Goal: Task Accomplishment & Management: Manage account settings

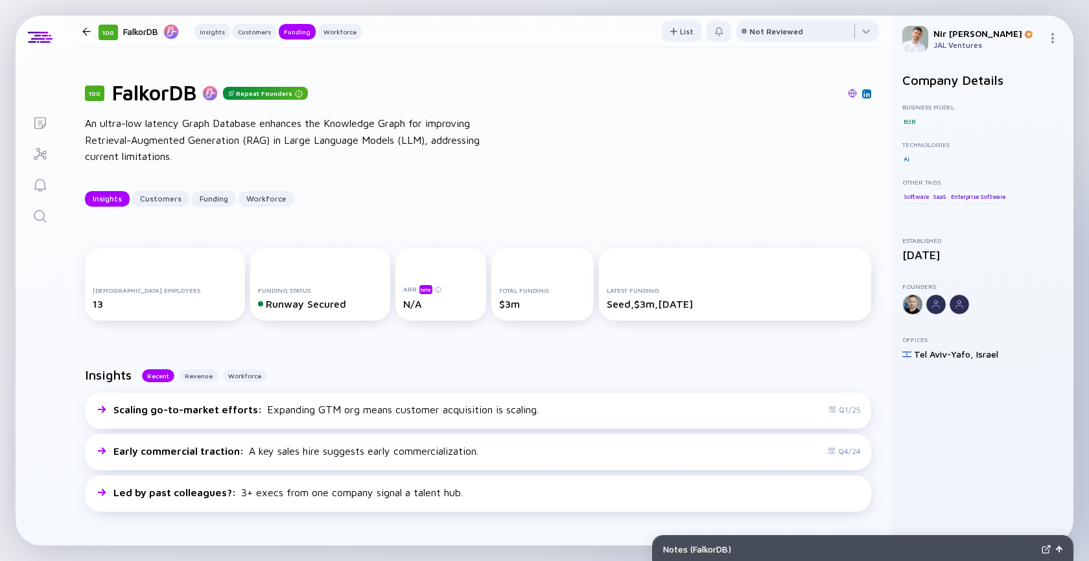
scroll to position [613, 0]
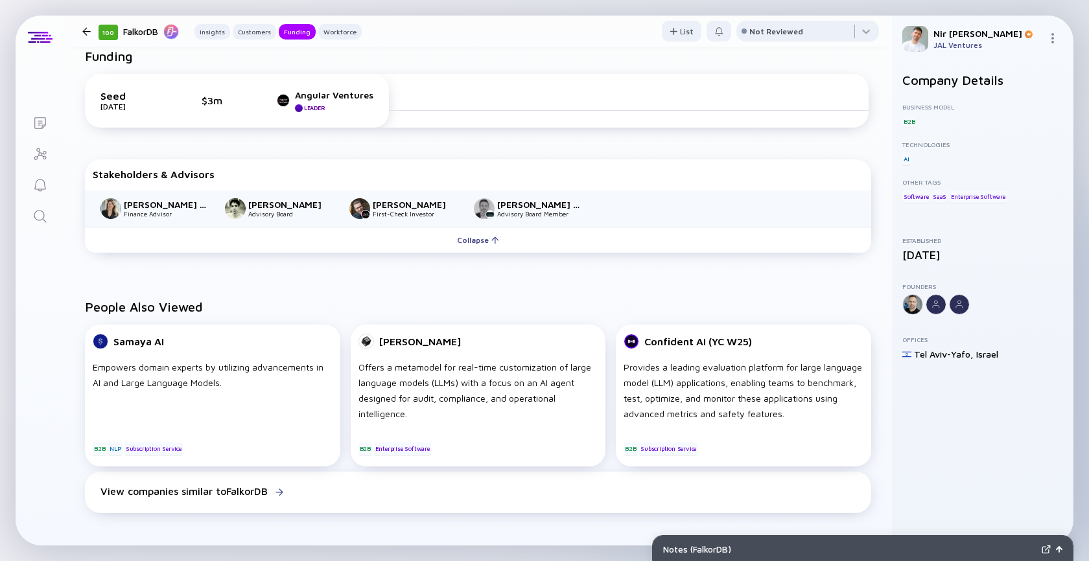
click at [41, 226] on link "Search" at bounding box center [40, 215] width 49 height 31
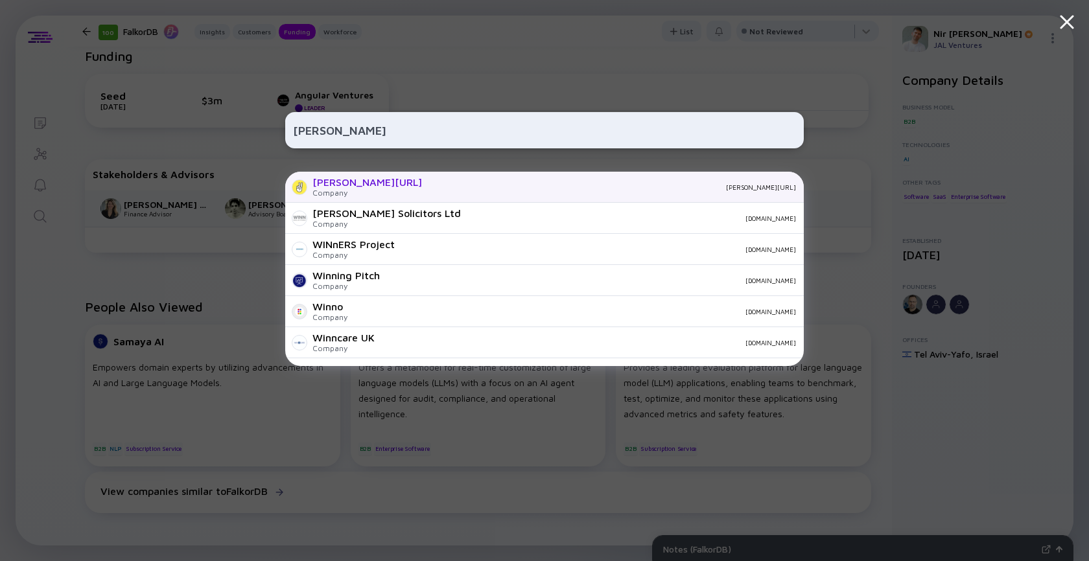
type input "[PERSON_NAME]"
click at [323, 178] on div "[PERSON_NAME][URL]" at bounding box center [367, 182] width 110 height 12
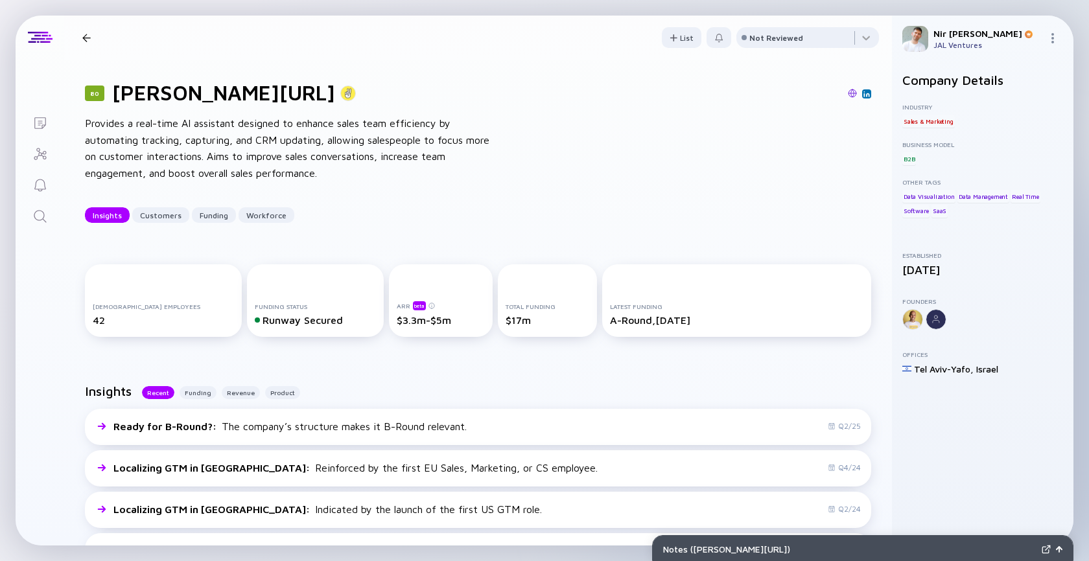
click at [45, 219] on icon "Search" at bounding box center [40, 217] width 16 height 16
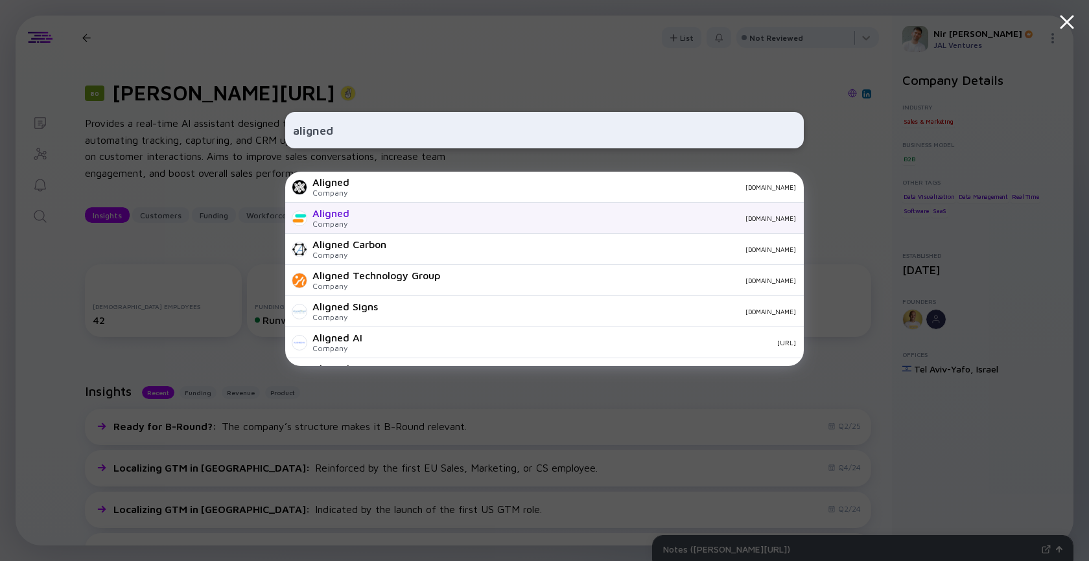
type input "aligned"
click at [349, 214] on div "Aligned Company alignedup.com" at bounding box center [544, 218] width 518 height 31
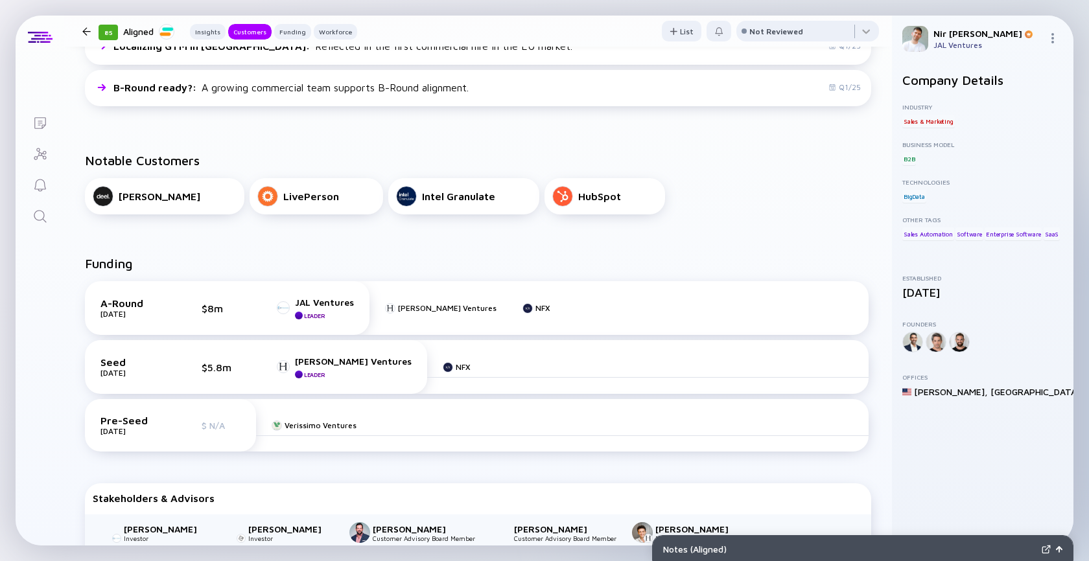
scroll to position [370, 0]
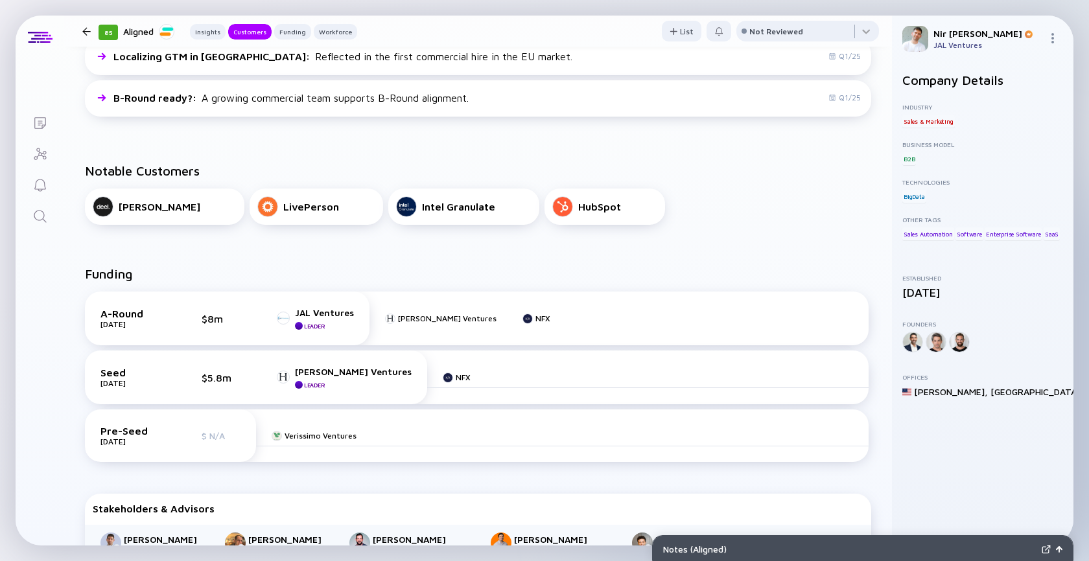
click at [18, 111] on link "Lists" at bounding box center [40, 121] width 49 height 31
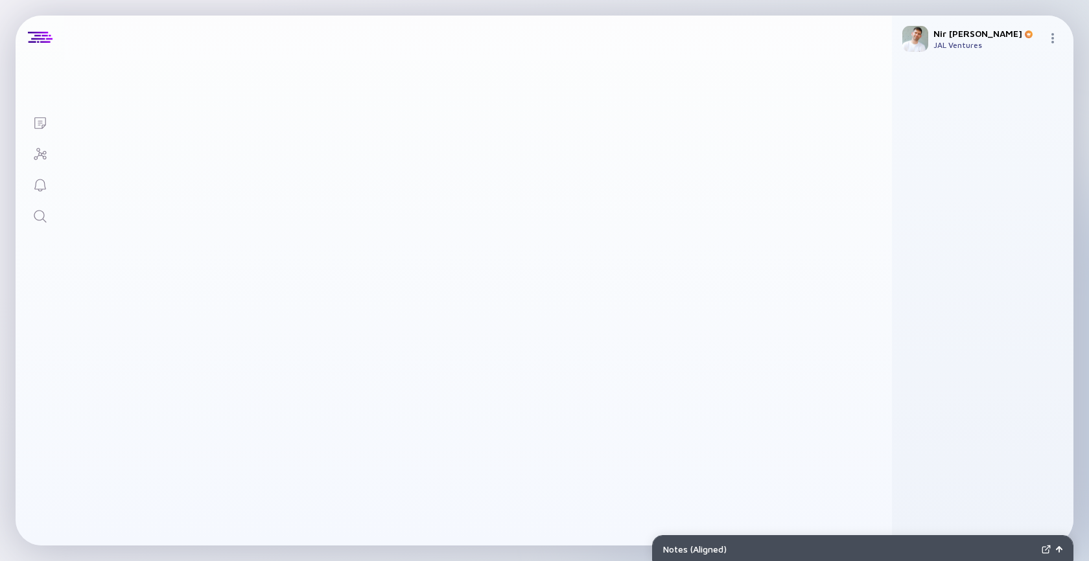
click at [46, 122] on icon "Lists" at bounding box center [40, 123] width 16 height 16
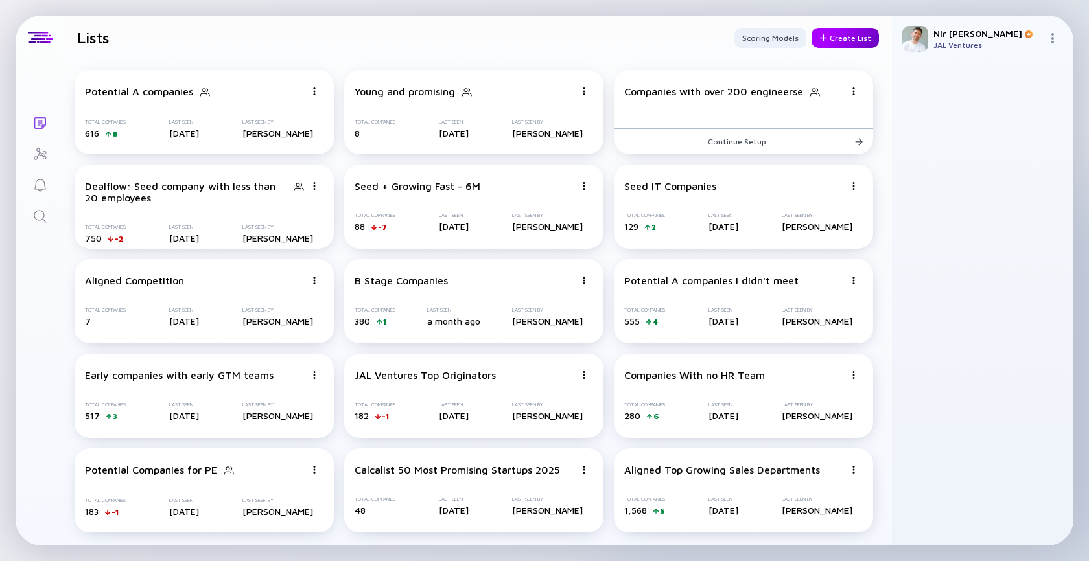
click at [841, 34] on div "Create List" at bounding box center [844, 38] width 67 height 20
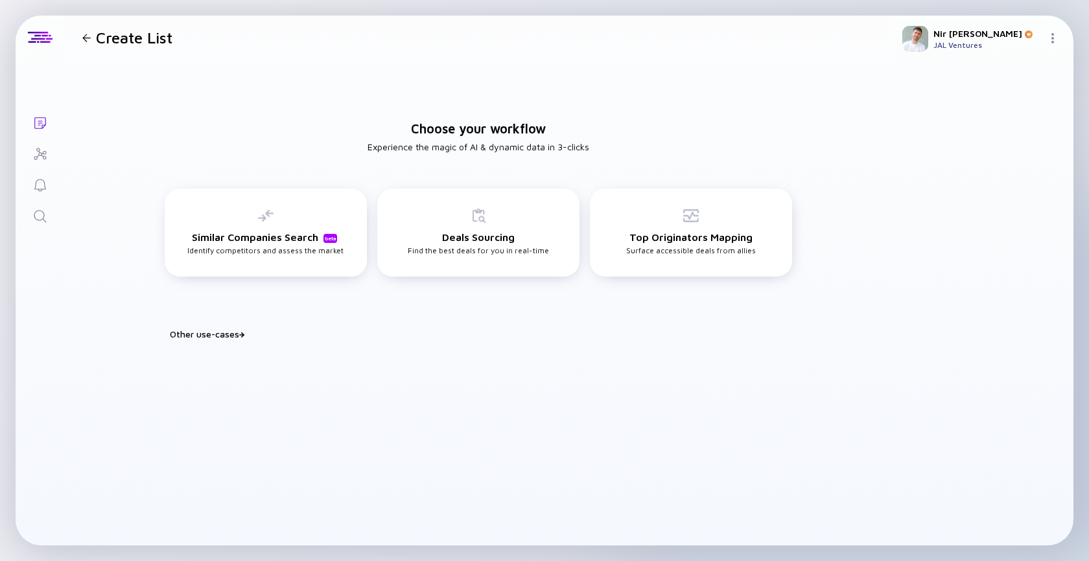
click at [228, 330] on div "Other use-cases" at bounding box center [486, 334] width 632 height 11
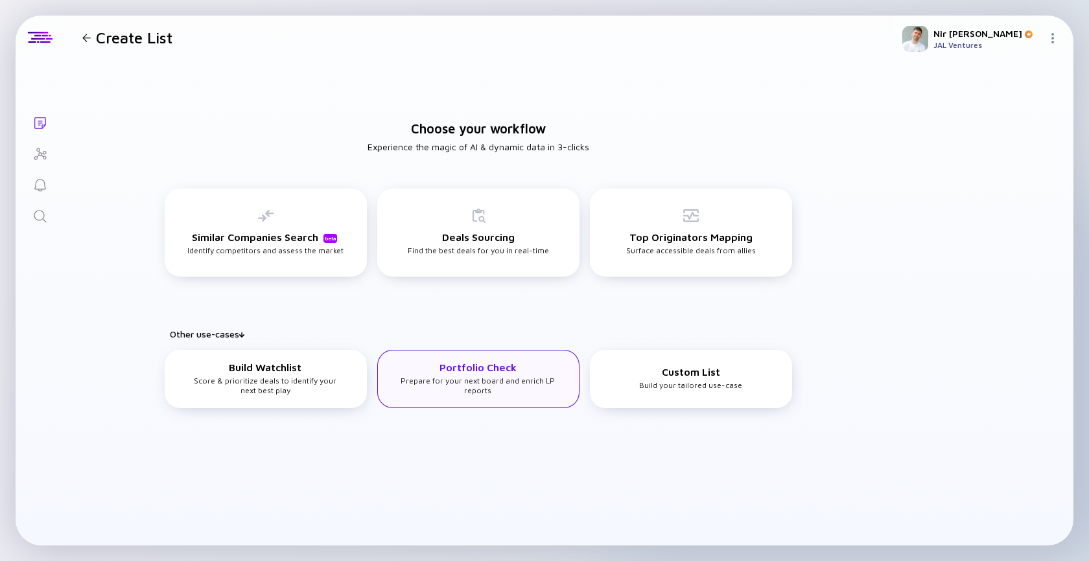
click at [473, 380] on div "Portfolio Check Prepare for your next board and enrich LP reports" at bounding box center [478, 379] width 159 height 34
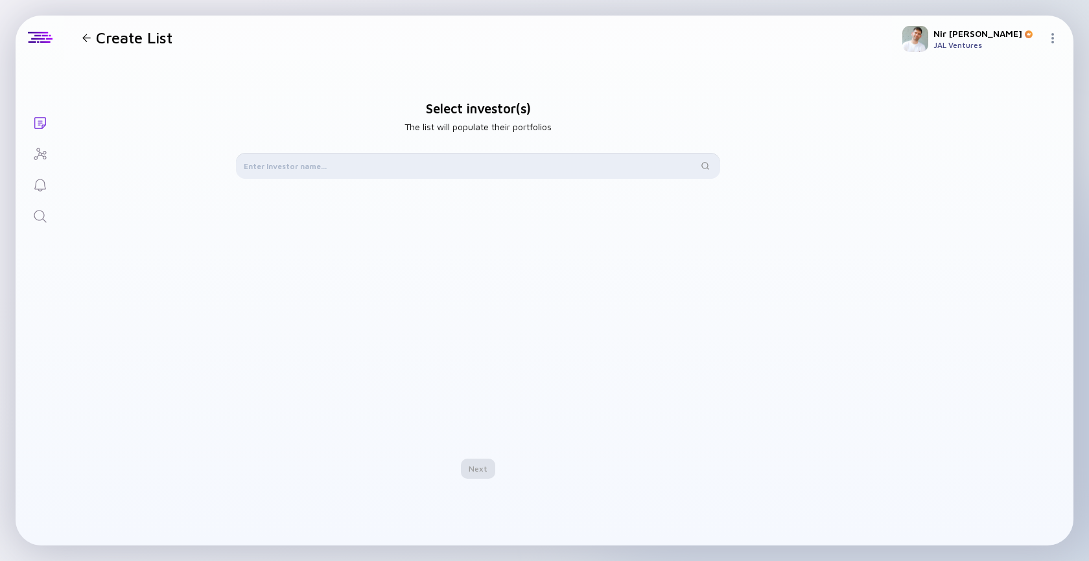
click at [481, 168] on input "text" at bounding box center [471, 165] width 454 height 13
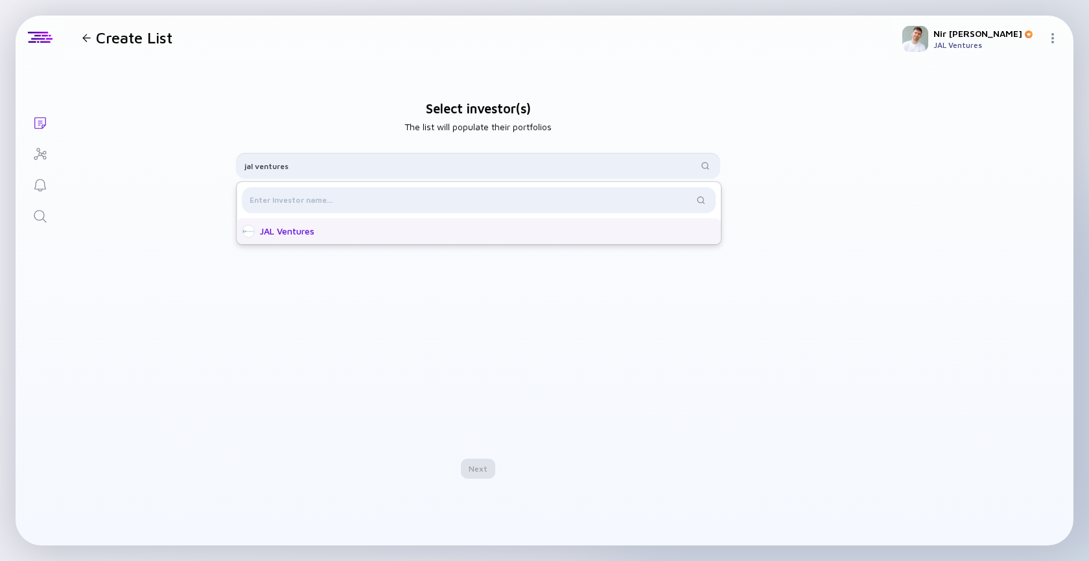
type input "jal ventures"
click at [327, 237] on div "JAL Ventures" at bounding box center [482, 231] width 445 height 13
click at [489, 476] on div "Next" at bounding box center [478, 469] width 34 height 20
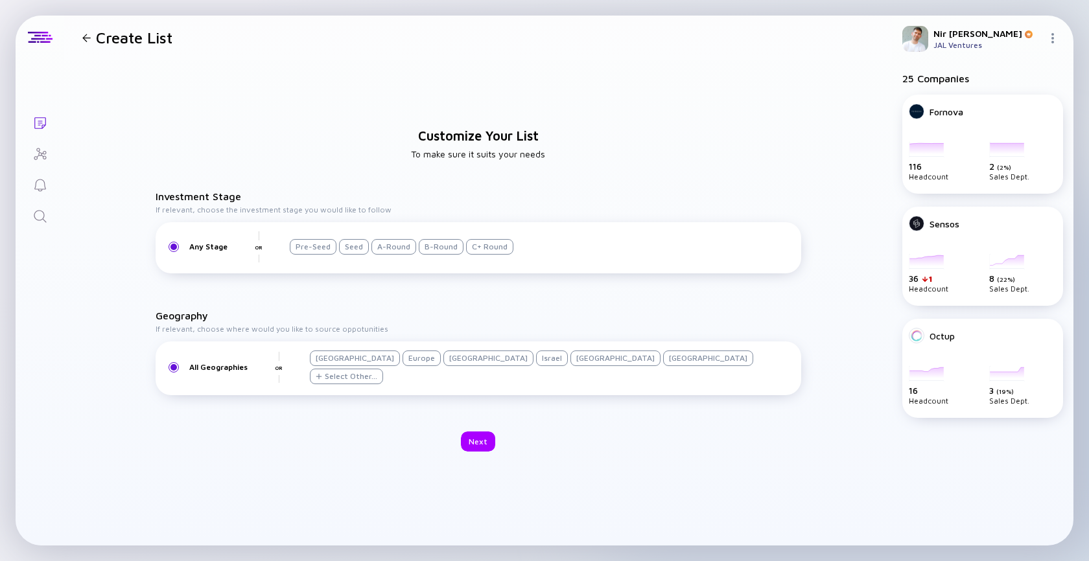
click at [359, 249] on div "Seed" at bounding box center [354, 247] width 30 height 16
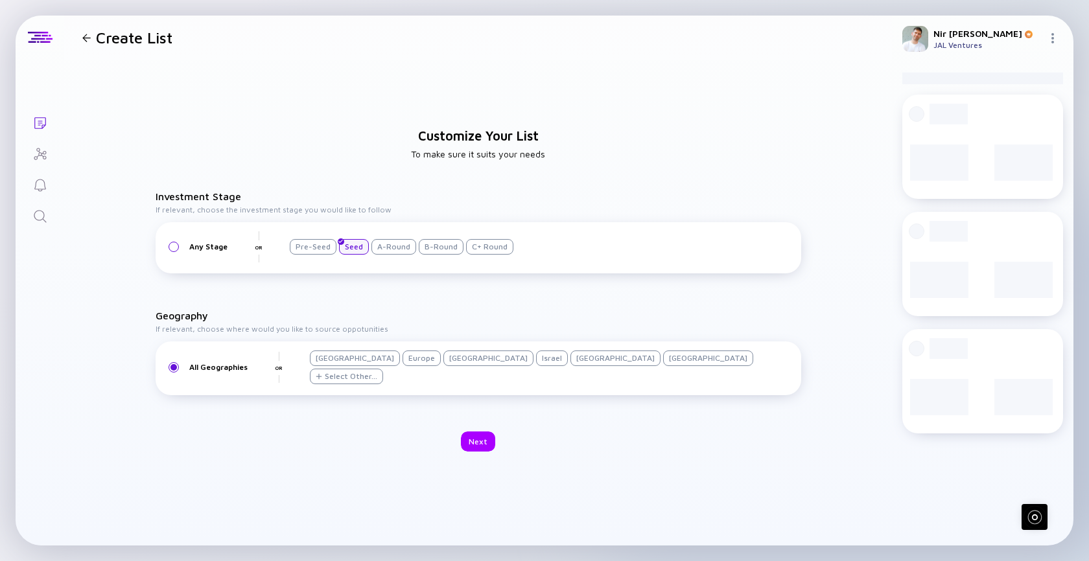
click at [388, 241] on div "A-Round" at bounding box center [393, 247] width 45 height 16
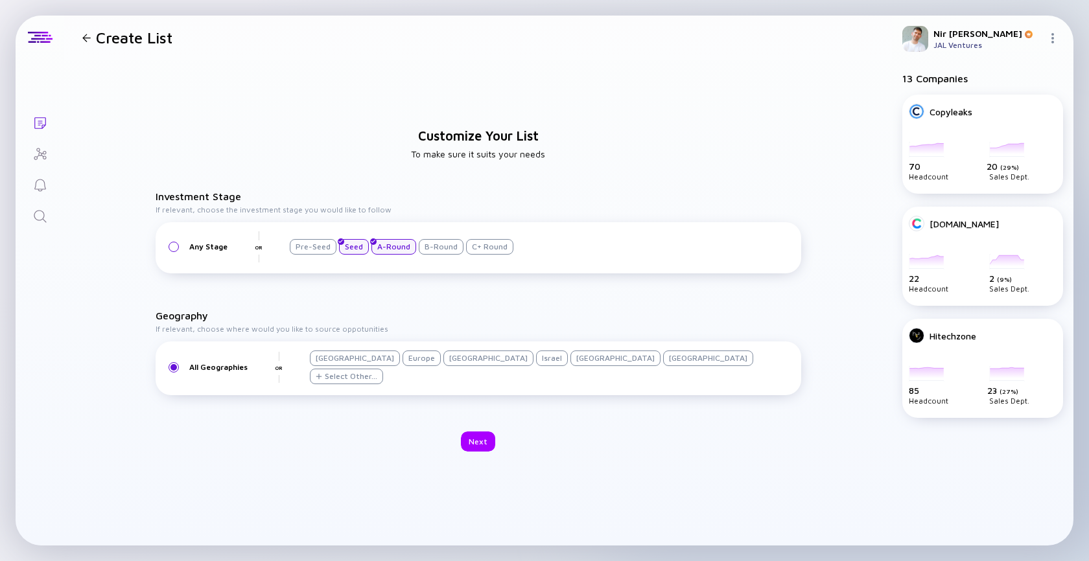
click at [536, 366] on div "Israel" at bounding box center [552, 359] width 32 height 16
click at [340, 366] on div "[GEOGRAPHIC_DATA]" at bounding box center [355, 359] width 90 height 16
click at [485, 444] on div "Next" at bounding box center [478, 442] width 34 height 20
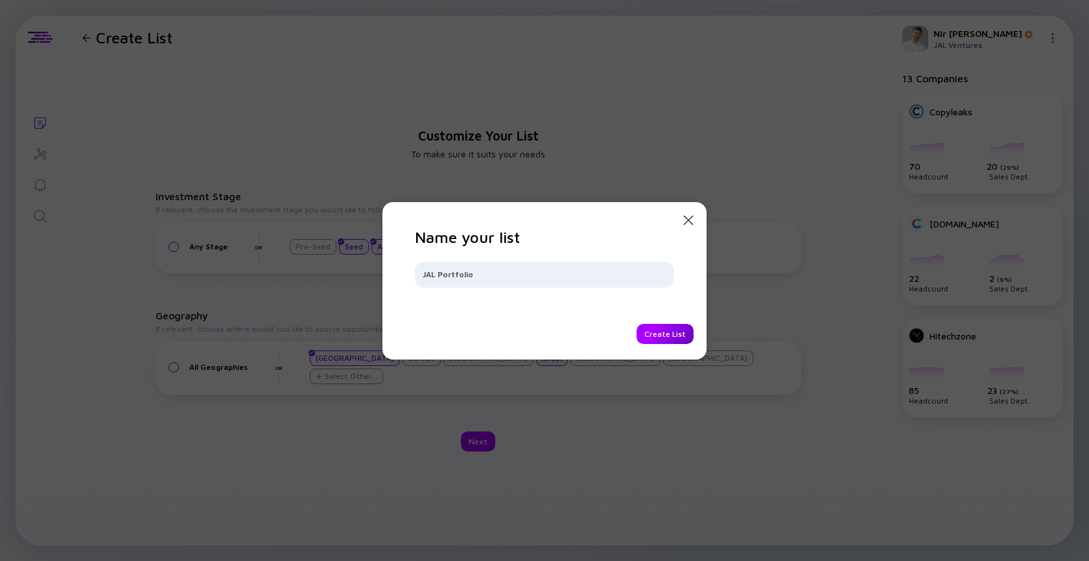
type input "JAL Portfolio"
click at [664, 331] on div "Create List" at bounding box center [664, 334] width 57 height 20
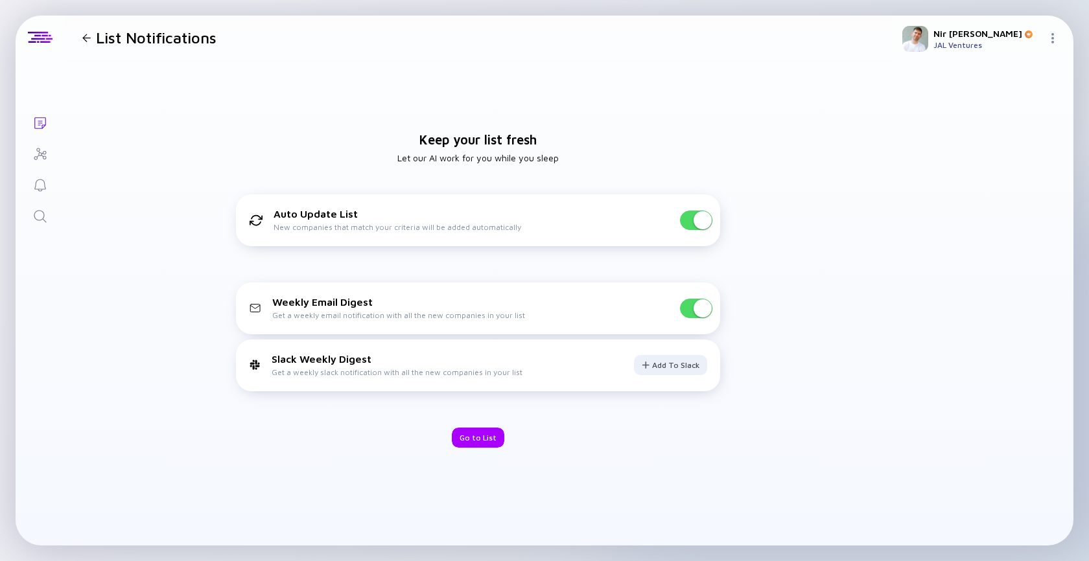
click at [691, 229] on span at bounding box center [696, 220] width 32 height 19
click at [692, 296] on div "Weekly Email Digest Get a weekly email notification with all the new companies …" at bounding box center [478, 309] width 484 height 52
click at [691, 225] on span at bounding box center [689, 220] width 18 height 18
click at [696, 305] on span at bounding box center [702, 308] width 18 height 18
click at [482, 446] on div "Go to List" at bounding box center [478, 438] width 52 height 20
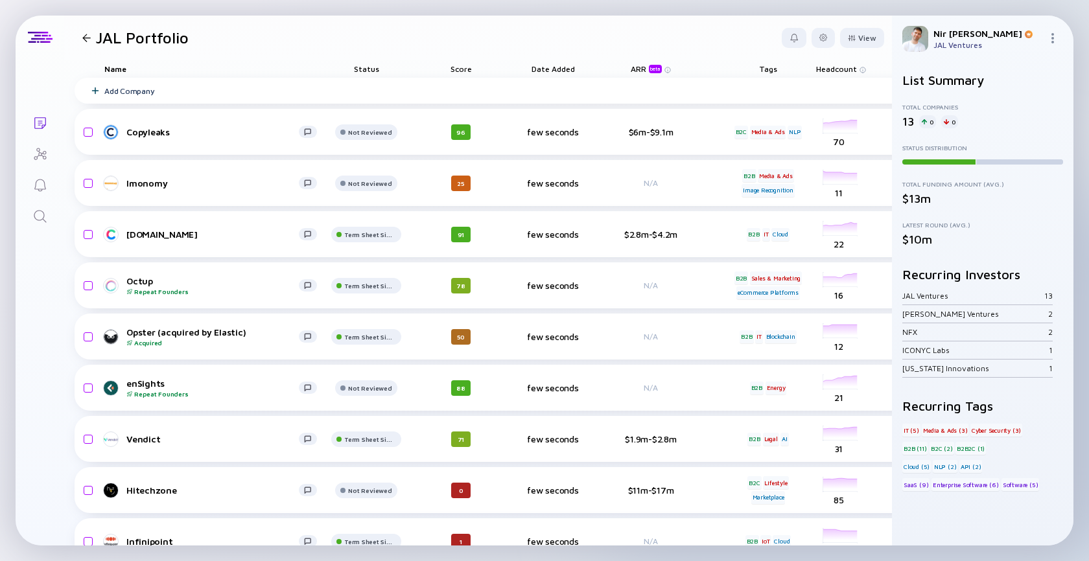
click at [121, 37] on h1 "JAL Portfolio" at bounding box center [142, 38] width 93 height 18
click at [453, 127] on div "96" at bounding box center [460, 132] width 19 height 16
click at [459, 134] on div "96" at bounding box center [460, 132] width 19 height 16
click at [455, 70] on div "Score" at bounding box center [460, 69] width 73 height 18
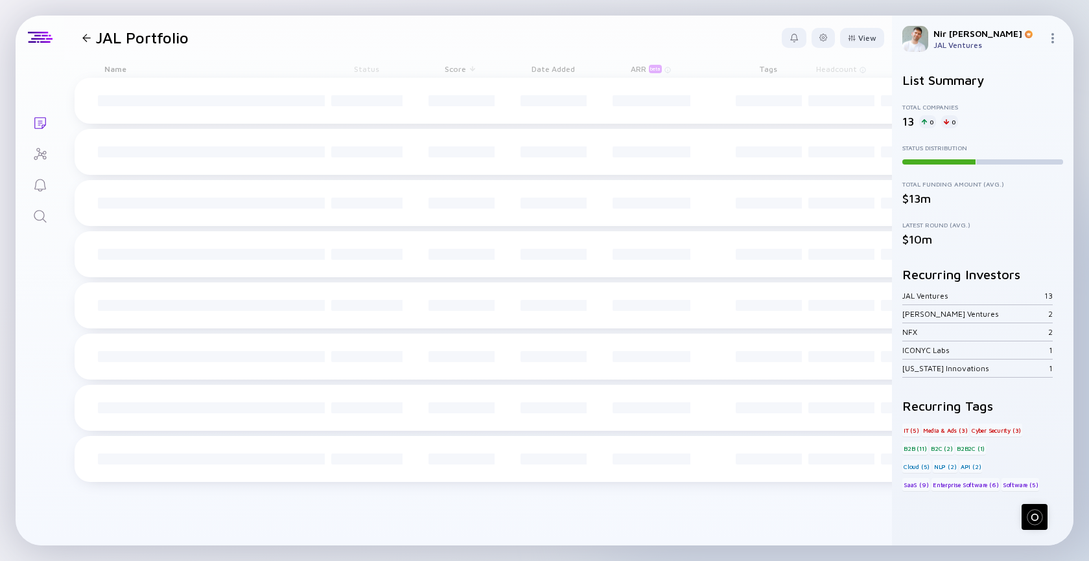
click at [461, 62] on div "Score" at bounding box center [460, 69] width 73 height 18
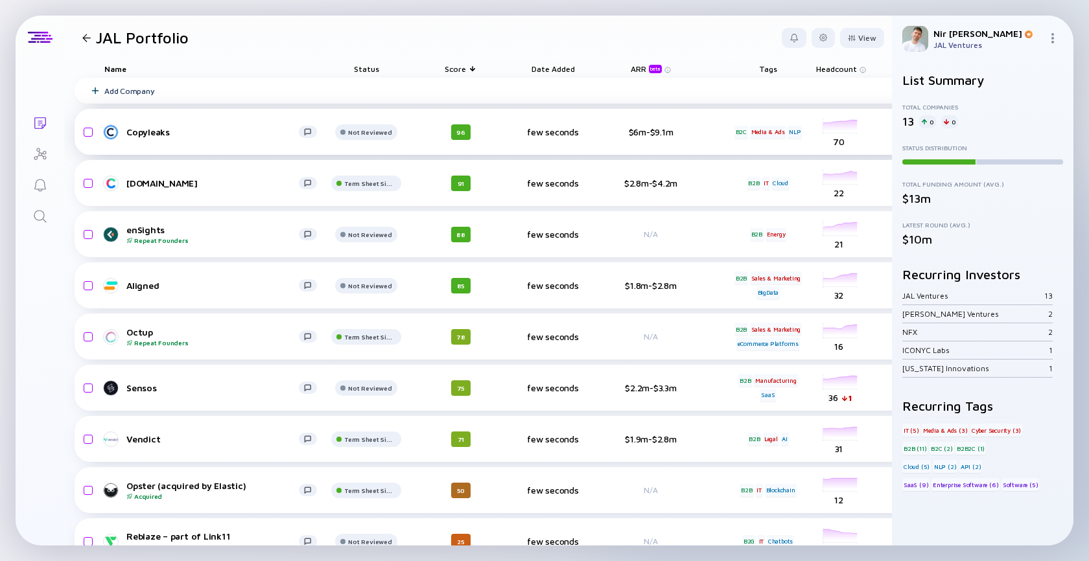
click at [459, 130] on div "96" at bounding box center [460, 132] width 19 height 16
click at [367, 132] on div "Not Reviewed" at bounding box center [369, 132] width 43 height 8
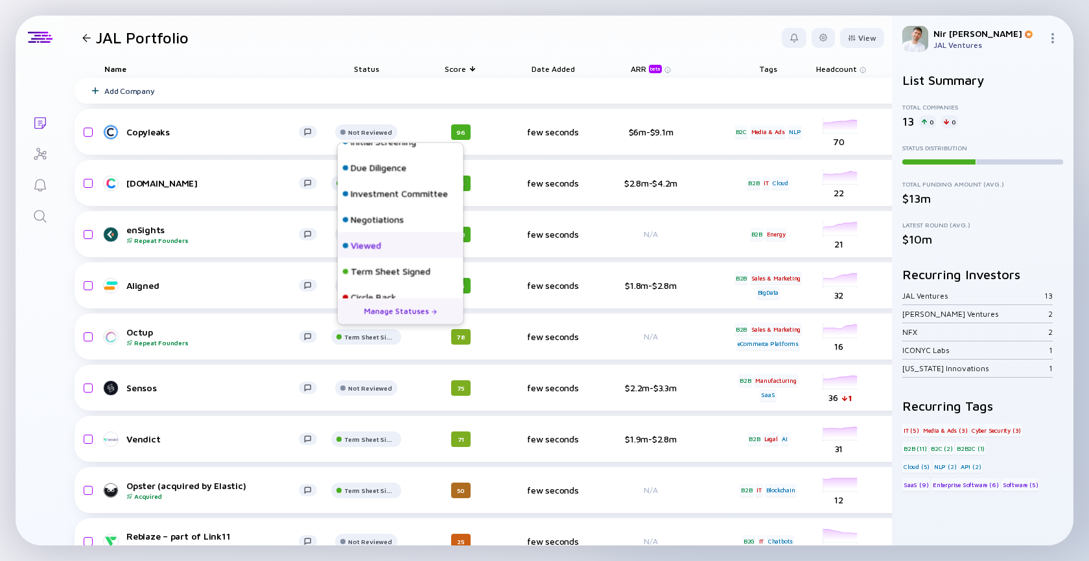
scroll to position [82, 0]
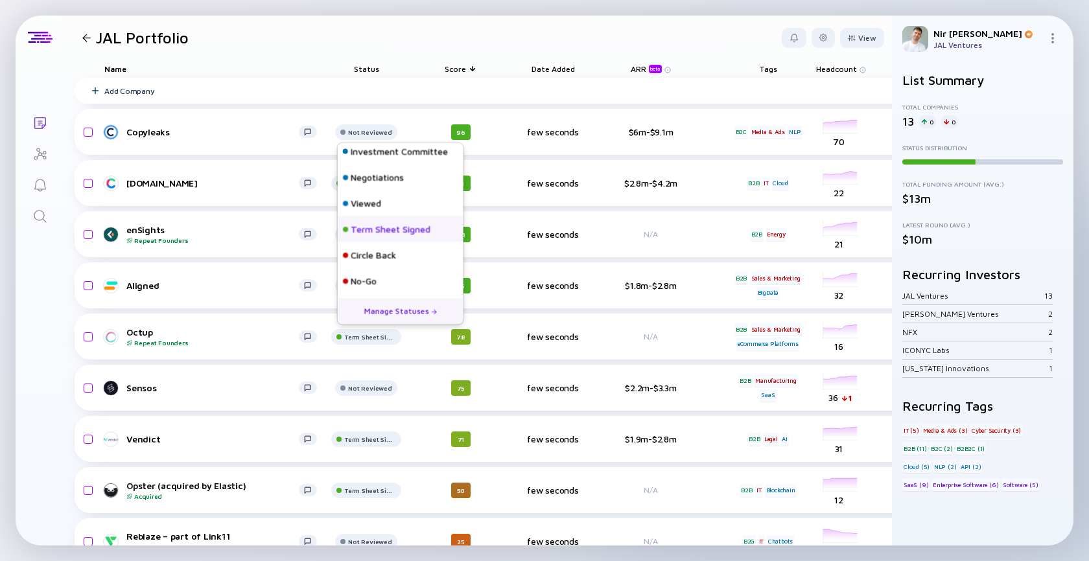
click at [381, 225] on div "Term Sheet Signed" at bounding box center [391, 229] width 80 height 13
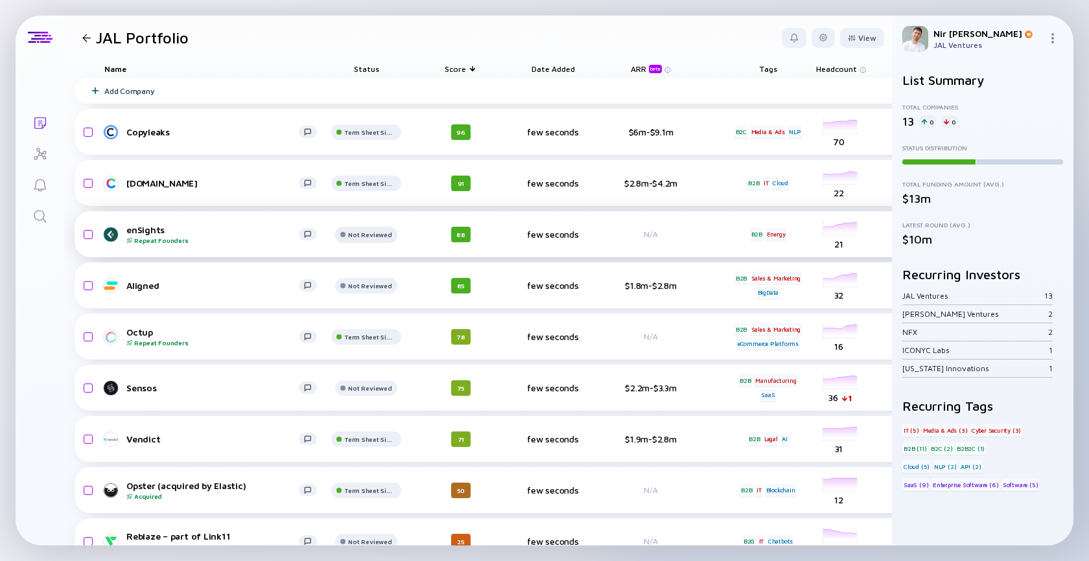
click at [373, 136] on div "Not Reviewed" at bounding box center [370, 132] width 52 height 8
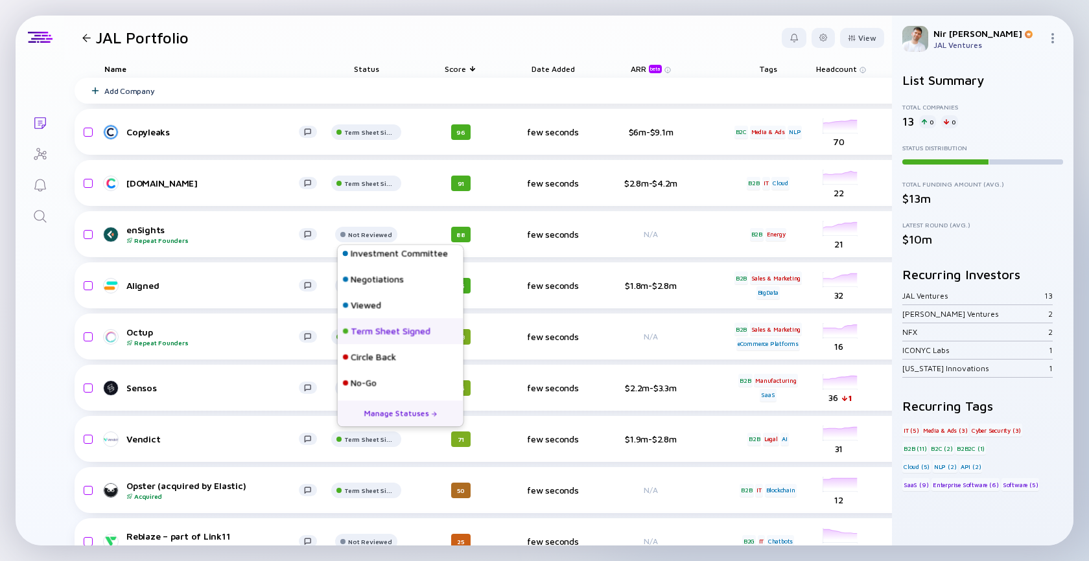
click at [384, 336] on div "Term Sheet Signed" at bounding box center [391, 331] width 80 height 13
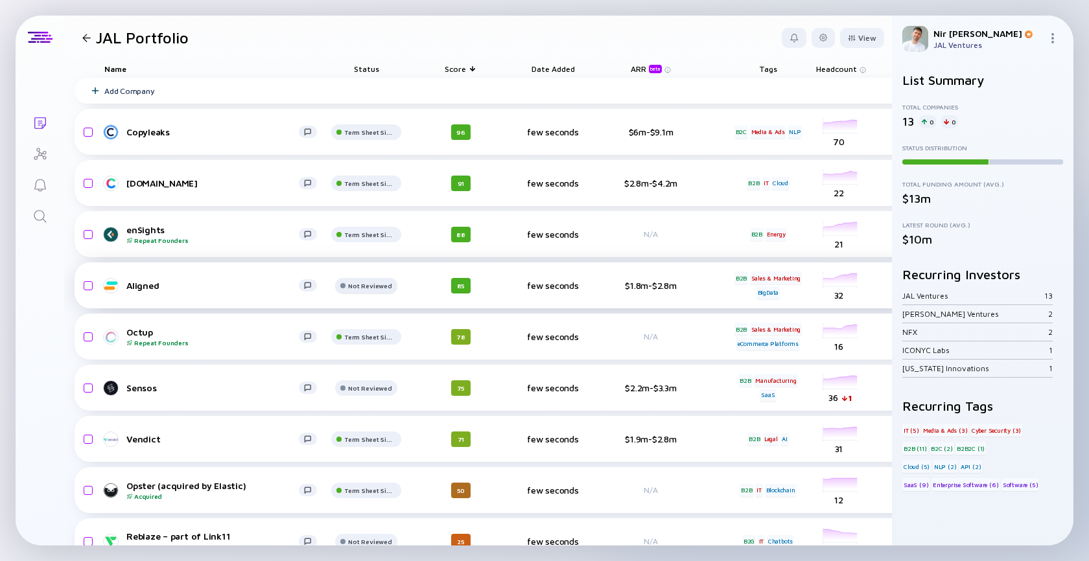
click at [367, 150] on div at bounding box center [366, 137] width 70 height 26
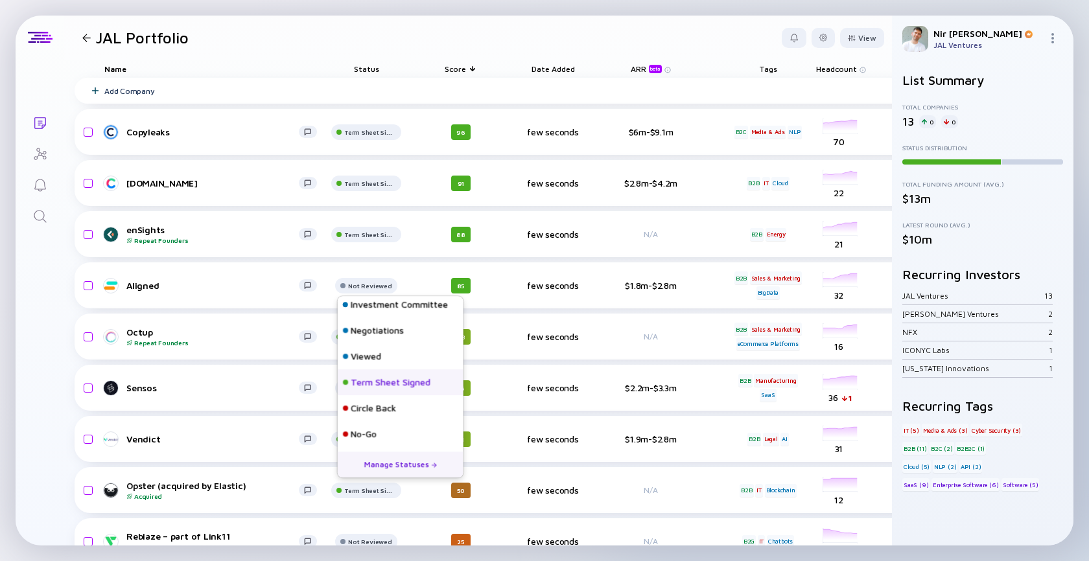
click at [378, 378] on div "Term Sheet Signed" at bounding box center [391, 382] width 80 height 13
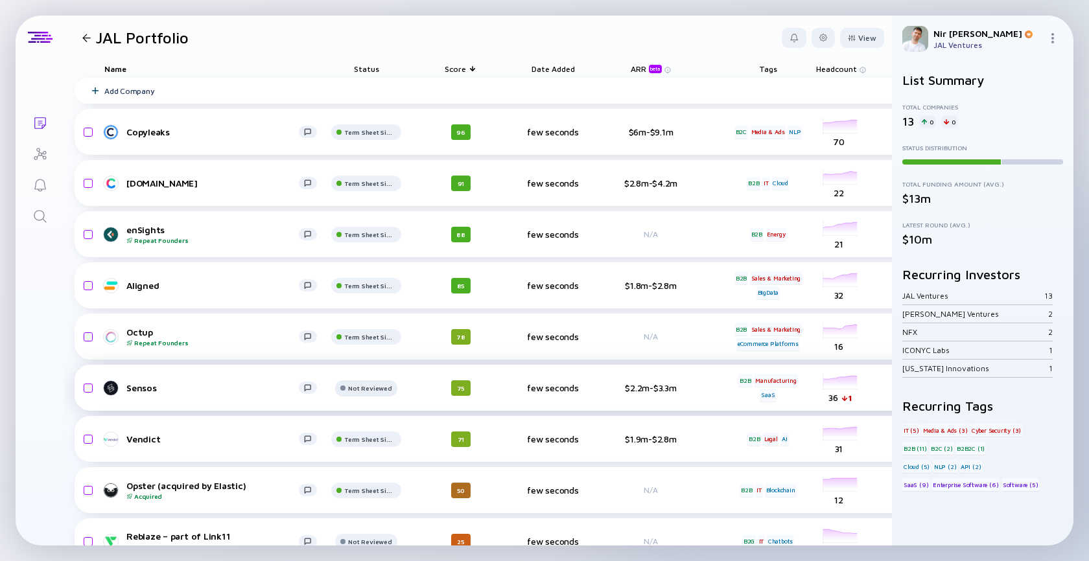
click at [359, 136] on div "Not Reviewed" at bounding box center [370, 132] width 52 height 8
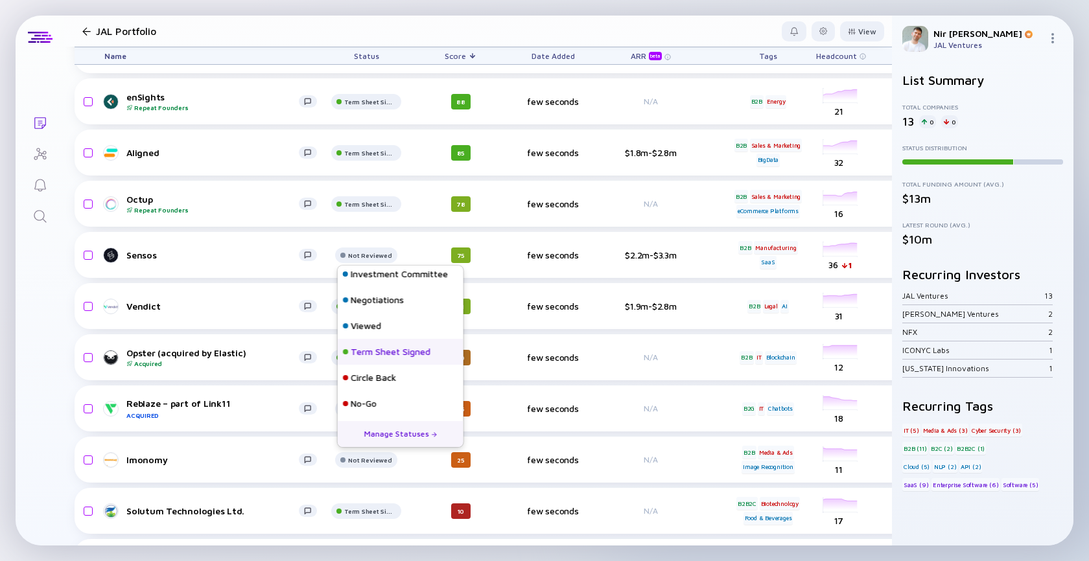
click at [375, 347] on div "Term Sheet Signed" at bounding box center [391, 351] width 80 height 13
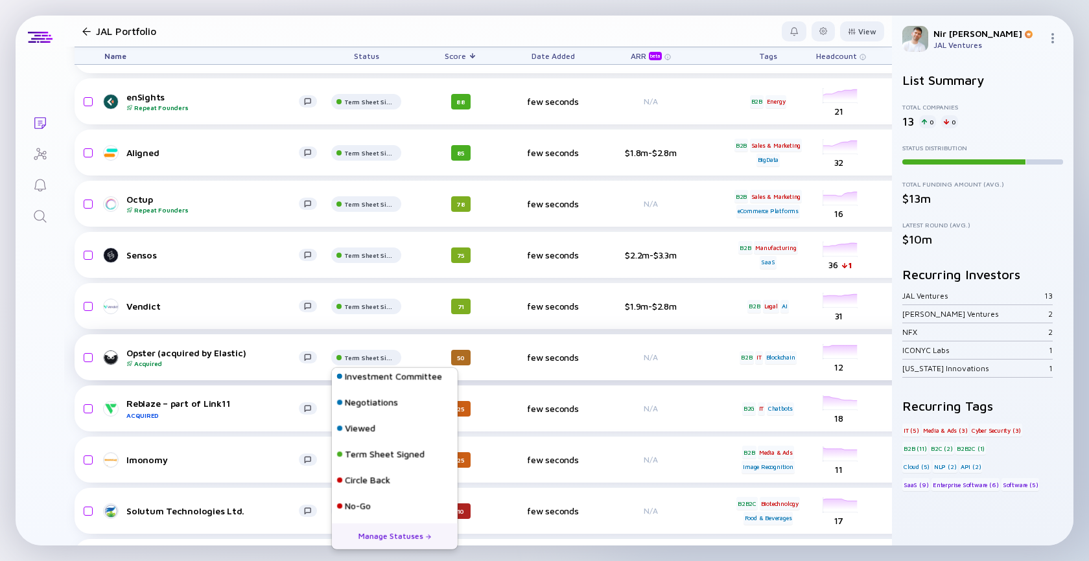
click at [360, 342] on div "Opster (acquired by Elastic) Acquired Term Sheet Signed 50 few seconds N/A B2B …" at bounding box center [672, 357] width 1194 height 46
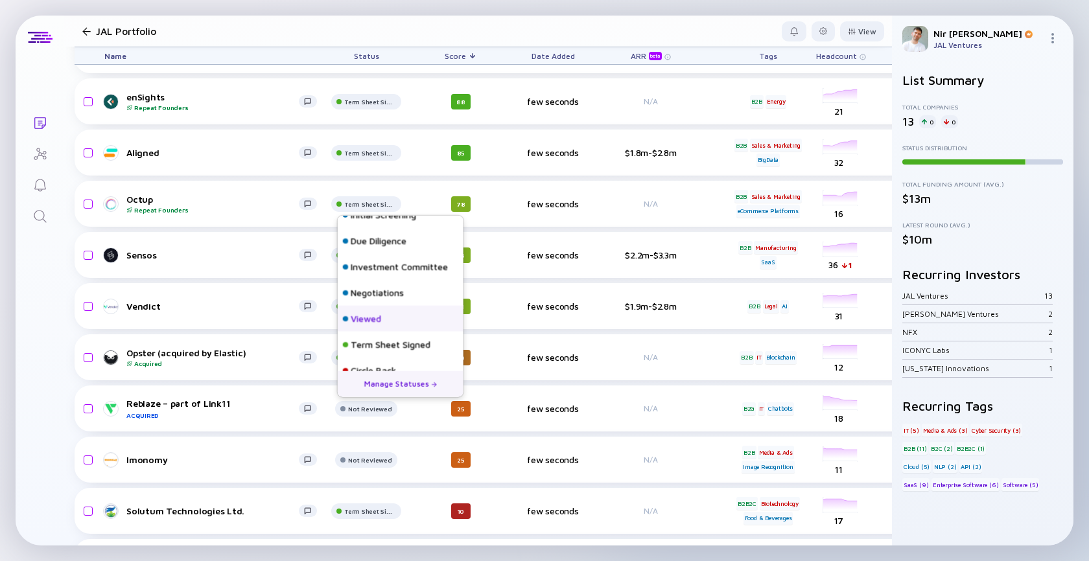
scroll to position [62, 0]
click at [380, 324] on div "Term Sheet Signed" at bounding box center [391, 322] width 80 height 13
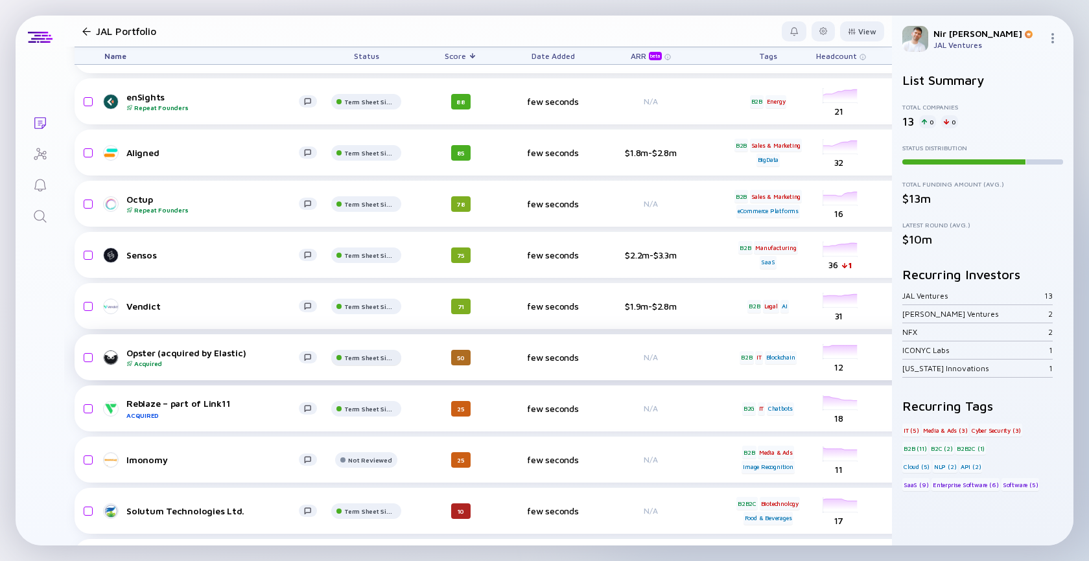
scroll to position [228, 0]
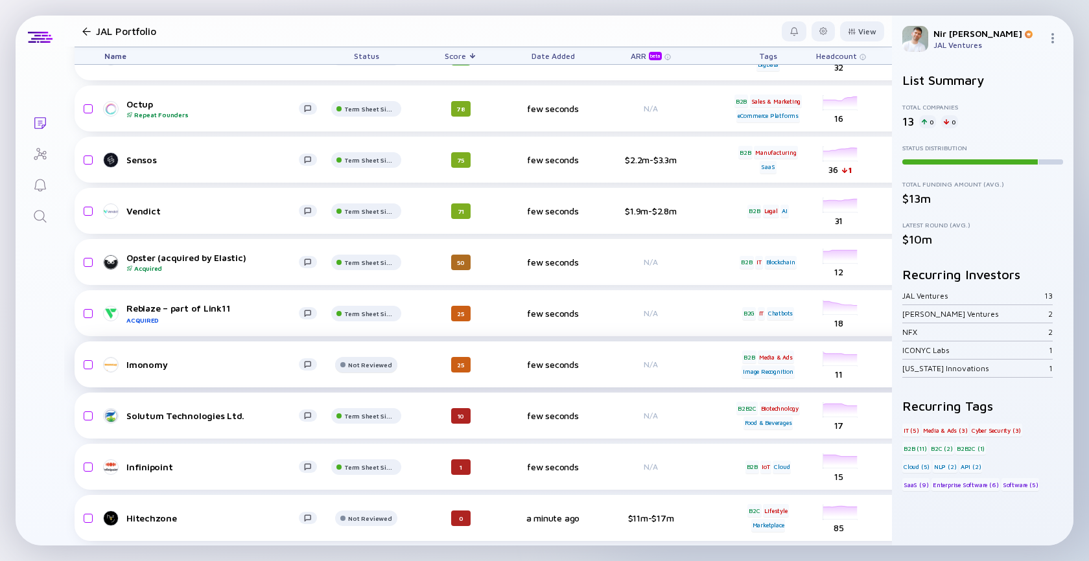
click at [371, 10] on div "Not Reviewed" at bounding box center [370, 7] width 52 height 8
click at [151, 363] on div "Imonomy" at bounding box center [212, 364] width 172 height 11
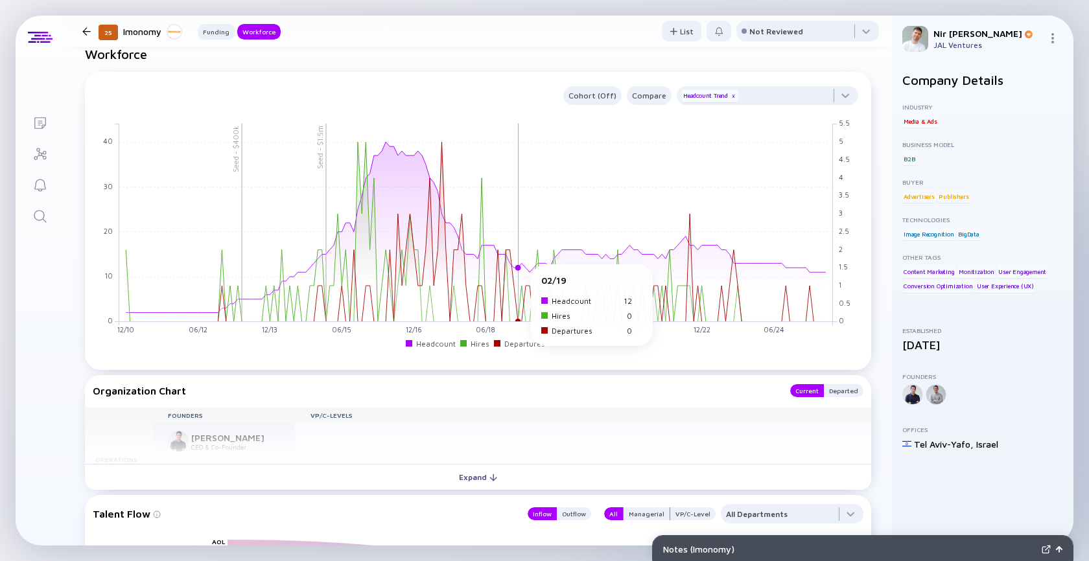
scroll to position [883, 0]
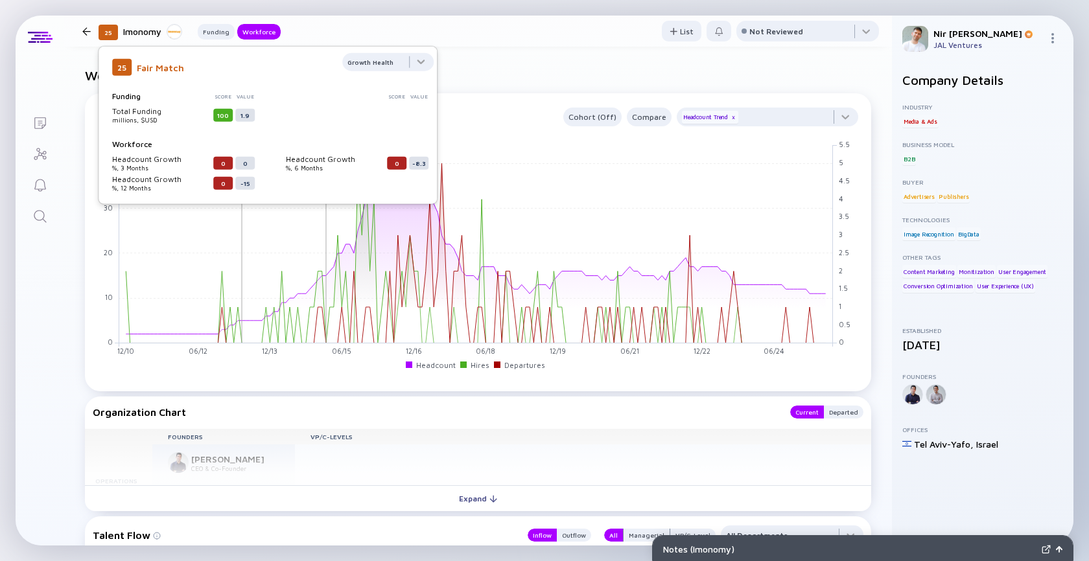
click at [97, 26] on div "25 Imonomy Funding Workforce" at bounding box center [188, 31] width 185 height 17
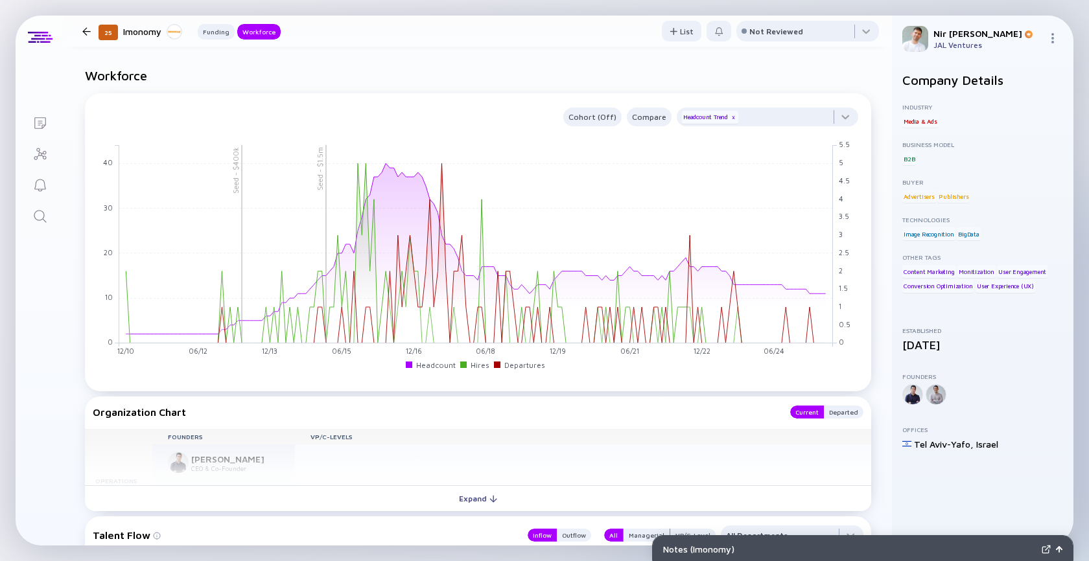
click at [83, 27] on div at bounding box center [86, 31] width 8 height 8
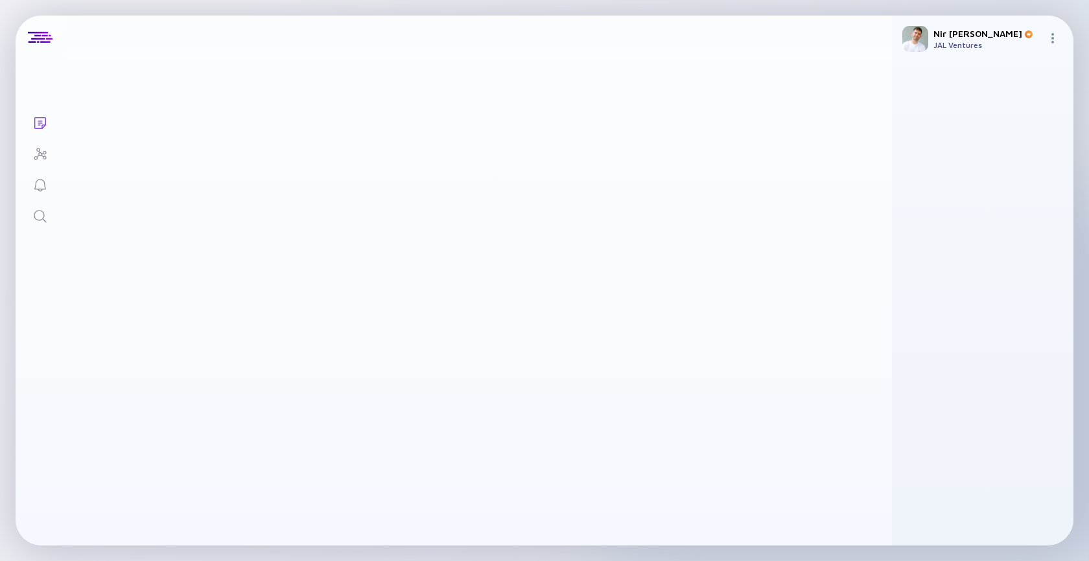
scroll to position [228, 0]
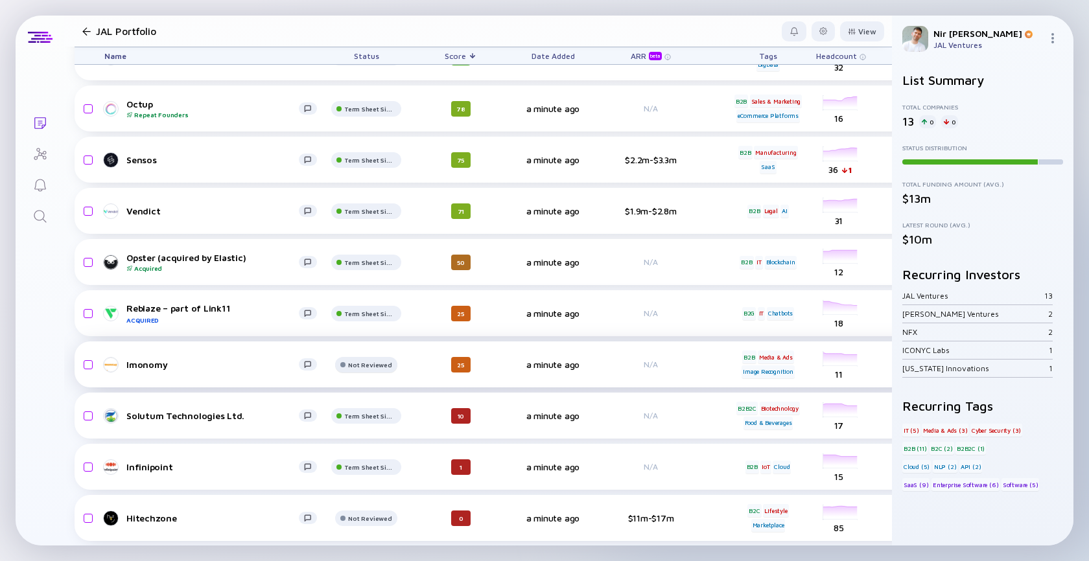
click at [369, 10] on div "Not Reviewed" at bounding box center [370, 7] width 52 height 8
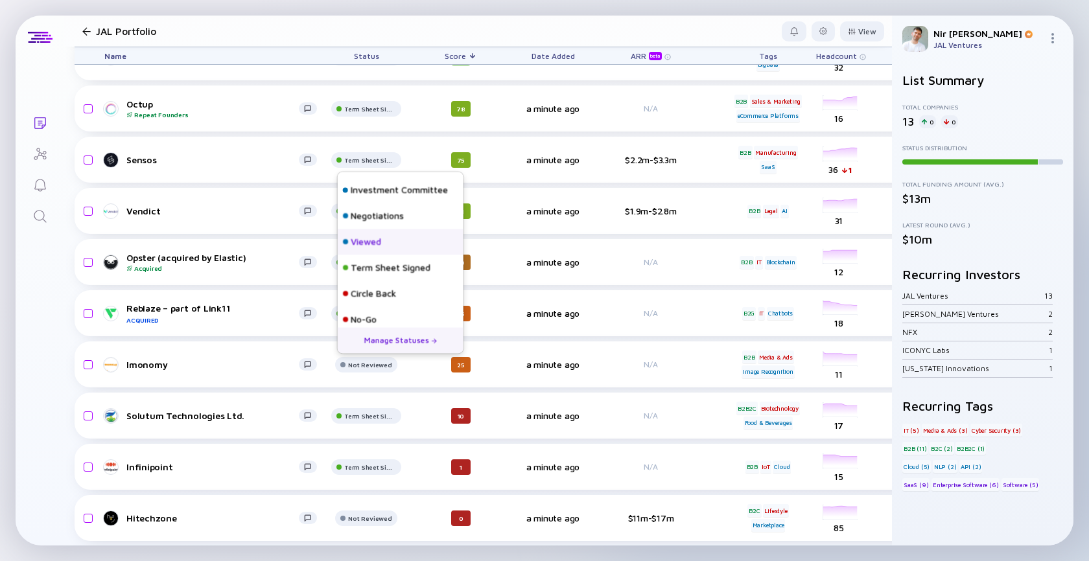
scroll to position [82, 0]
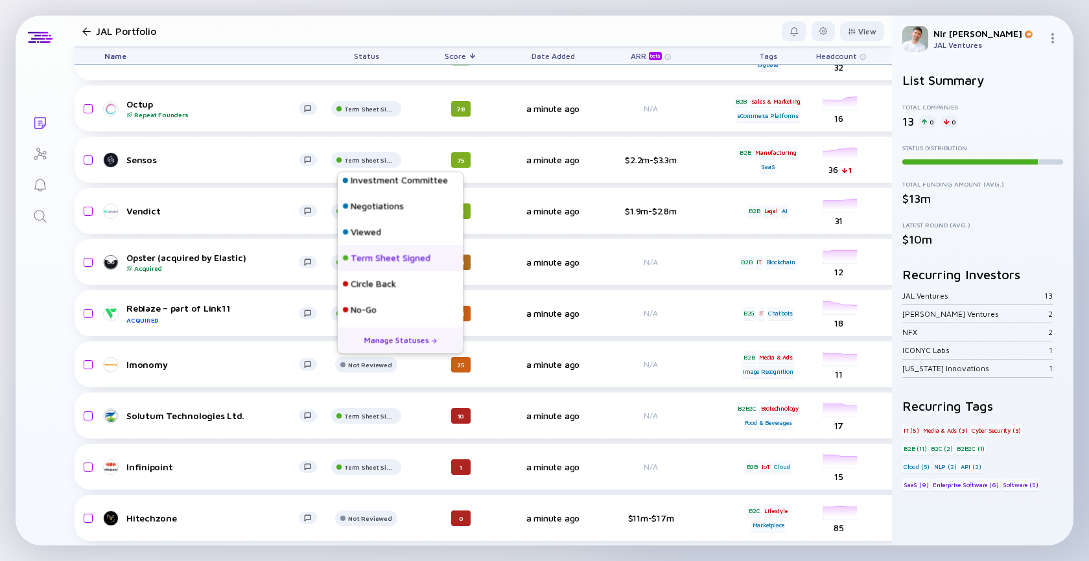
click at [363, 256] on div "Term Sheet Signed" at bounding box center [391, 258] width 80 height 13
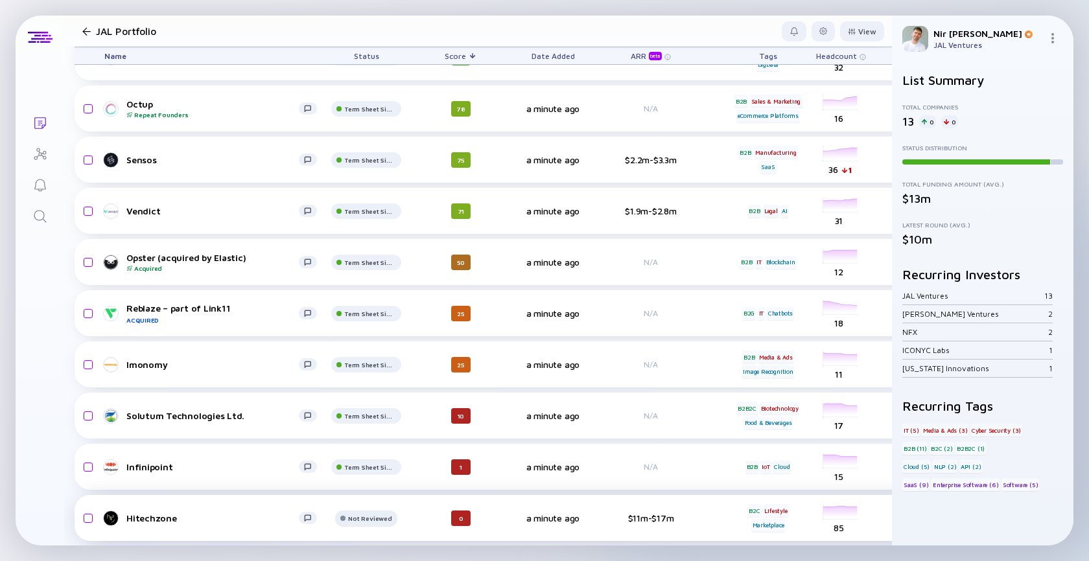
click at [371, 10] on div "Not Reviewed" at bounding box center [370, 7] width 52 height 8
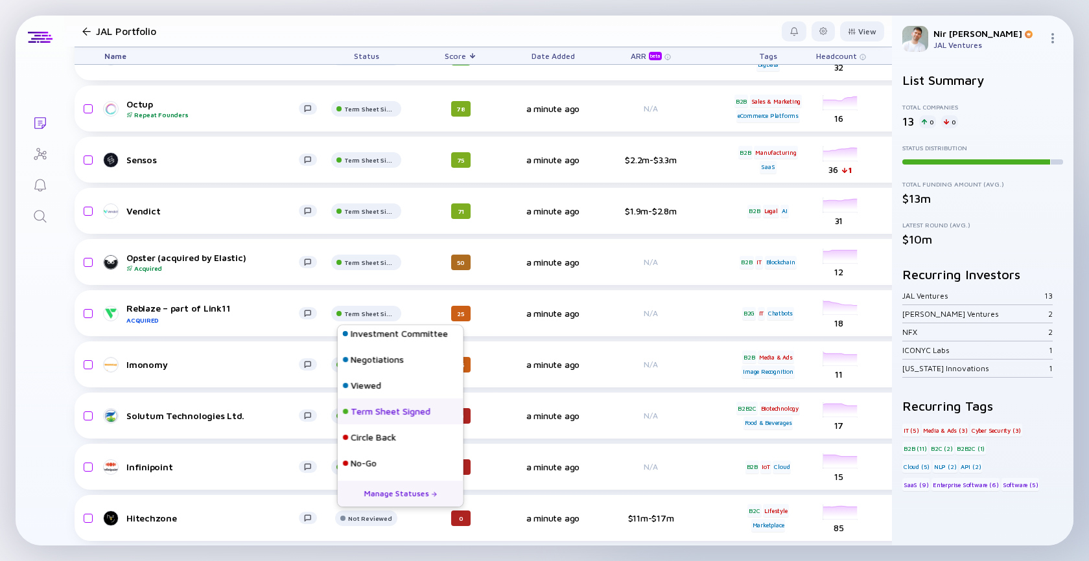
click at [375, 407] on div "Term Sheet Signed" at bounding box center [391, 411] width 80 height 13
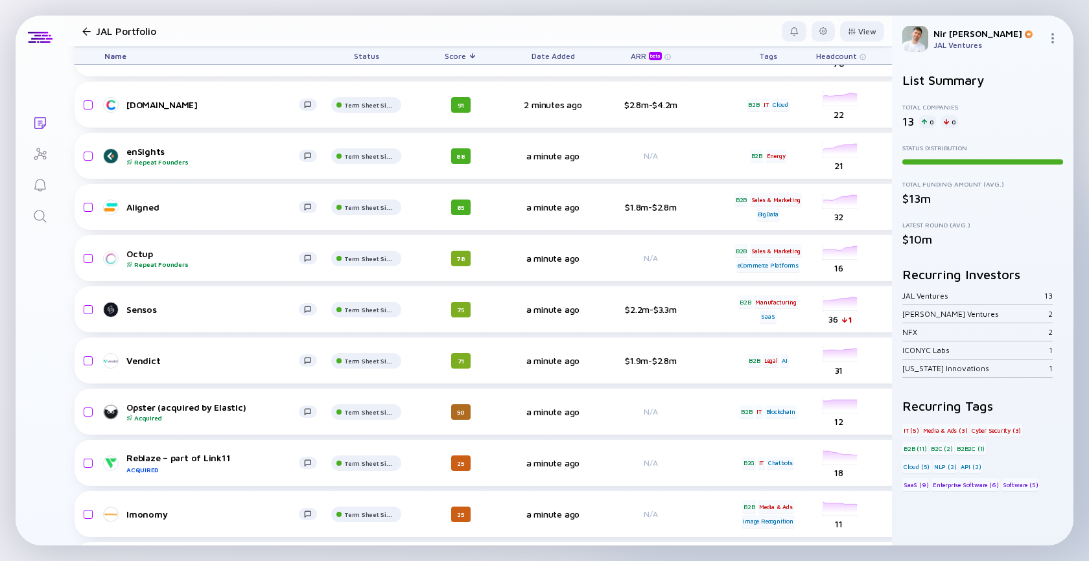
scroll to position [0, 0]
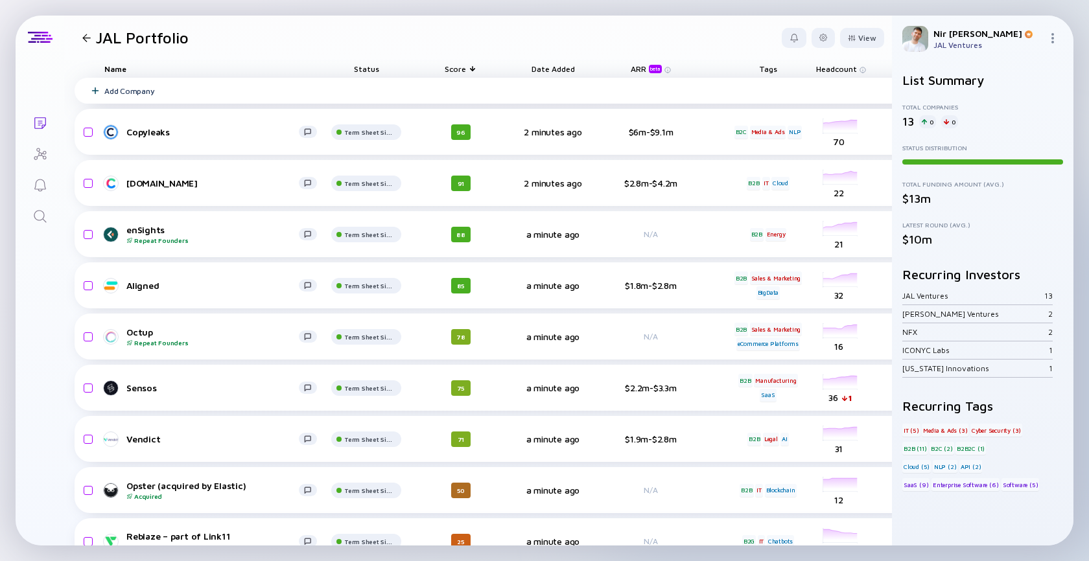
click at [106, 93] on div "Add Company" at bounding box center [129, 91] width 50 height 10
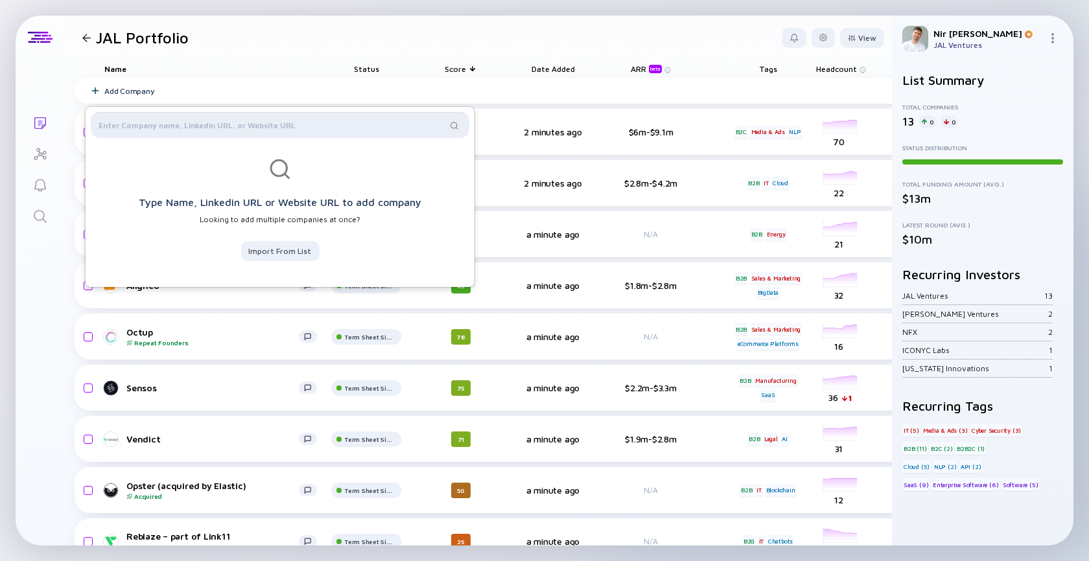
click at [145, 121] on input "text" at bounding box center [273, 125] width 348 height 13
type input "q"
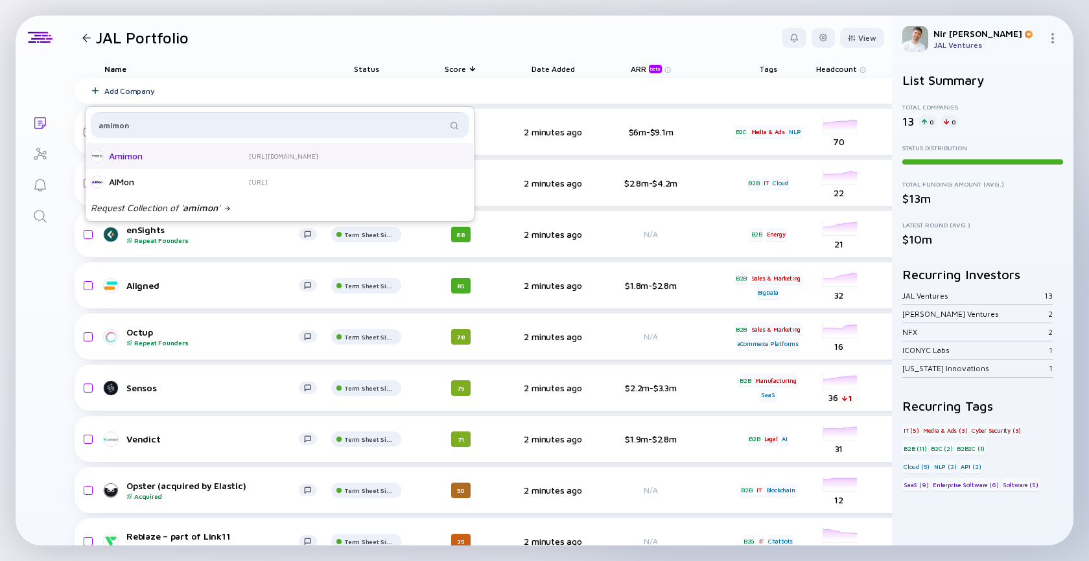
type input "amimon"
click at [135, 158] on div "Amimon" at bounding box center [161, 156] width 104 height 13
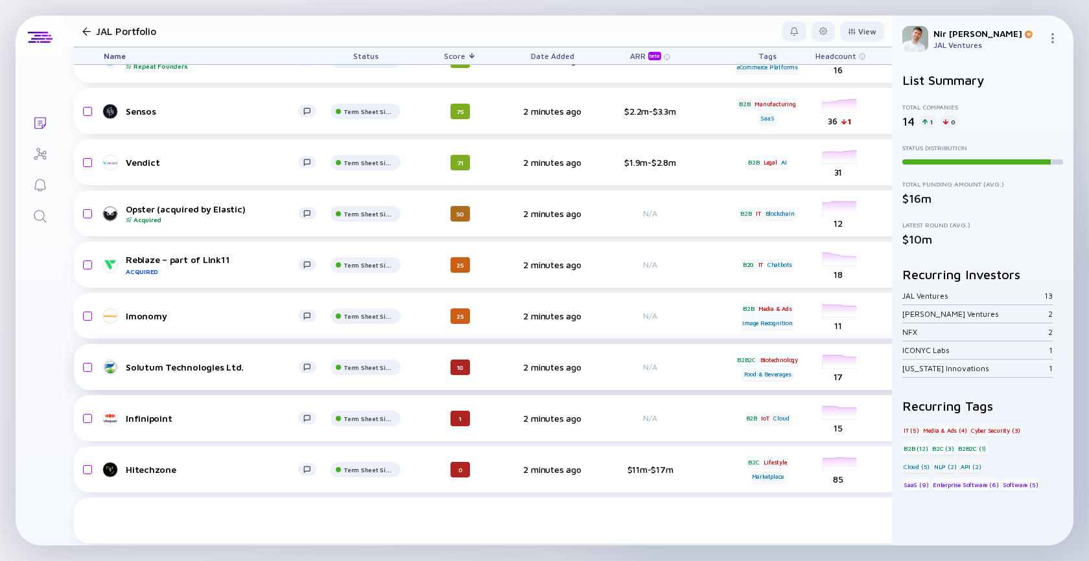
scroll to position [279, 1]
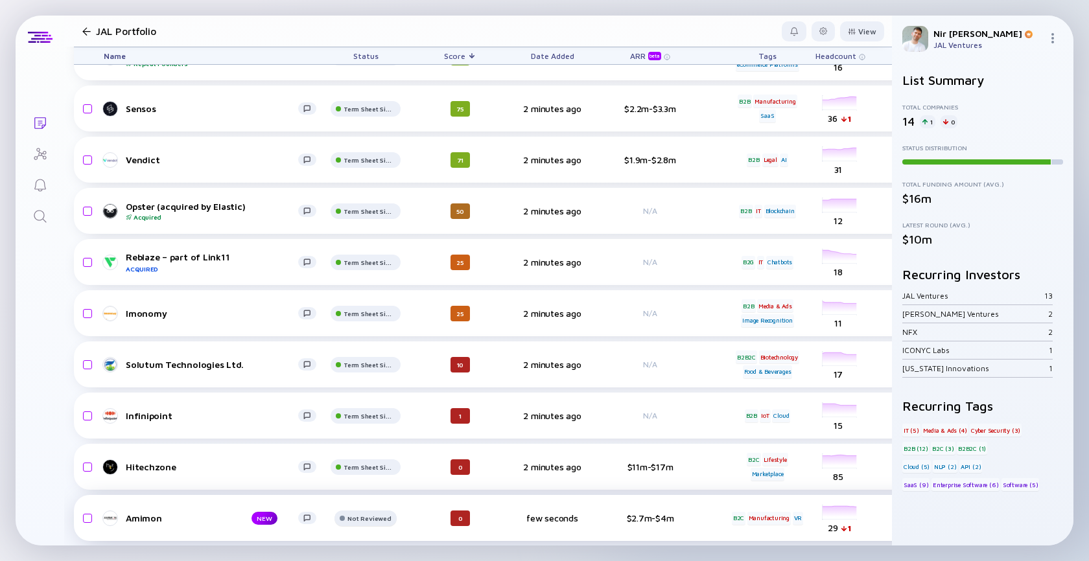
click at [356, 25] on div at bounding box center [365, 12] width 70 height 26
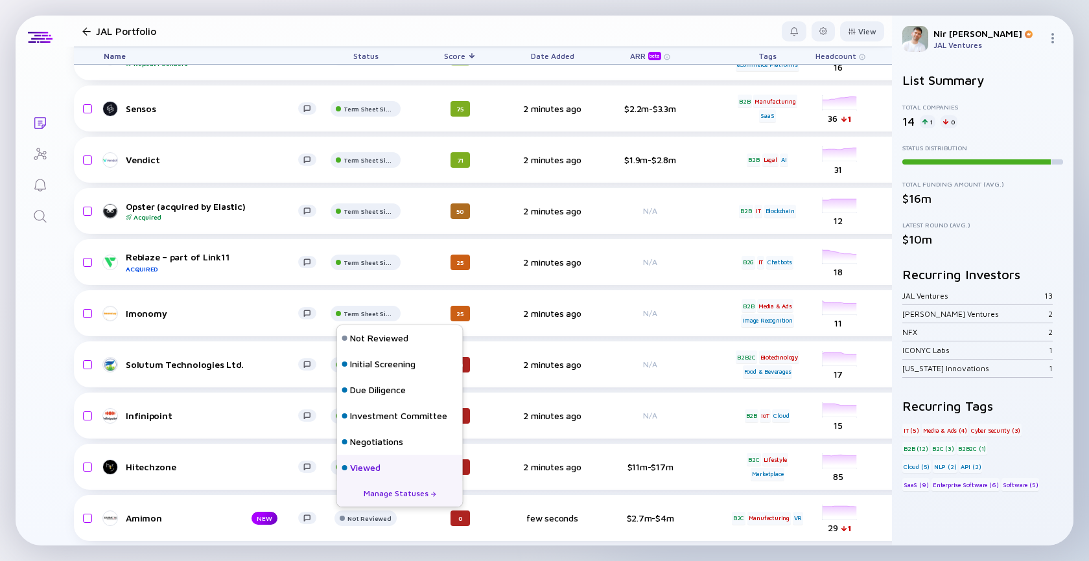
scroll to position [82, 0]
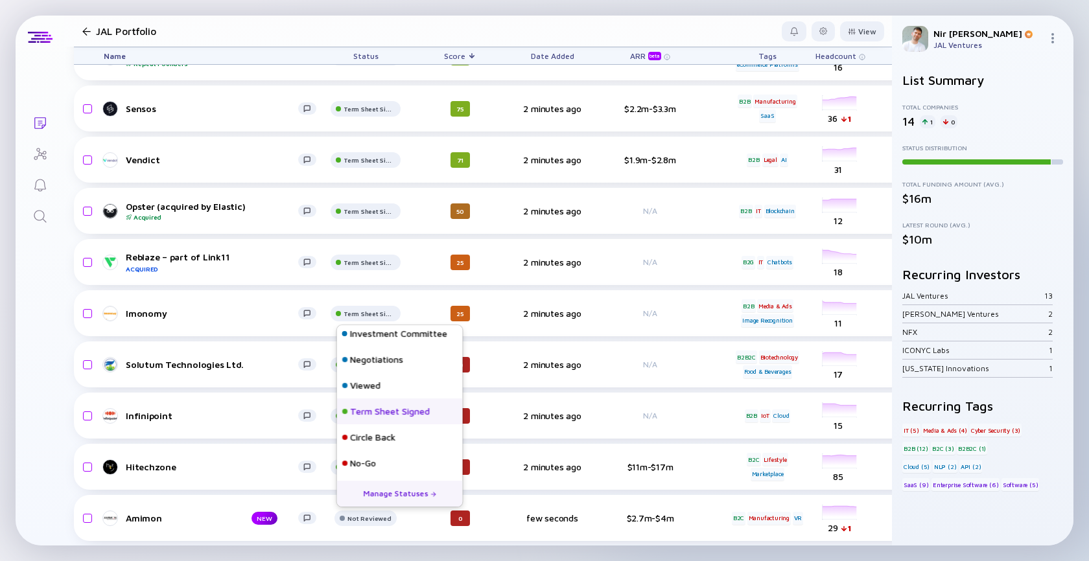
click at [397, 412] on div "Term Sheet Signed" at bounding box center [390, 411] width 80 height 13
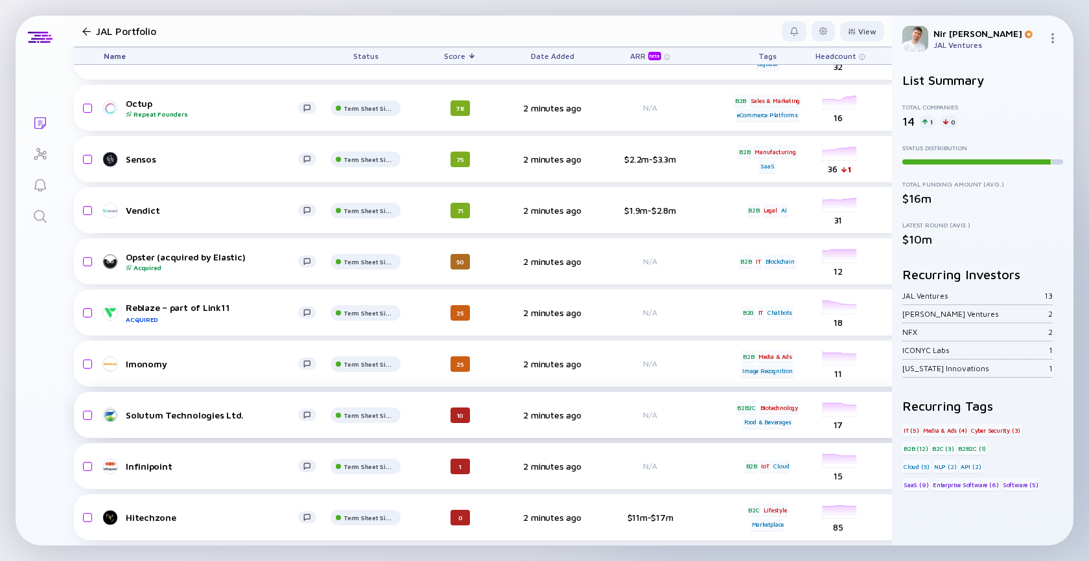
scroll to position [0, 1]
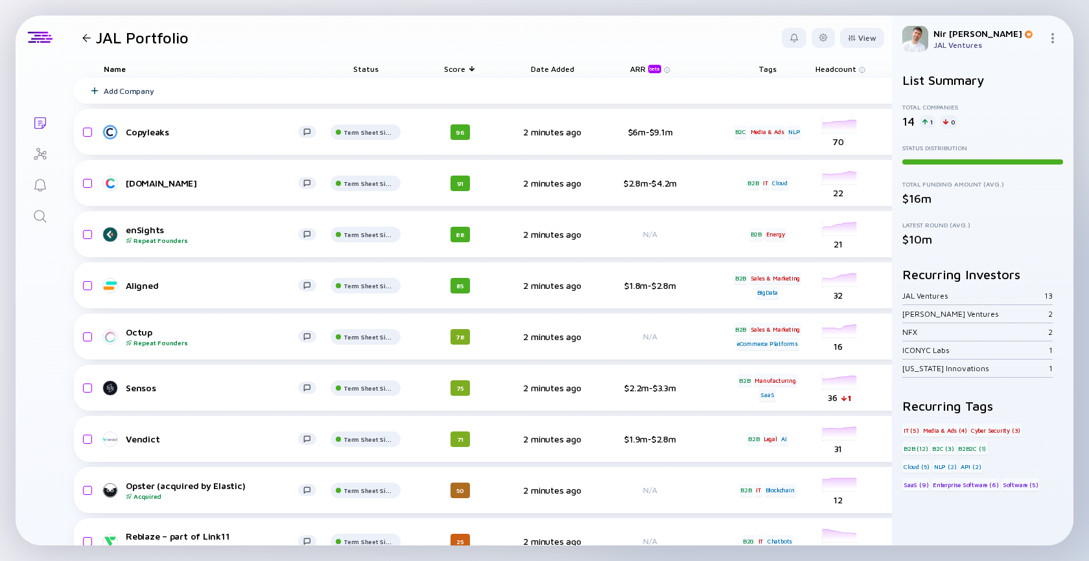
click at [37, 216] on icon "Search" at bounding box center [40, 217] width 16 height 16
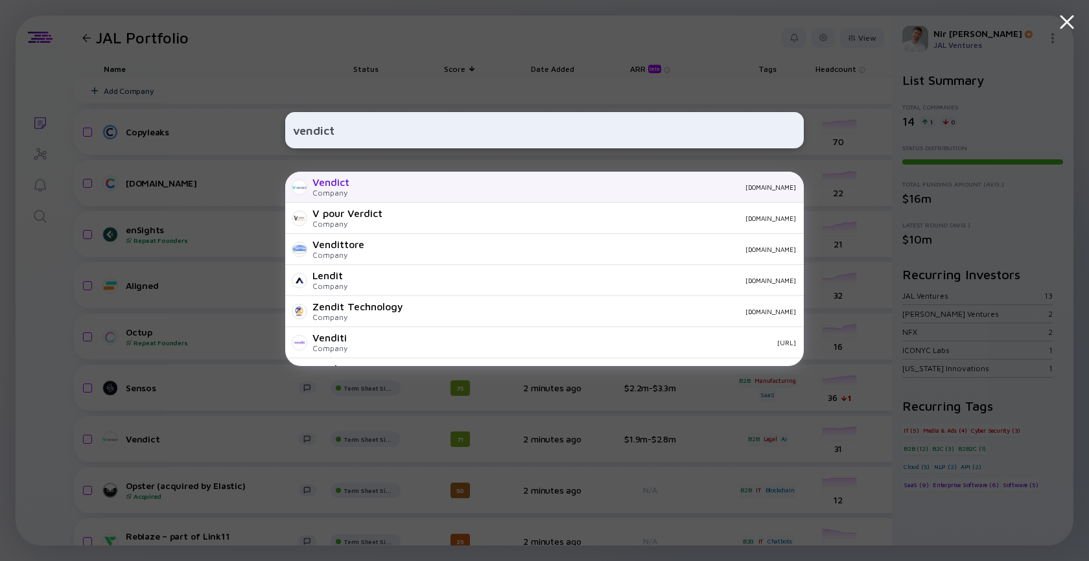
type input "vendict"
click at [342, 193] on div "Company" at bounding box center [330, 193] width 37 height 10
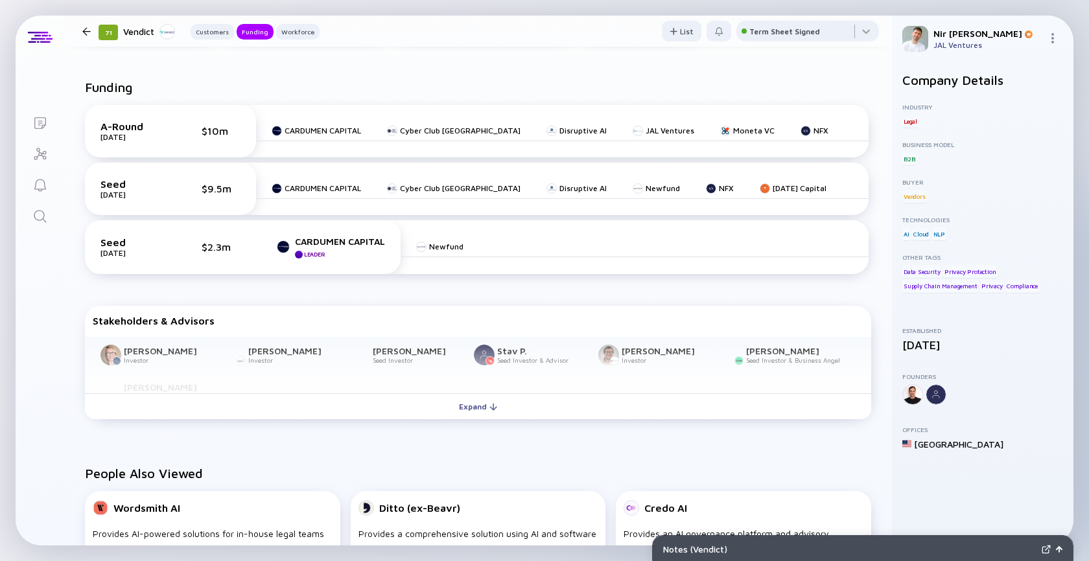
scroll to position [437, 0]
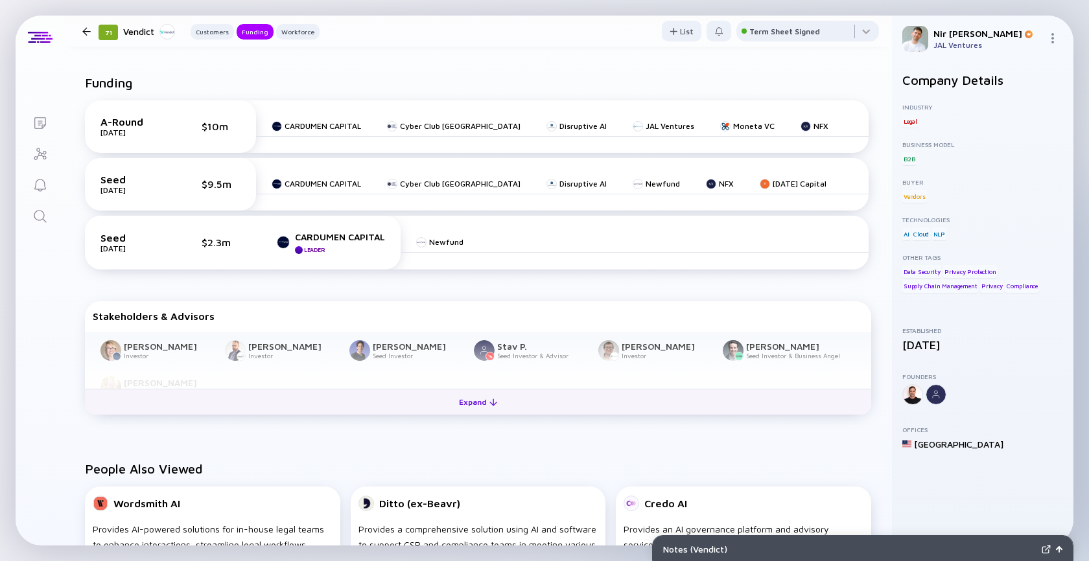
click at [475, 397] on div "Expand" at bounding box center [478, 402] width 54 height 20
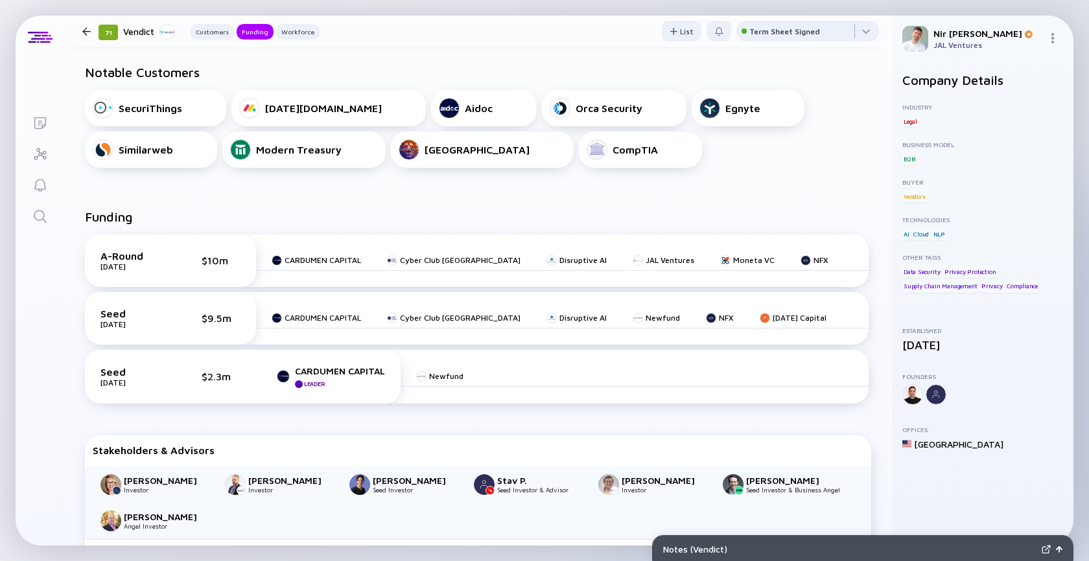
scroll to position [133, 0]
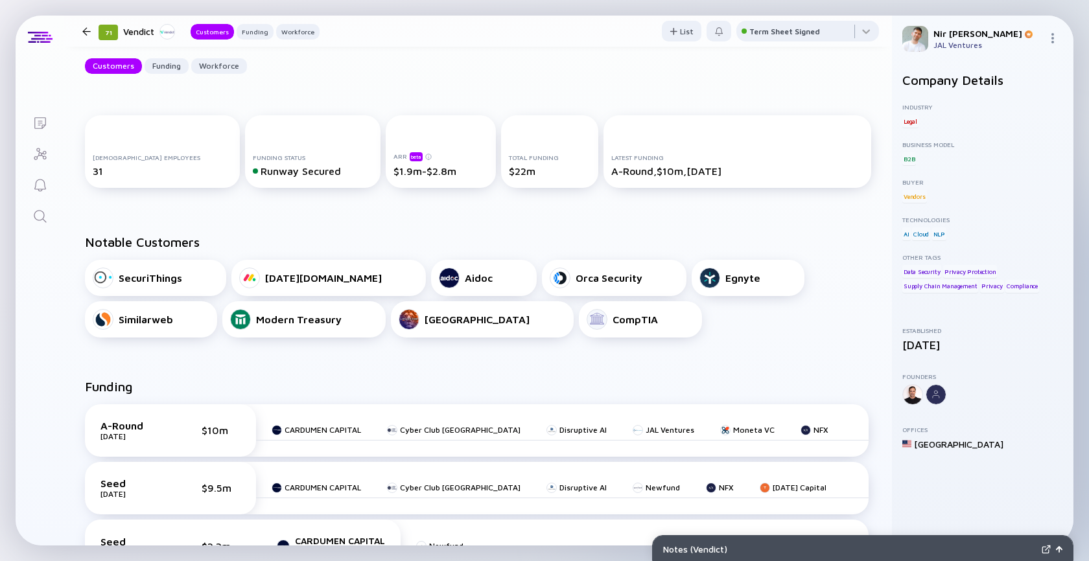
click at [83, 38] on div "71 Vendict Customers Funding Workforce" at bounding box center [198, 31] width 242 height 17
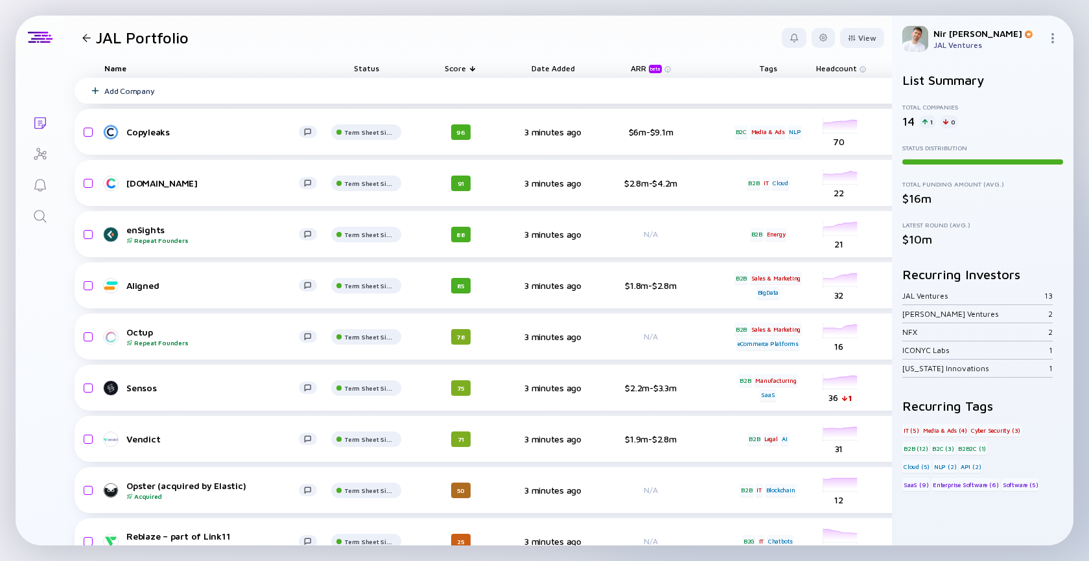
click at [124, 85] on div "Add Company" at bounding box center [672, 91] width 1194 height 26
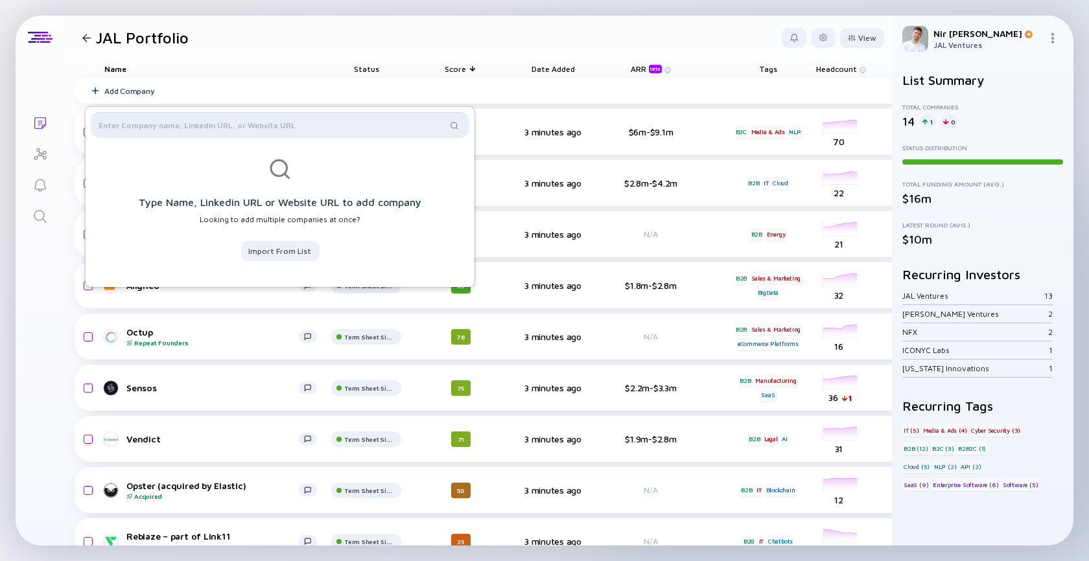
click at [133, 125] on input "text" at bounding box center [273, 125] width 348 height 13
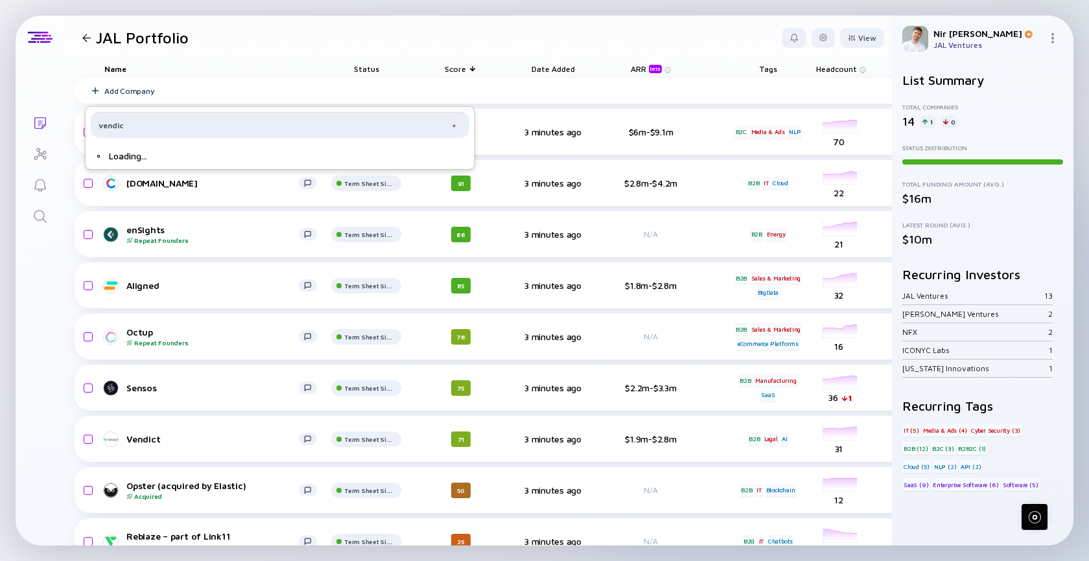
type input "vendict"
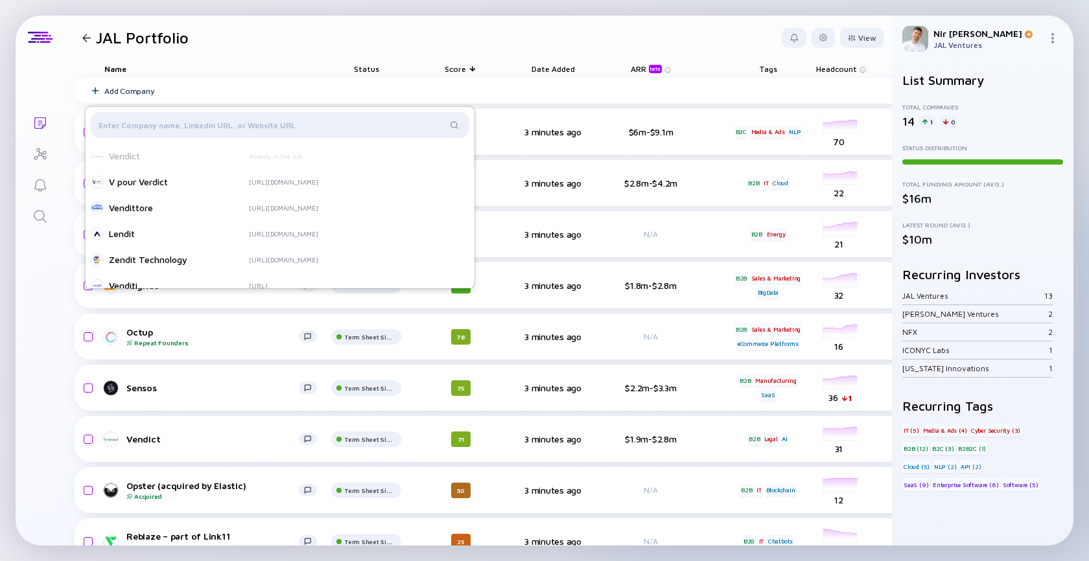
click at [282, 48] on header "JAL Portfolio View" at bounding box center [478, 38] width 828 height 44
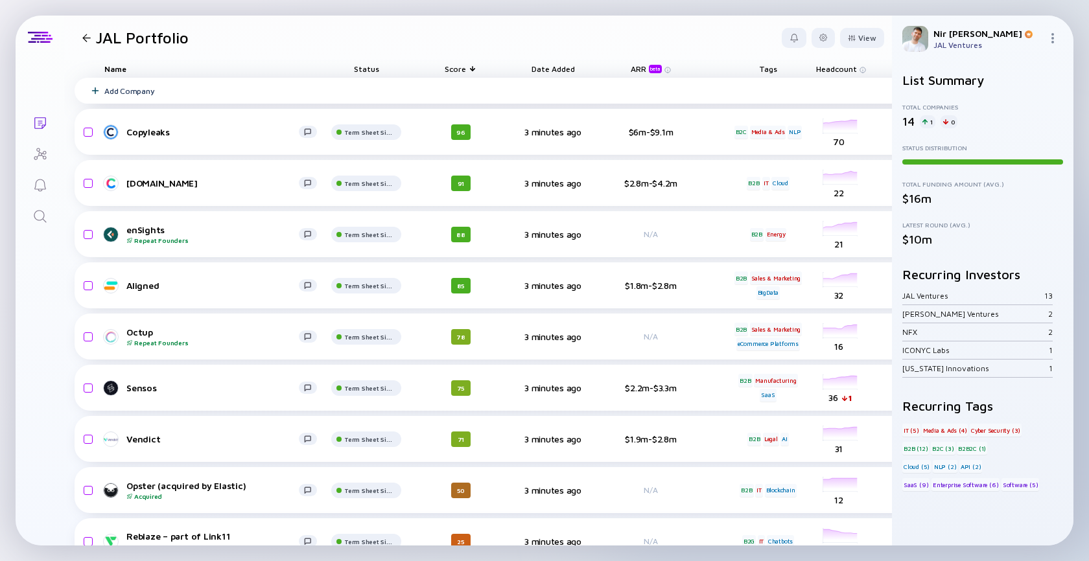
click at [121, 95] on div "Add Company" at bounding box center [129, 91] width 50 height 10
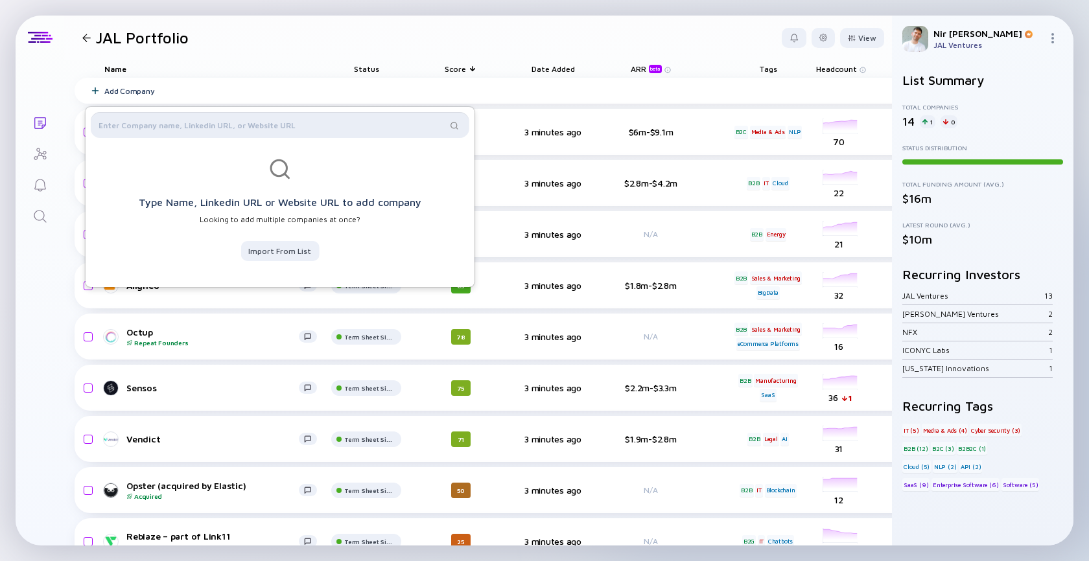
click at [136, 119] on input "text" at bounding box center [273, 125] width 348 height 13
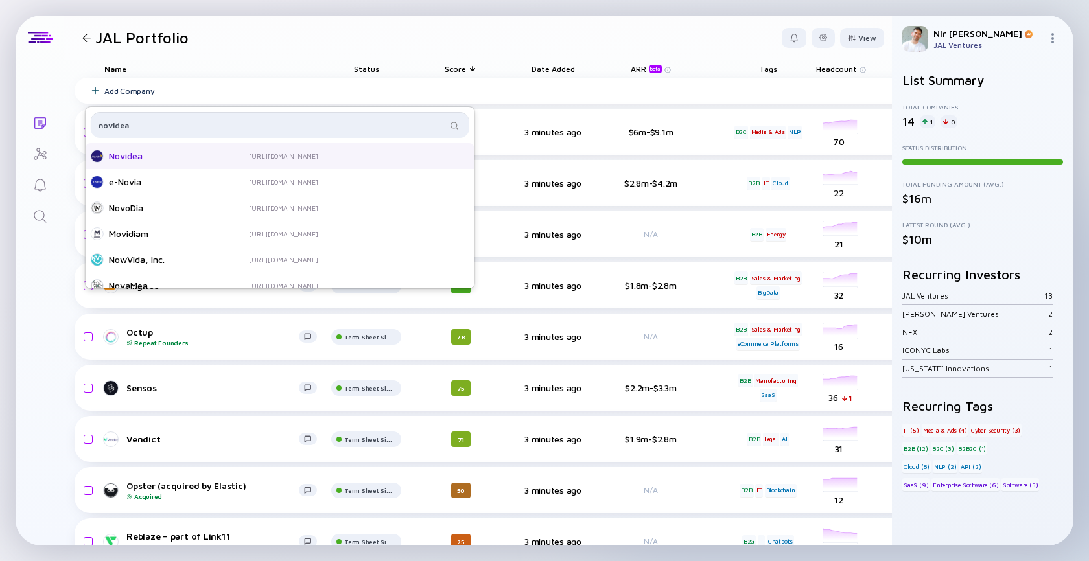
type input "novidea"
click at [138, 160] on div "Novidea" at bounding box center [161, 156] width 104 height 13
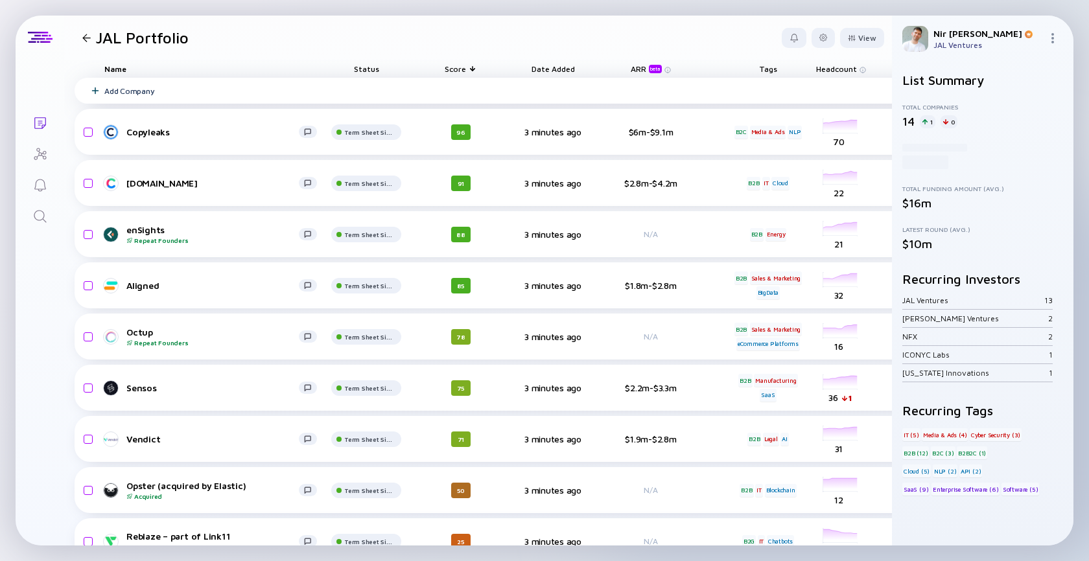
click at [120, 88] on div "Add Company" at bounding box center [129, 91] width 50 height 10
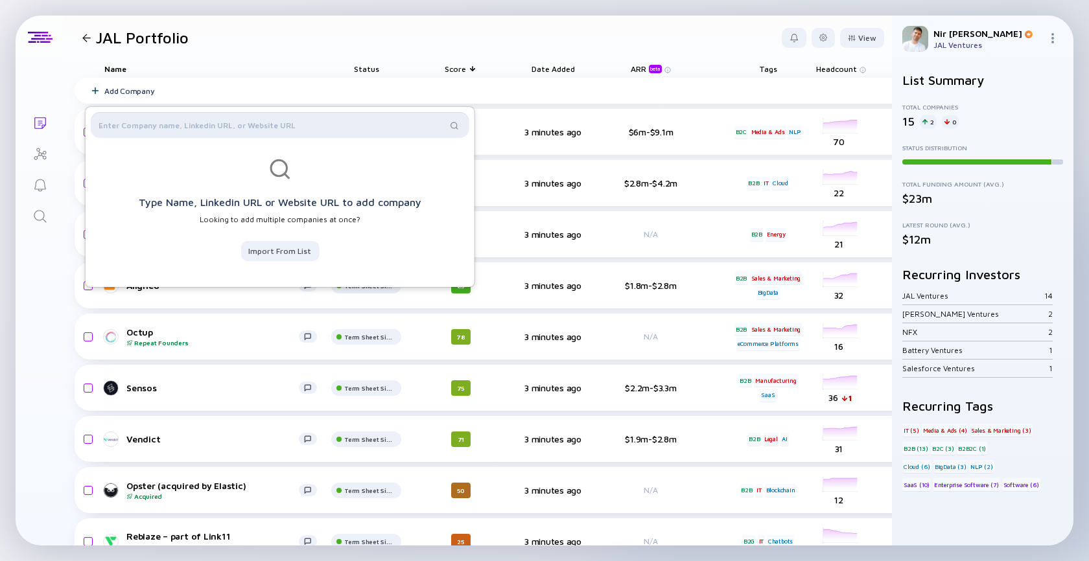
click at [180, 122] on input "text" at bounding box center [273, 125] width 348 height 13
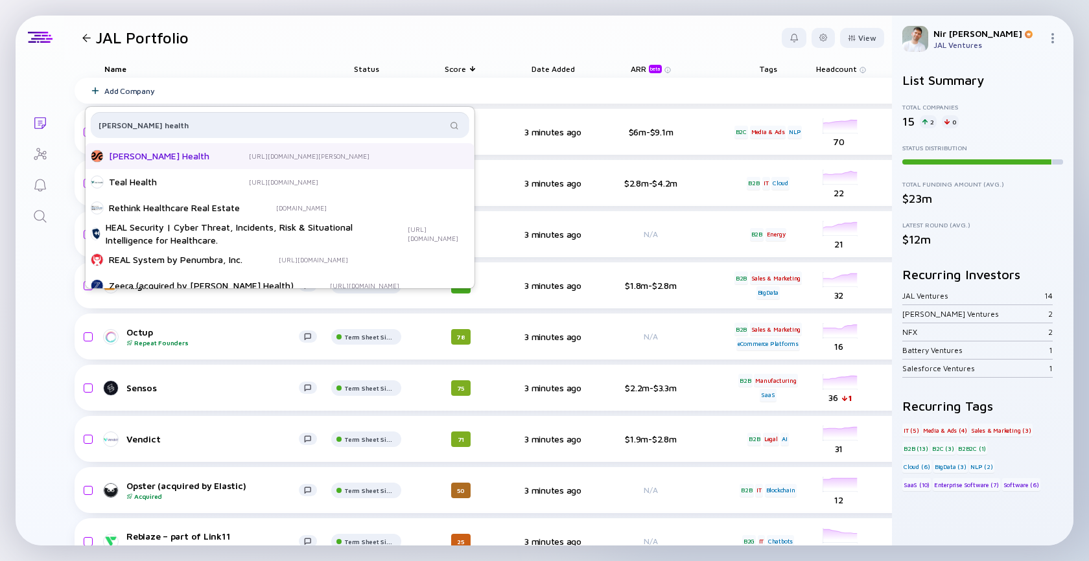
type input "leal health"
click at [150, 156] on div "Leal Health" at bounding box center [161, 156] width 104 height 13
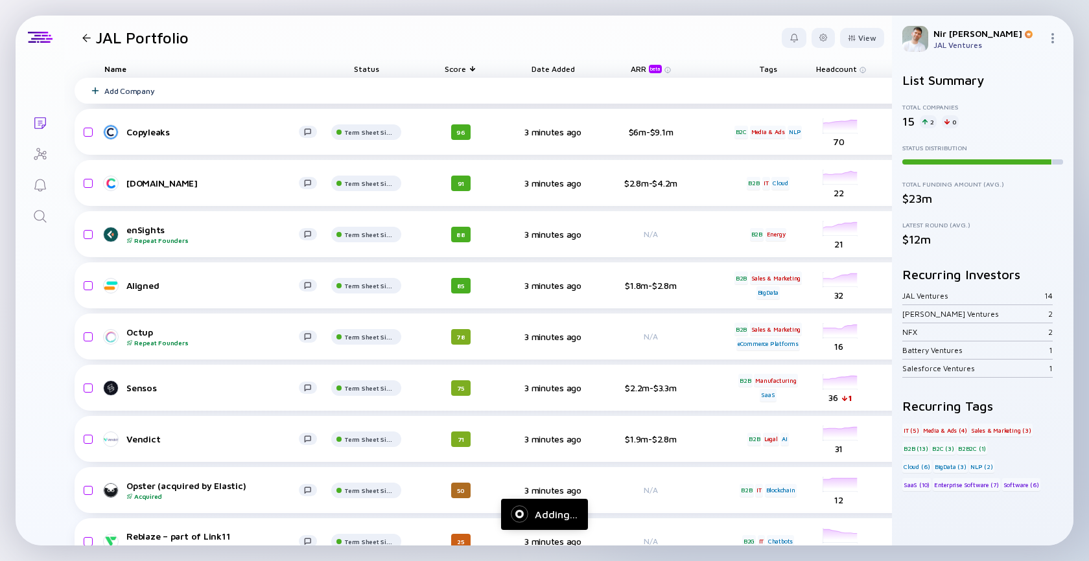
click at [148, 91] on div "Add Company" at bounding box center [129, 91] width 50 height 10
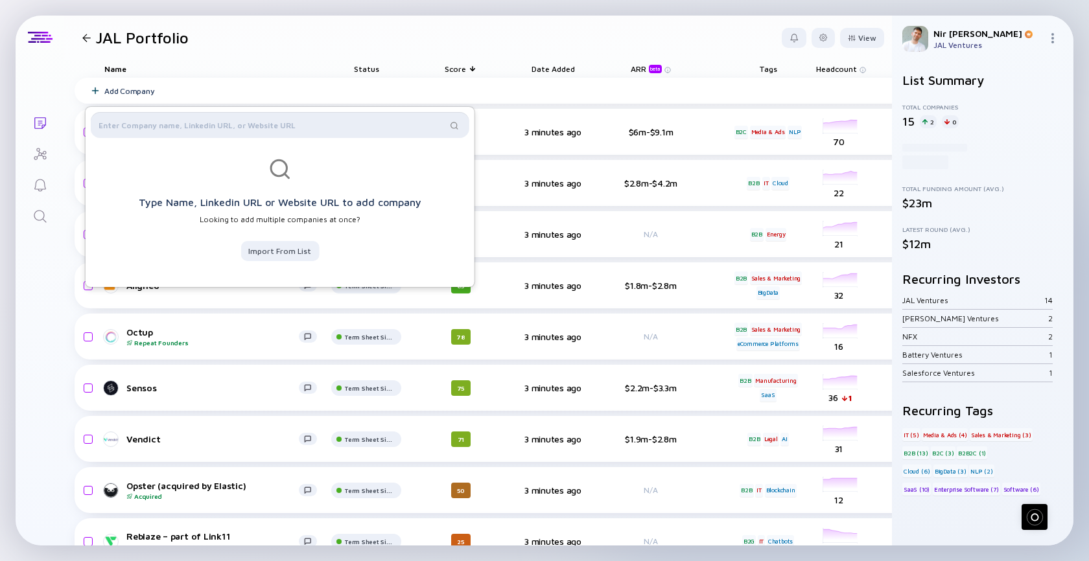
click at [161, 126] on input "text" at bounding box center [273, 125] width 348 height 13
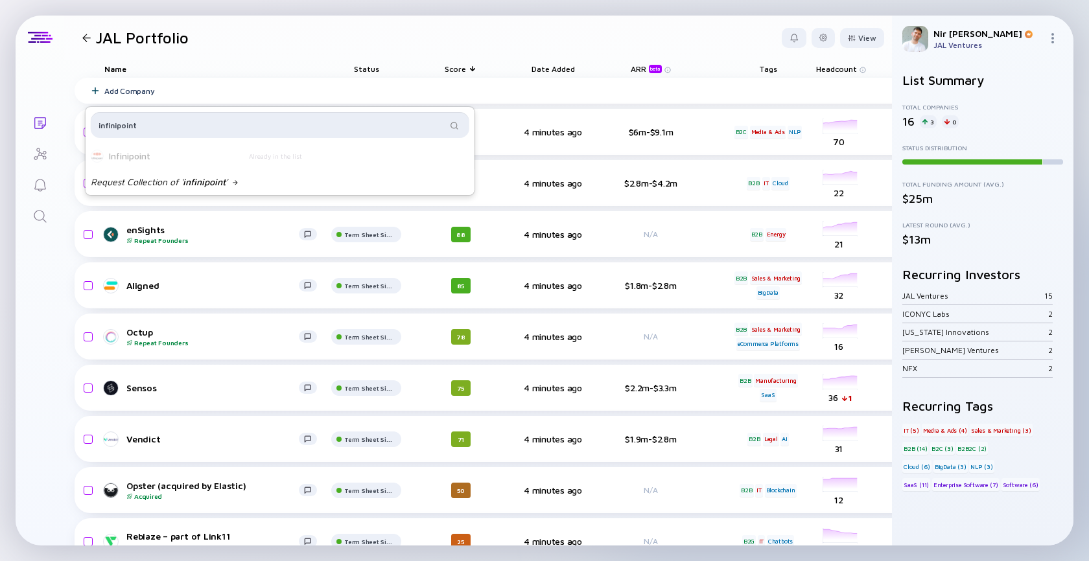
click at [128, 128] on input "infinipoint" at bounding box center [273, 125] width 348 height 13
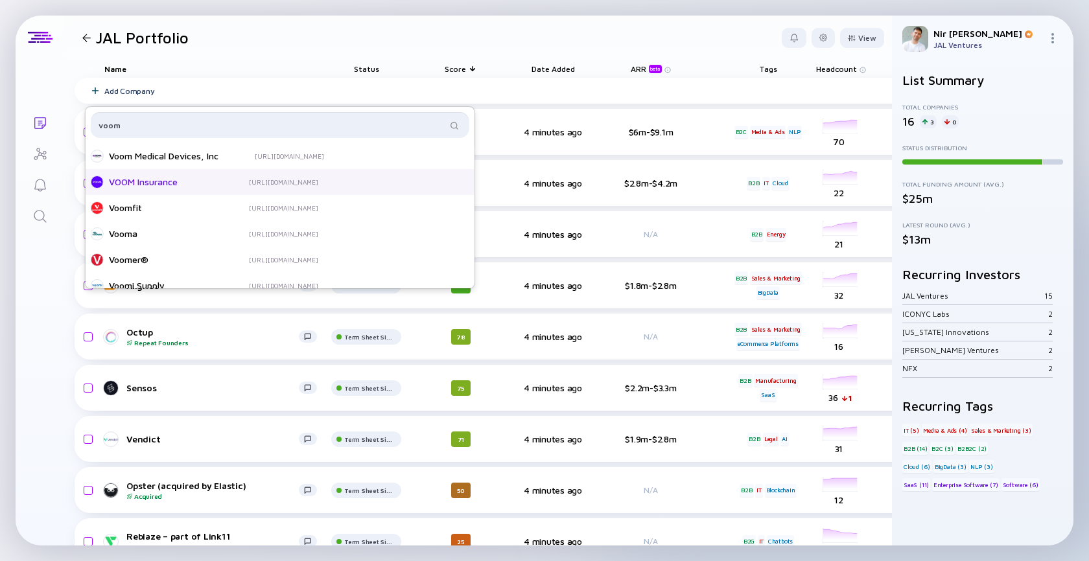
type input "voom"
click at [152, 183] on div "VOOM Insurance" at bounding box center [161, 182] width 104 height 13
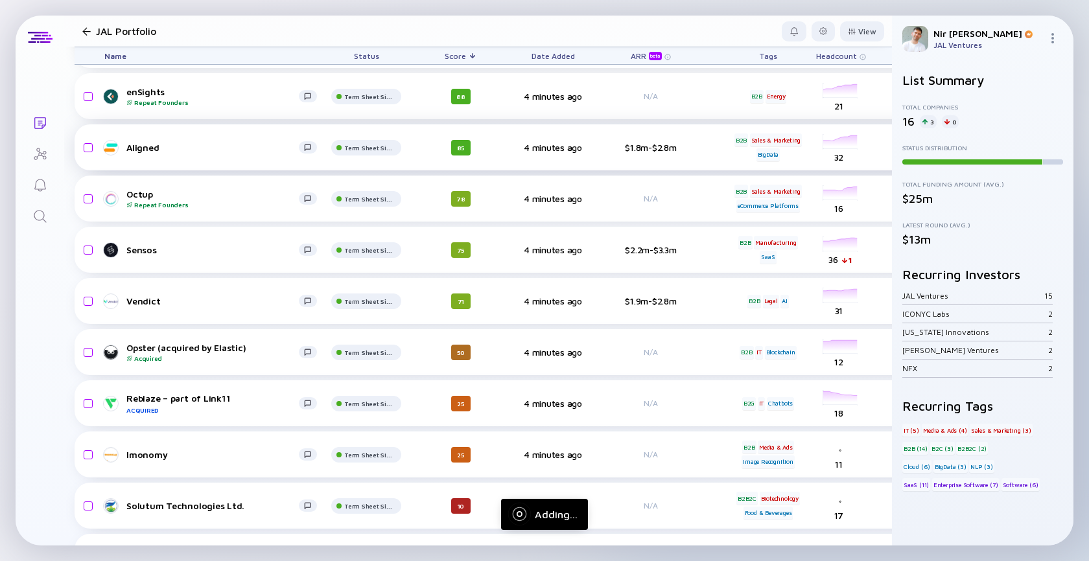
scroll to position [381, 0]
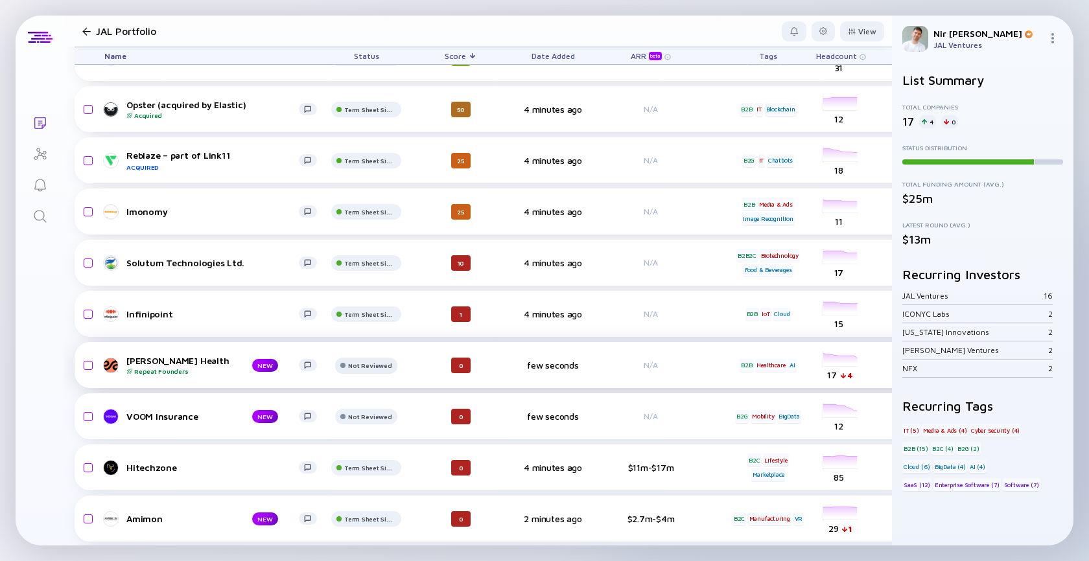
click at [379, 11] on div "Not Reviewed" at bounding box center [370, 7] width 52 height 8
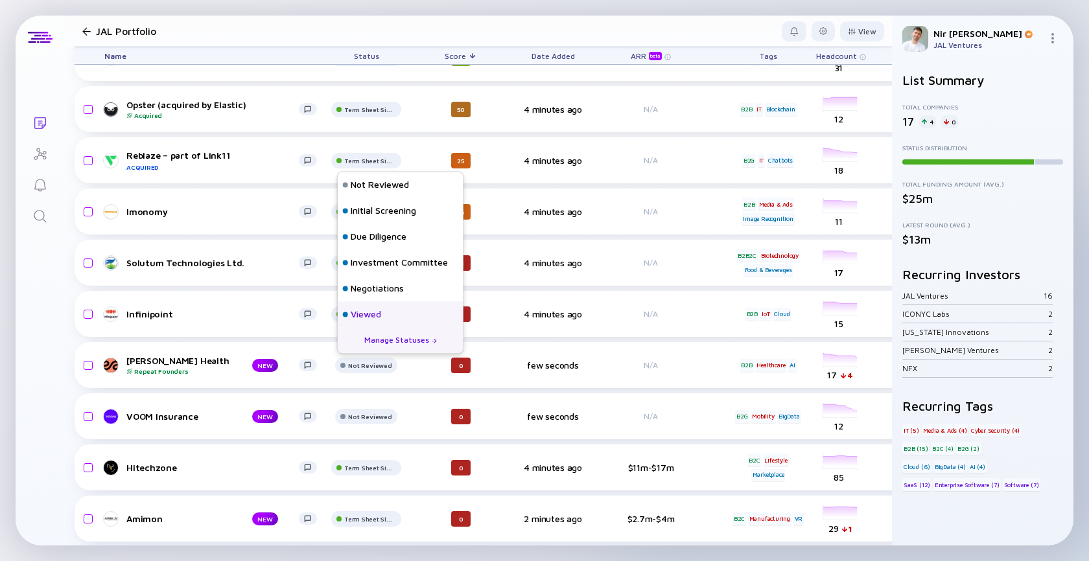
scroll to position [82, 0]
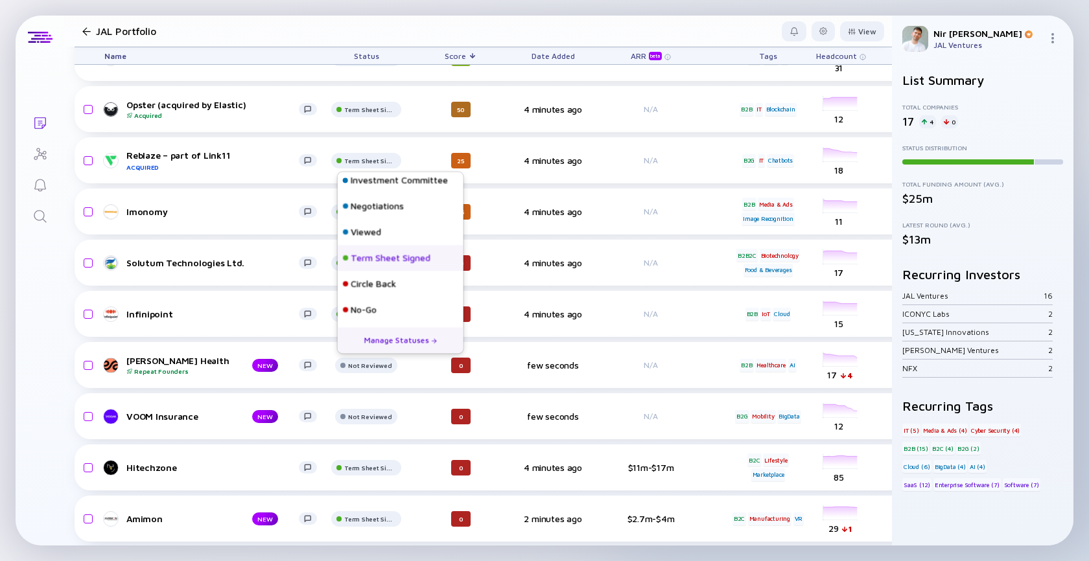
click at [393, 255] on div "Term Sheet Signed" at bounding box center [391, 258] width 80 height 13
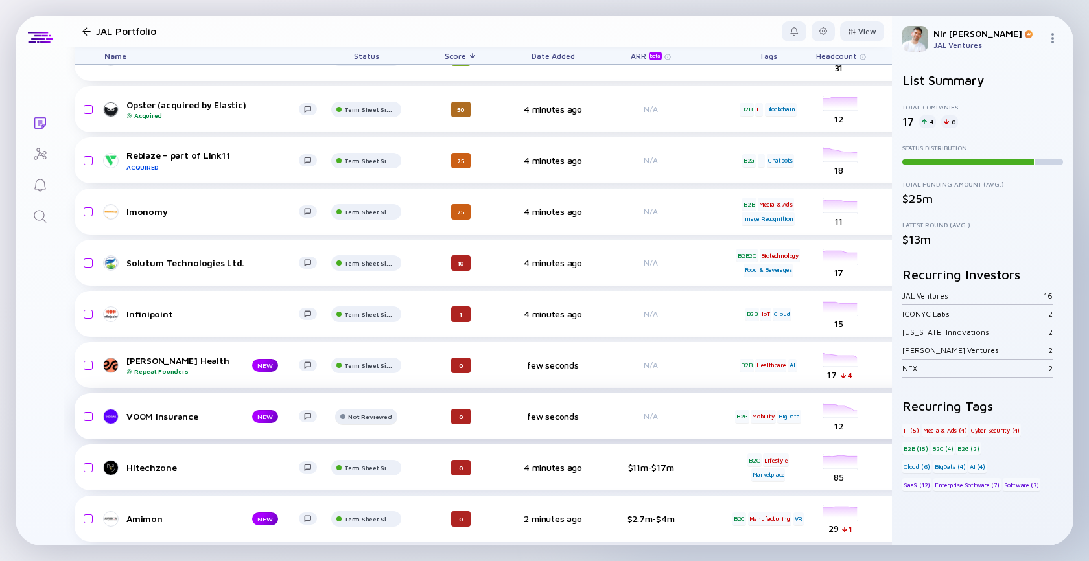
click at [359, 11] on div "Not Reviewed" at bounding box center [370, 7] width 52 height 8
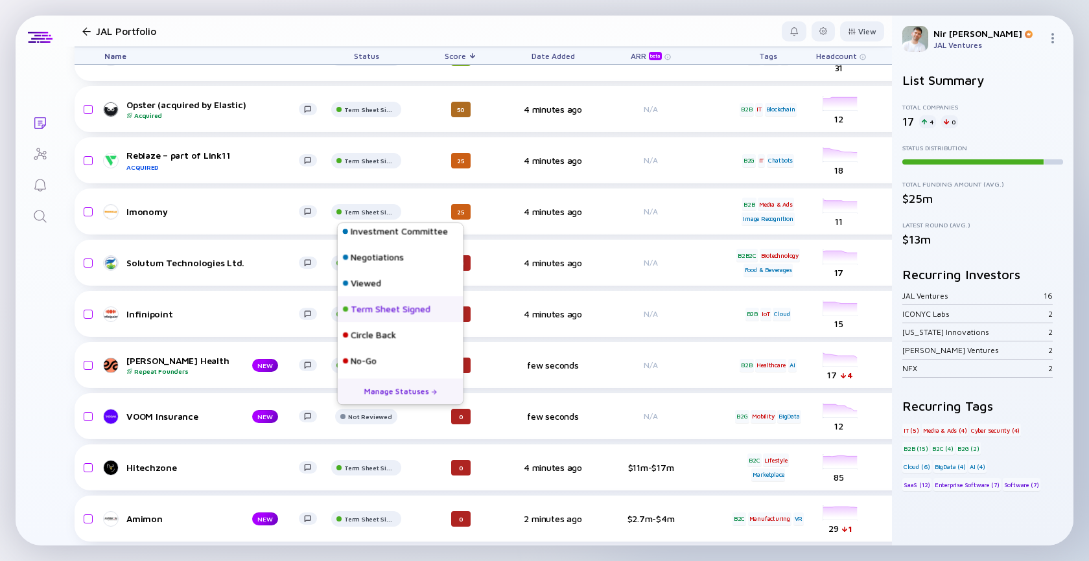
click at [387, 310] on div "Term Sheet Signed" at bounding box center [391, 309] width 80 height 13
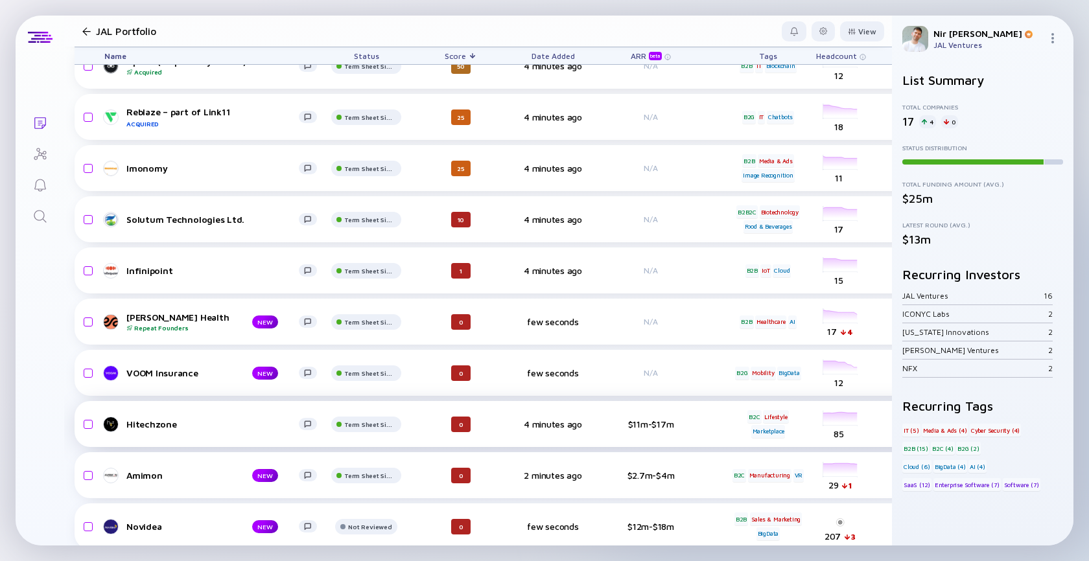
scroll to position [432, 0]
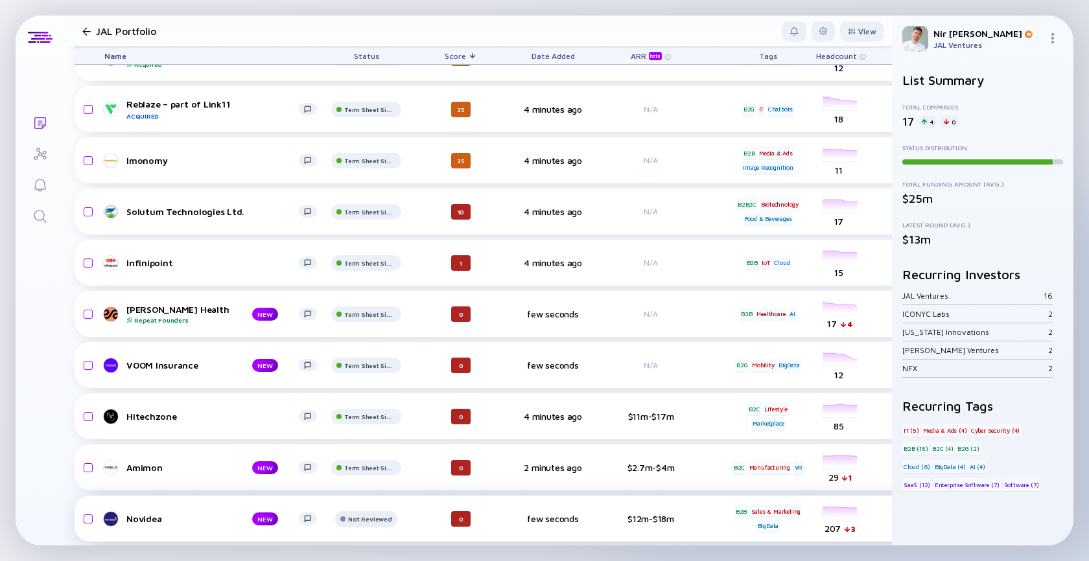
click at [364, 11] on div "Not Reviewed" at bounding box center [370, 7] width 52 height 8
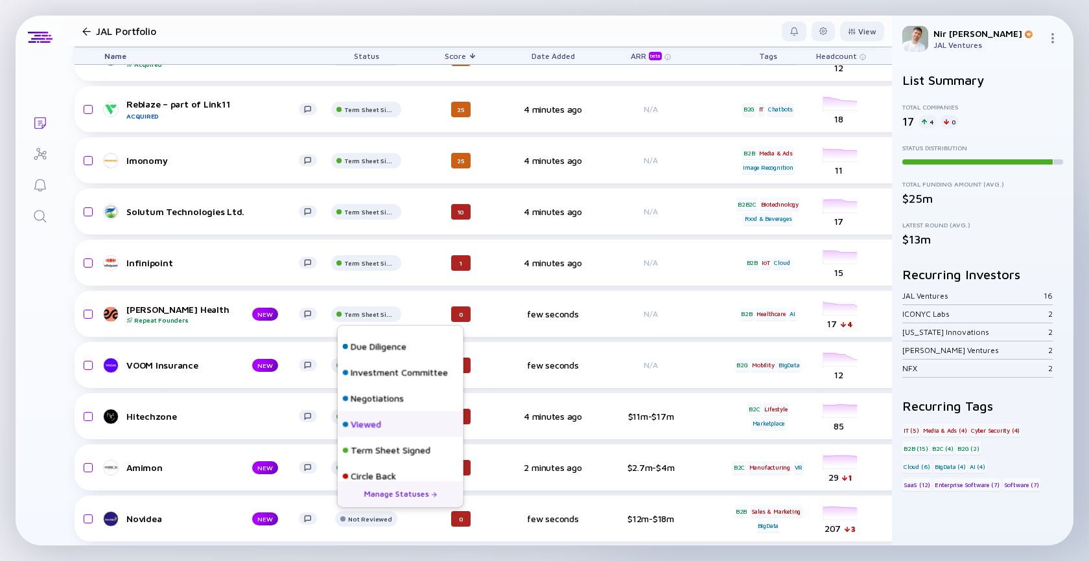
scroll to position [82, 0]
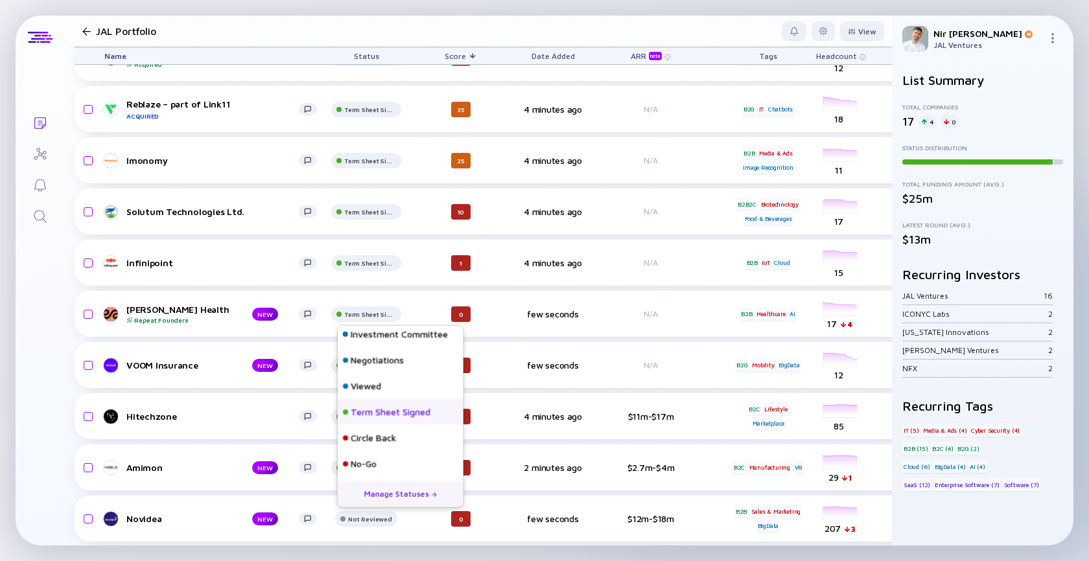
click at [389, 412] on div "Term Sheet Signed" at bounding box center [391, 412] width 80 height 13
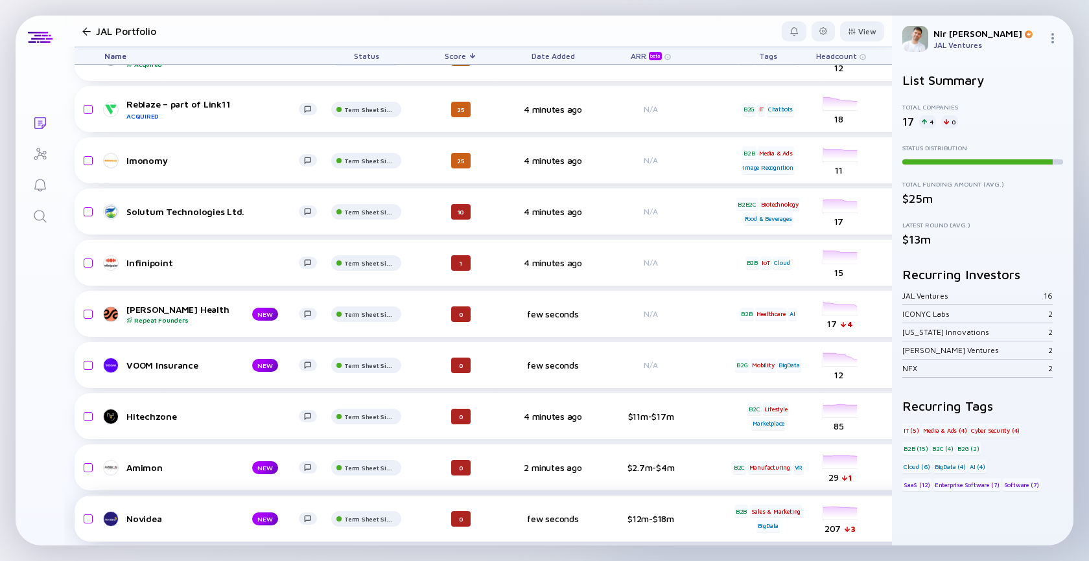
click at [156, 516] on div "Novidea" at bounding box center [178, 518] width 105 height 11
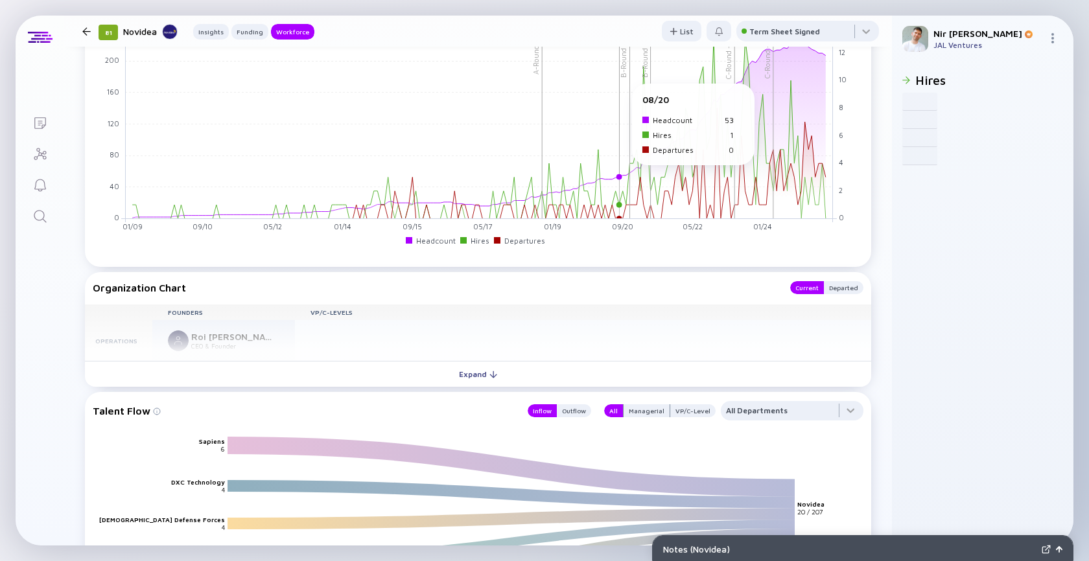
scroll to position [1398, 0]
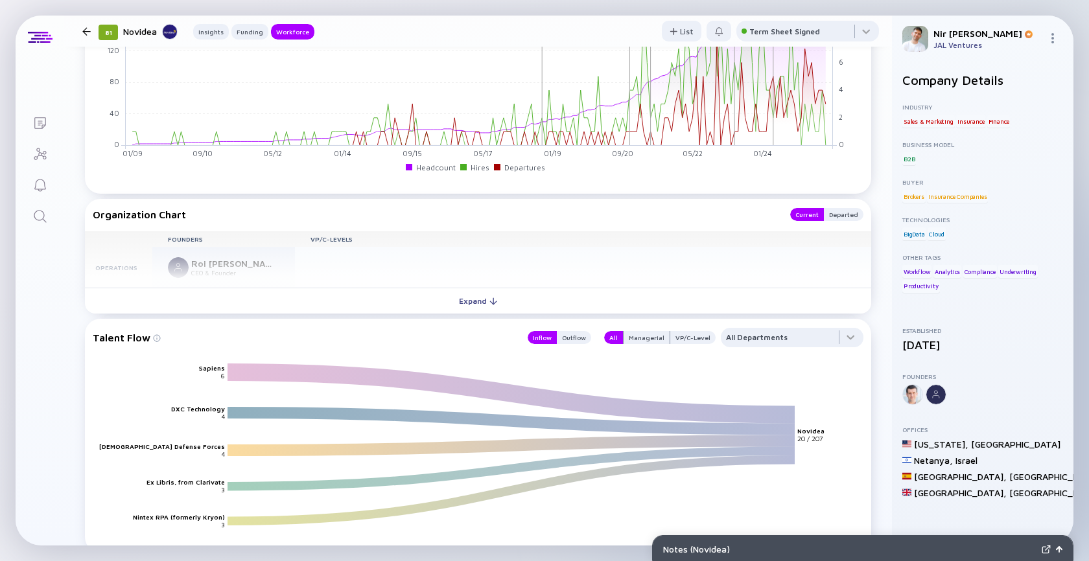
click at [464, 318] on div "Workforce Cohort (Off) Compare Headcount Trend x C-Round - $30m A-Round - $8m C…" at bounding box center [478, 401] width 828 height 1103
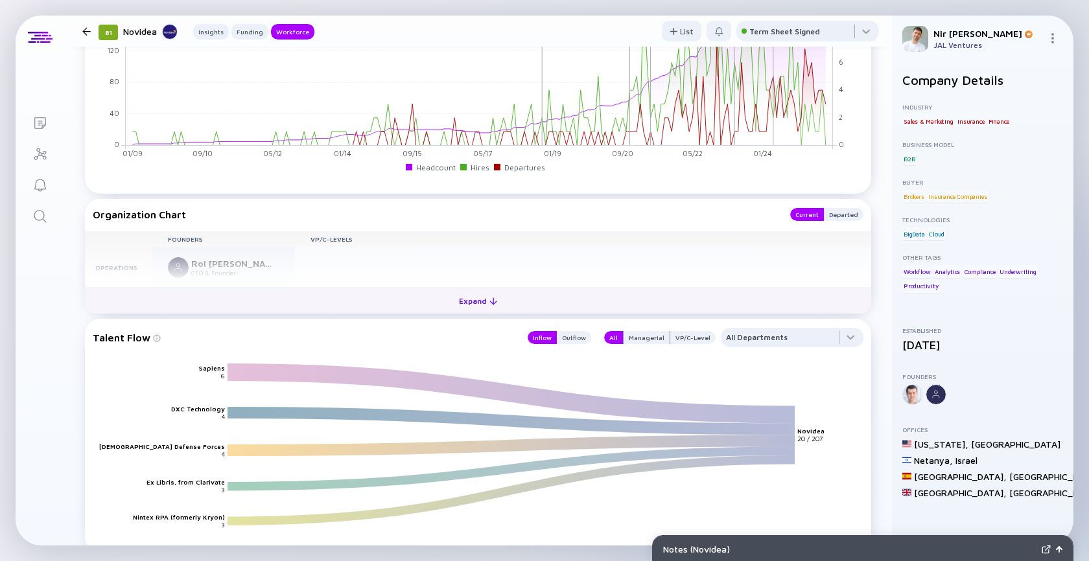
click at [465, 310] on div "Expand" at bounding box center [478, 301] width 54 height 20
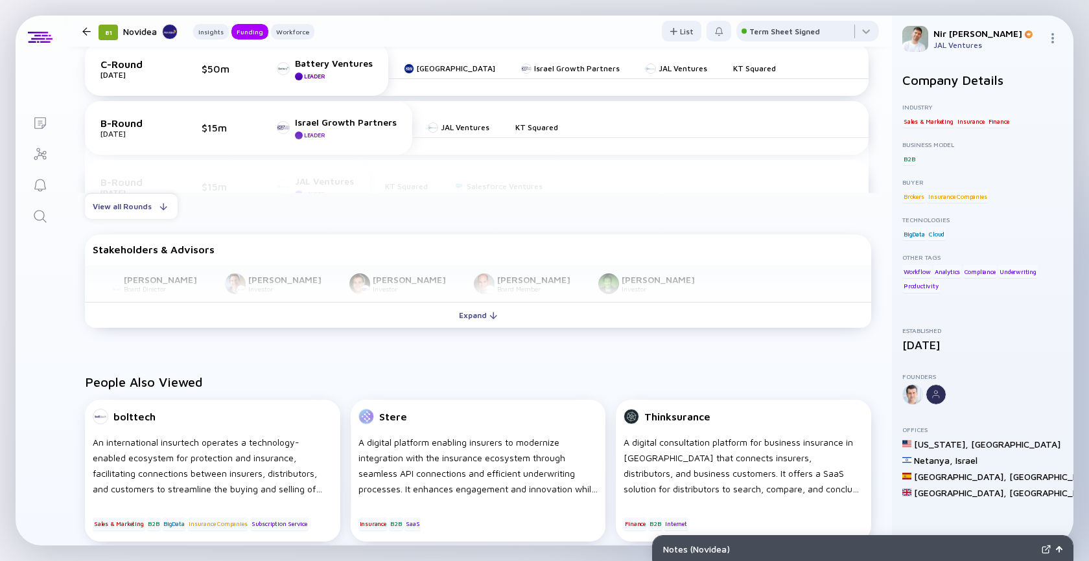
scroll to position [619, 0]
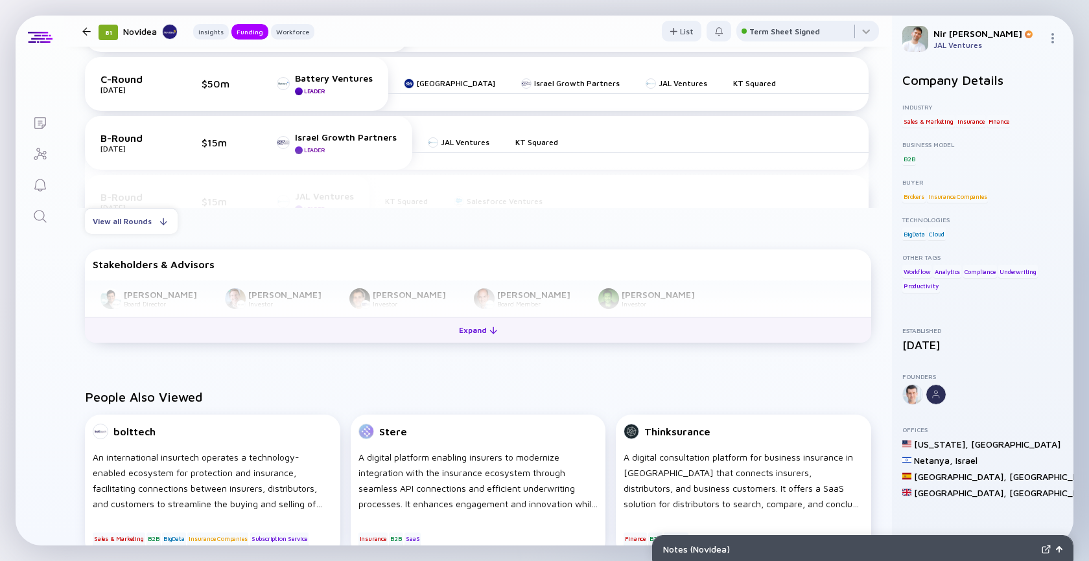
click at [456, 332] on div "Expand" at bounding box center [478, 330] width 54 height 20
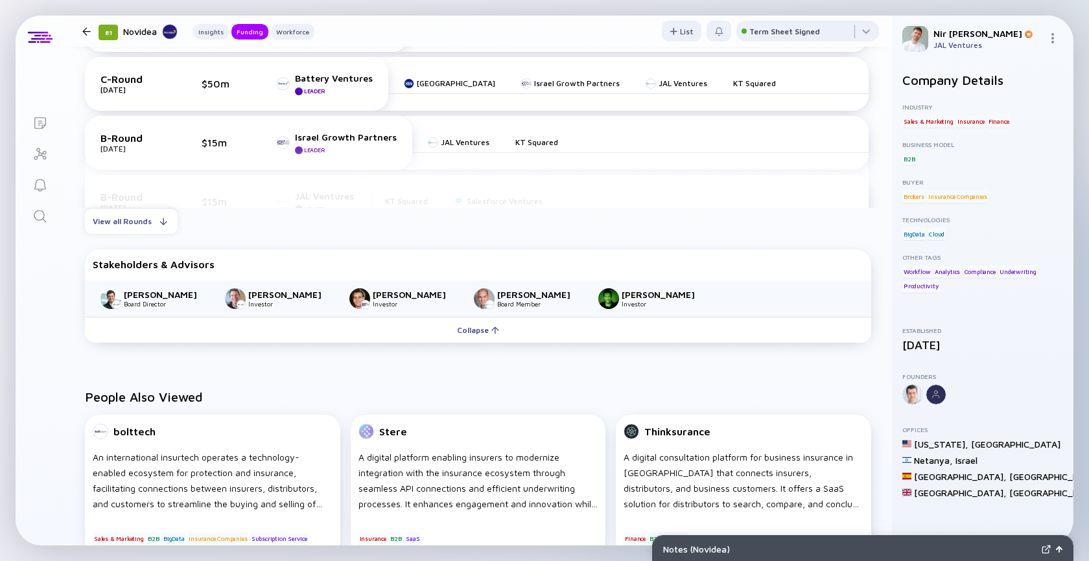
click at [80, 30] on div at bounding box center [86, 31] width 19 height 8
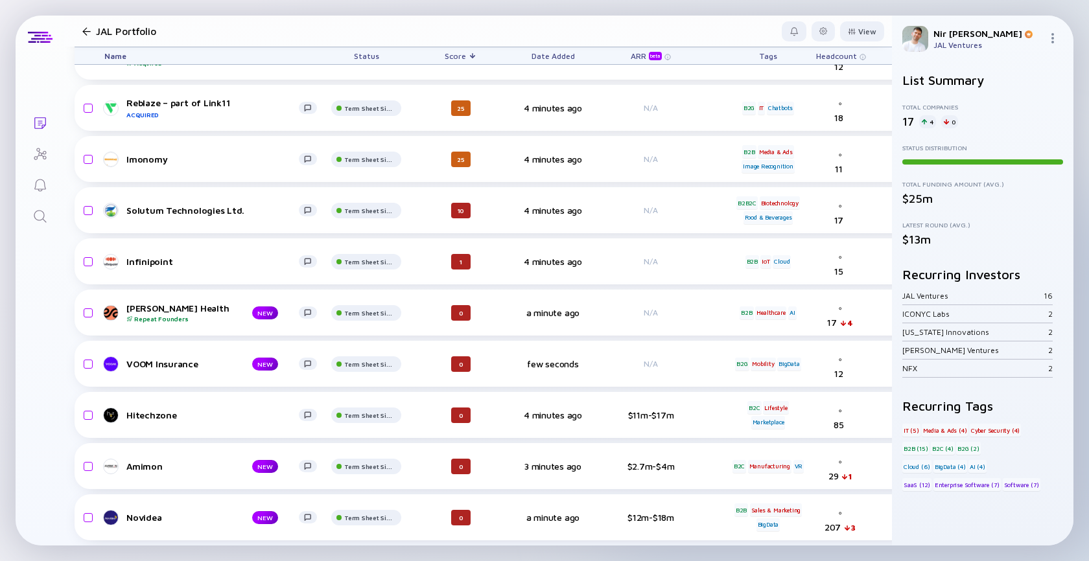
scroll to position [432, 0]
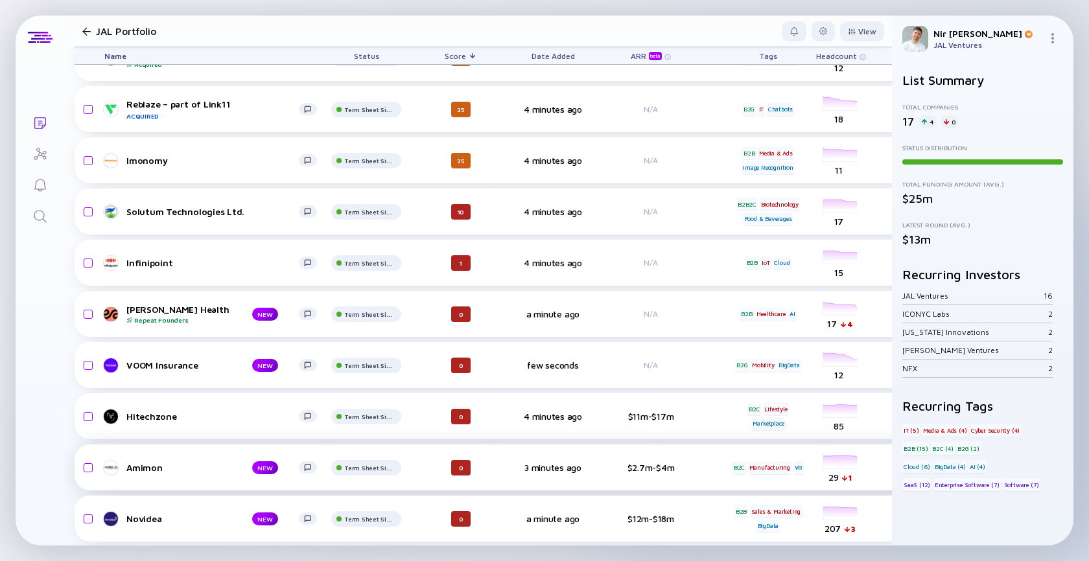
click at [159, 461] on link "Amimon NEW" at bounding box center [215, 468] width 223 height 16
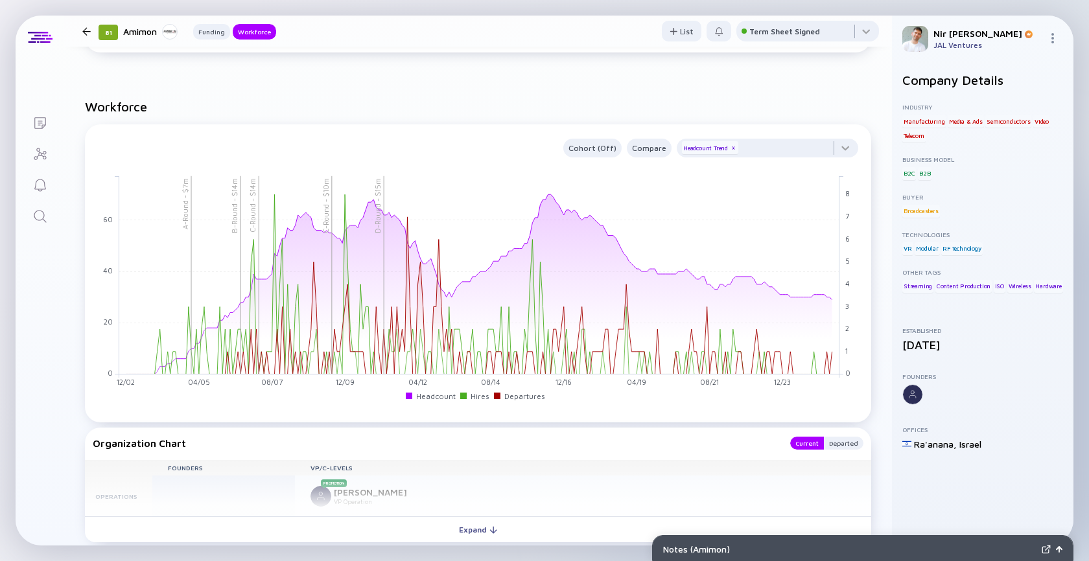
scroll to position [957, 0]
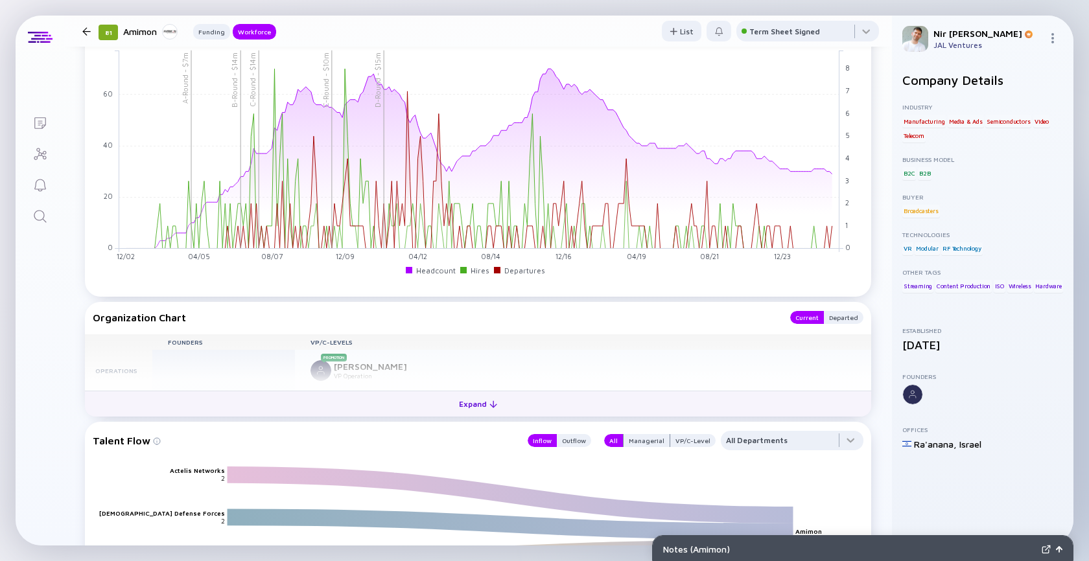
click at [448, 402] on button "Expand" at bounding box center [478, 404] width 786 height 26
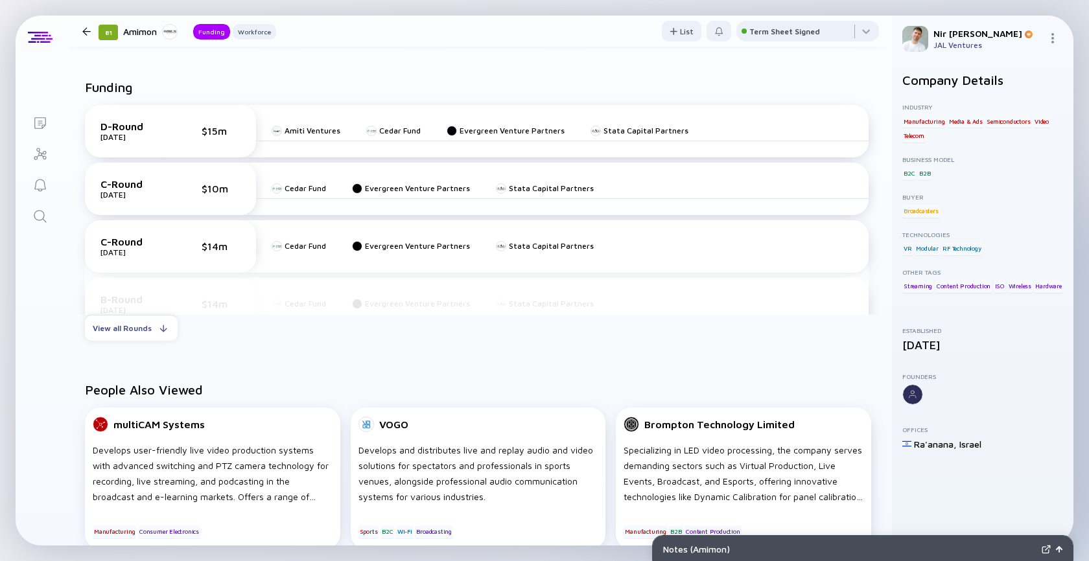
scroll to position [0, 0]
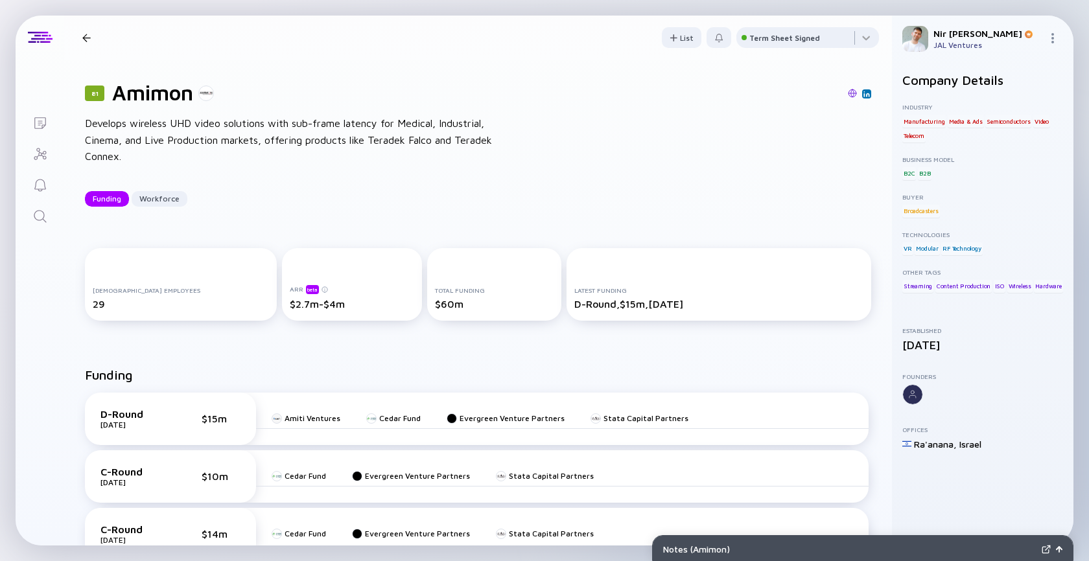
click at [87, 40] on div at bounding box center [86, 38] width 8 height 8
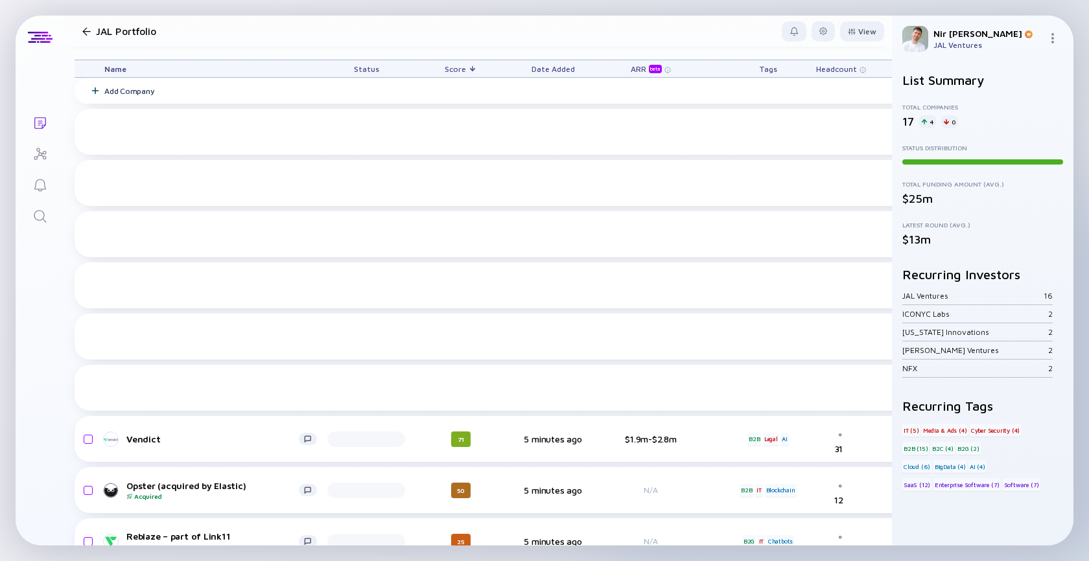
scroll to position [432, 0]
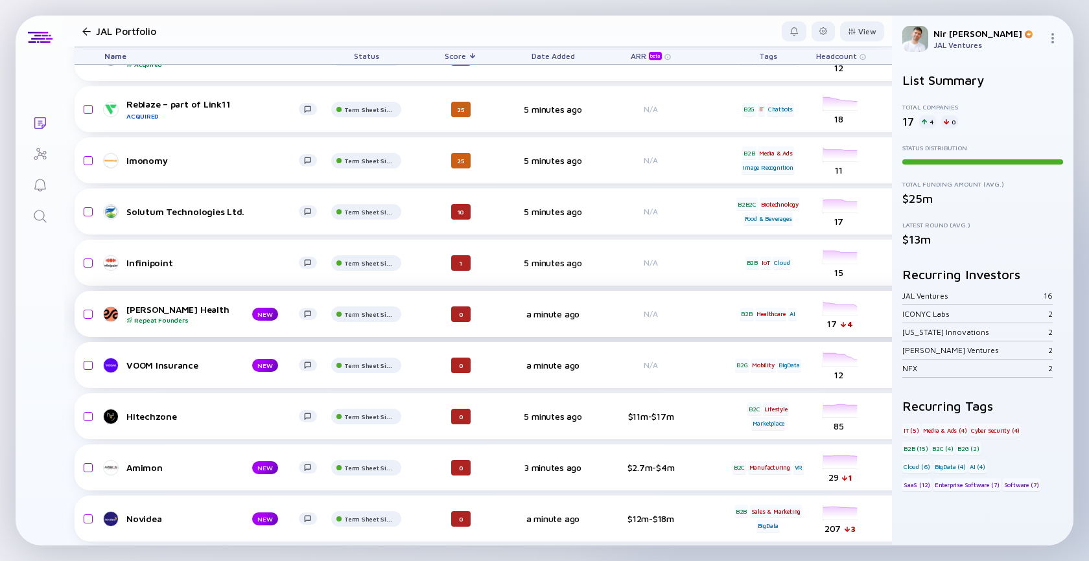
click at [143, 319] on div "Repeat Founders" at bounding box center [178, 320] width 105 height 8
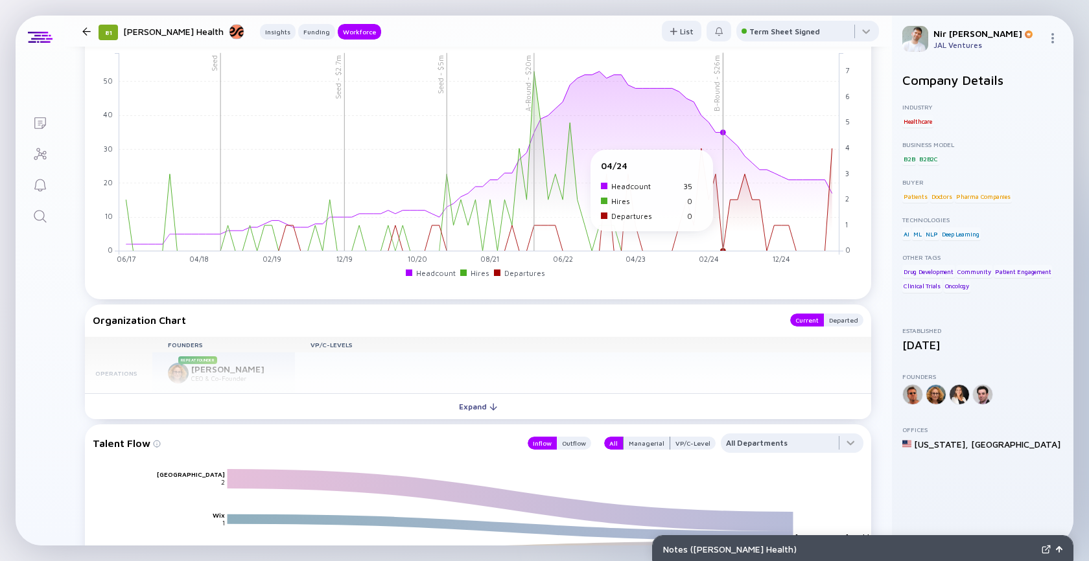
scroll to position [1383, 0]
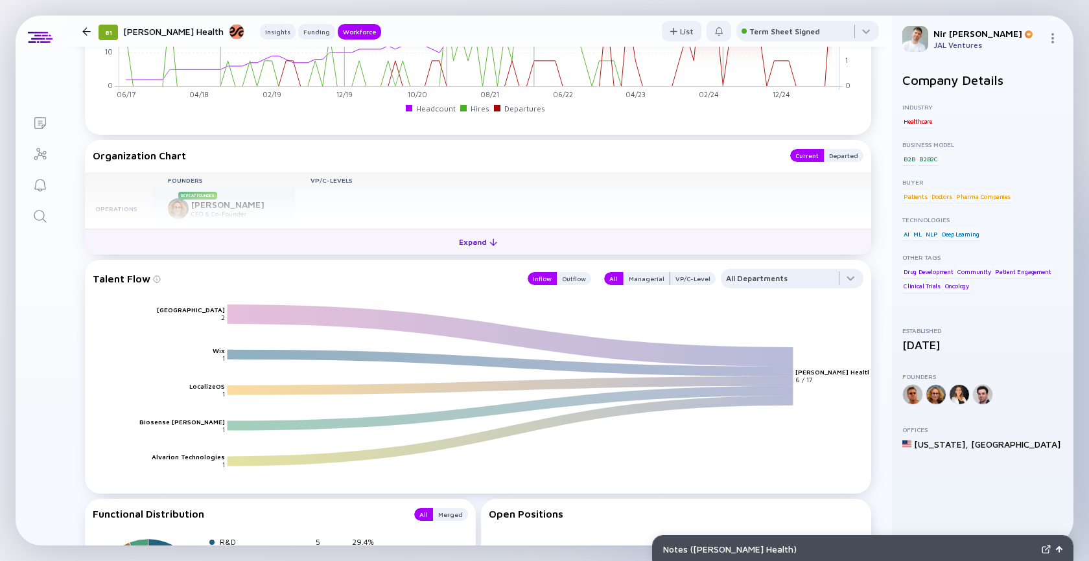
click at [362, 248] on button "Expand" at bounding box center [478, 242] width 786 height 26
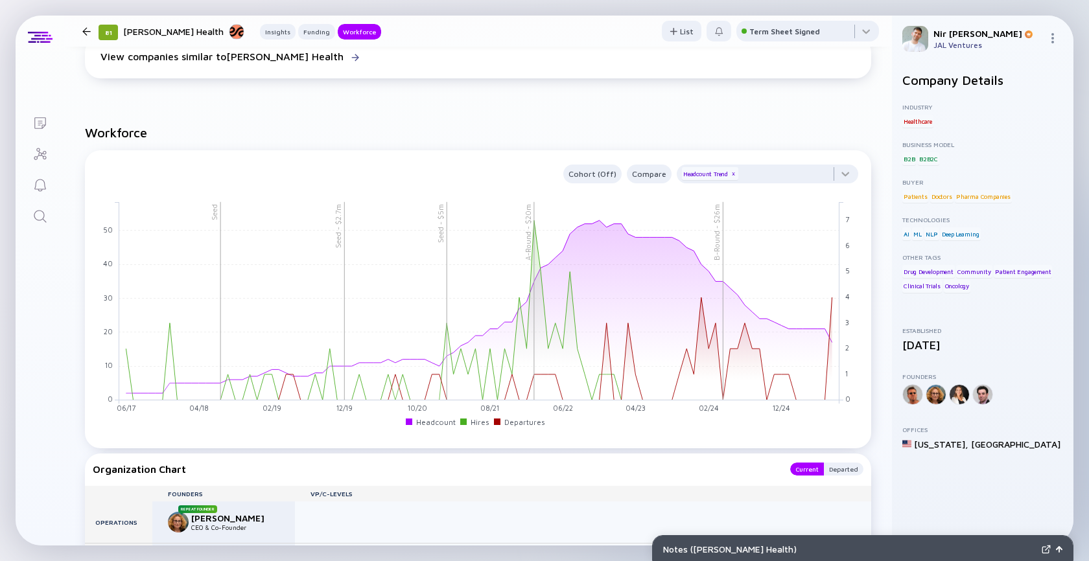
scroll to position [1055, 0]
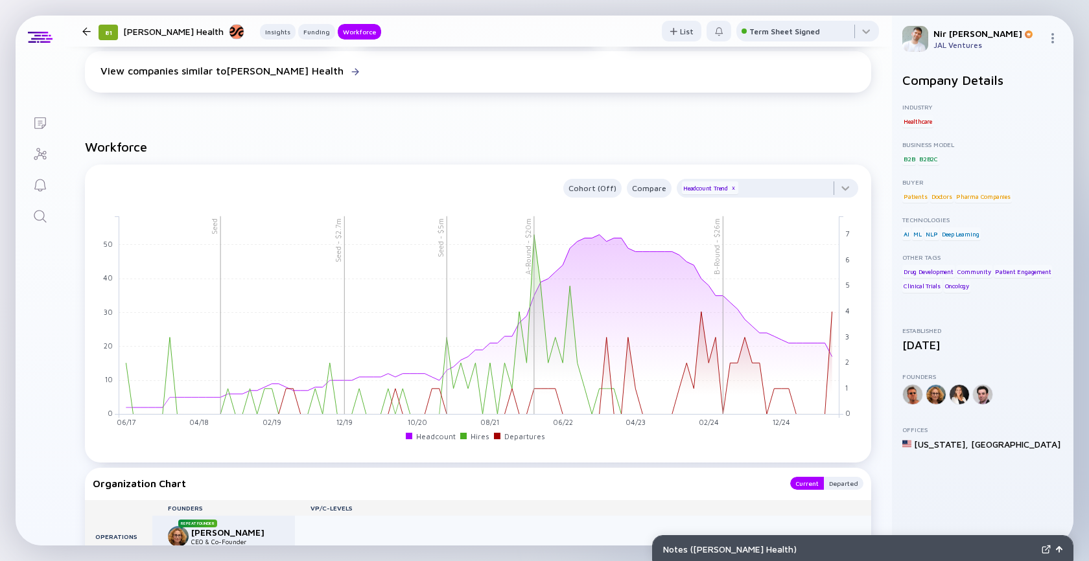
click at [88, 32] on div at bounding box center [86, 31] width 8 height 8
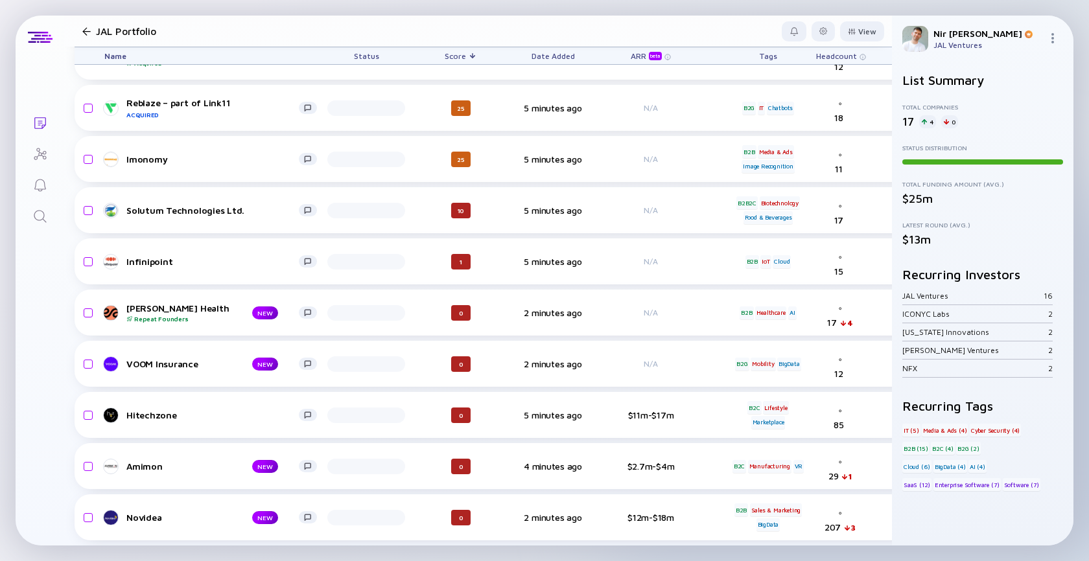
scroll to position [432, 0]
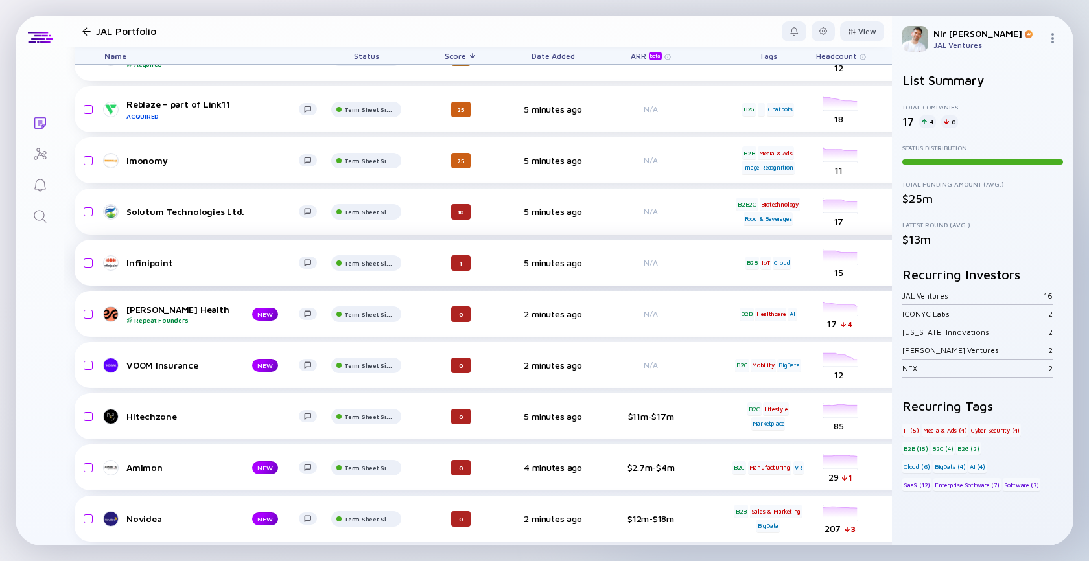
click at [163, 263] on div "Infinipoint" at bounding box center [212, 262] width 172 height 11
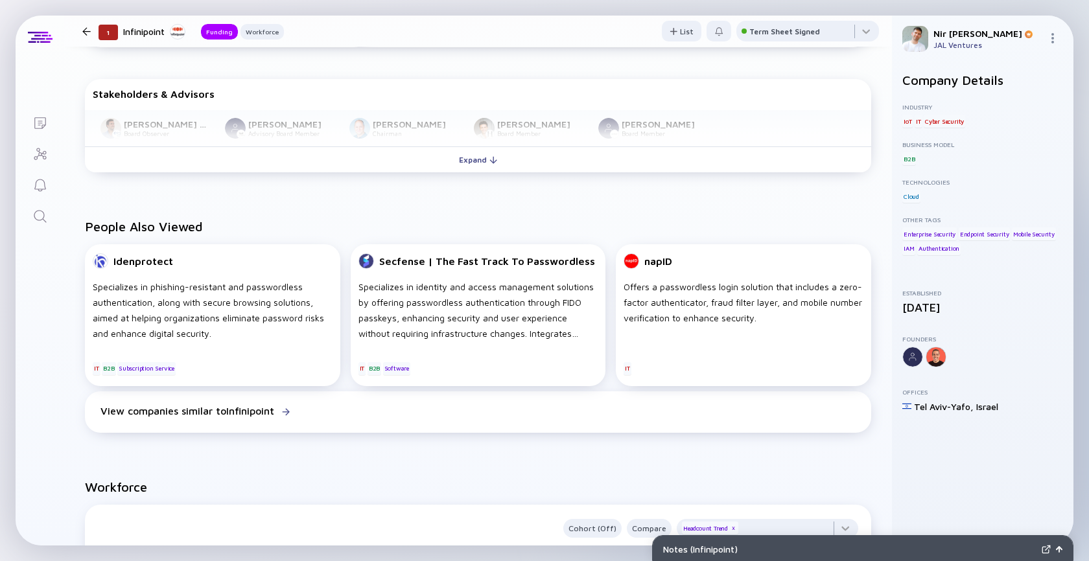
scroll to position [384, 0]
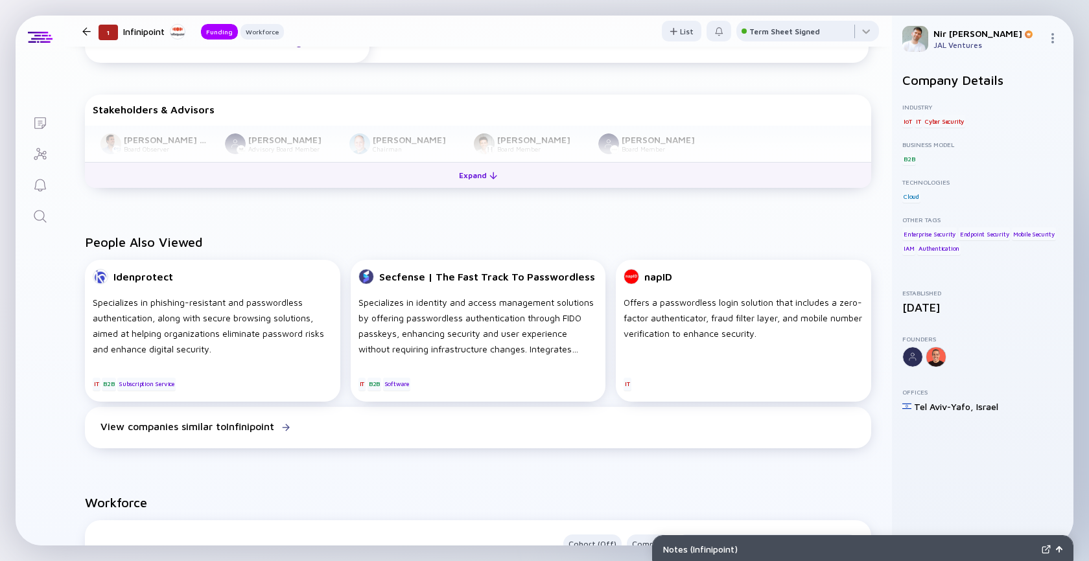
click at [499, 186] on button "Expand" at bounding box center [478, 175] width 786 height 26
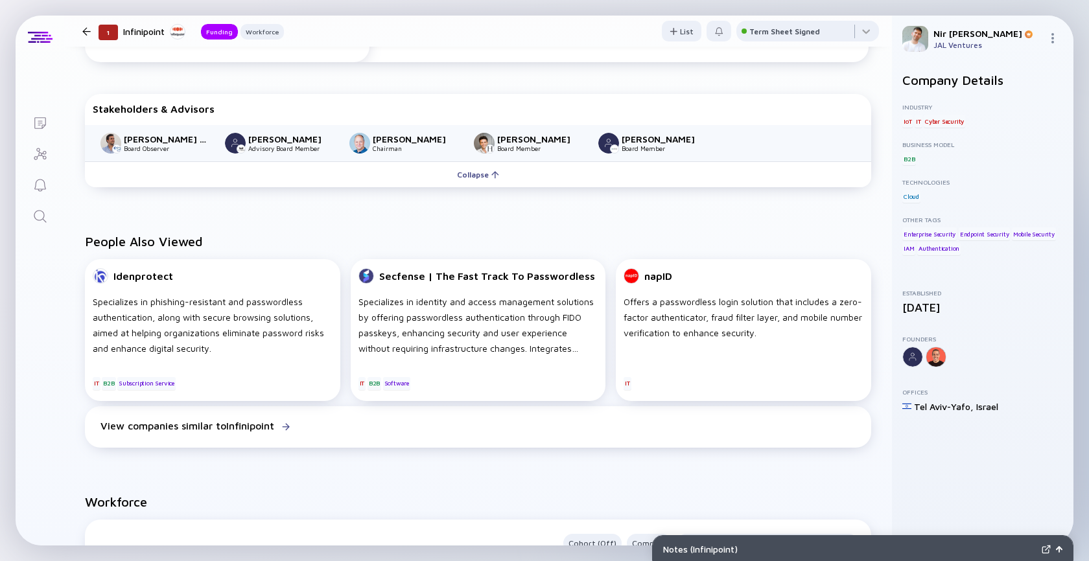
scroll to position [248, 0]
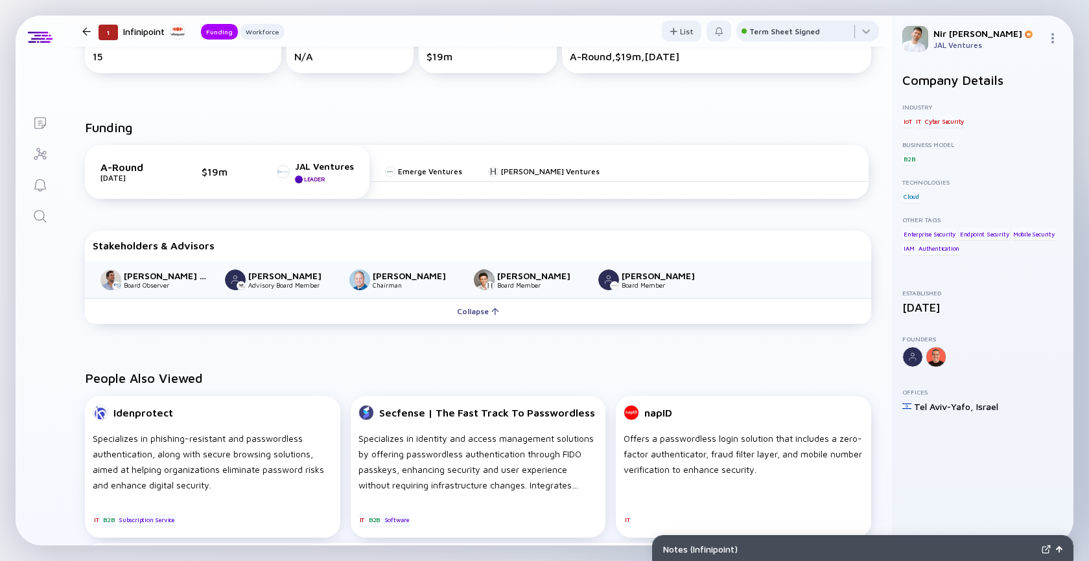
click at [89, 29] on div at bounding box center [86, 31] width 8 height 8
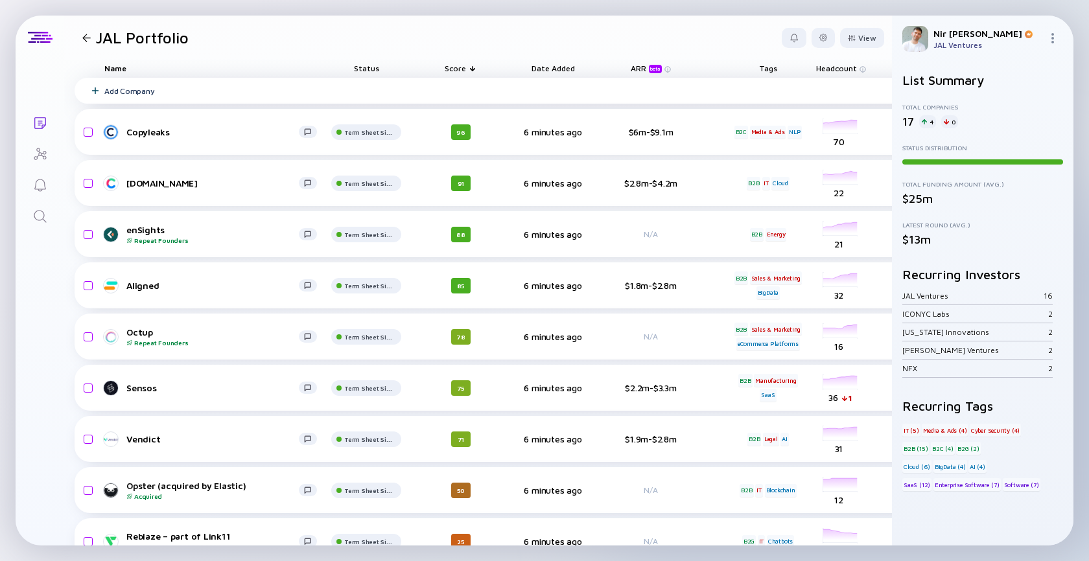
click at [126, 91] on div "Add Company" at bounding box center [129, 91] width 50 height 10
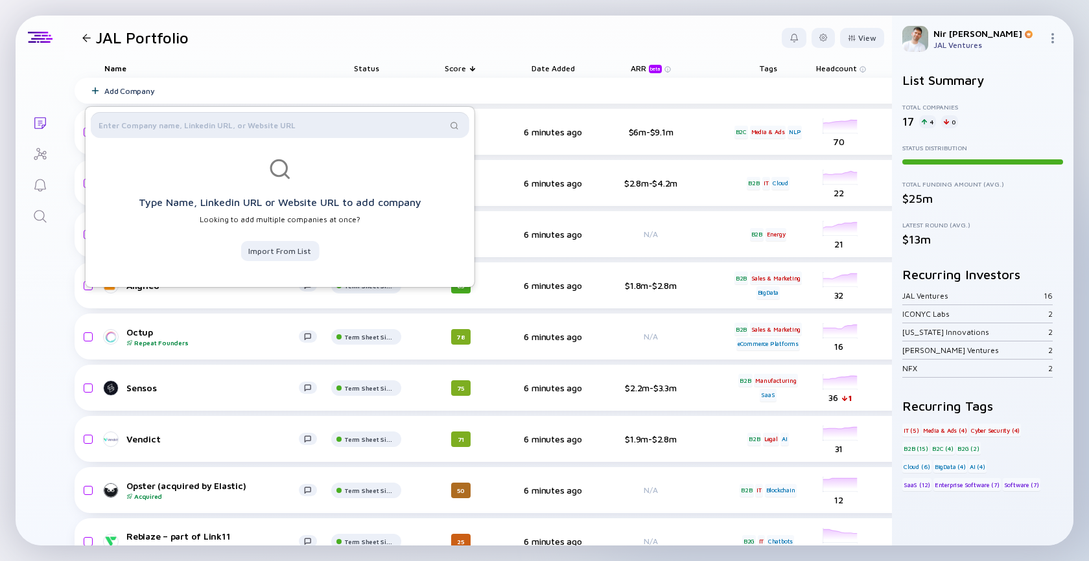
click at [126, 123] on input "text" at bounding box center [273, 125] width 348 height 13
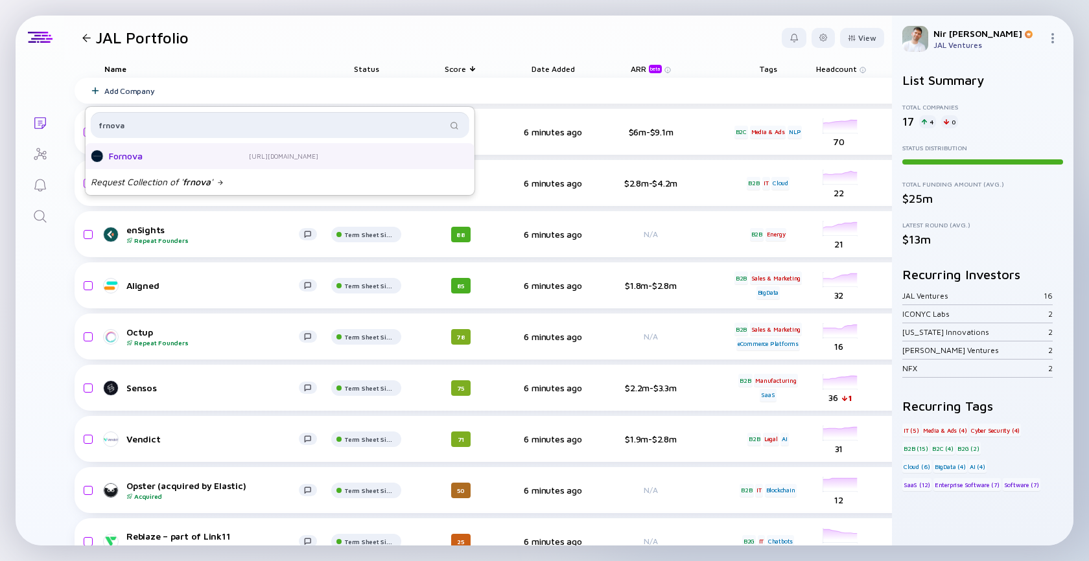
type input "frnova"
click at [118, 151] on div "Fornova" at bounding box center [161, 156] width 104 height 13
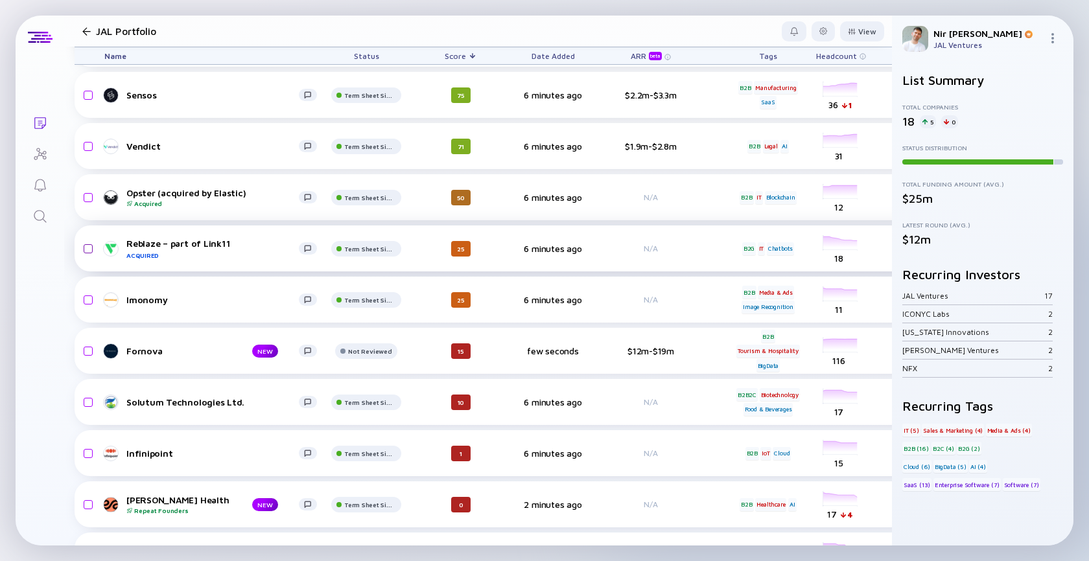
scroll to position [281, 0]
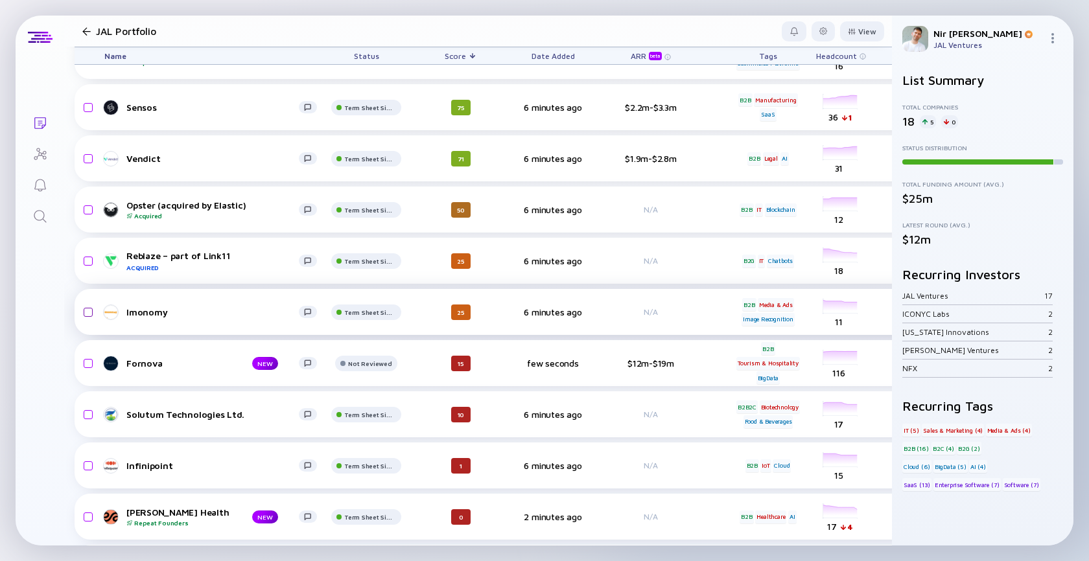
click at [87, 310] on input "checkbox" at bounding box center [86, 312] width 16 height 30
click at [848, 32] on div "Remove from list" at bounding box center [843, 31] width 82 height 20
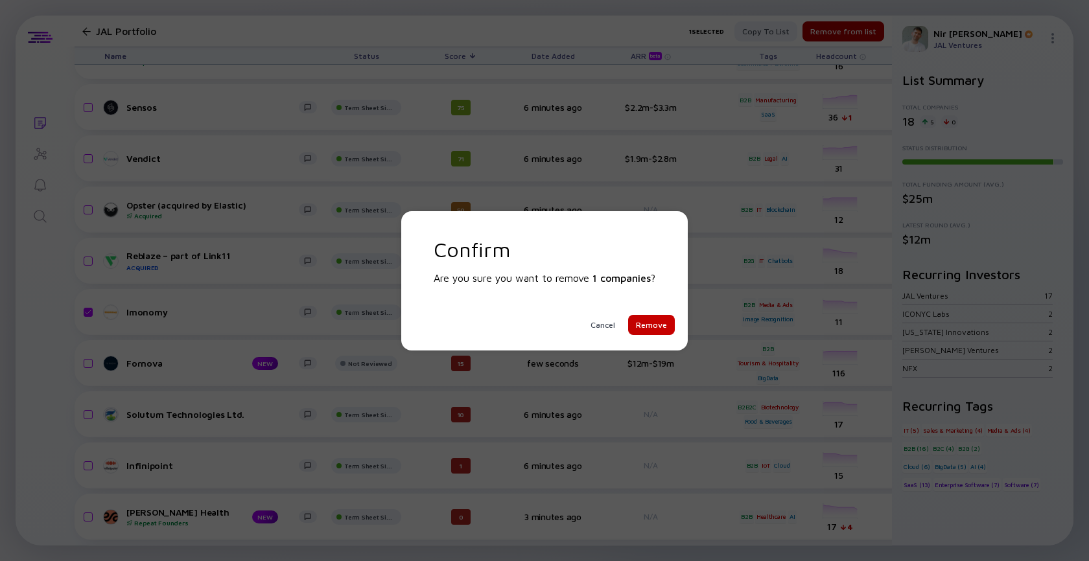
click at [650, 319] on div "Remove" at bounding box center [651, 325] width 47 height 20
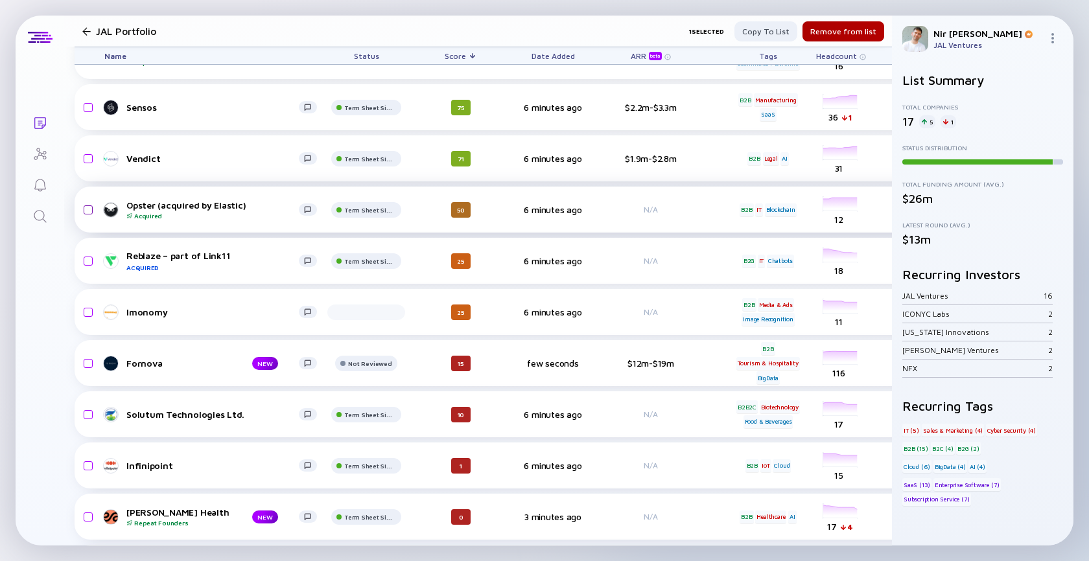
checkbox input "false"
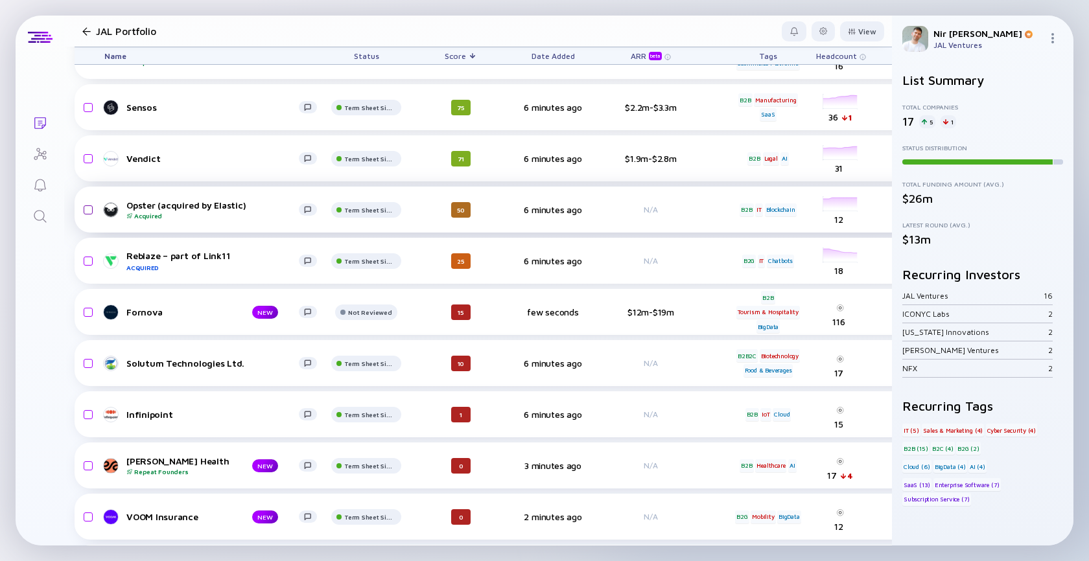
click at [90, 207] on input "checkbox" at bounding box center [86, 210] width 16 height 30
checkbox input "true"
click at [89, 260] on input "checkbox" at bounding box center [86, 261] width 16 height 30
checkbox input "true"
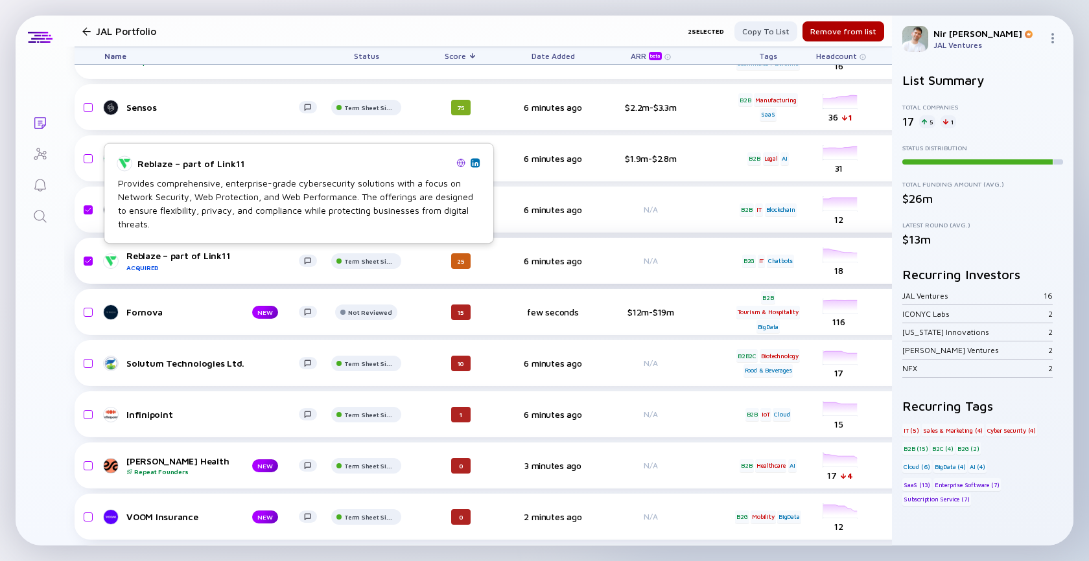
click at [242, 259] on div "Reblaze – part of Link11 Acquired" at bounding box center [212, 260] width 172 height 21
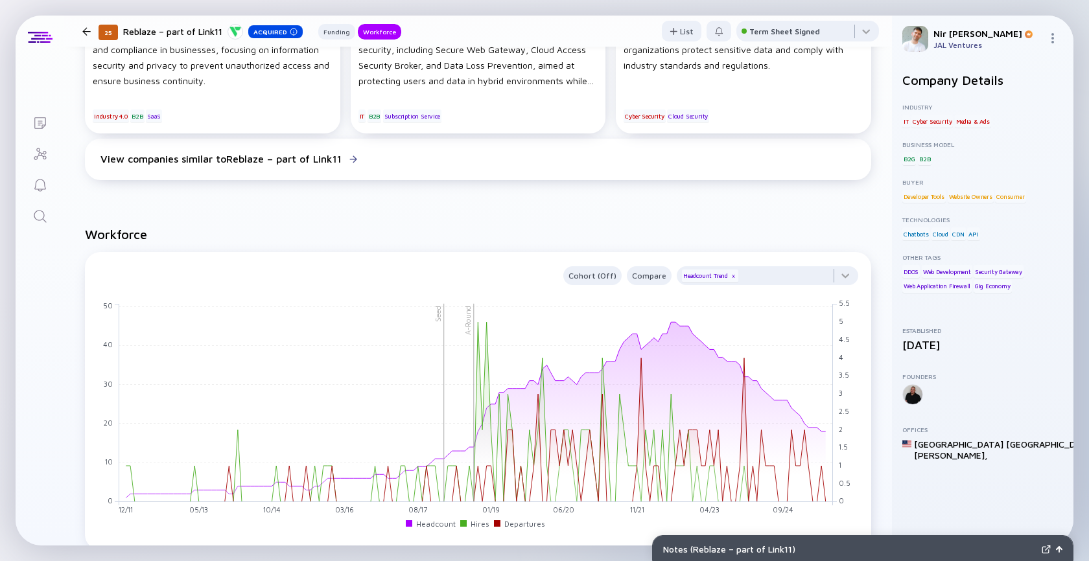
scroll to position [727, 0]
click at [89, 30] on div at bounding box center [86, 31] width 8 height 8
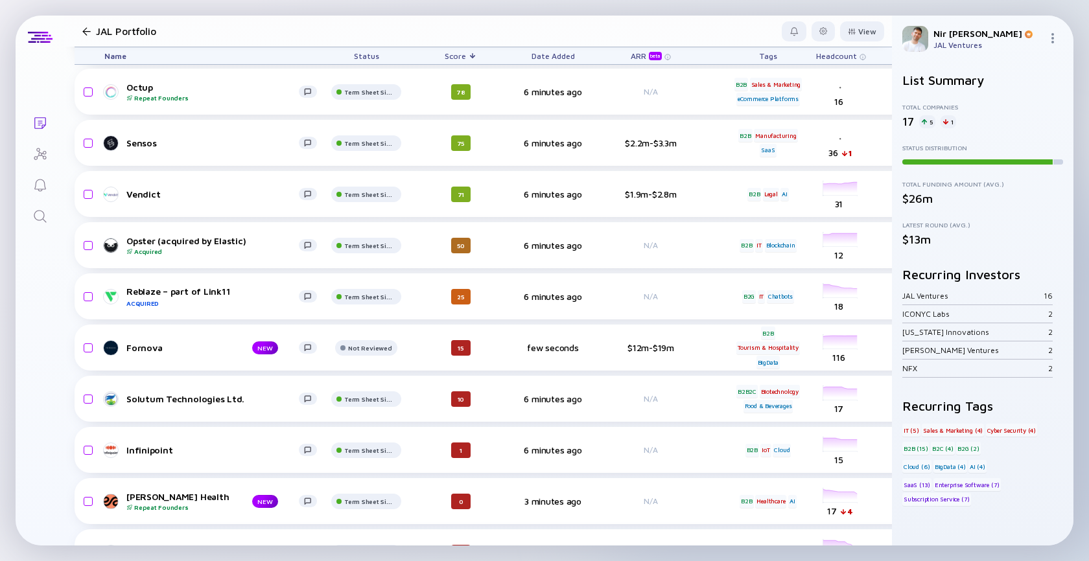
scroll to position [227, 0]
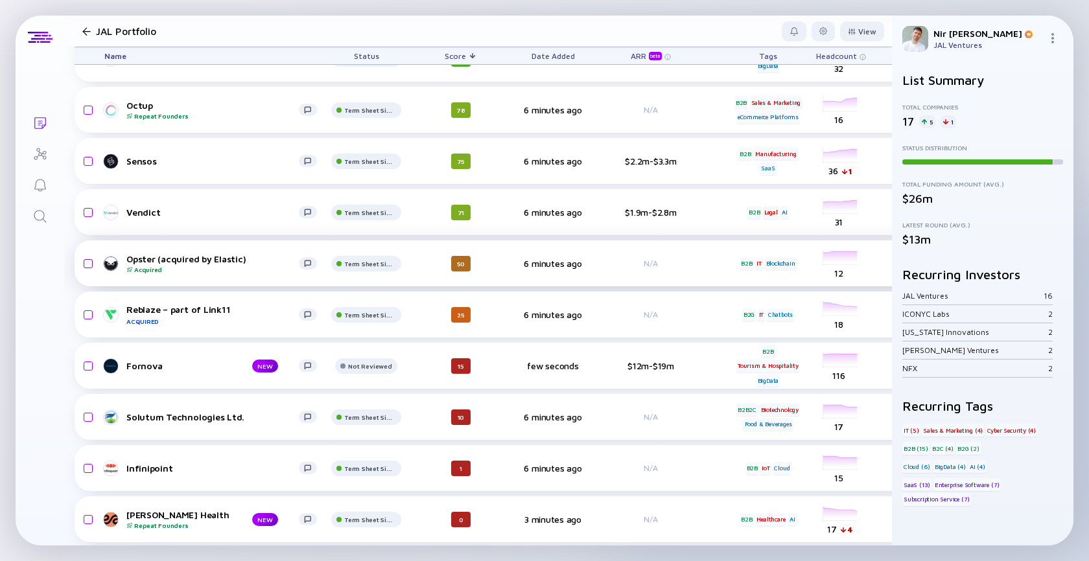
click at [82, 262] on input "checkbox" at bounding box center [86, 264] width 16 height 30
checkbox input "true"
click at [89, 310] on input "checkbox" at bounding box center [86, 315] width 16 height 30
checkbox input "true"
click at [869, 32] on div "Remove from list" at bounding box center [843, 31] width 82 height 20
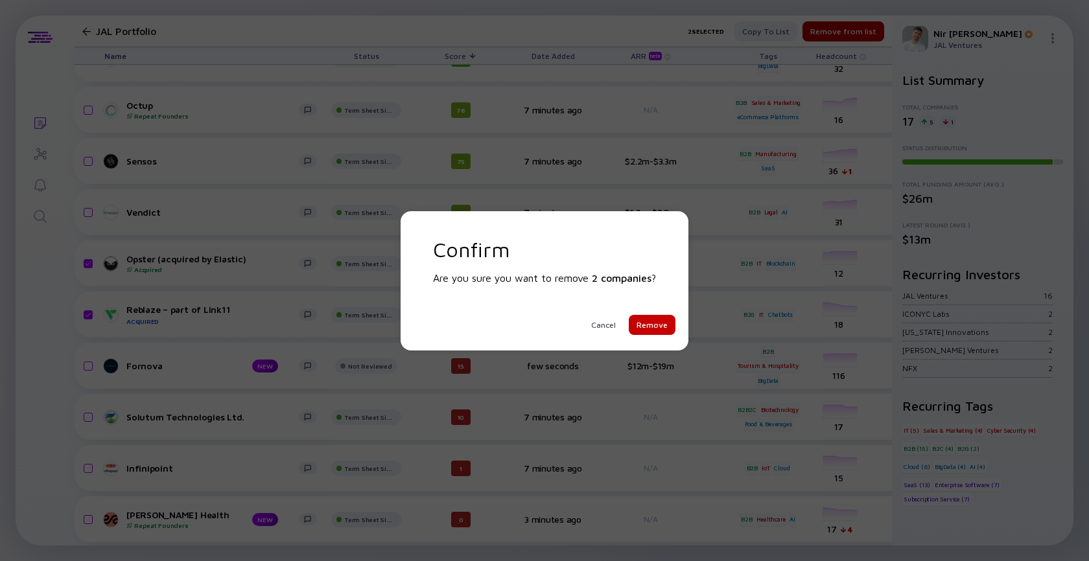
click at [660, 324] on div "Remove" at bounding box center [652, 325] width 47 height 20
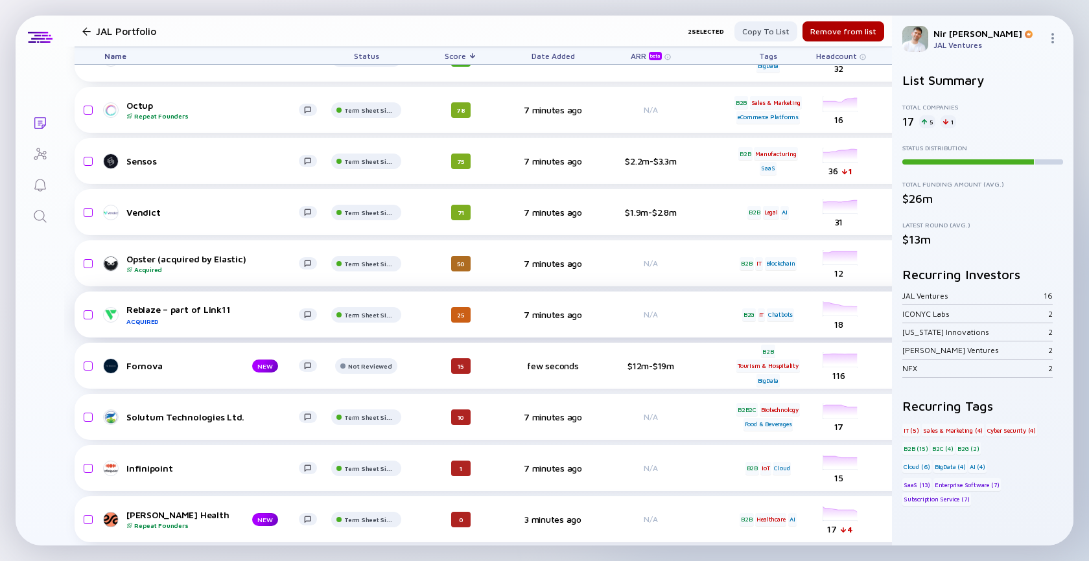
checkbox input "false"
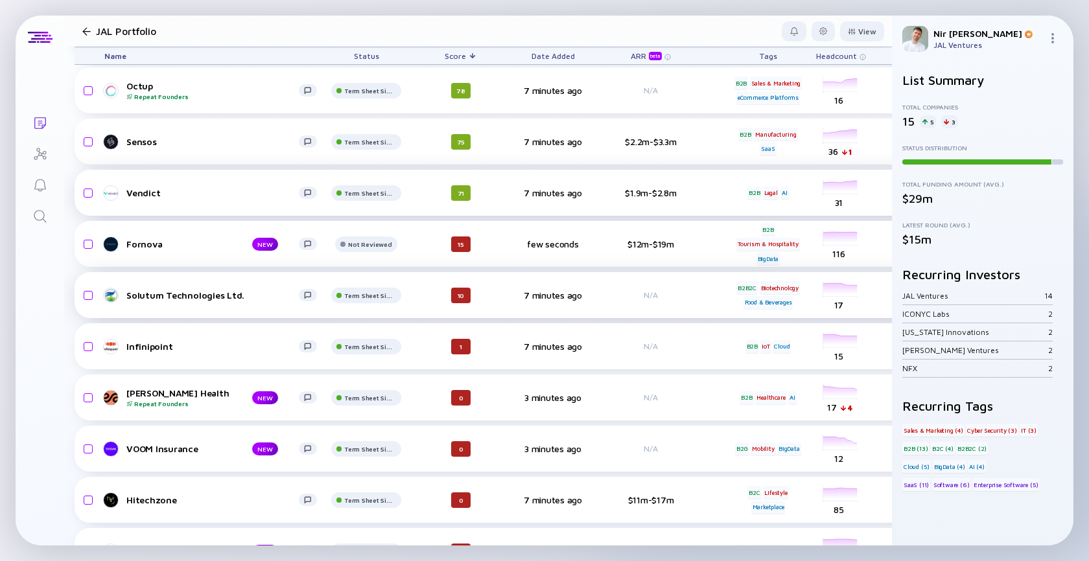
scroll to position [268, 0]
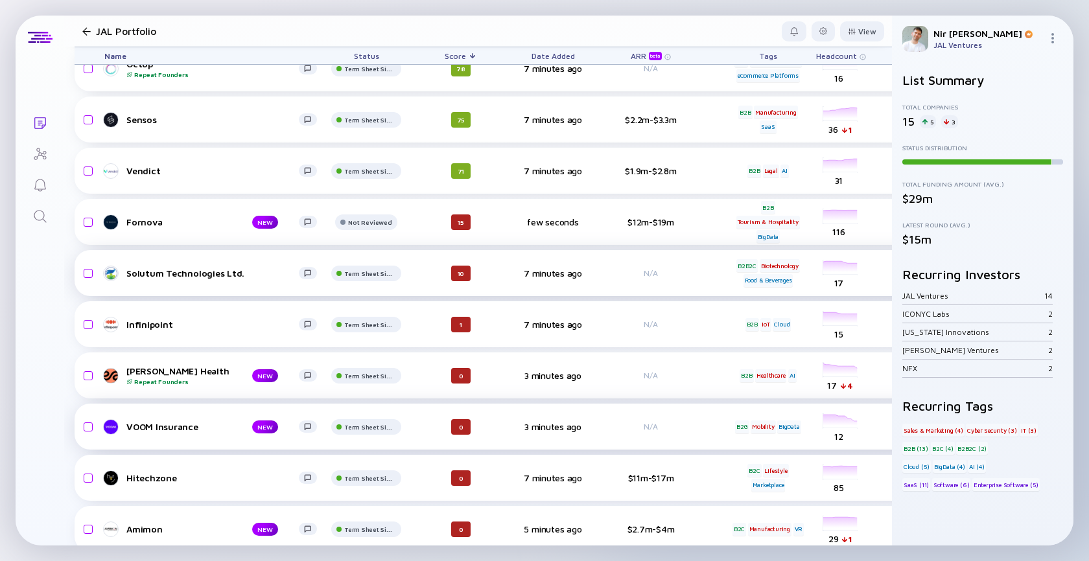
click at [179, 431] on div "VOOM Insurance" at bounding box center [178, 426] width 105 height 11
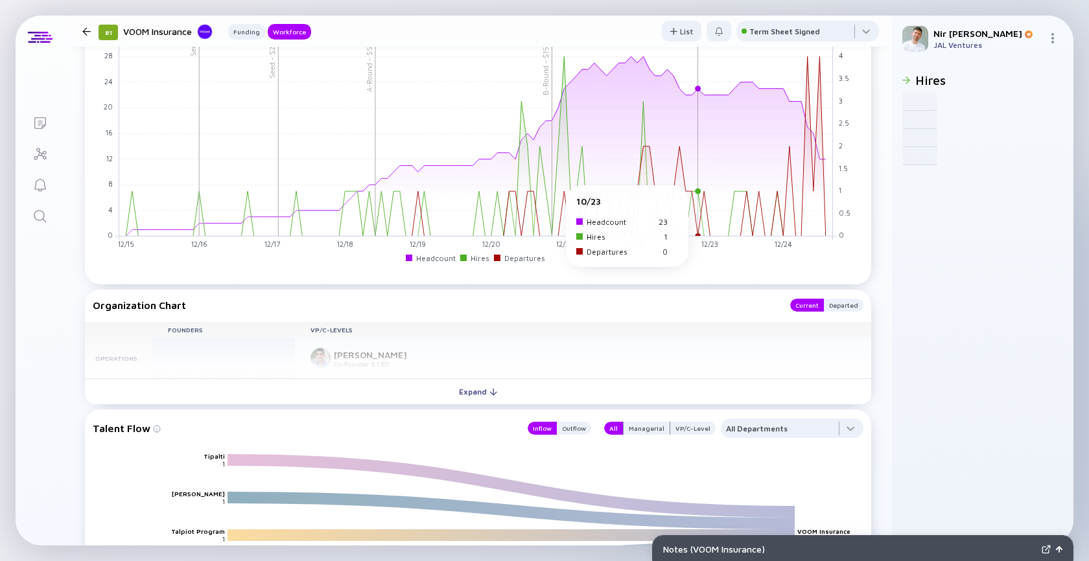
scroll to position [1242, 0]
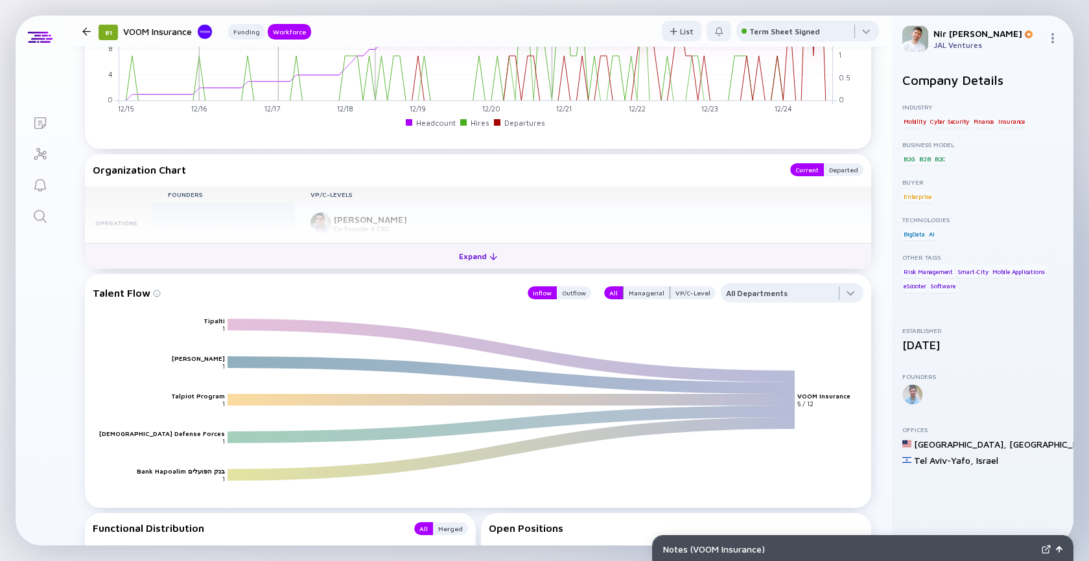
click at [481, 247] on div "Expand" at bounding box center [478, 256] width 54 height 20
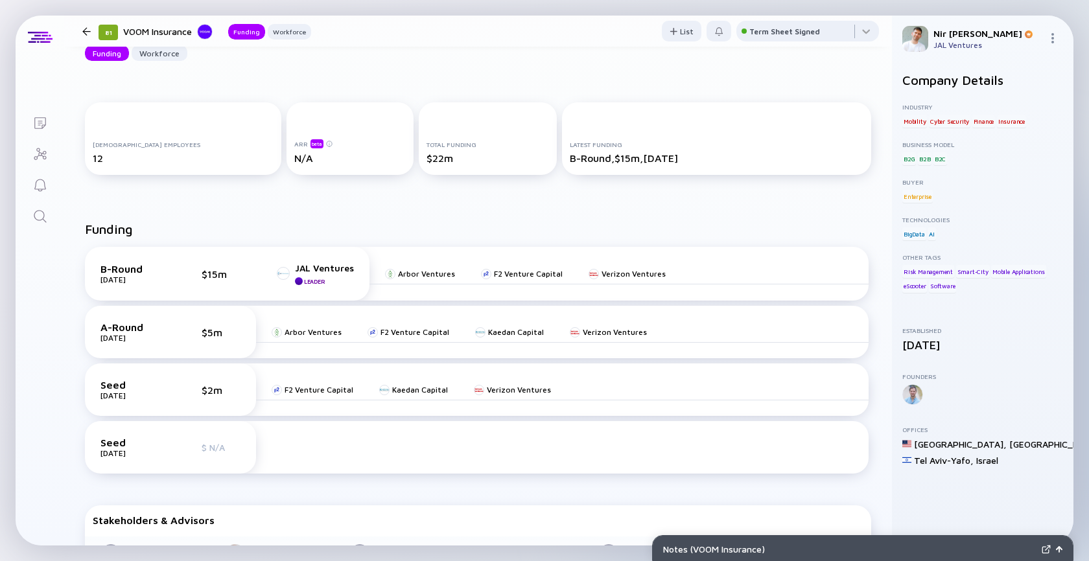
scroll to position [0, 0]
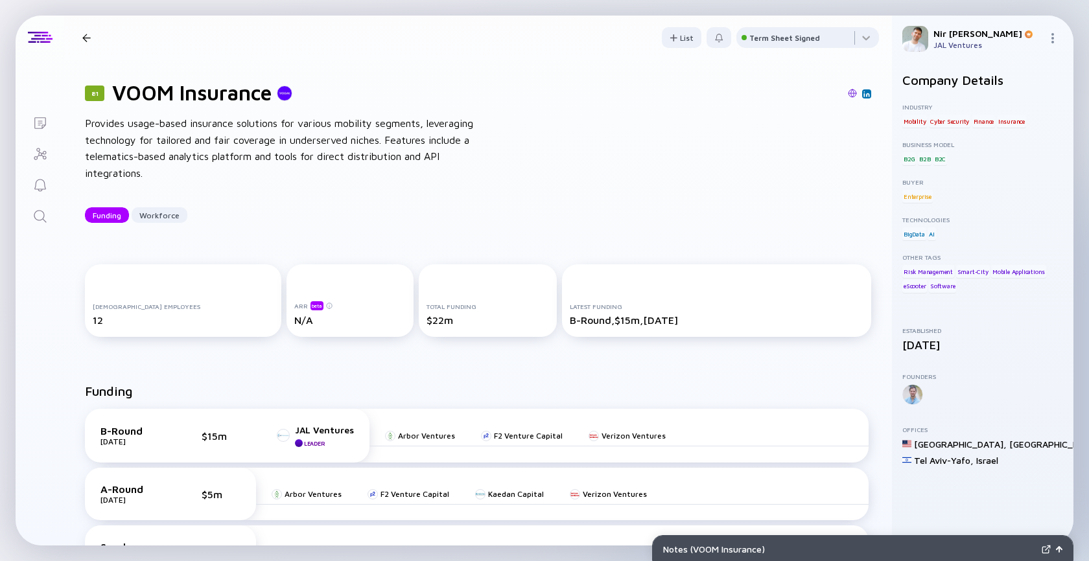
click at [86, 37] on div at bounding box center [86, 38] width 8 height 8
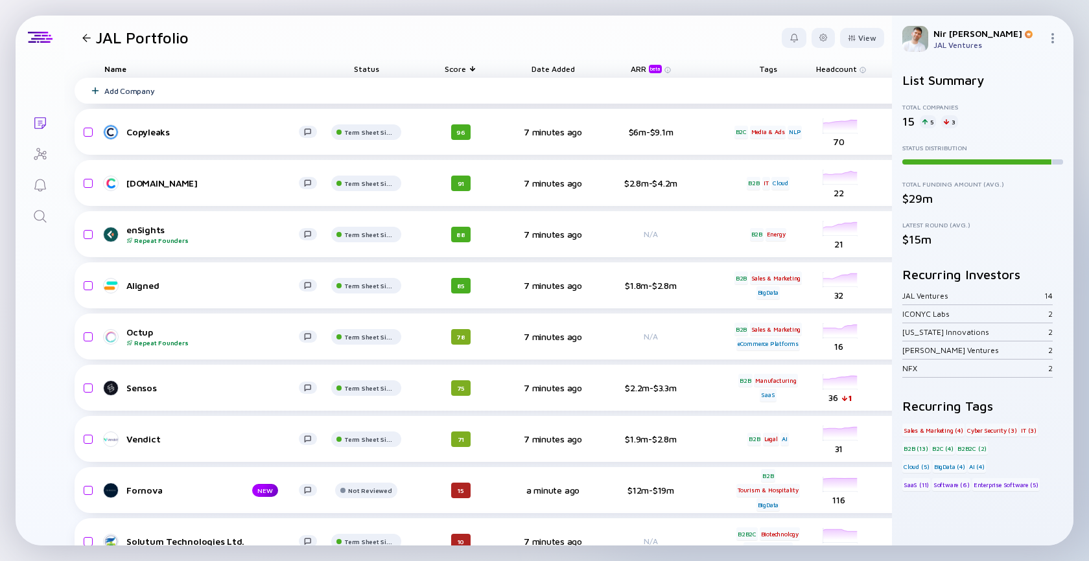
click at [110, 92] on div "Add Company" at bounding box center [129, 91] width 50 height 10
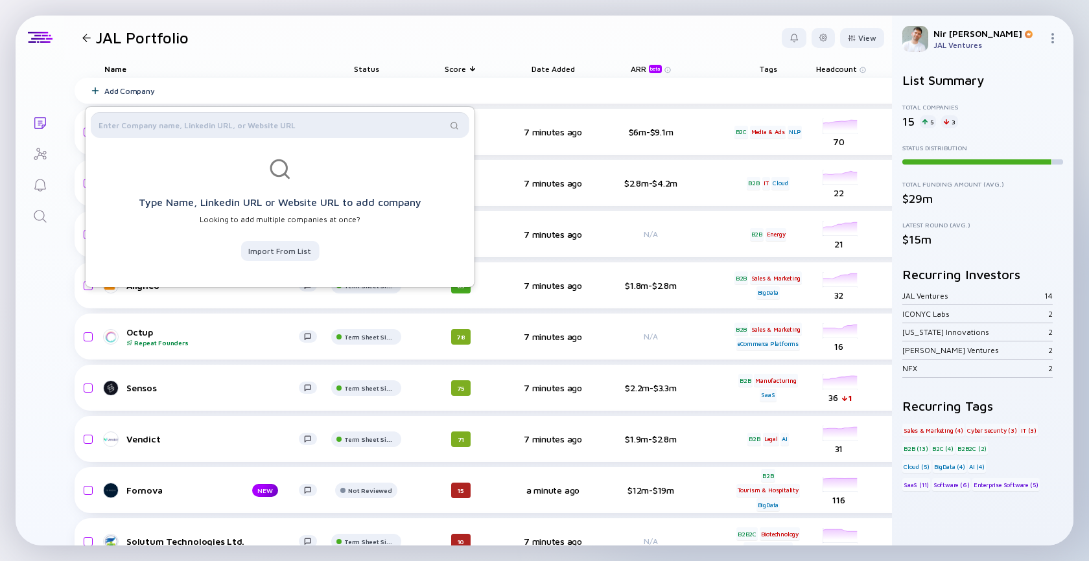
click at [150, 124] on input "text" at bounding box center [273, 125] width 348 height 13
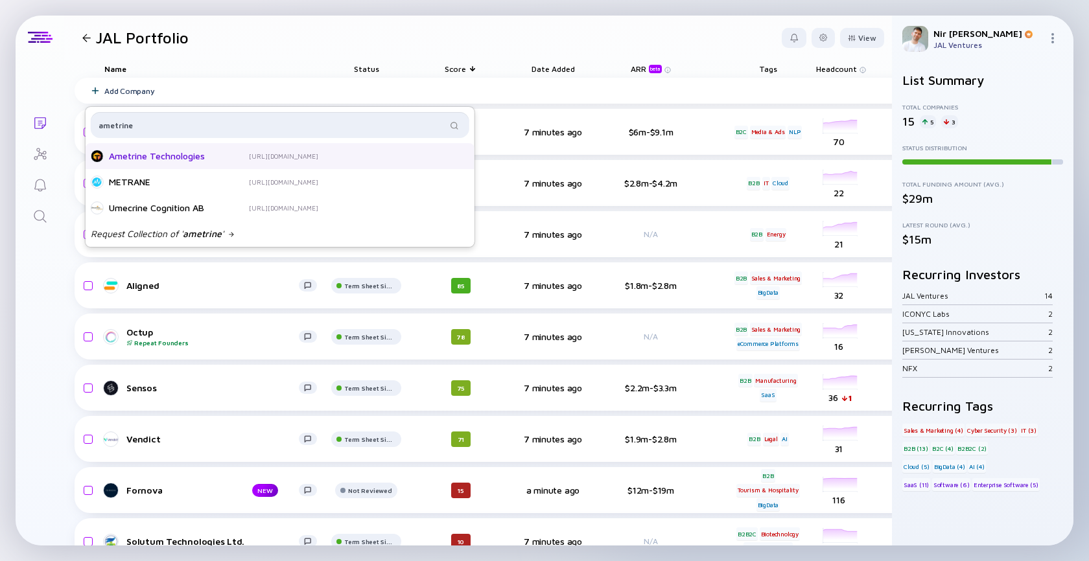
type input "ametrine"
click at [160, 159] on div "Ametrine Technologies" at bounding box center [161, 156] width 104 height 13
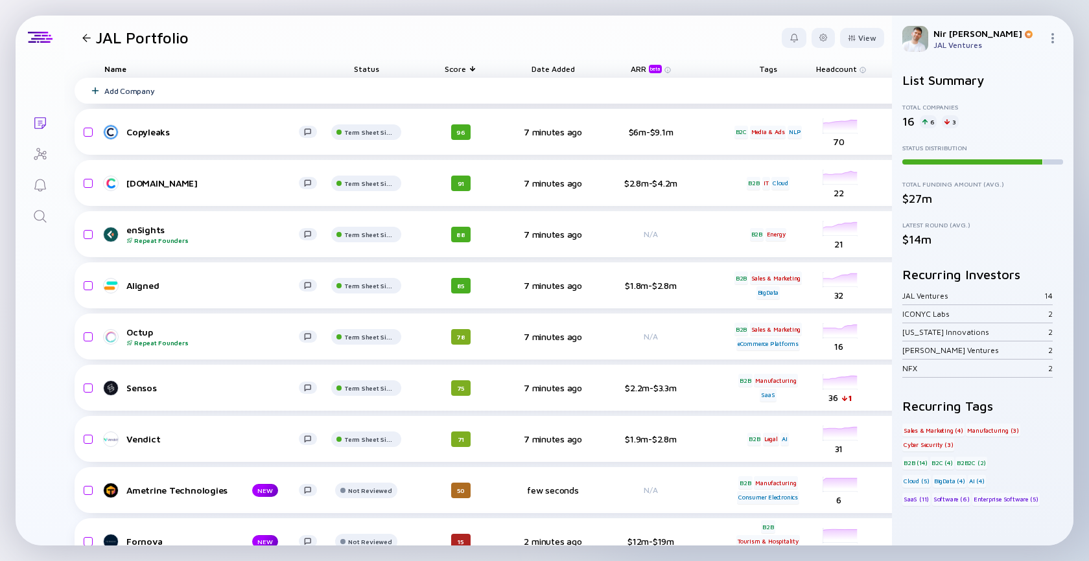
click at [143, 88] on div "Add Company" at bounding box center [129, 91] width 50 height 10
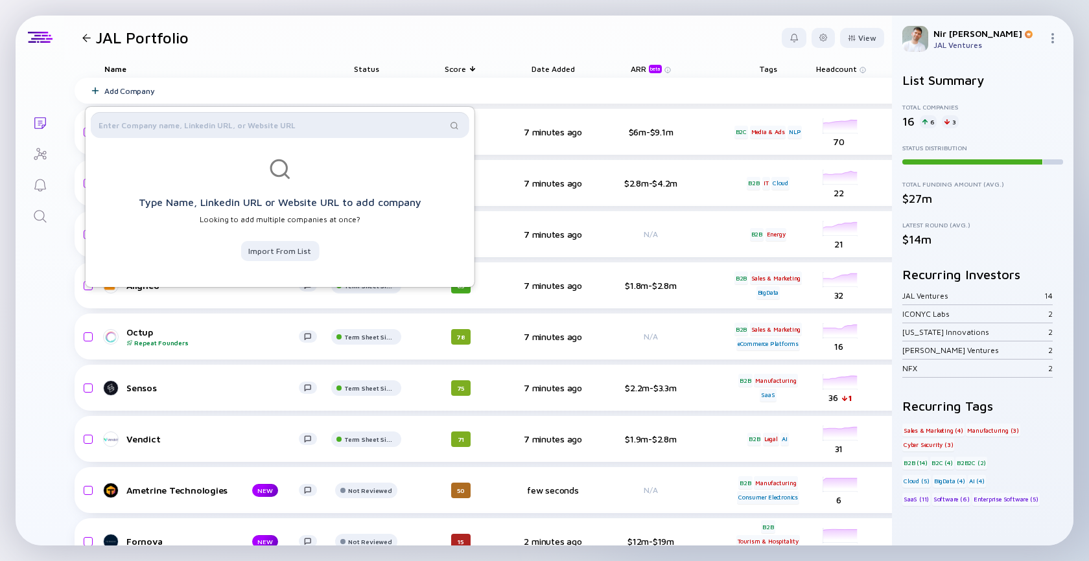
click at [205, 126] on input "text" at bounding box center [273, 125] width 348 height 13
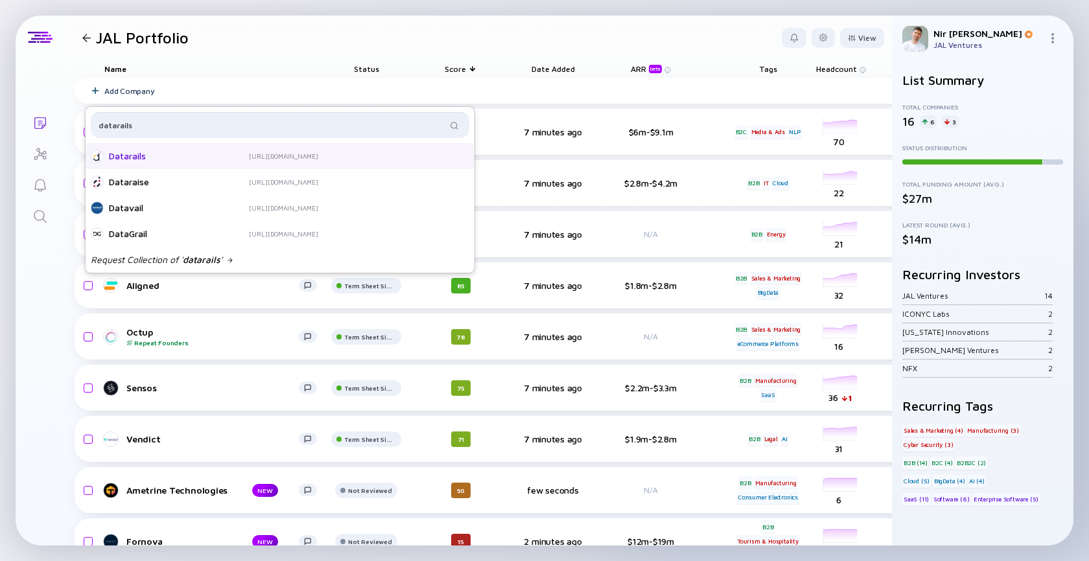
type input "datarails"
click at [137, 156] on div "Datarails" at bounding box center [161, 156] width 104 height 13
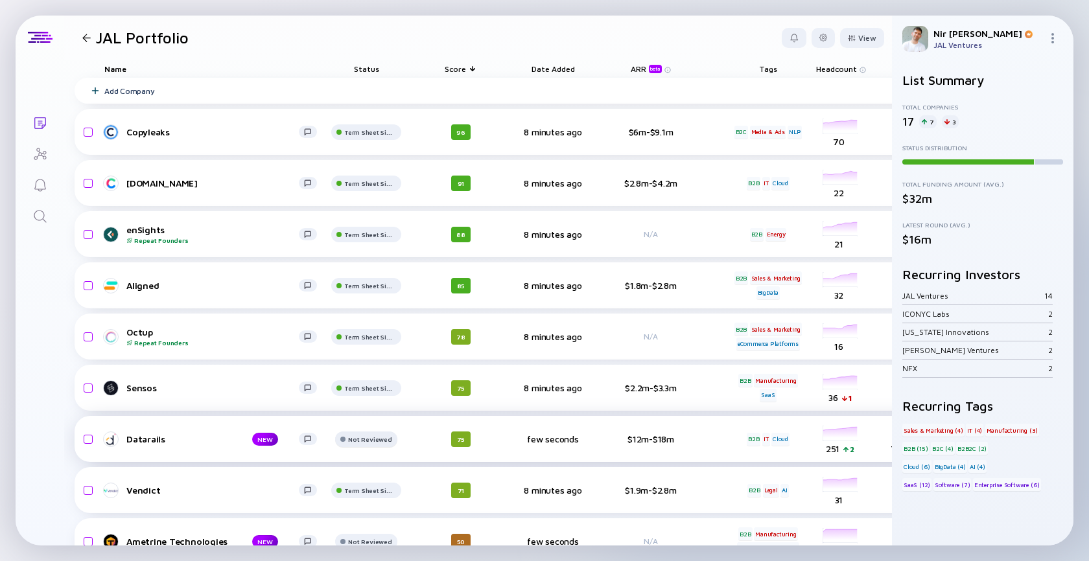
click at [370, 136] on div "Not Reviewed" at bounding box center [370, 132] width 52 height 8
click at [390, 150] on div at bounding box center [366, 137] width 70 height 26
click at [373, 150] on div at bounding box center [366, 137] width 70 height 26
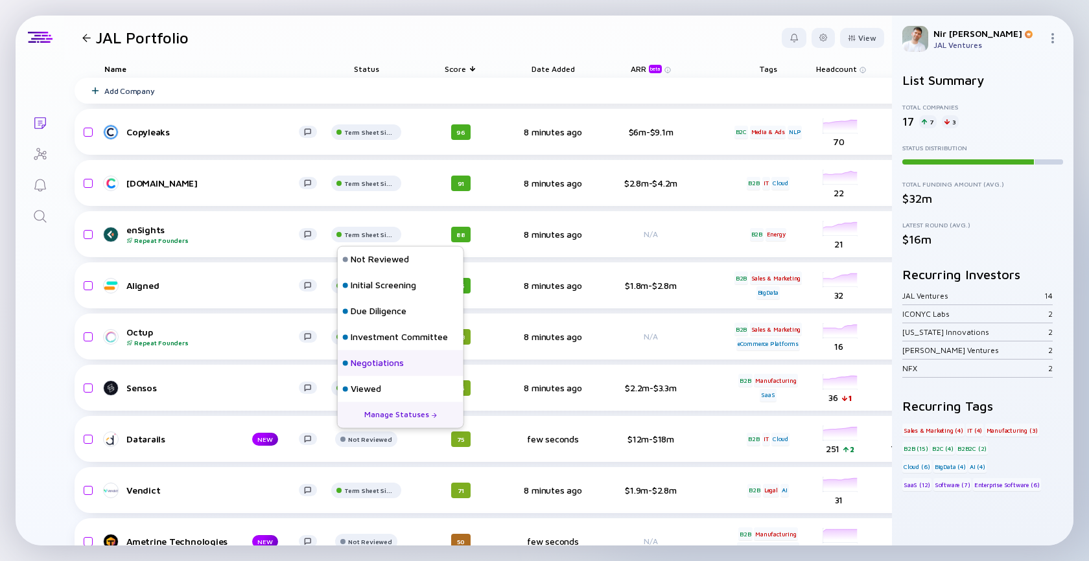
scroll to position [82, 0]
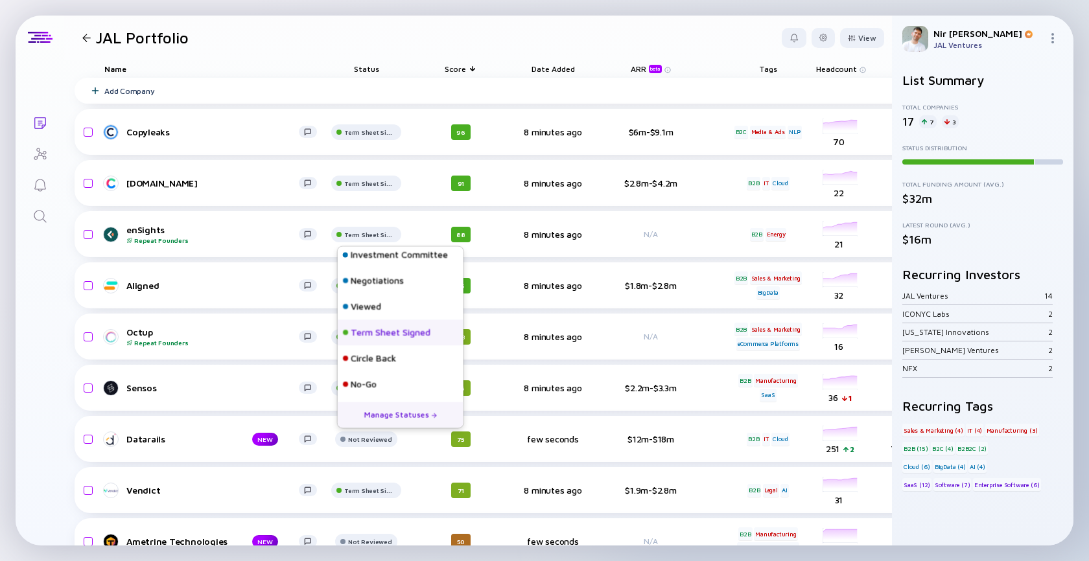
click at [385, 328] on div "Term Sheet Signed" at bounding box center [391, 333] width 80 height 13
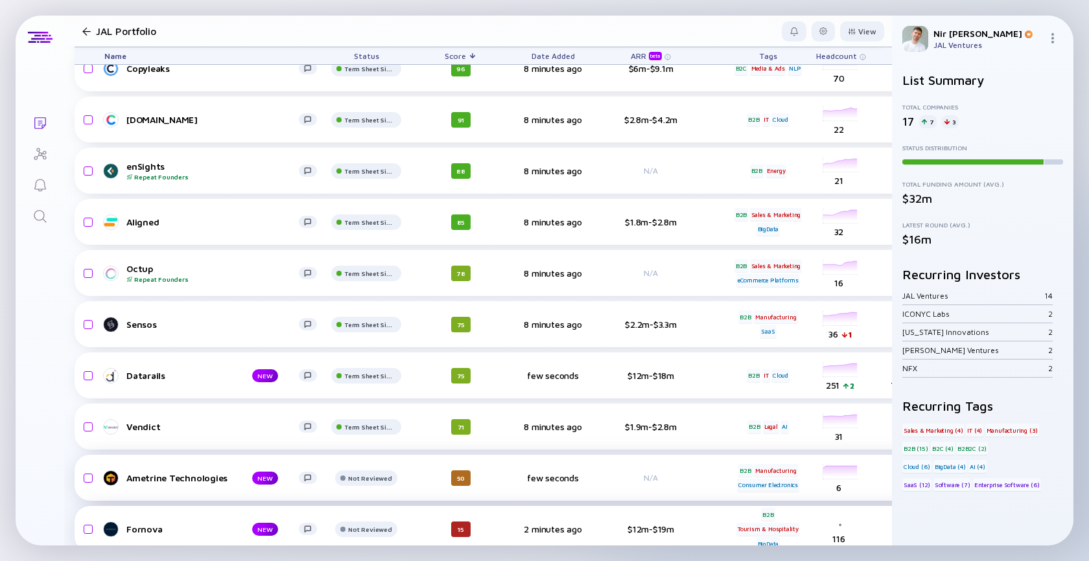
scroll to position [75, 0]
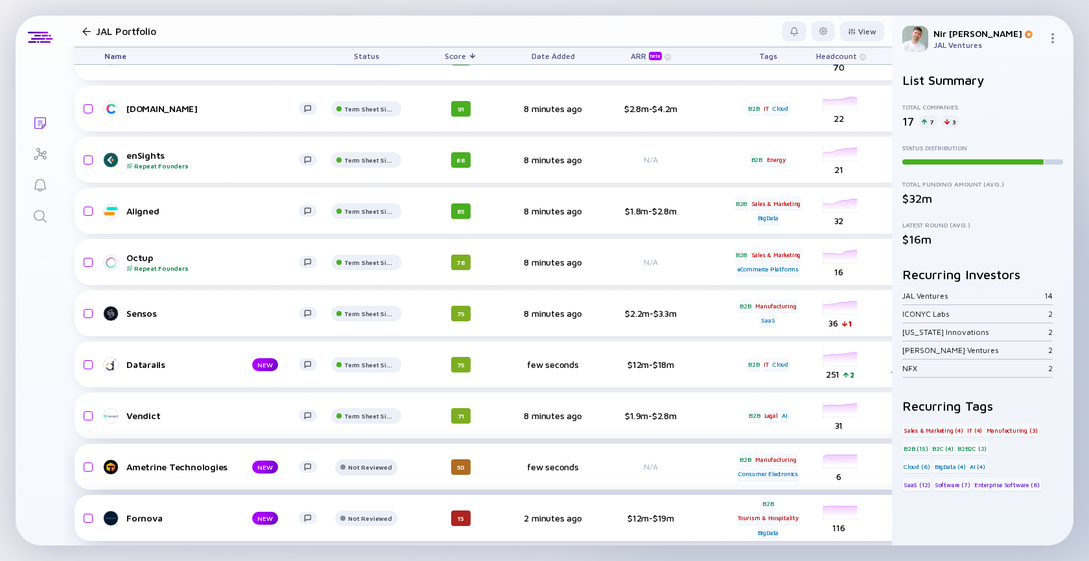
click at [373, 62] on div "Not Reviewed" at bounding box center [370, 58] width 52 height 8
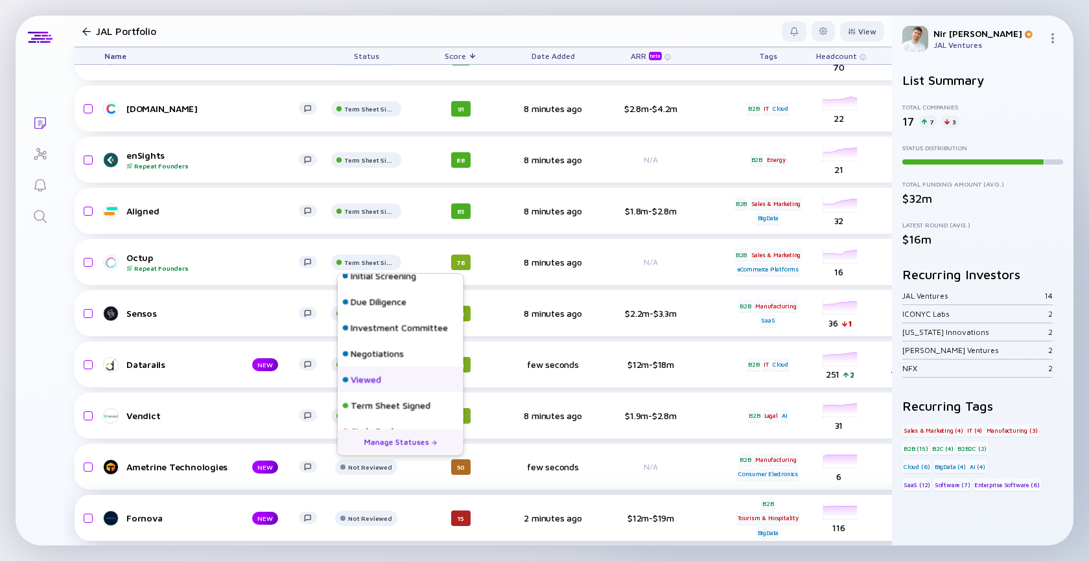
scroll to position [82, 0]
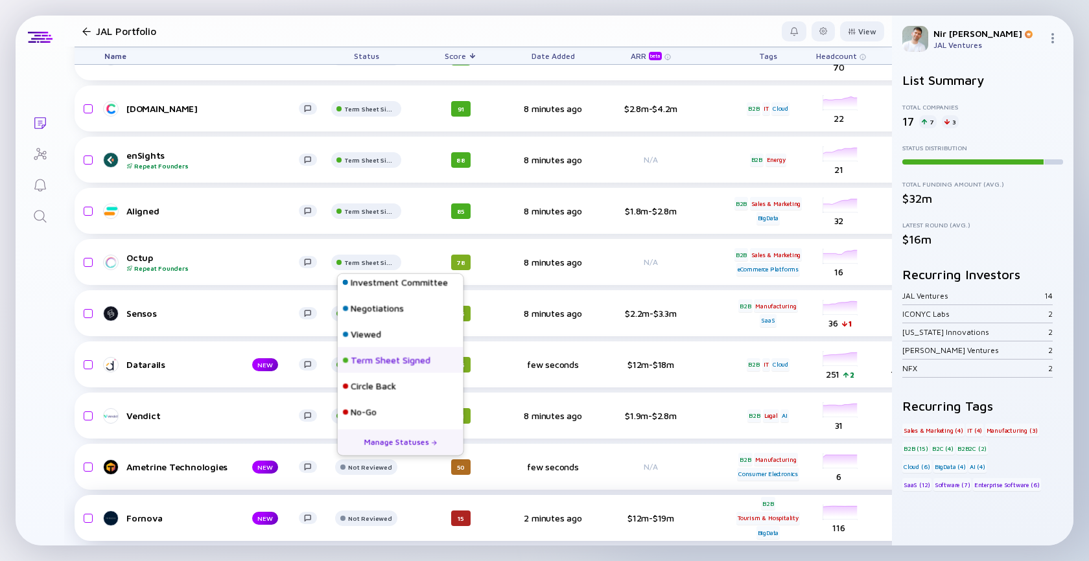
click at [380, 361] on div "Term Sheet Signed" at bounding box center [391, 360] width 80 height 13
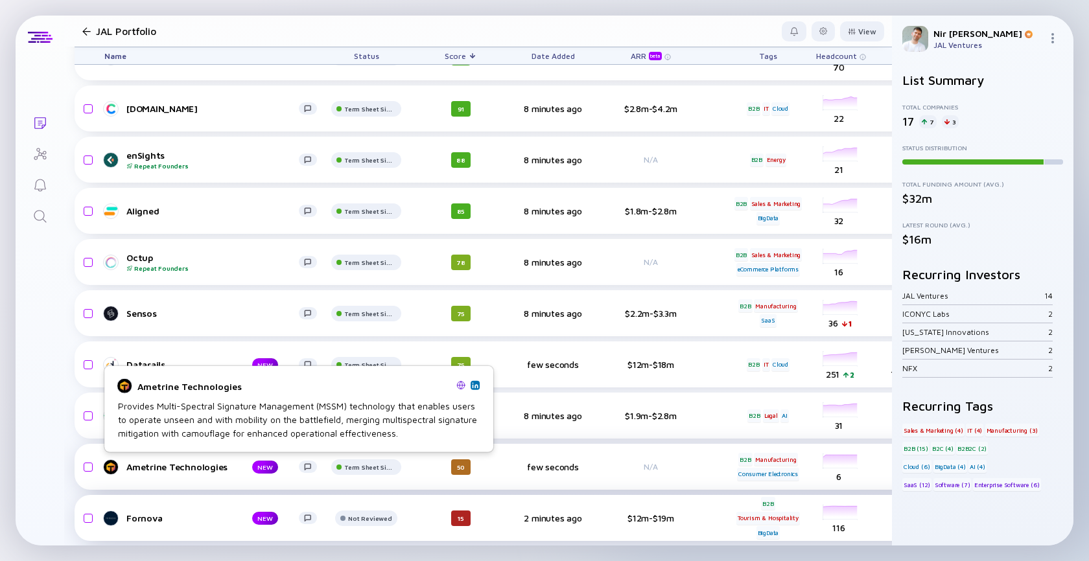
click at [203, 467] on div "Ametrine Technologies" at bounding box center [178, 466] width 105 height 11
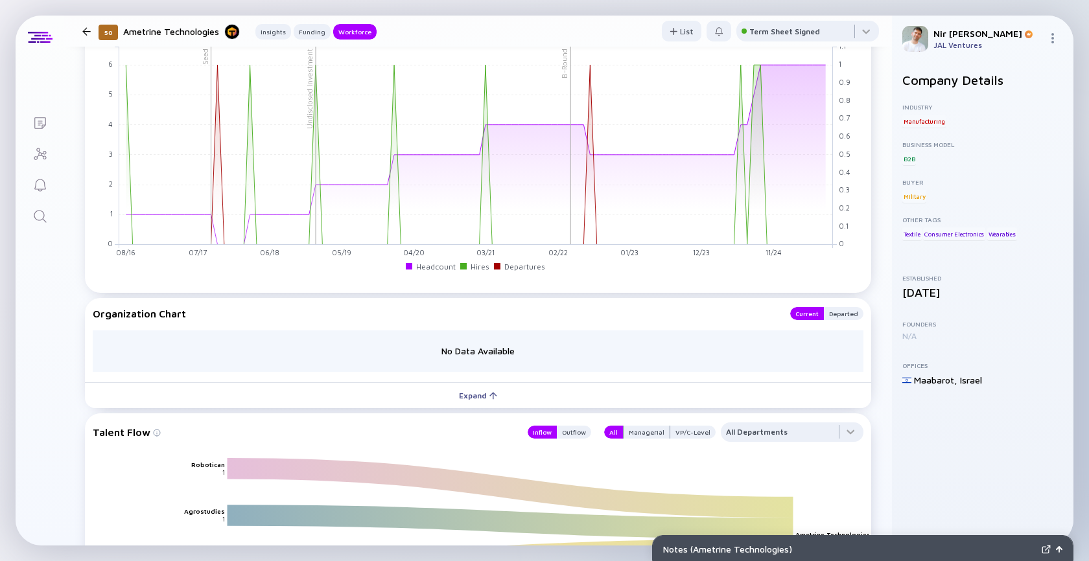
scroll to position [1089, 0]
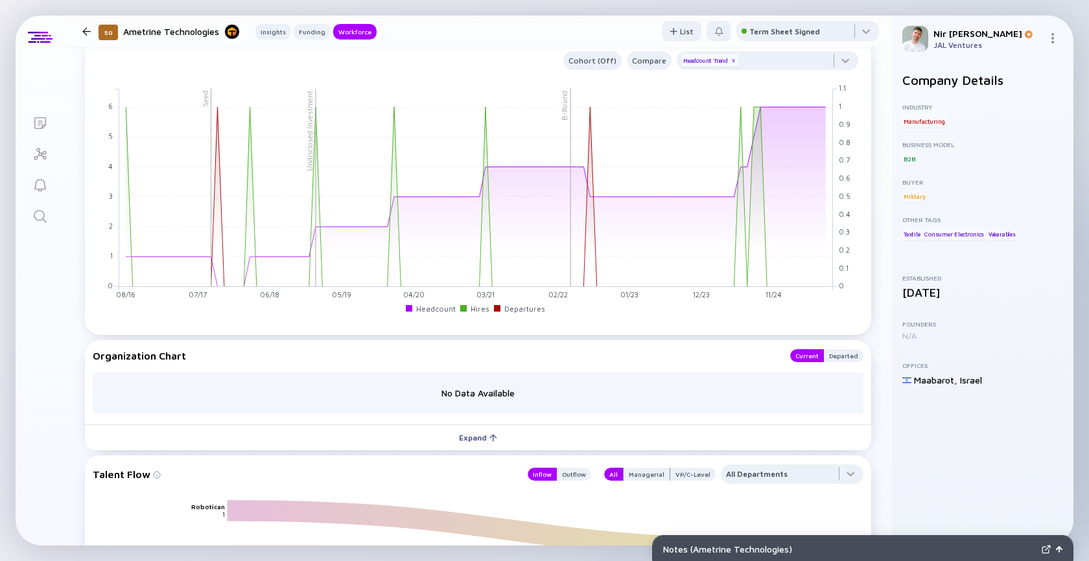
click at [84, 34] on div at bounding box center [86, 31] width 8 height 8
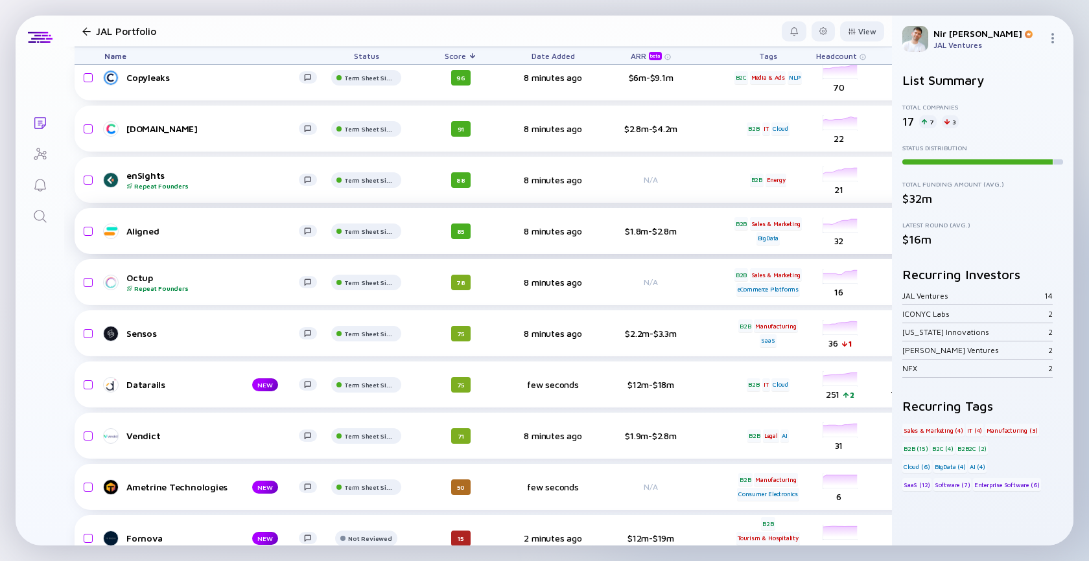
scroll to position [51, 0]
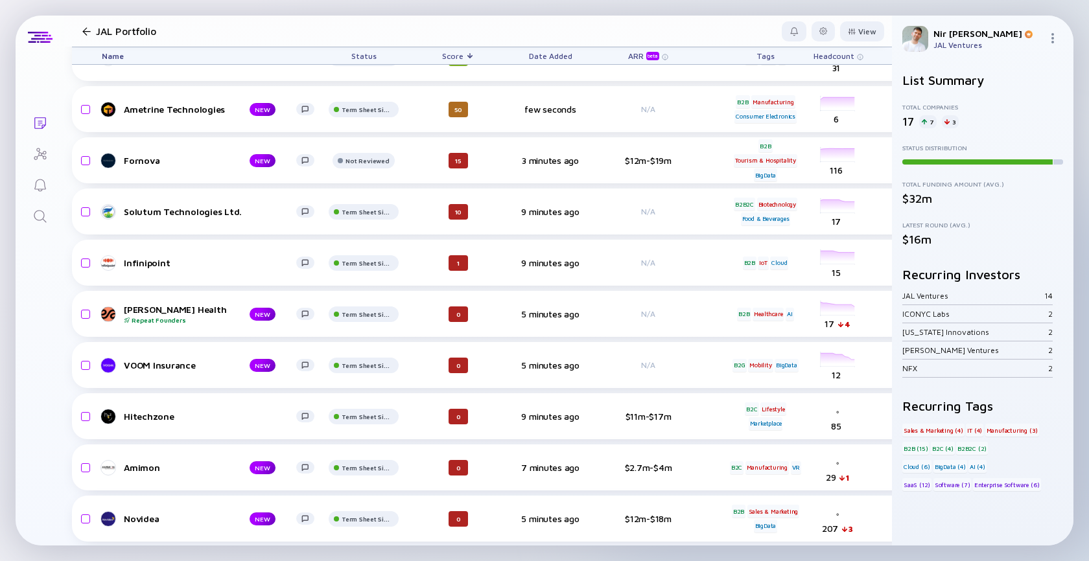
scroll to position [432, 3]
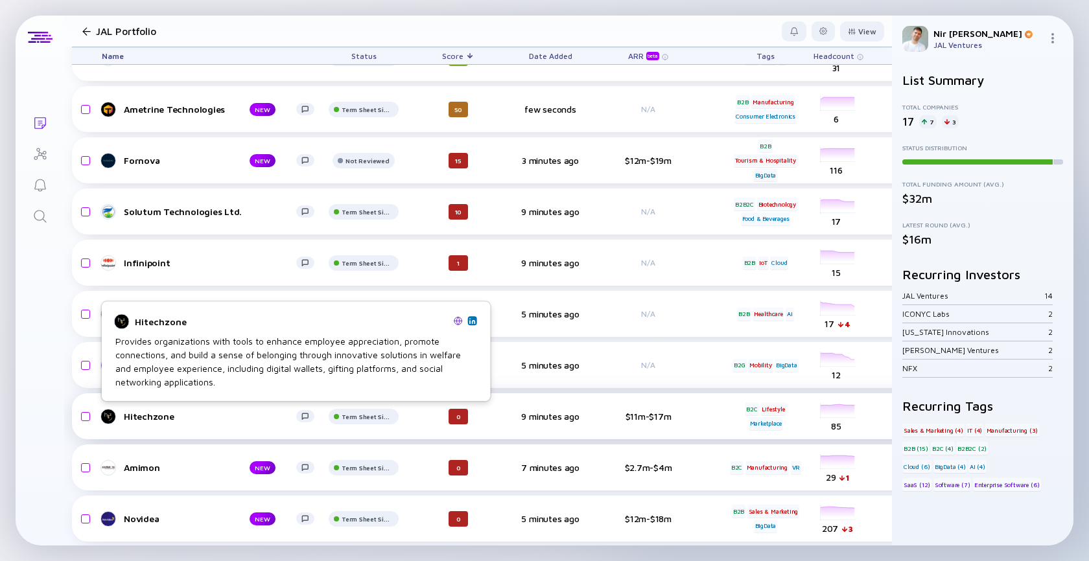
click at [130, 421] on link "Hitechzone" at bounding box center [213, 417] width 223 height 16
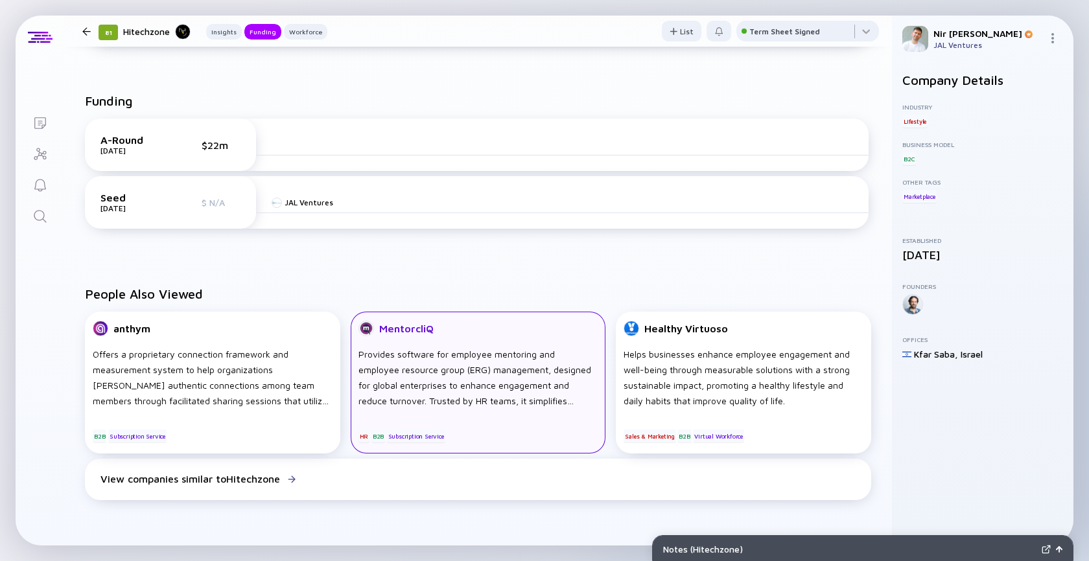
scroll to position [369, 0]
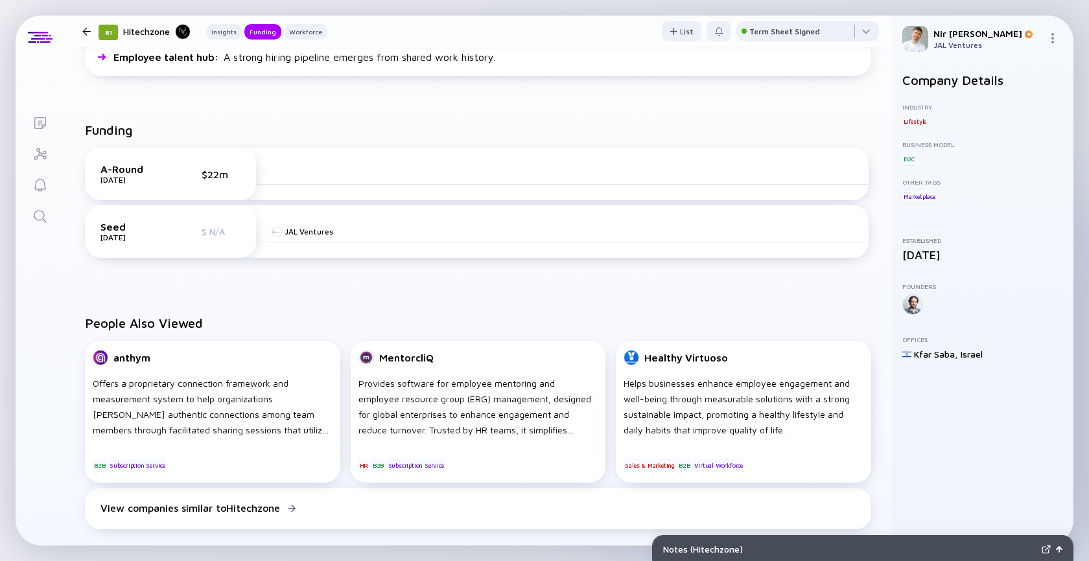
click at [87, 30] on div at bounding box center [86, 31] width 8 height 8
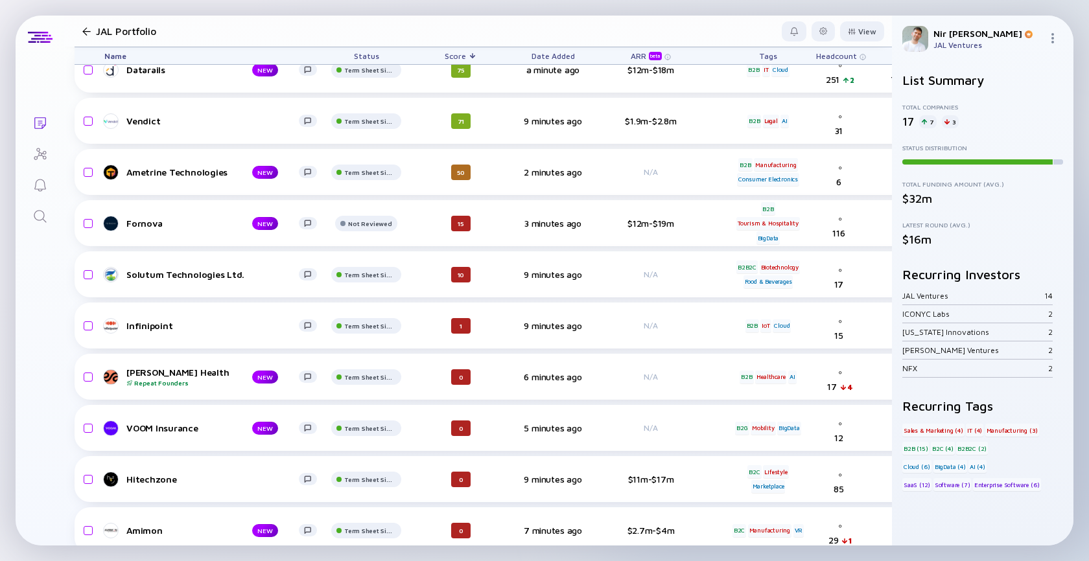
scroll to position [432, 0]
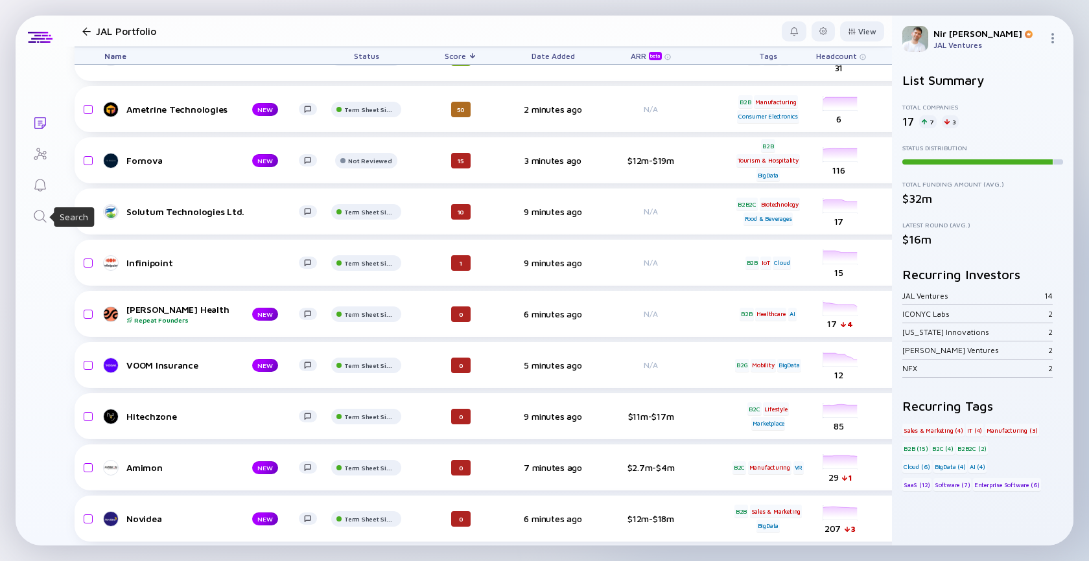
click at [45, 216] on icon "Search" at bounding box center [40, 217] width 16 height 16
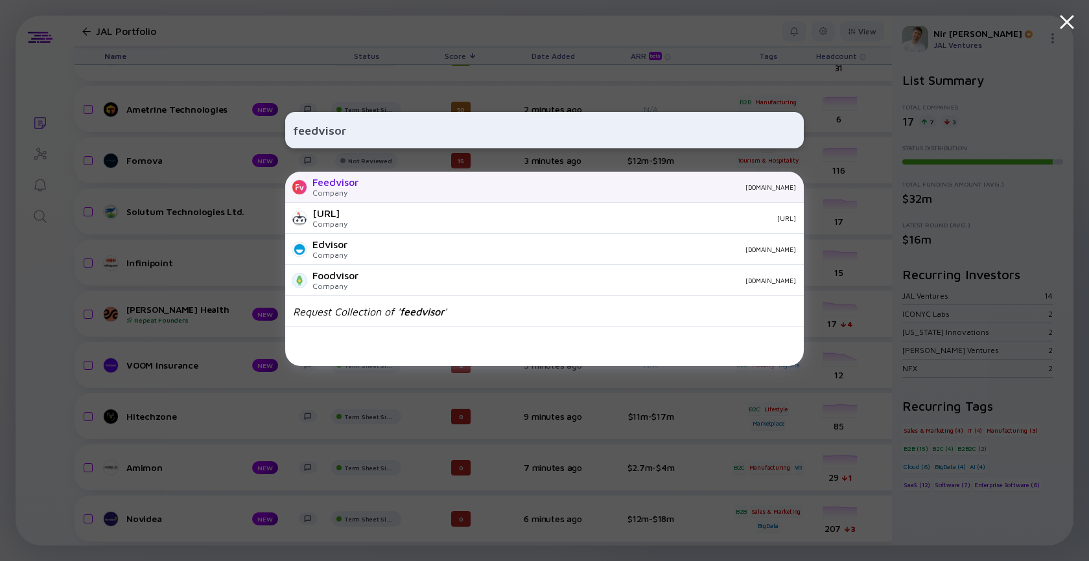
type input "feedvisor"
click at [342, 188] on div "Feedvisor" at bounding box center [335, 182] width 46 height 12
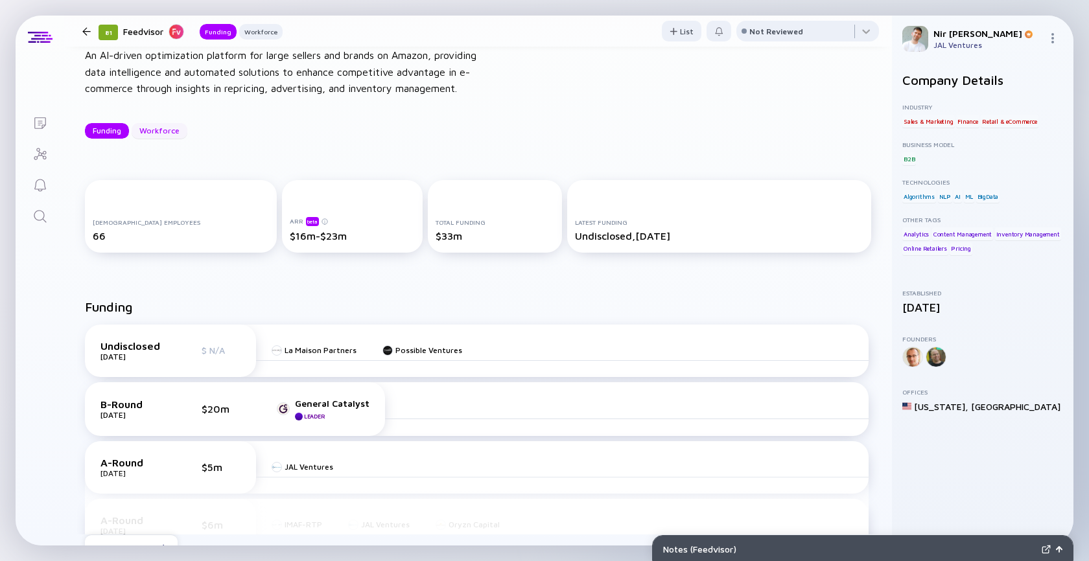
scroll to position [42, 0]
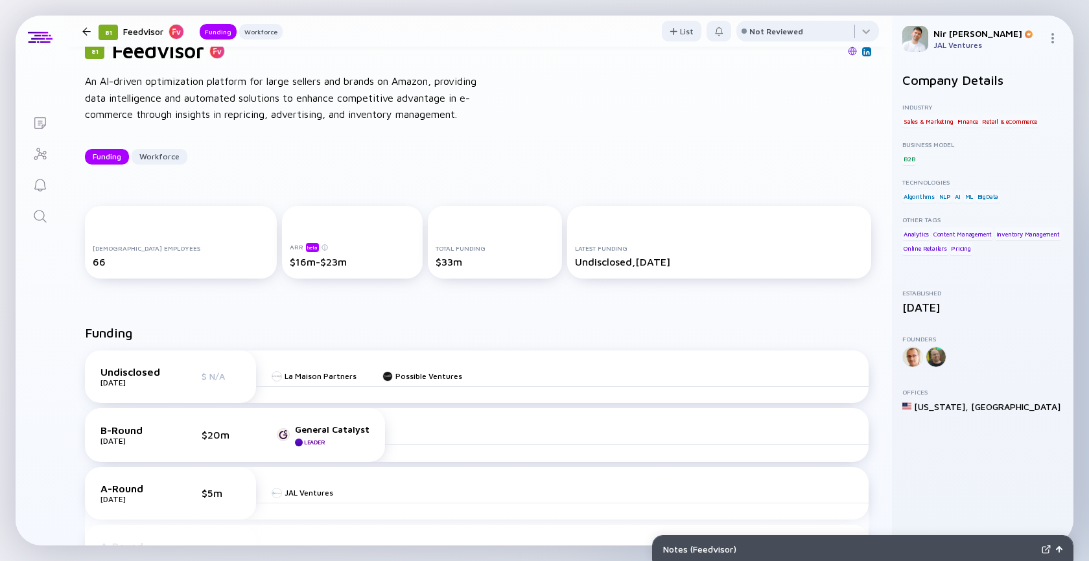
click at [85, 27] on div at bounding box center [86, 31] width 8 height 8
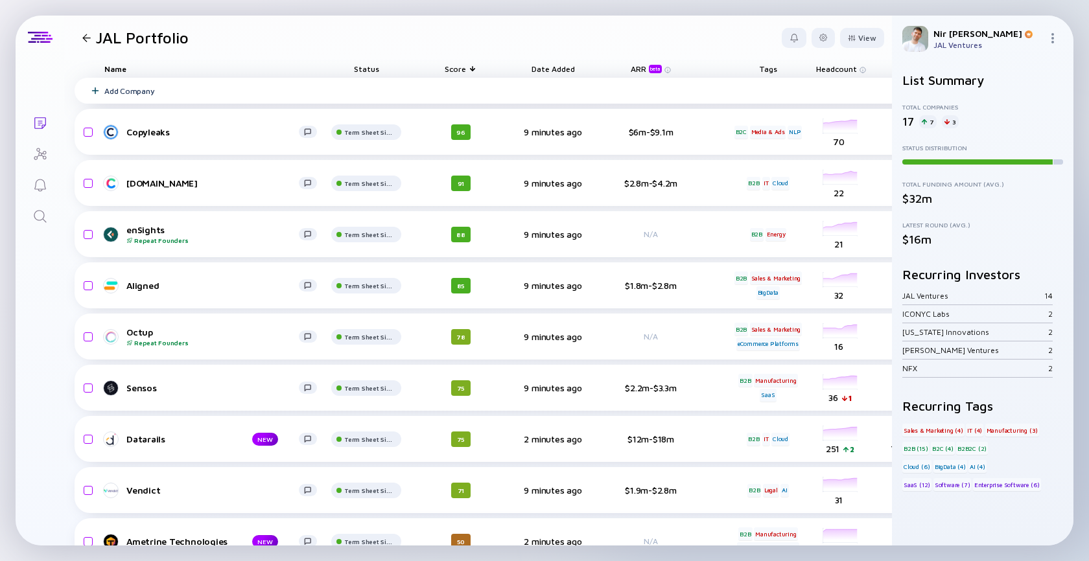
click at [123, 93] on div "Add Company" at bounding box center [129, 91] width 50 height 10
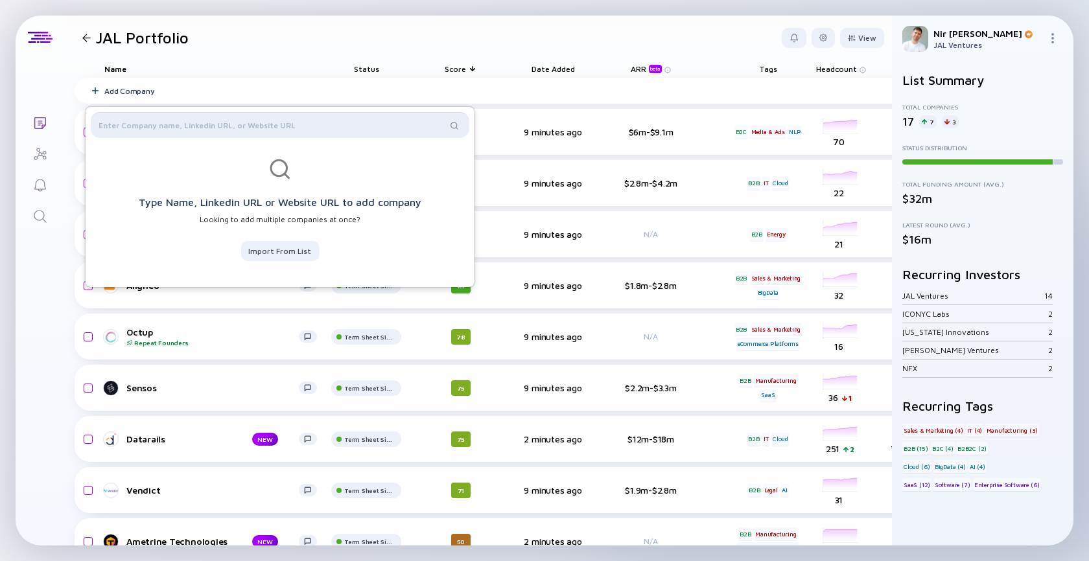
click at [145, 128] on input "text" at bounding box center [273, 125] width 348 height 13
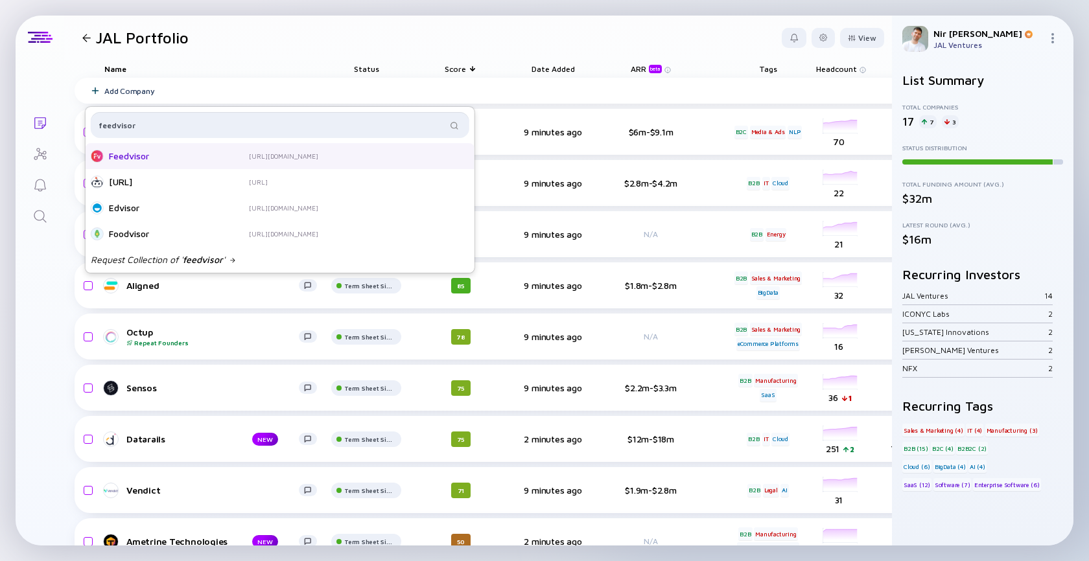
type input "feedvisor"
click at [168, 160] on div "Feedvisor" at bounding box center [161, 156] width 104 height 13
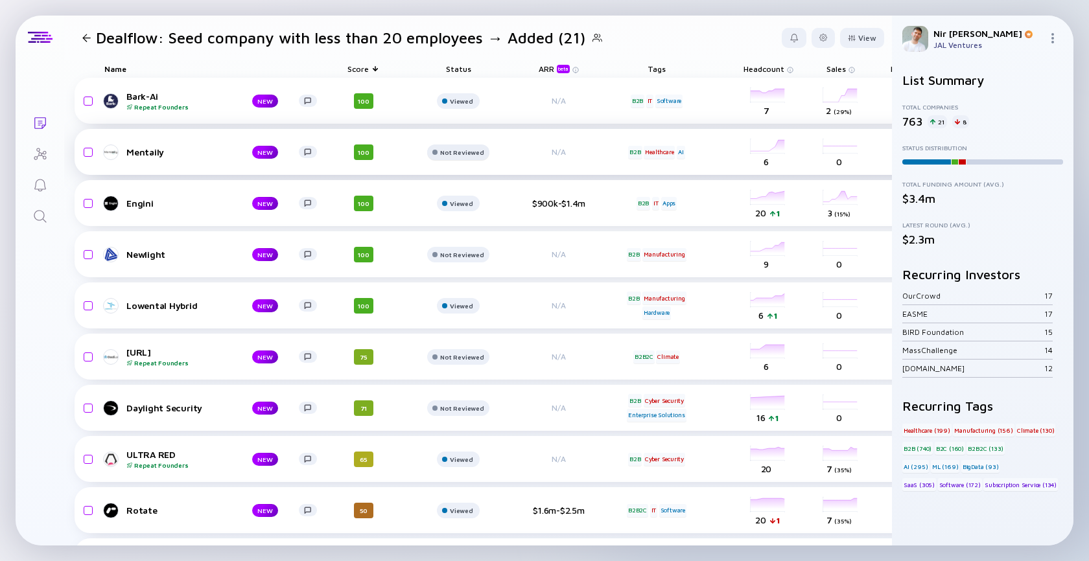
click at [454, 105] on div "Not Reviewed" at bounding box center [461, 101] width 23 height 8
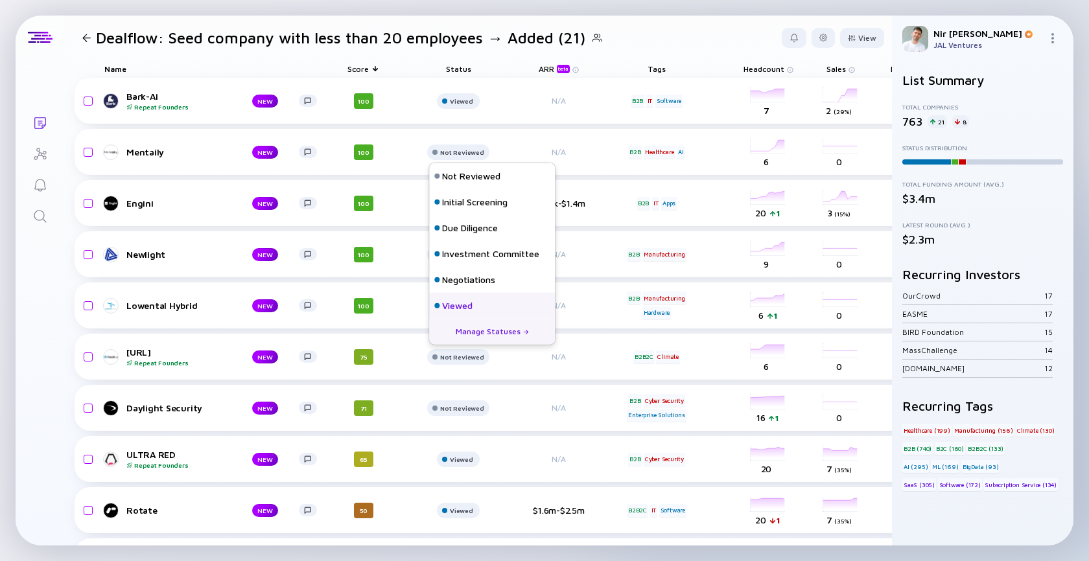
click at [472, 301] on div "Viewed" at bounding box center [457, 305] width 30 height 13
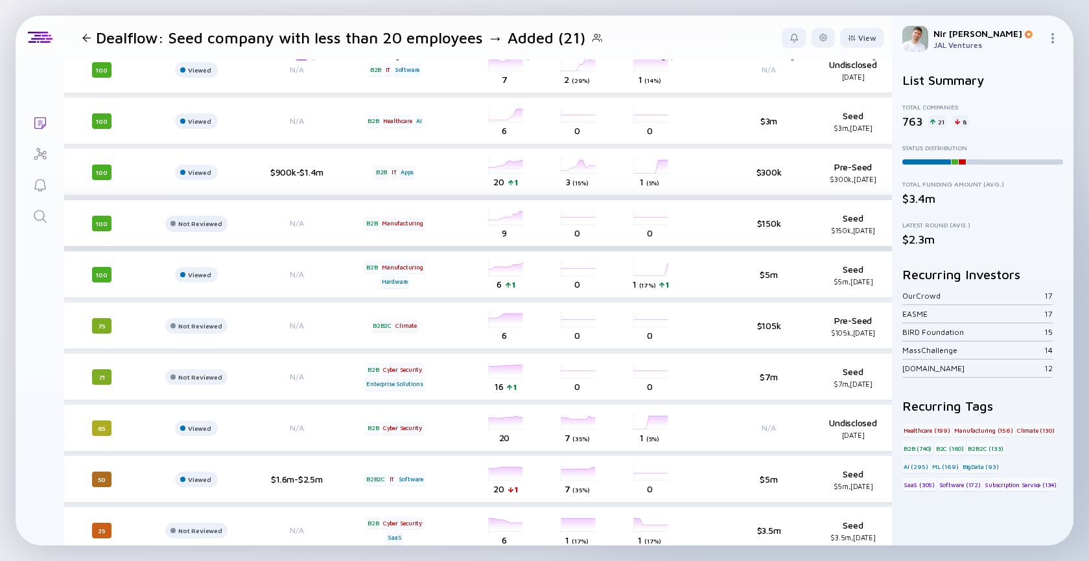
scroll to position [31, 248]
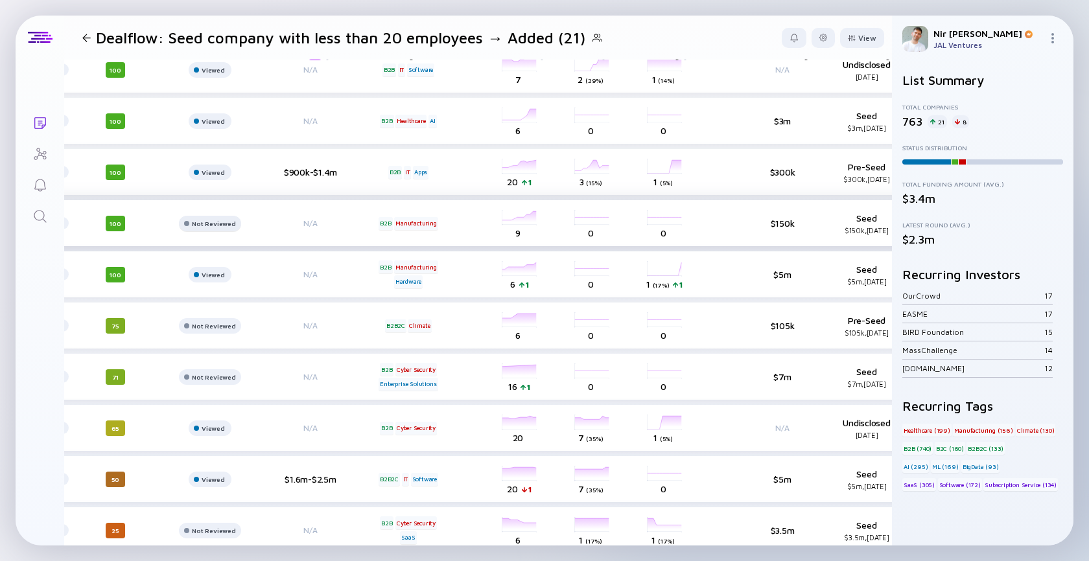
click at [194, 74] on div "Not Reviewed" at bounding box center [209, 70] width 31 height 8
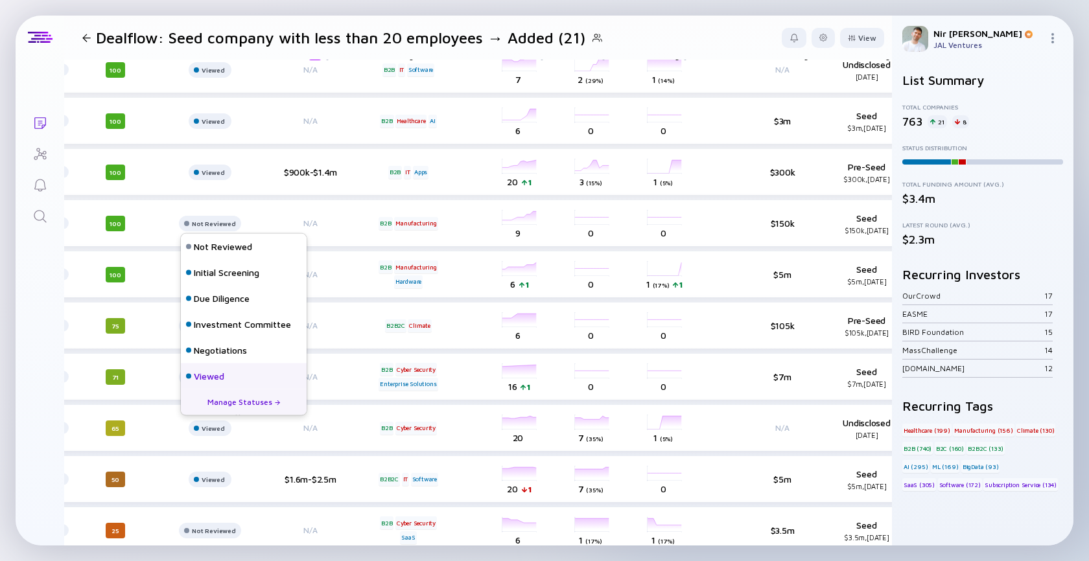
click at [222, 375] on div "Viewed" at bounding box center [209, 376] width 30 height 13
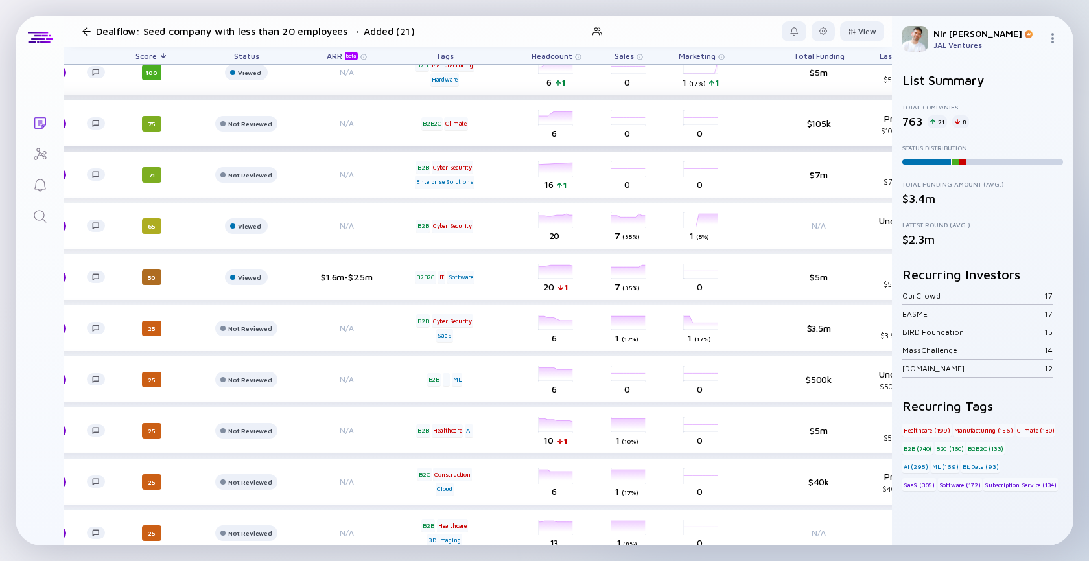
scroll to position [233, 202]
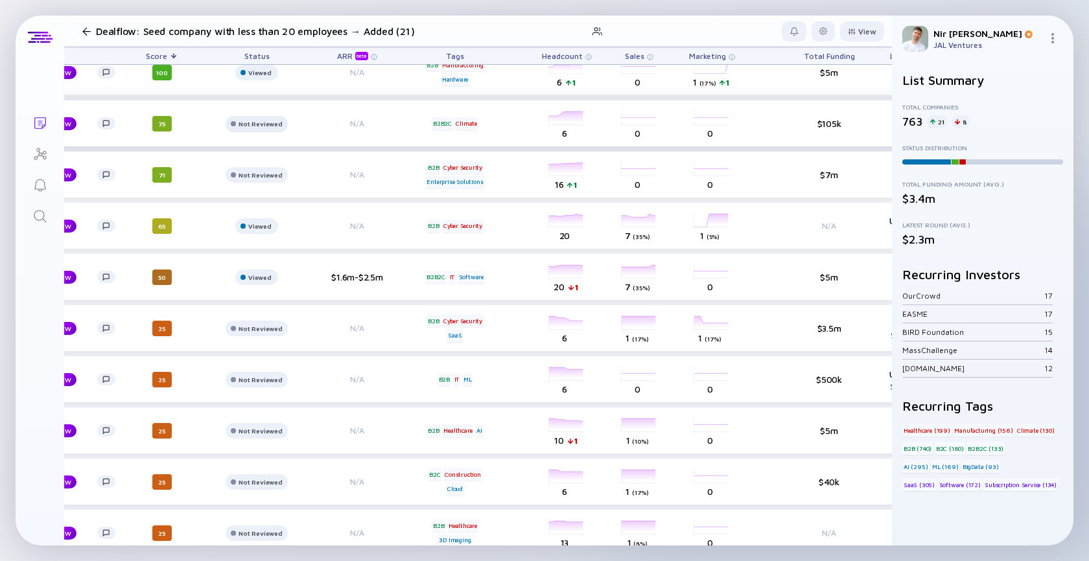
click at [272, 25] on div "Not Reviewed" at bounding box center [259, 21] width 23 height 8
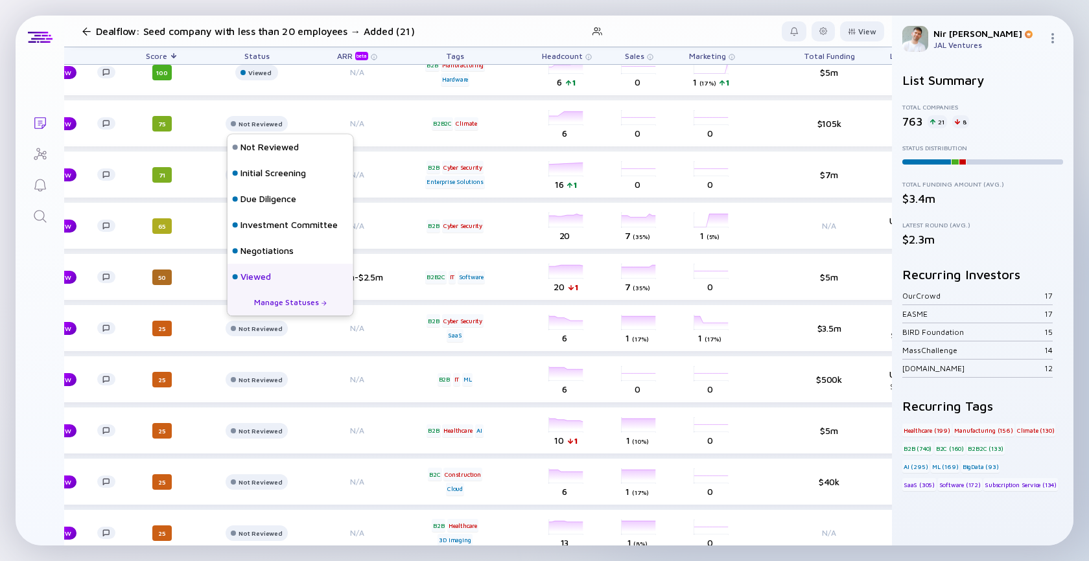
click at [279, 277] on div "Viewed" at bounding box center [290, 277] width 126 height 26
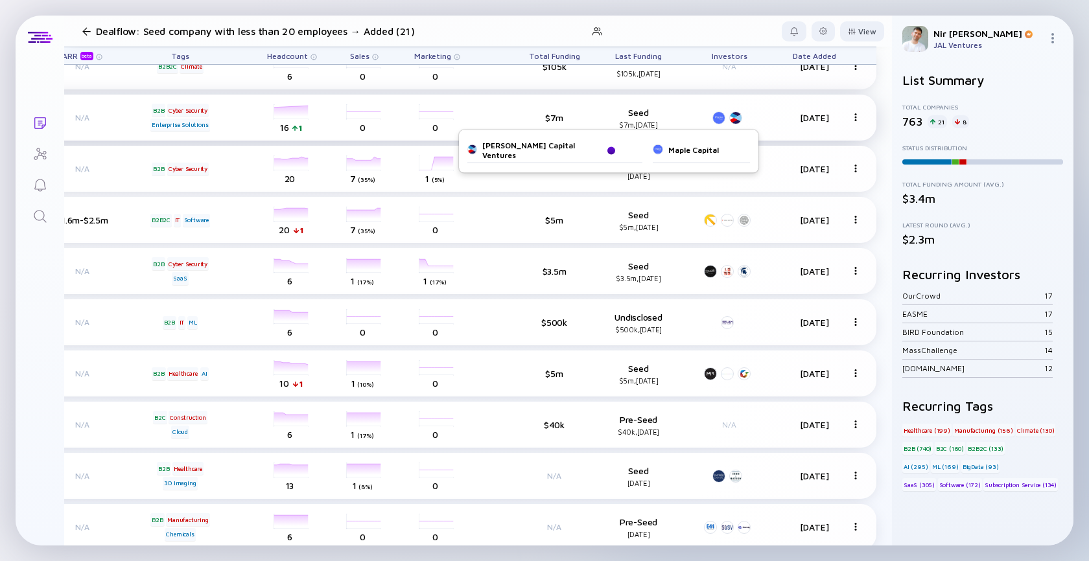
scroll to position [290, 0]
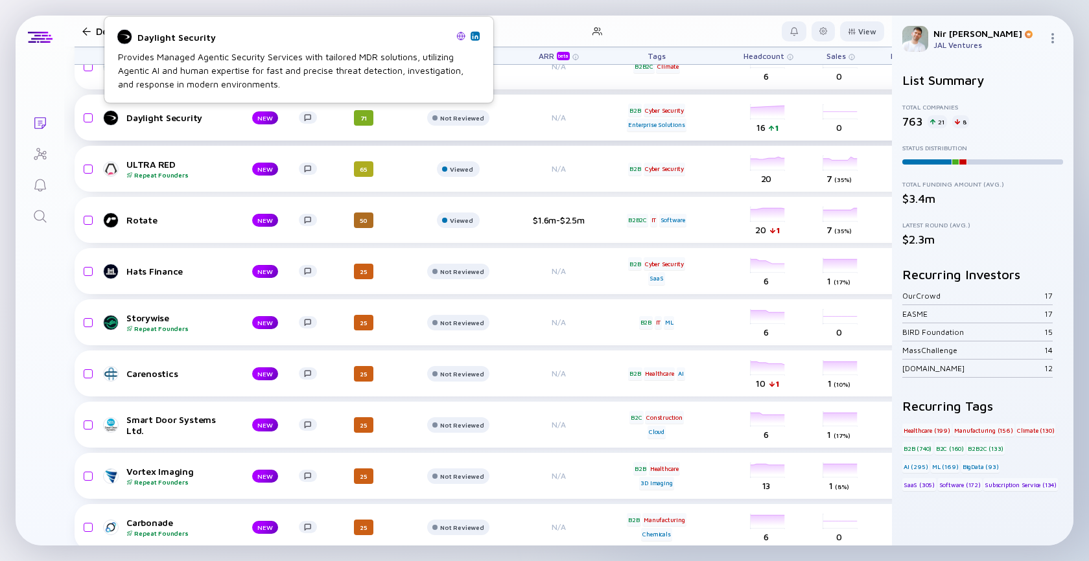
click at [147, 113] on div "Daylight Security" at bounding box center [178, 117] width 105 height 11
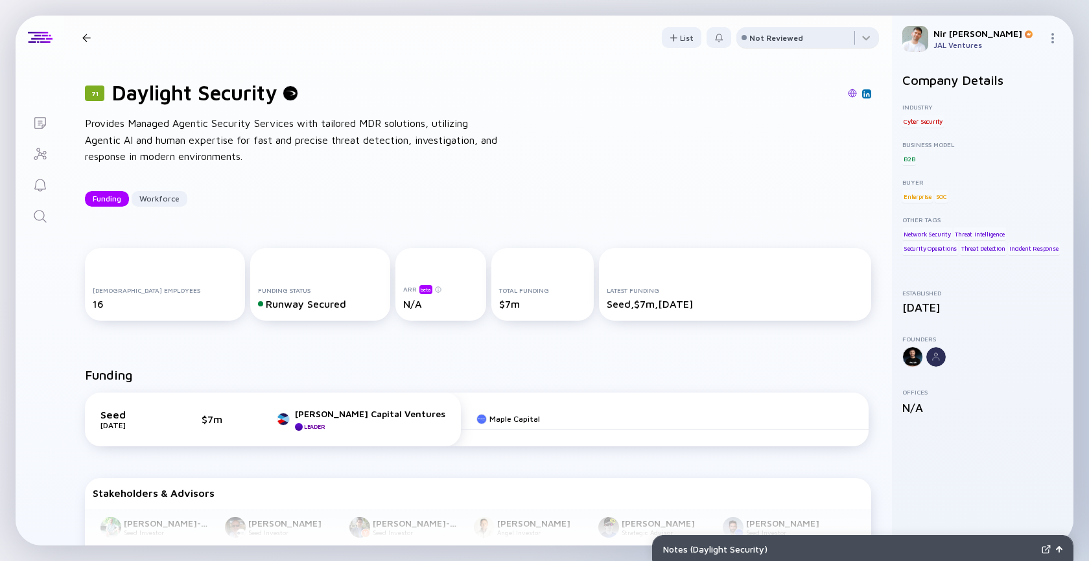
click at [781, 37] on div "Not Reviewed" at bounding box center [776, 38] width 54 height 10
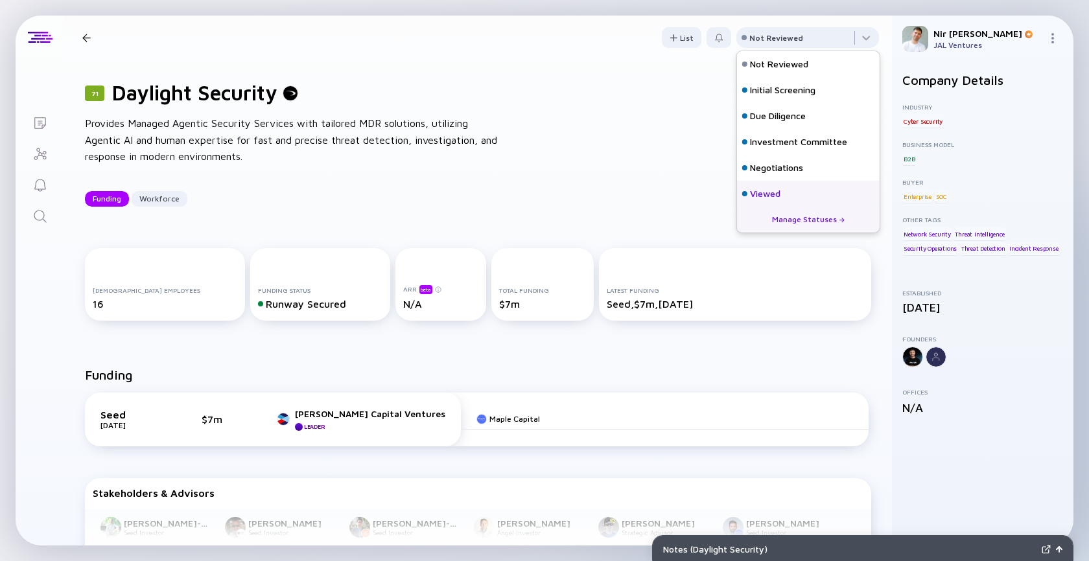
click at [790, 193] on div "Viewed" at bounding box center [808, 194] width 143 height 26
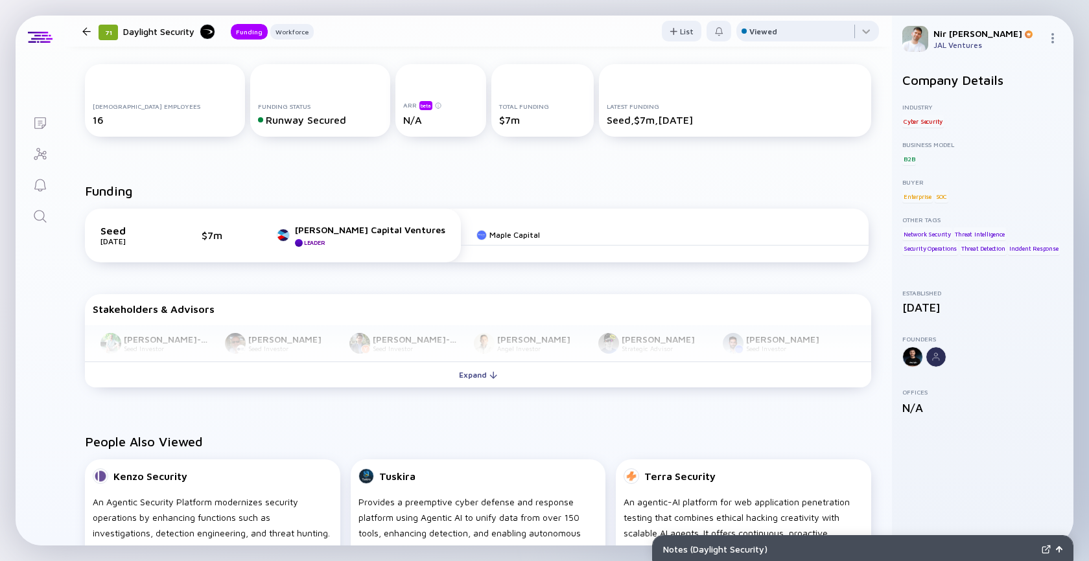
scroll to position [334, 0]
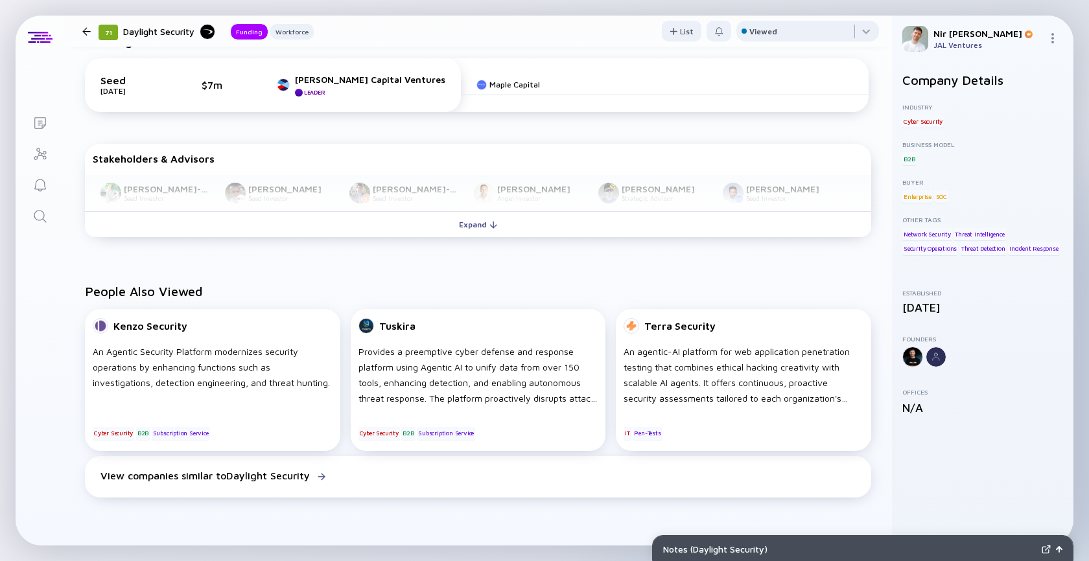
click at [511, 246] on div "Funding Seed [DATE] $7m [PERSON_NAME] Capital Ventures Leader Maple Capital Sta…" at bounding box center [478, 137] width 828 height 251
click at [511, 235] on button "Expand" at bounding box center [478, 224] width 786 height 26
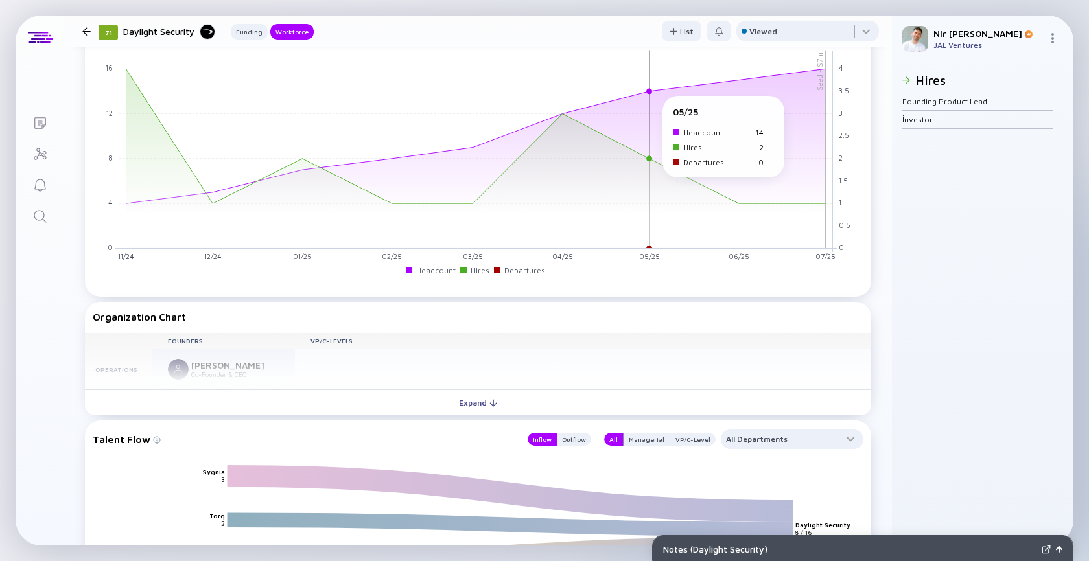
scroll to position [942, 0]
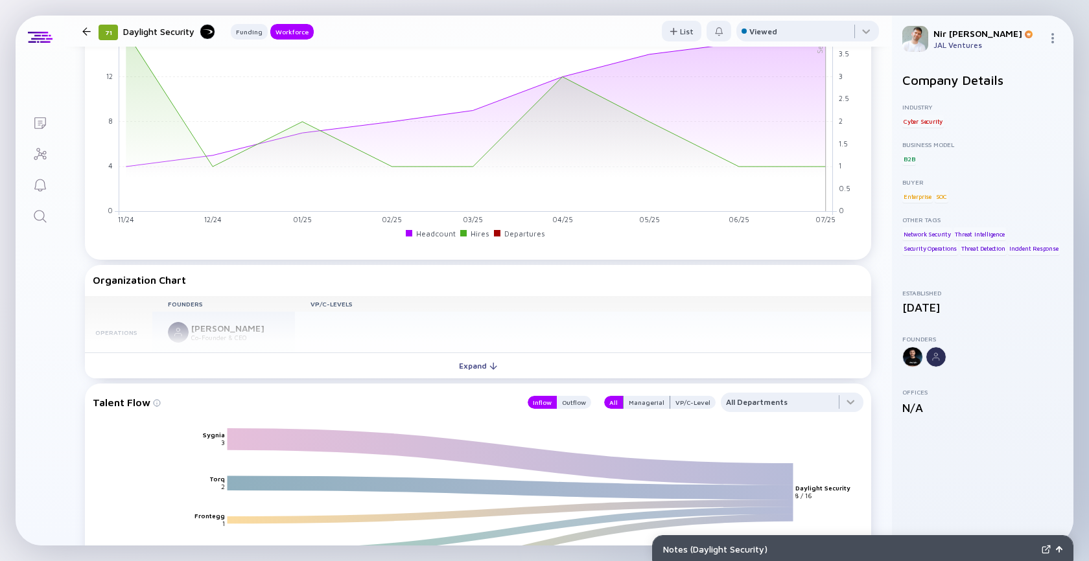
click at [84, 32] on div at bounding box center [86, 31] width 8 height 8
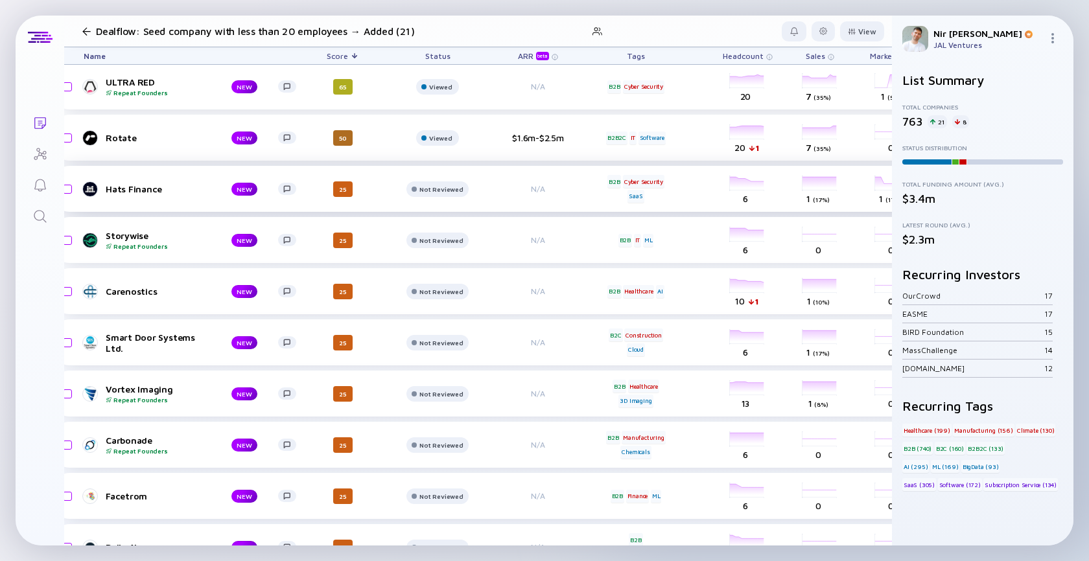
scroll to position [373, 0]
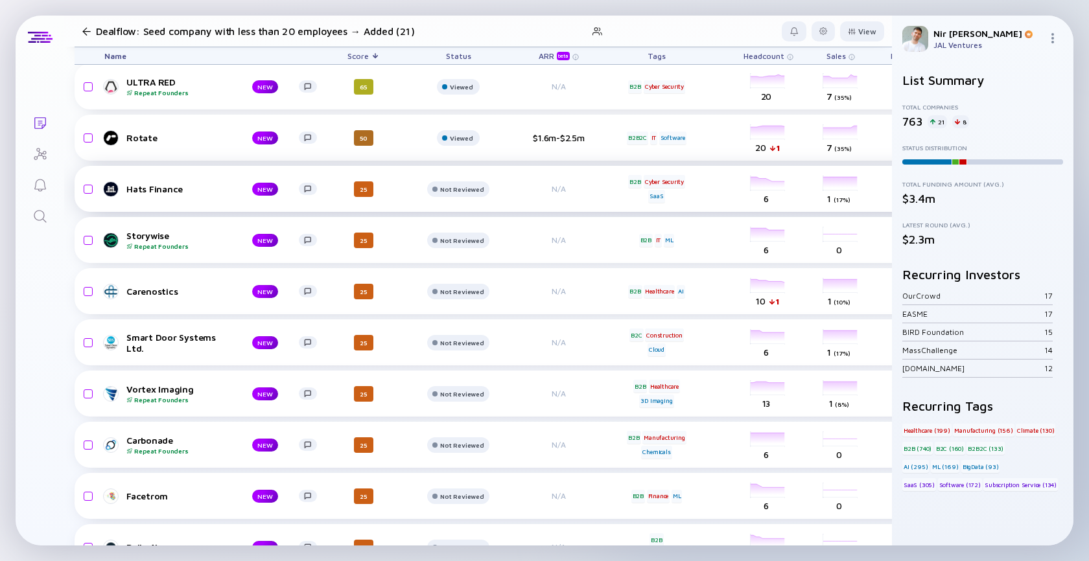
click at [142, 192] on div "Hats Finance" at bounding box center [178, 188] width 105 height 11
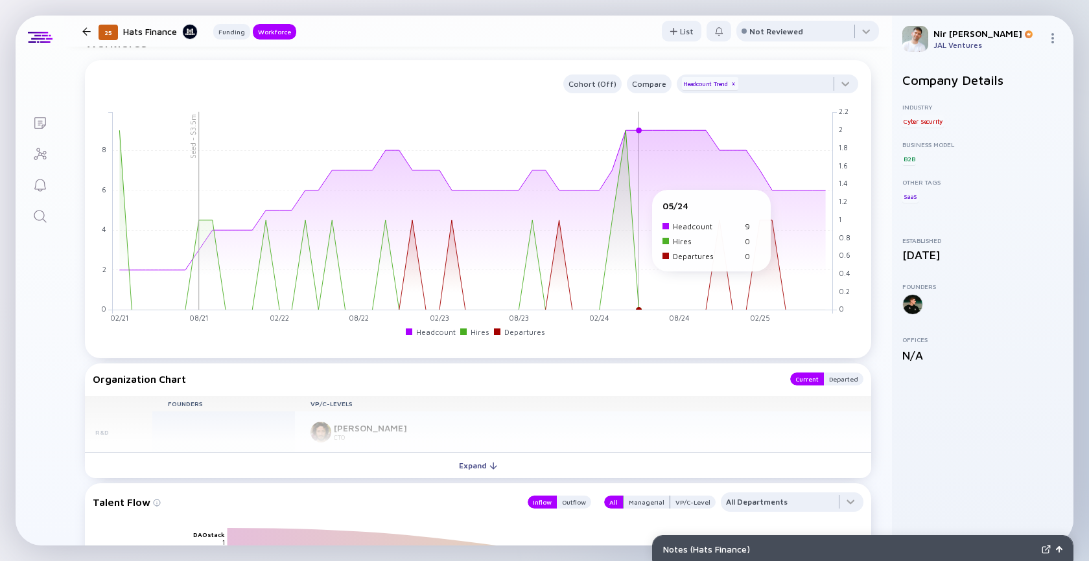
scroll to position [797, 0]
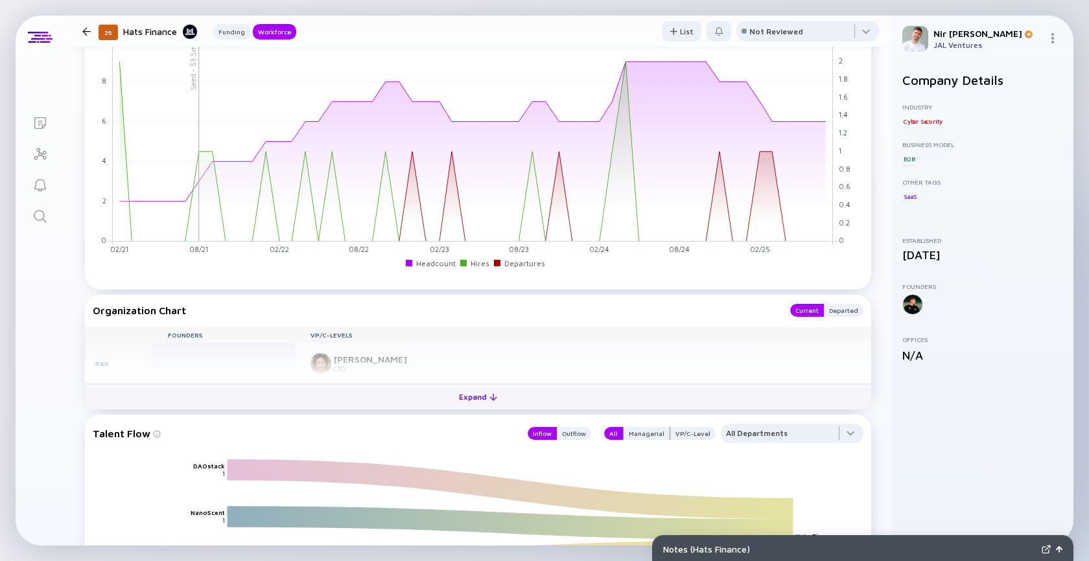
click at [527, 395] on button "Expand" at bounding box center [478, 397] width 786 height 26
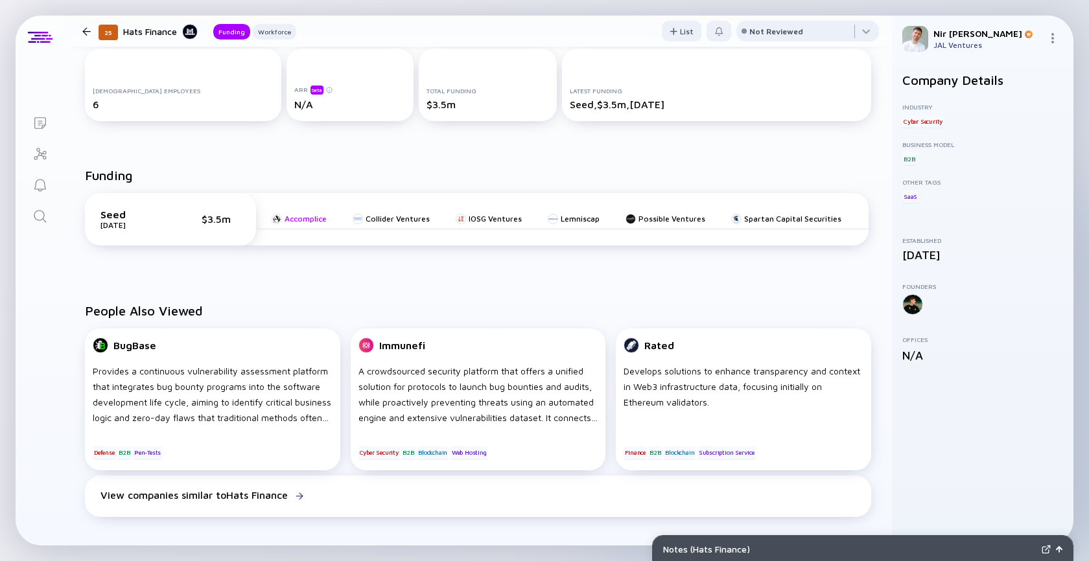
scroll to position [0, 0]
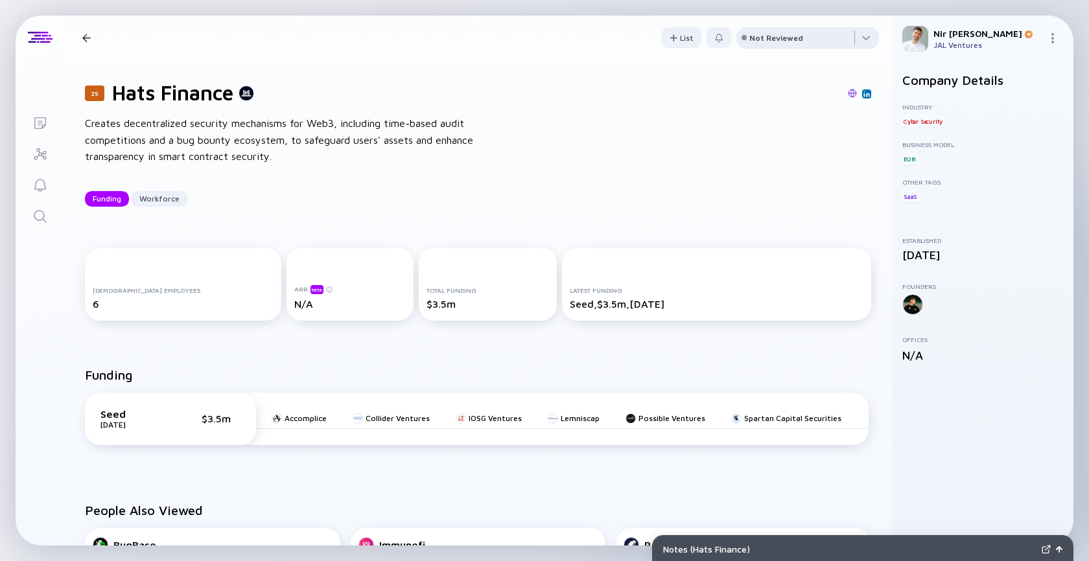
click at [767, 34] on div "Not Reviewed" at bounding box center [776, 38] width 54 height 10
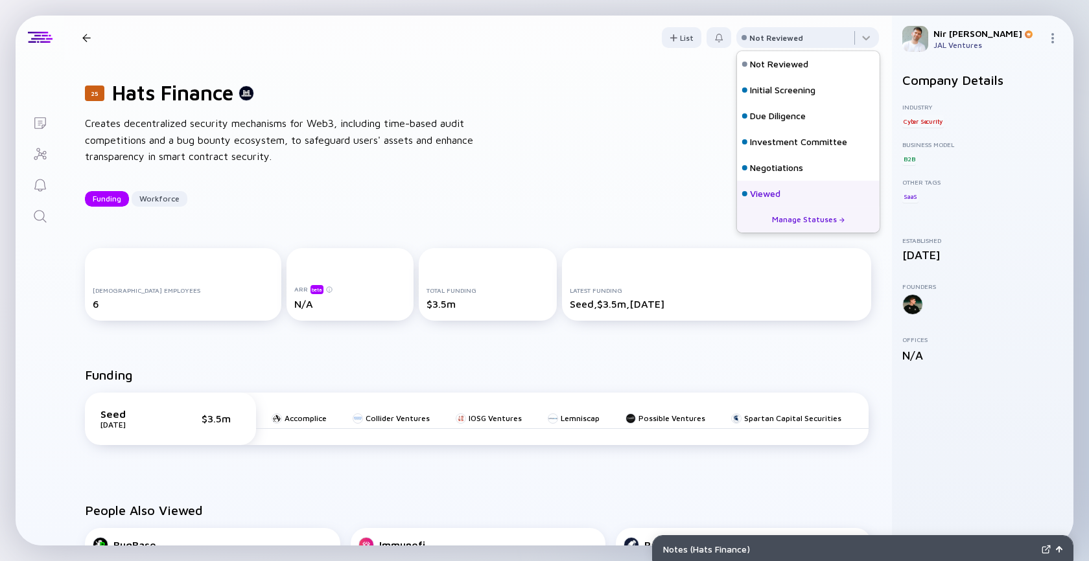
click at [756, 202] on div "Viewed" at bounding box center [808, 194] width 143 height 26
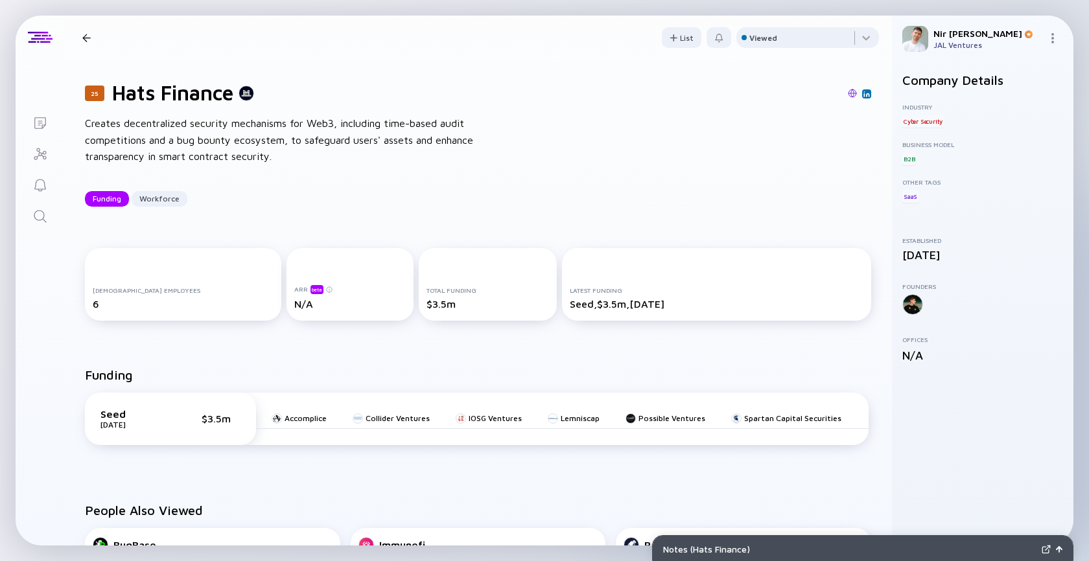
click at [80, 36] on div at bounding box center [86, 38] width 19 height 8
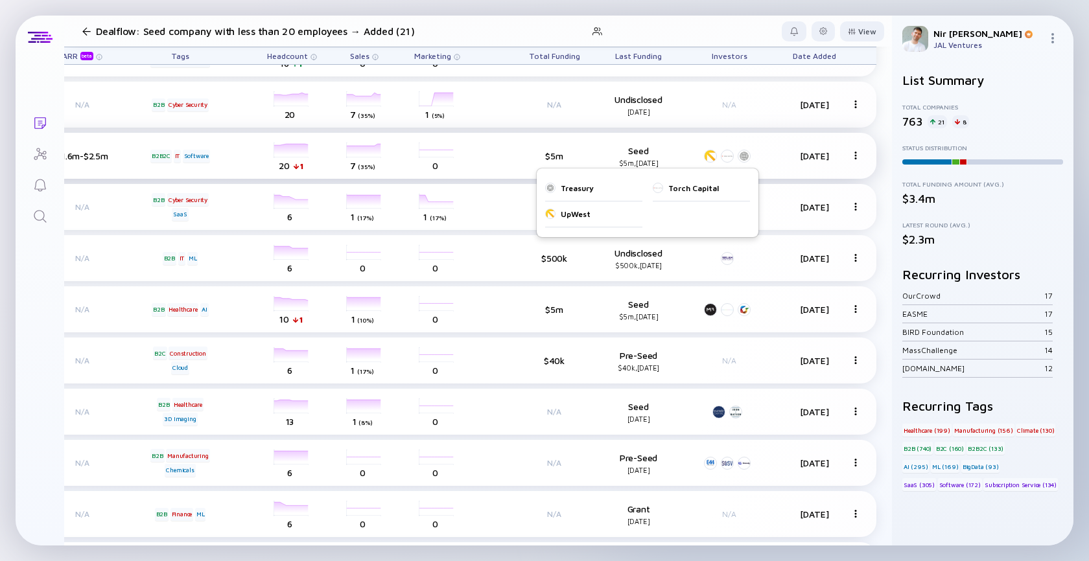
scroll to position [354, 0]
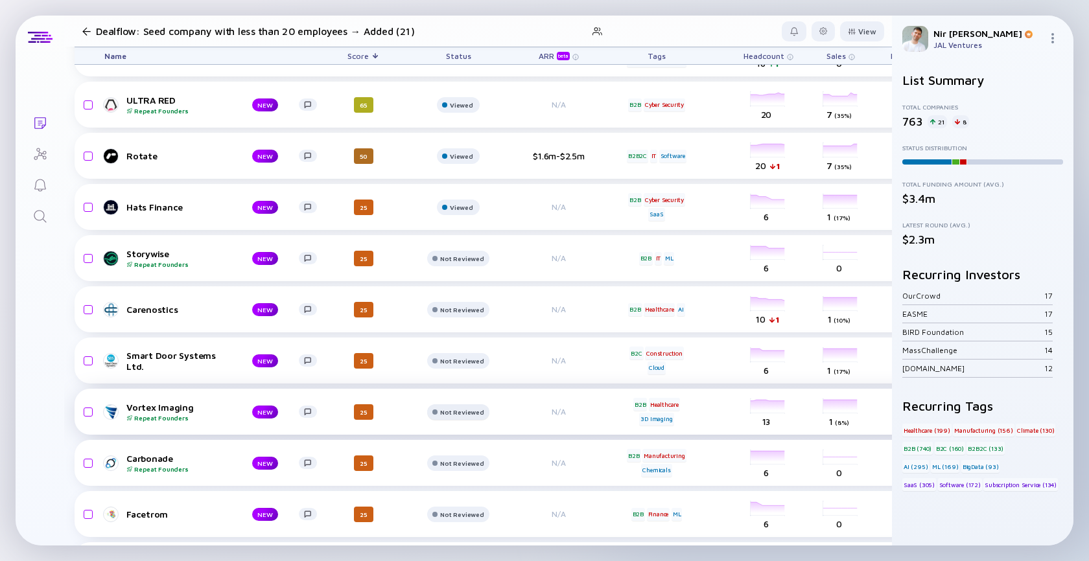
click at [442, 6] on div "Not Reviewed" at bounding box center [457, 3] width 31 height 8
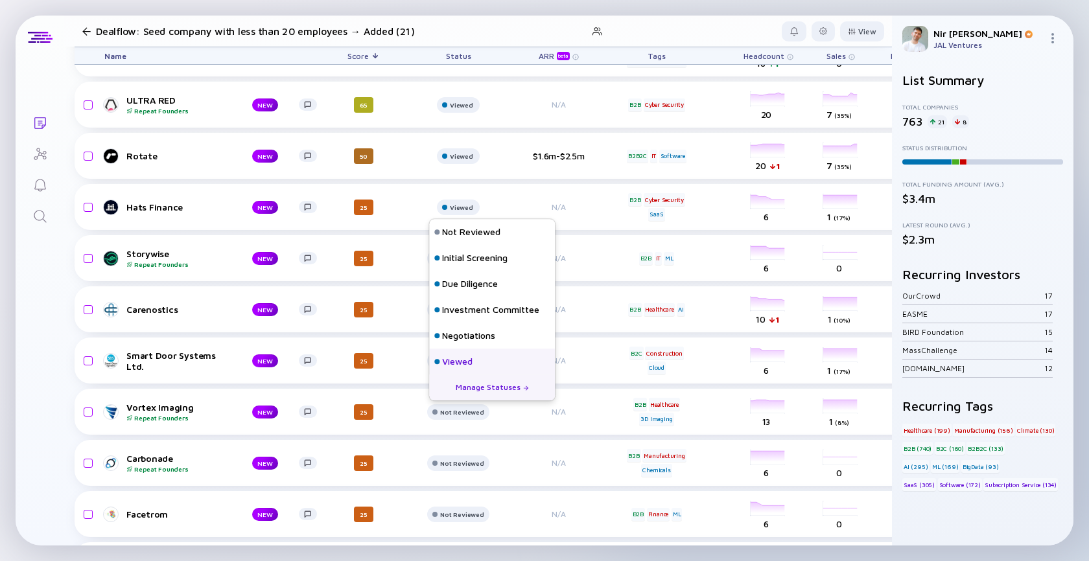
click at [452, 362] on div "Viewed" at bounding box center [457, 361] width 30 height 13
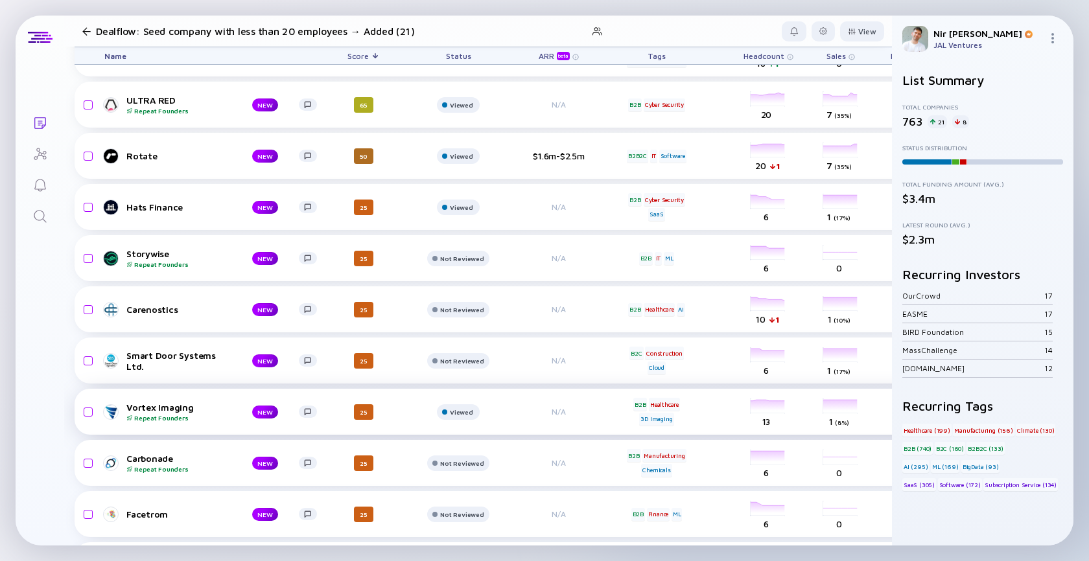
click at [178, 420] on div "Repeat Founders" at bounding box center [178, 418] width 105 height 8
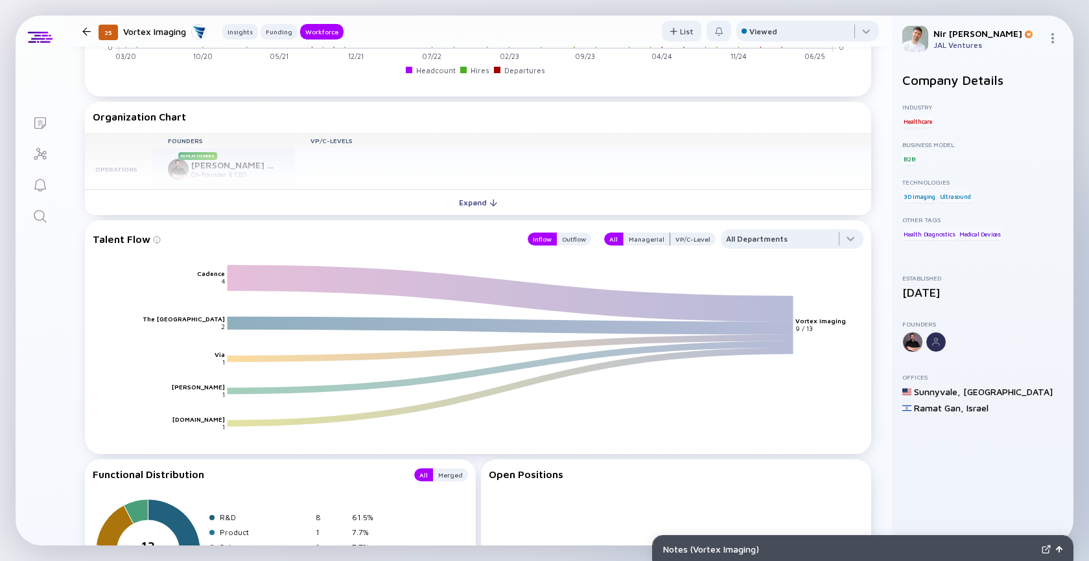
scroll to position [1605, 0]
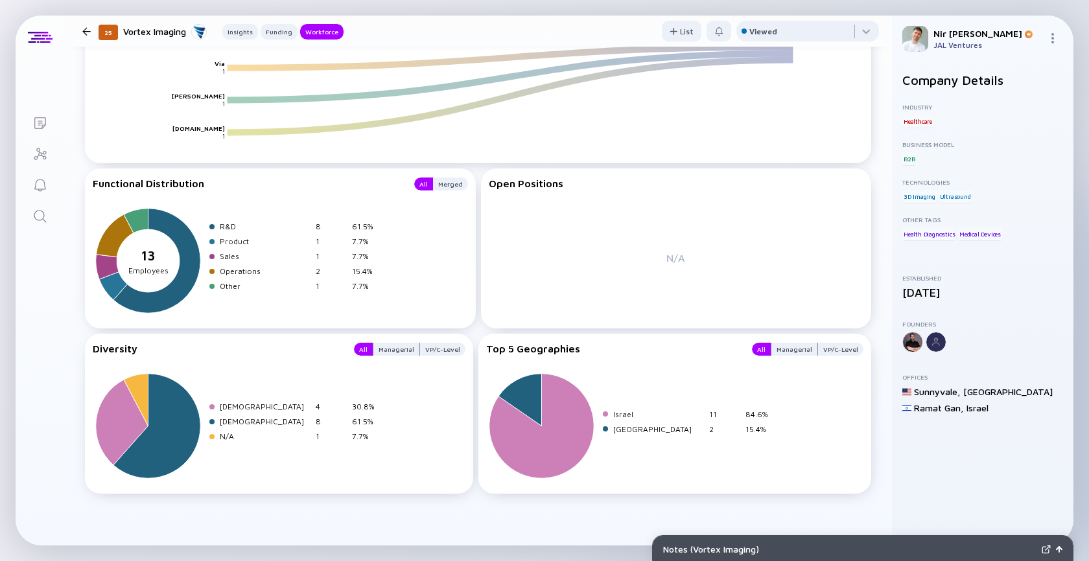
click at [87, 37] on div "25 Vortex Imaging Insights Funding Workforce" at bounding box center [210, 31] width 266 height 17
click at [87, 27] on div at bounding box center [86, 31] width 8 height 8
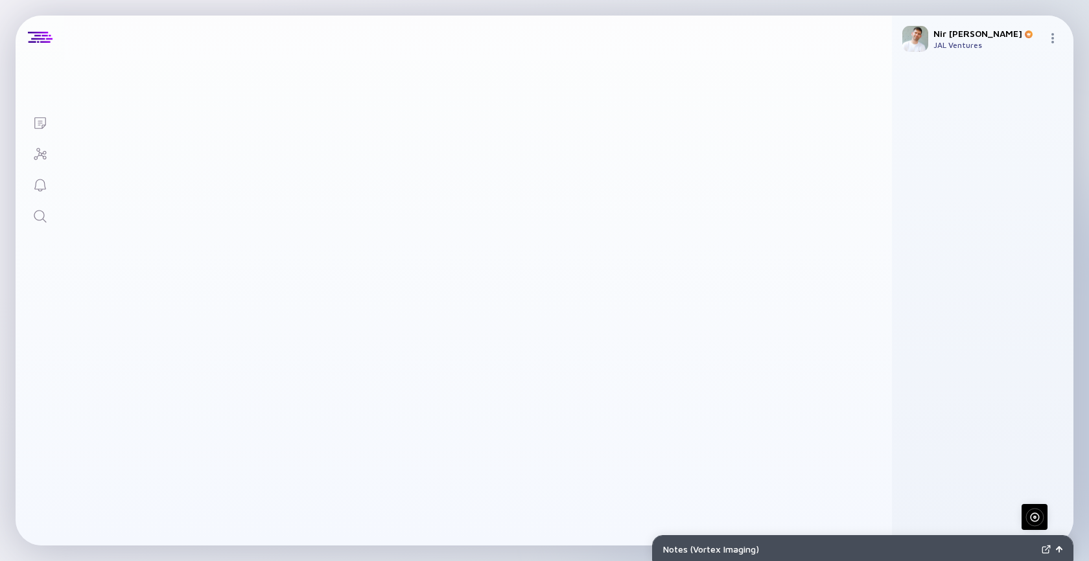
scroll to position [354, 0]
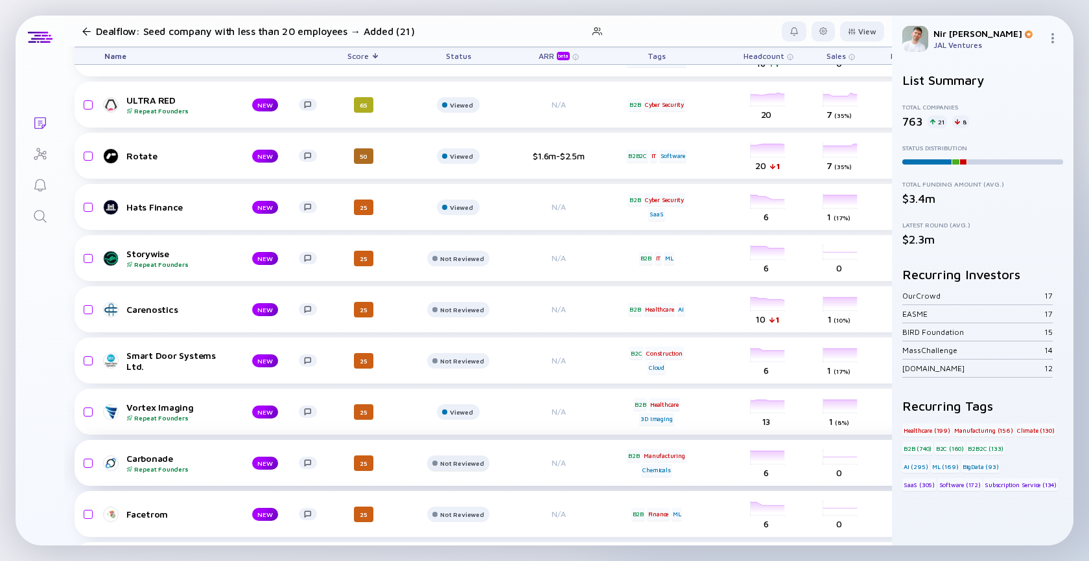
click at [473, 6] on div "Not Reviewed" at bounding box center [461, 3] width 23 height 8
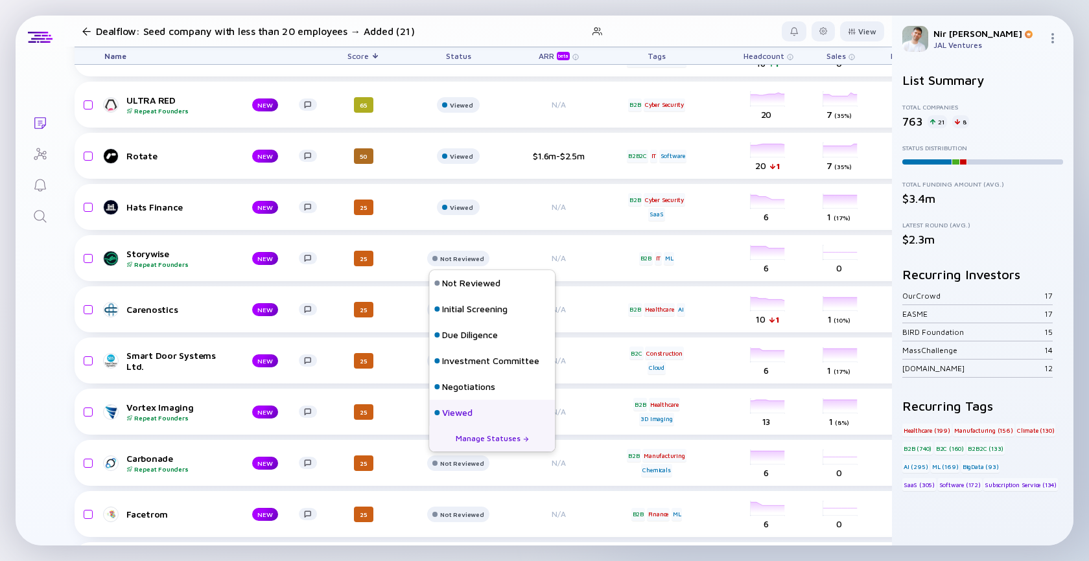
click at [474, 413] on div "Viewed" at bounding box center [492, 413] width 126 height 26
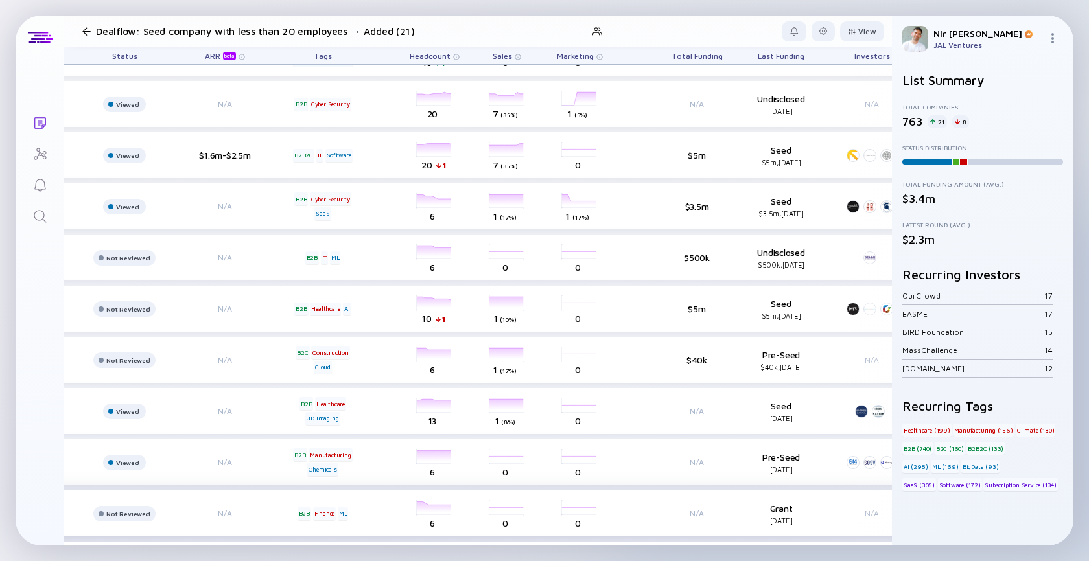
scroll to position [355, 327]
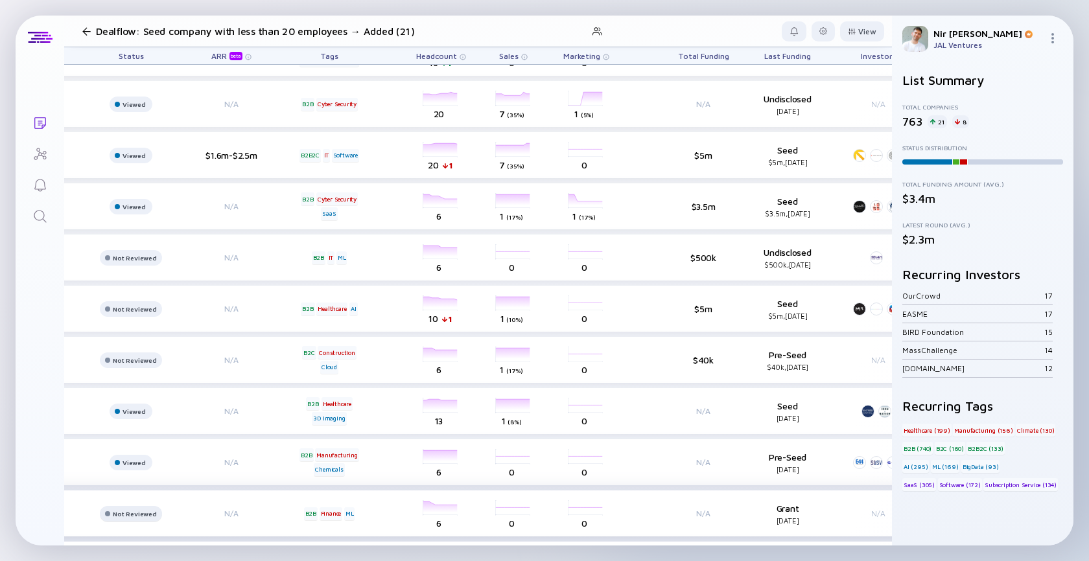
click at [140, 6] on div "Not Reviewed" at bounding box center [133, 2] width 23 height 8
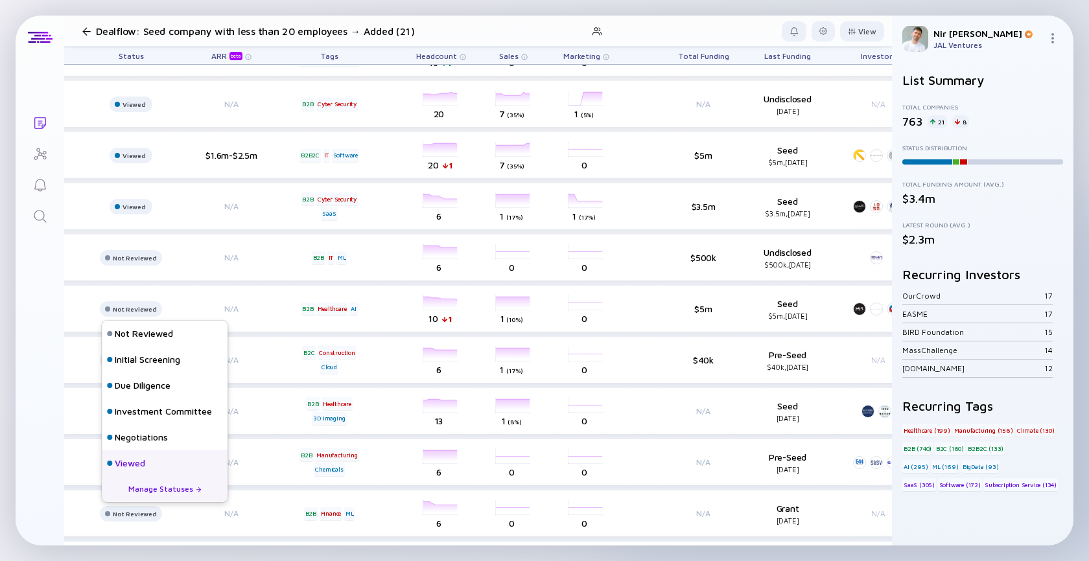
click at [132, 461] on div "Viewed" at bounding box center [130, 463] width 30 height 13
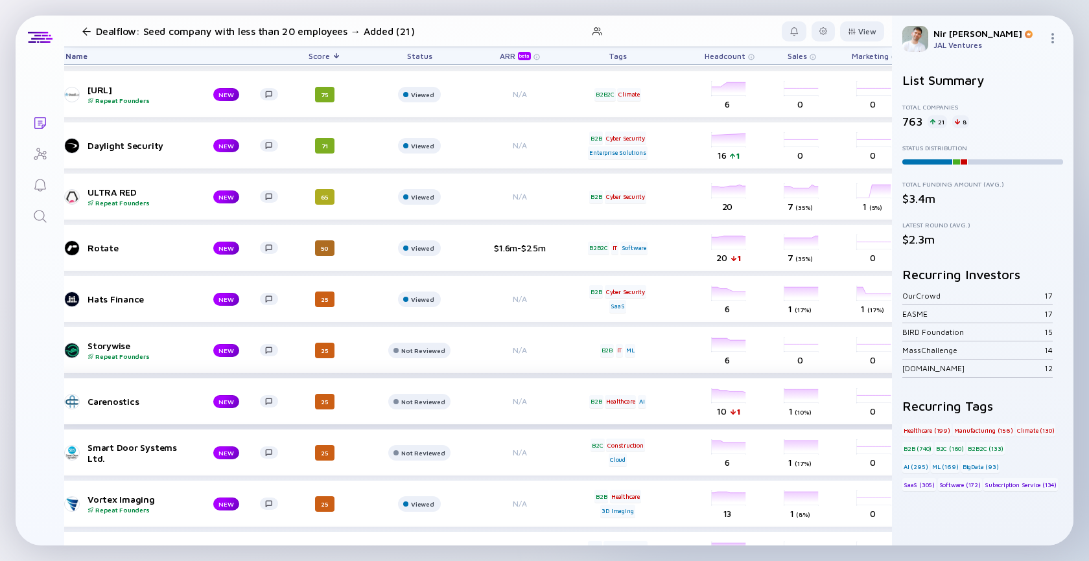
scroll to position [262, 8]
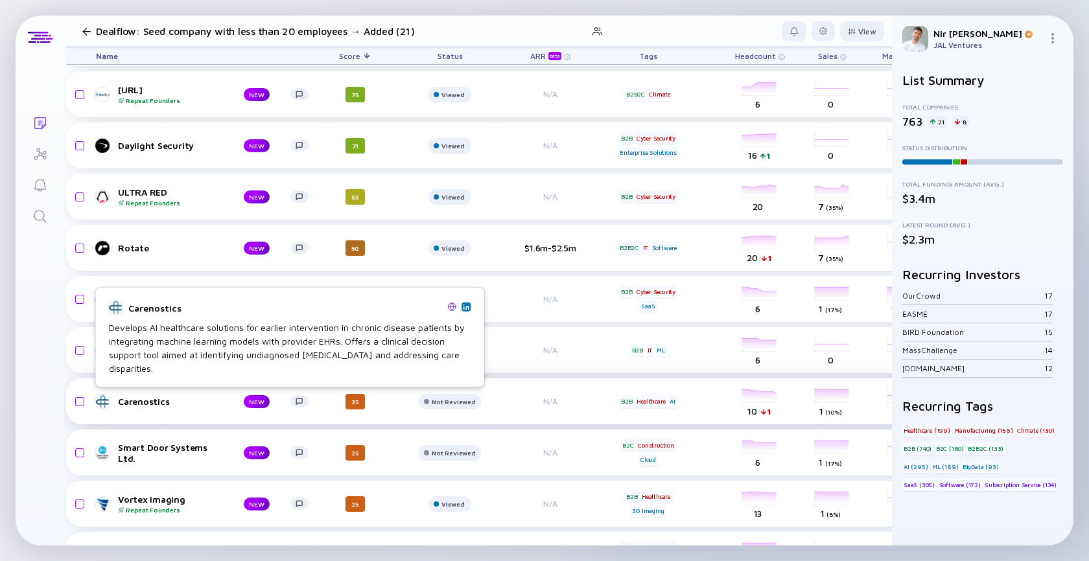
click at [152, 400] on div "Carenostics" at bounding box center [170, 401] width 105 height 11
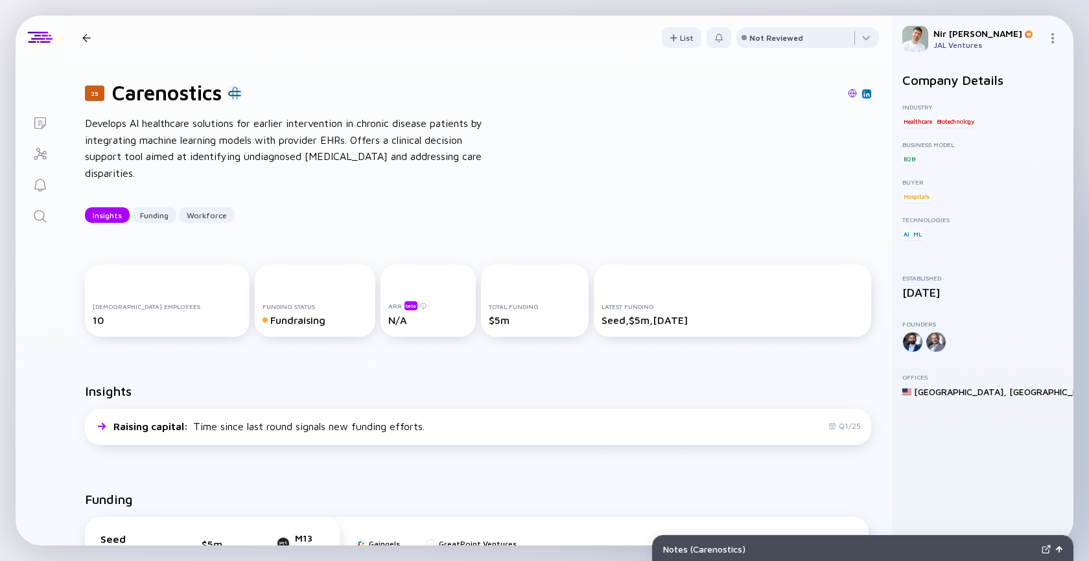
click at [759, 59] on header "25 Carenostics Insights Funding Workforce List Not Reviewed" at bounding box center [478, 38] width 828 height 44
click at [770, 41] on div "Not Reviewed" at bounding box center [776, 38] width 54 height 10
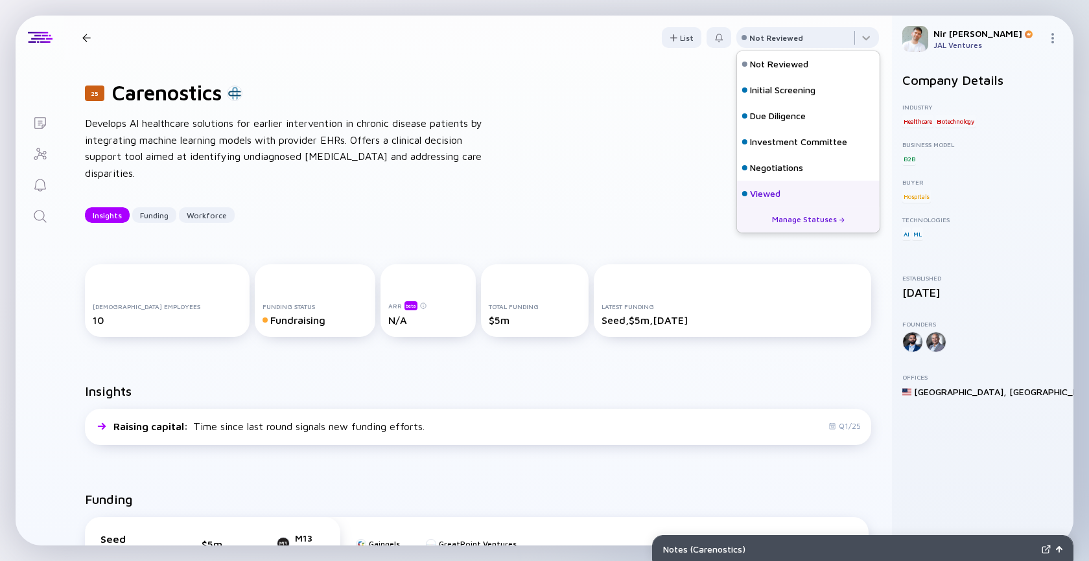
click at [756, 188] on div "Viewed" at bounding box center [765, 193] width 30 height 13
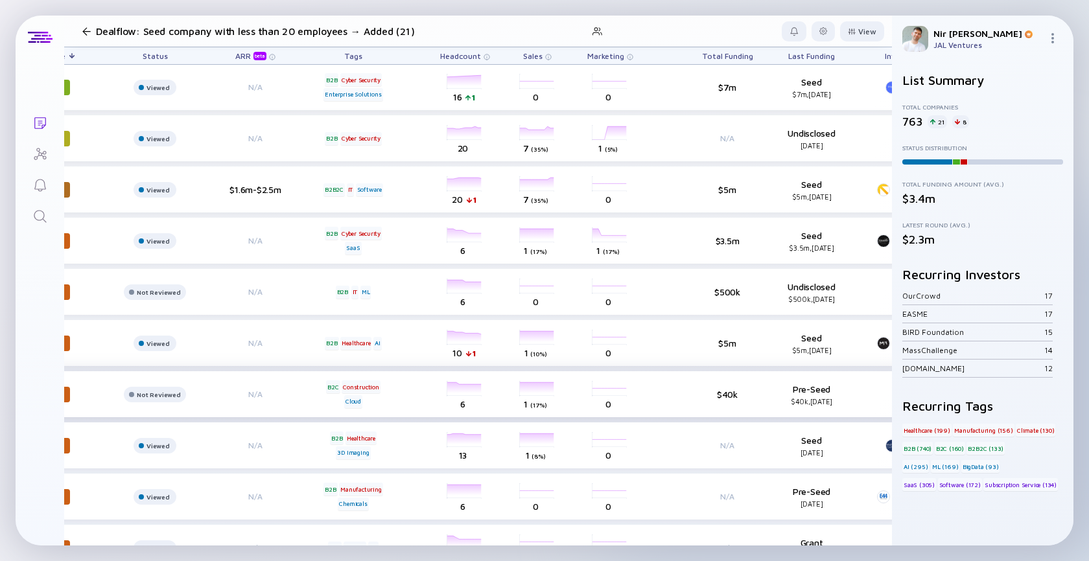
scroll to position [321, 0]
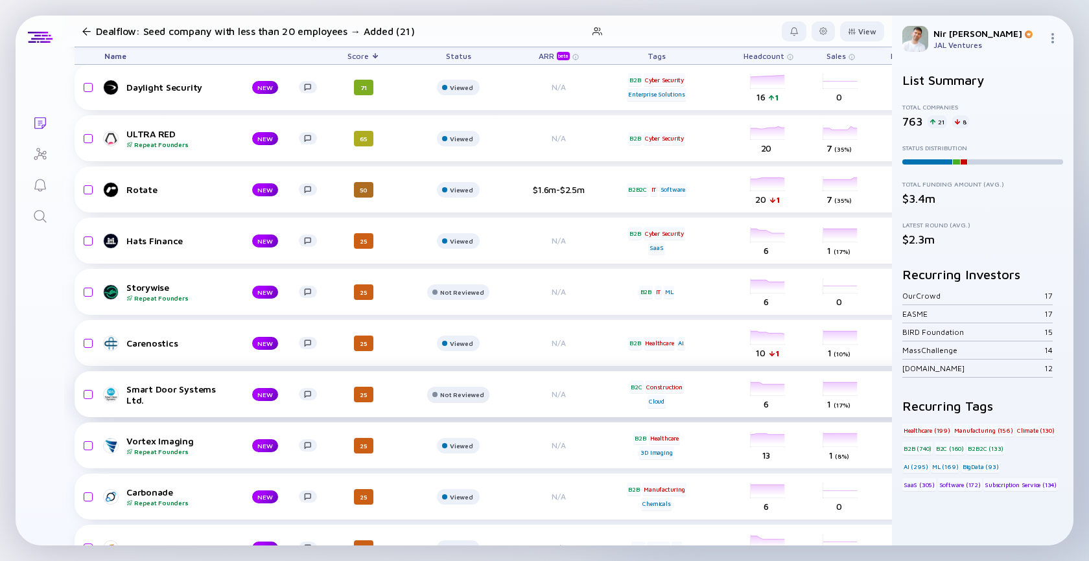
click at [460, 44] on div "Not Reviewed" at bounding box center [458, 37] width 43 height 16
click at [454, 40] on div "Not Reviewed" at bounding box center [461, 36] width 23 height 8
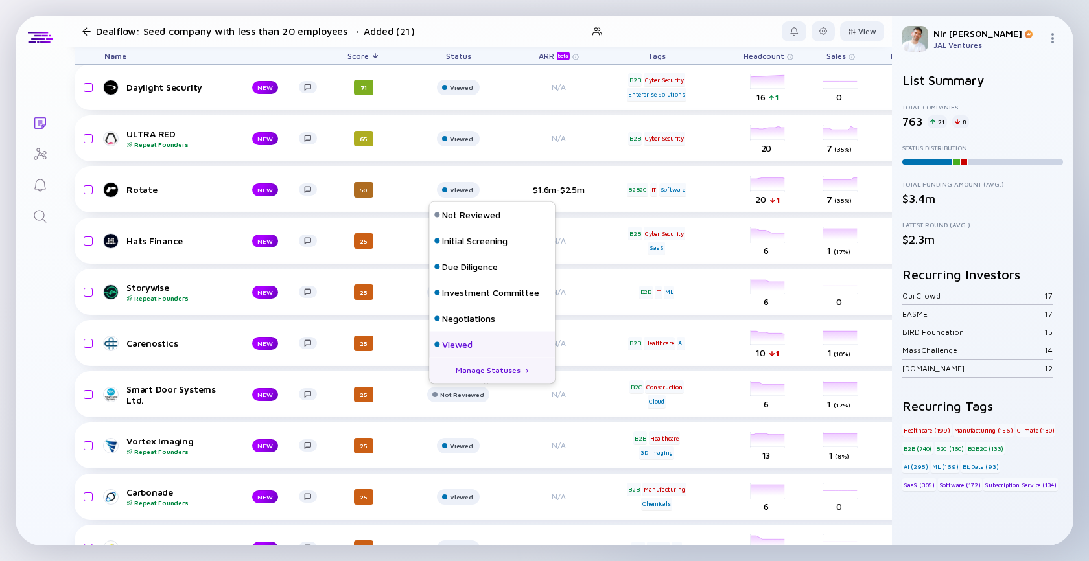
click at [463, 343] on div "Viewed" at bounding box center [457, 344] width 30 height 13
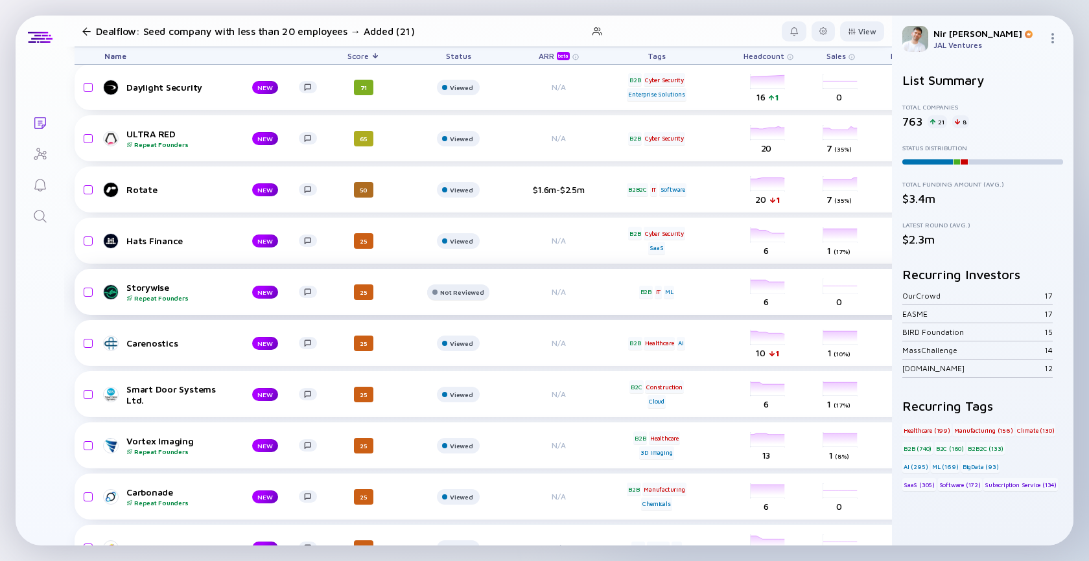
click at [452, 40] on div "Not Reviewed" at bounding box center [461, 36] width 23 height 8
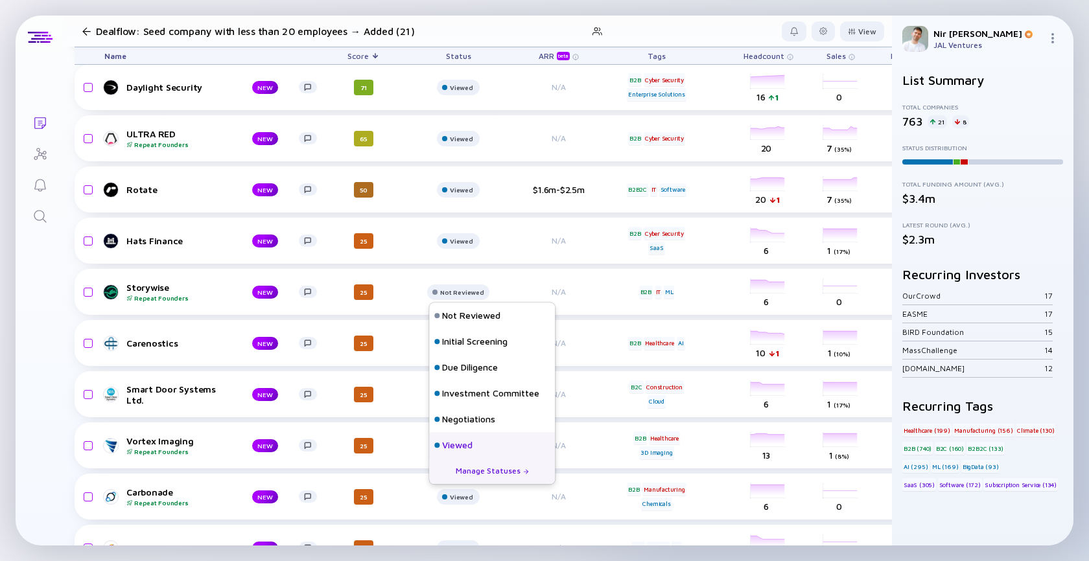
click at [453, 439] on div "Viewed" at bounding box center [457, 445] width 30 height 13
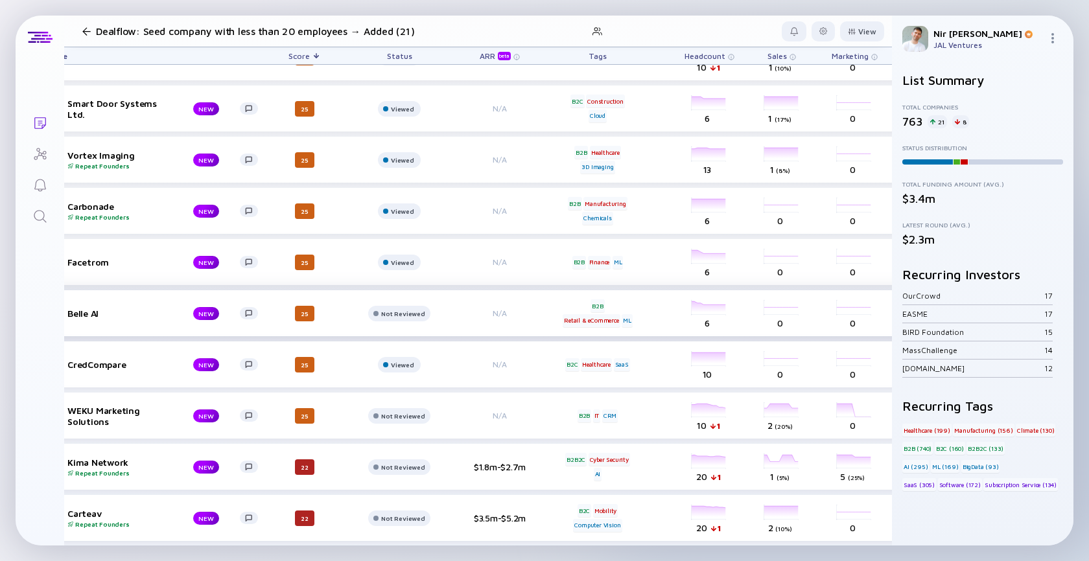
scroll to position [607, 0]
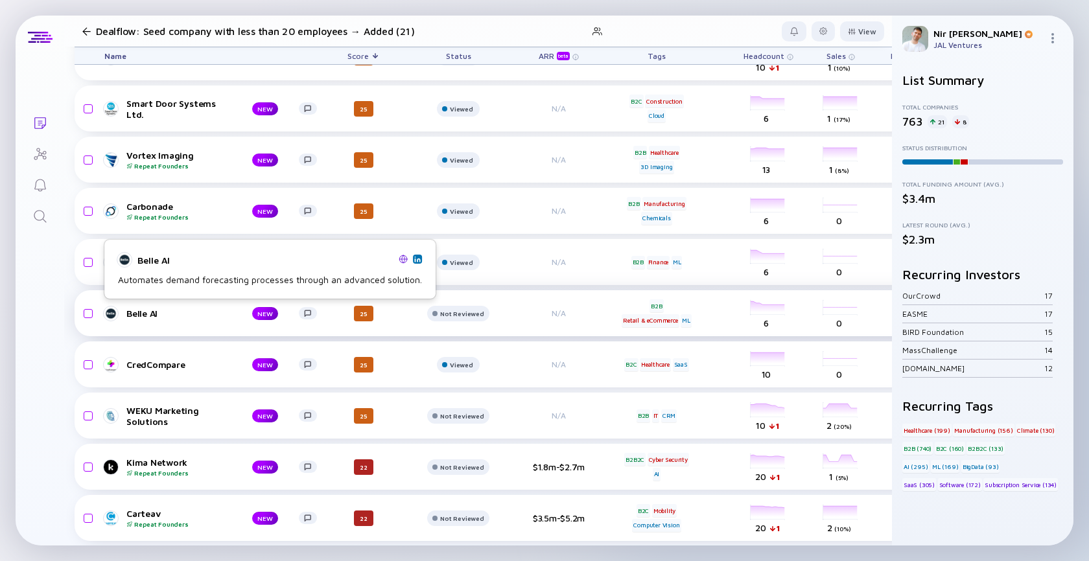
click at [132, 310] on div "Belle AI" at bounding box center [178, 313] width 105 height 11
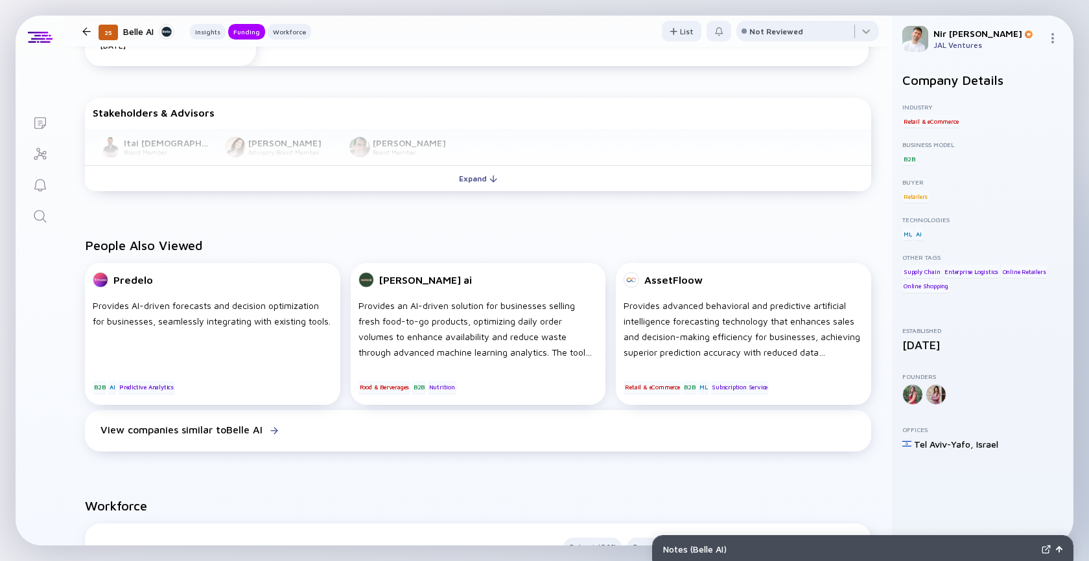
scroll to position [498, 0]
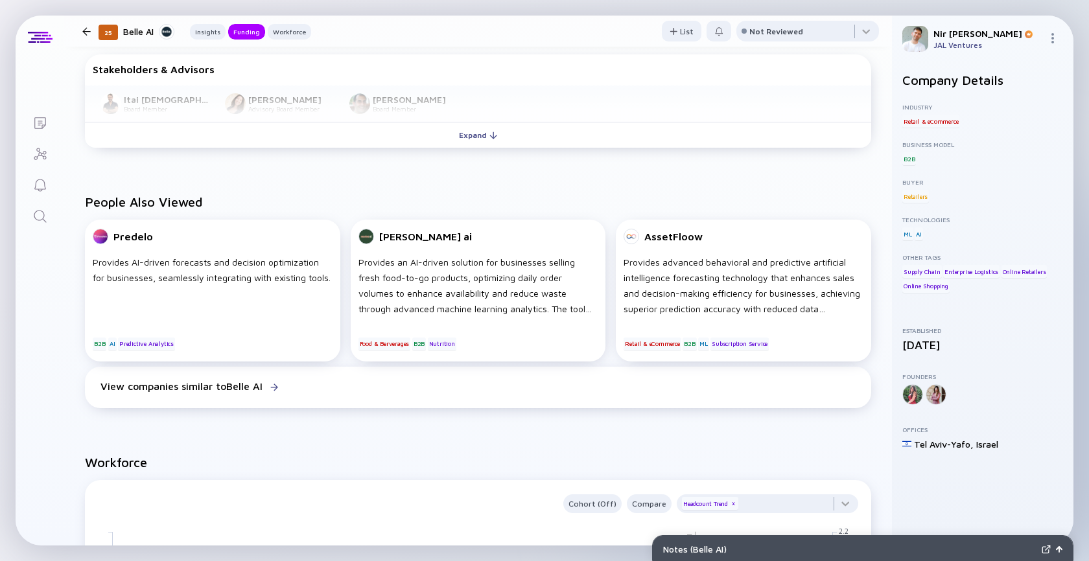
click at [461, 150] on div "Stakeholders & Advisors [PERSON_NAME] Board Member [PERSON_NAME] ️ Advisory Boa…" at bounding box center [478, 103] width 786 height 99
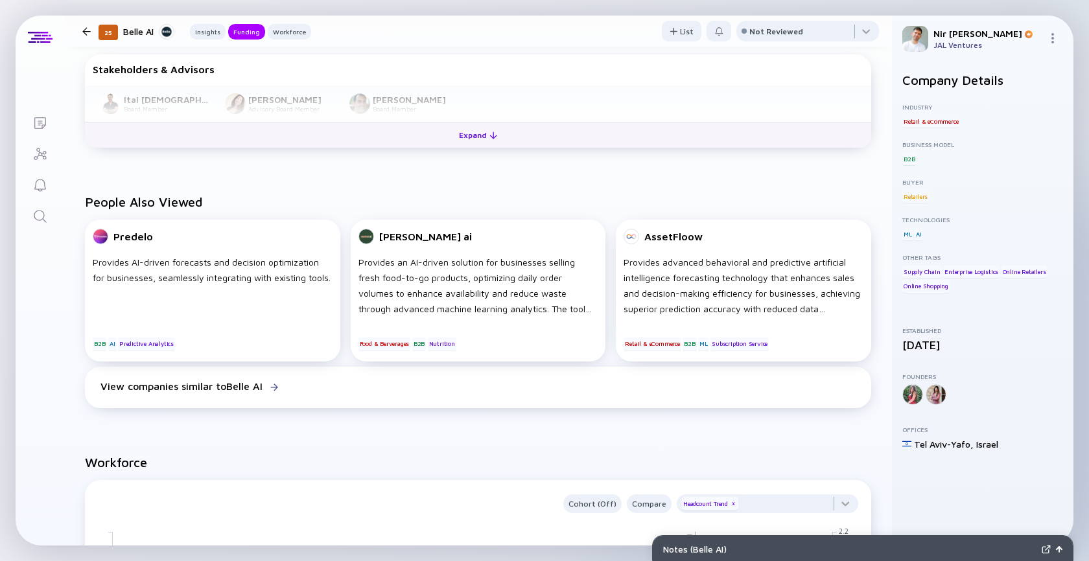
click at [462, 139] on div "Expand" at bounding box center [478, 135] width 54 height 20
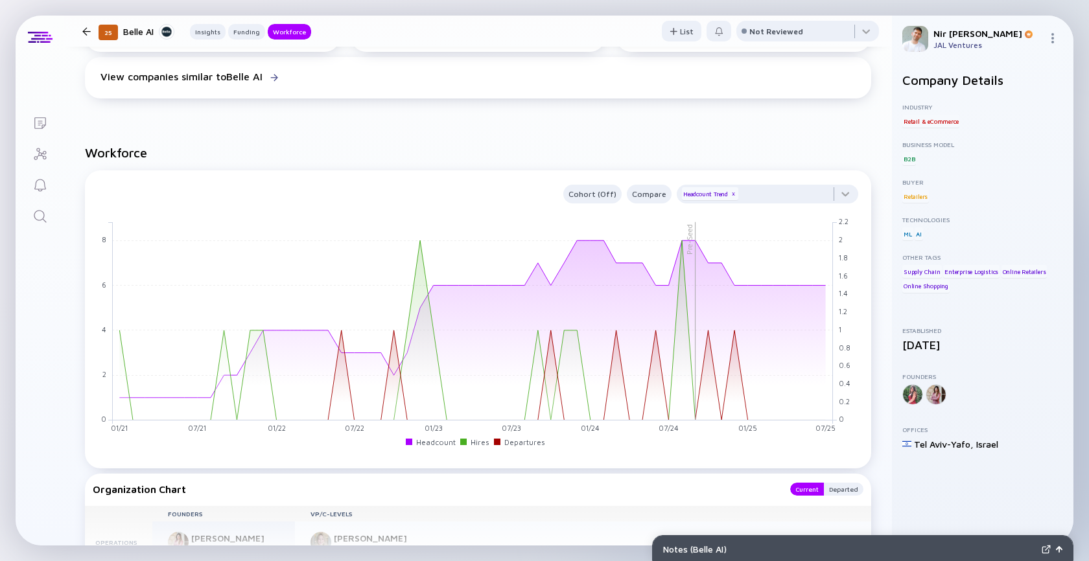
scroll to position [980, 0]
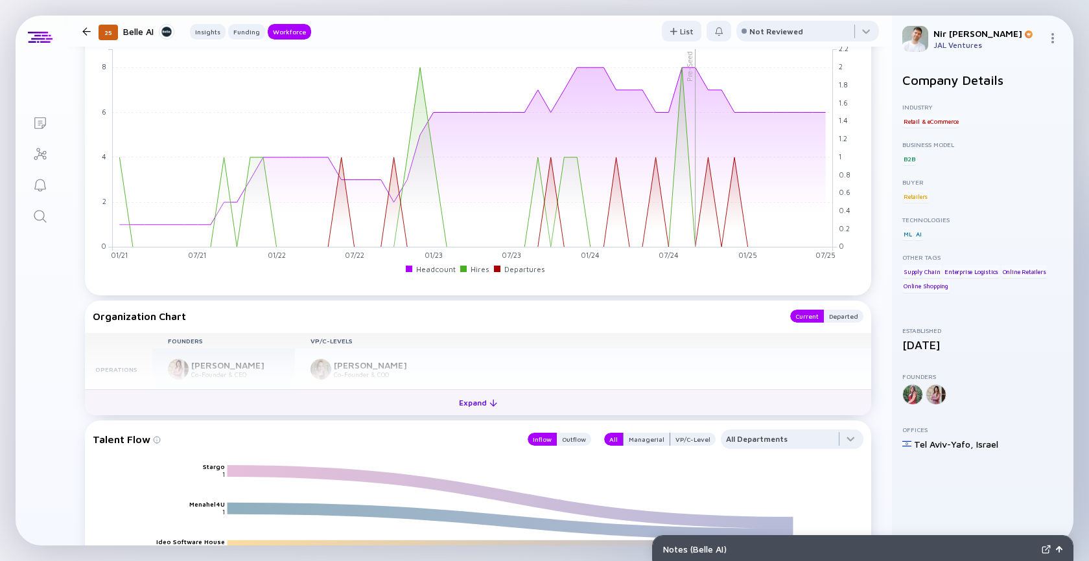
click at [334, 399] on button "Expand" at bounding box center [478, 402] width 786 height 26
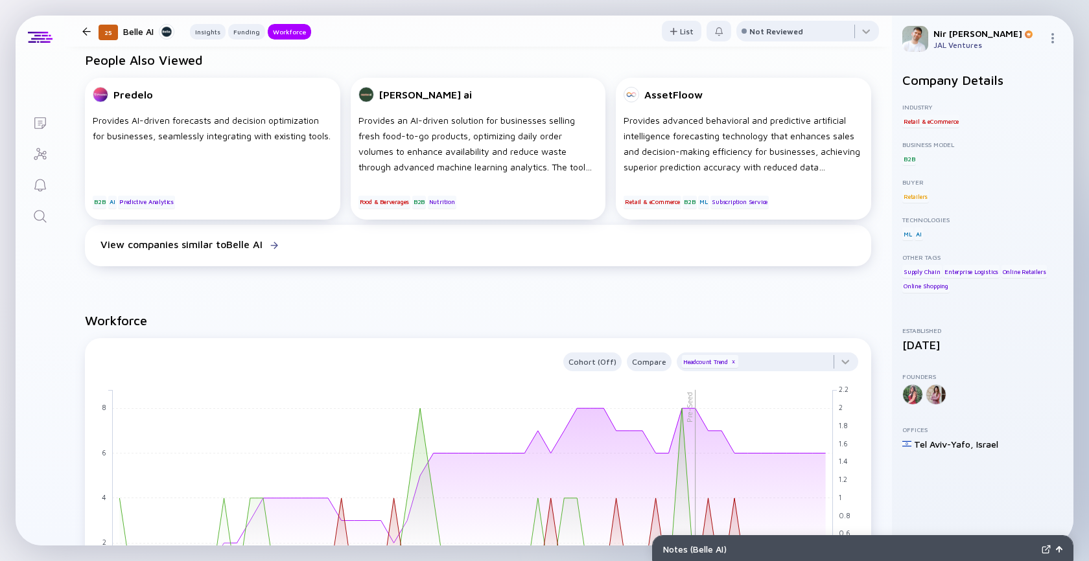
scroll to position [975, 0]
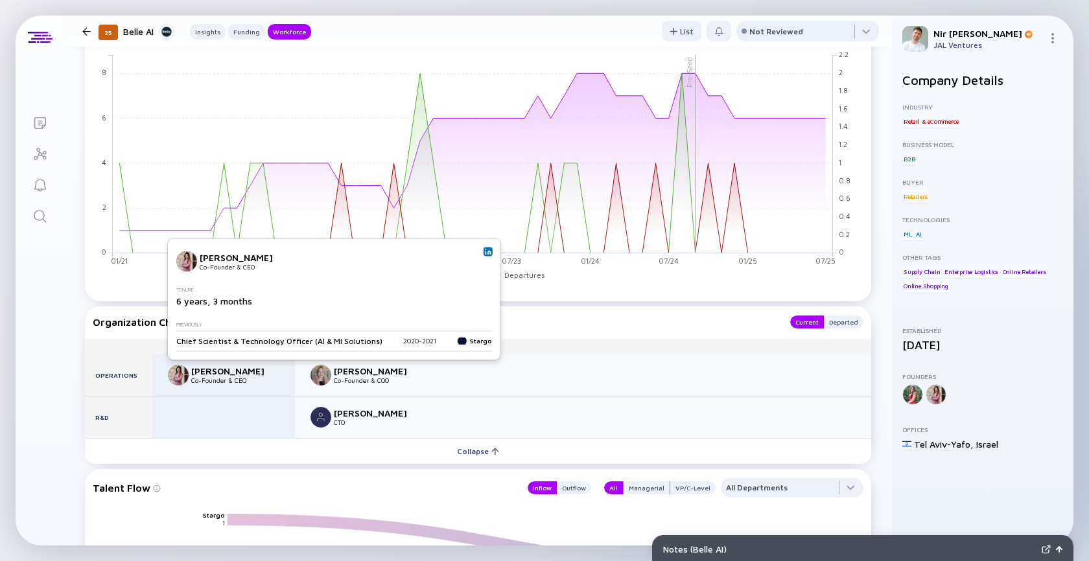
click at [485, 253] on img at bounding box center [488, 251] width 6 height 6
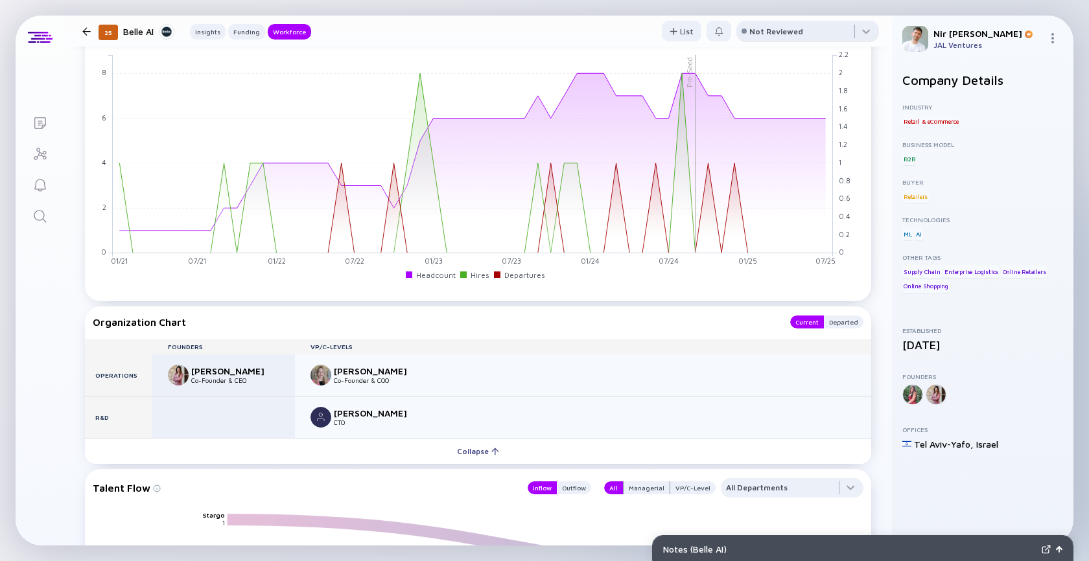
click at [783, 35] on div "Not Reviewed" at bounding box center [776, 32] width 54 height 10
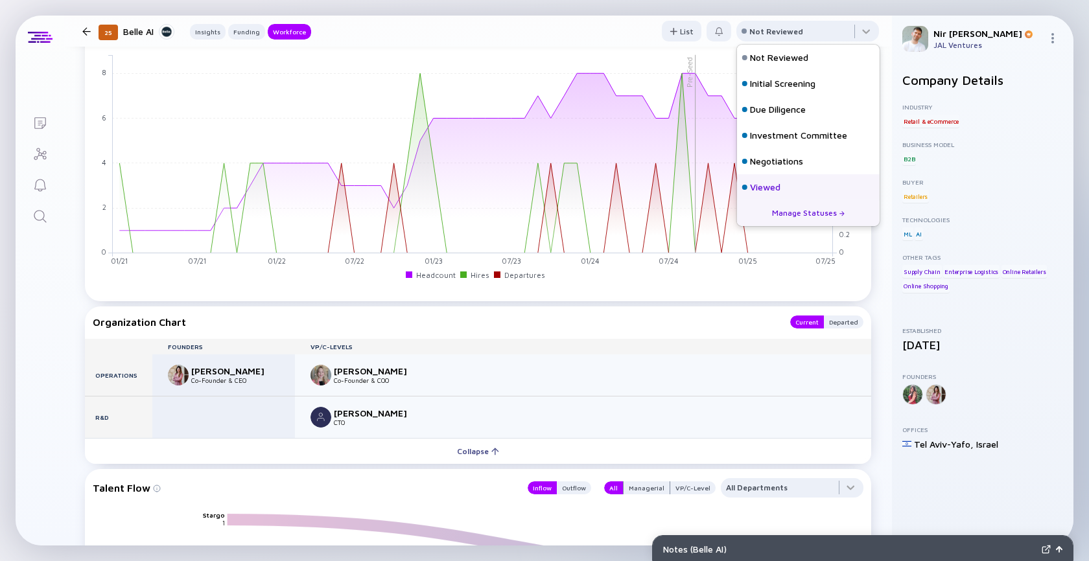
click at [762, 187] on div "Viewed" at bounding box center [765, 187] width 30 height 13
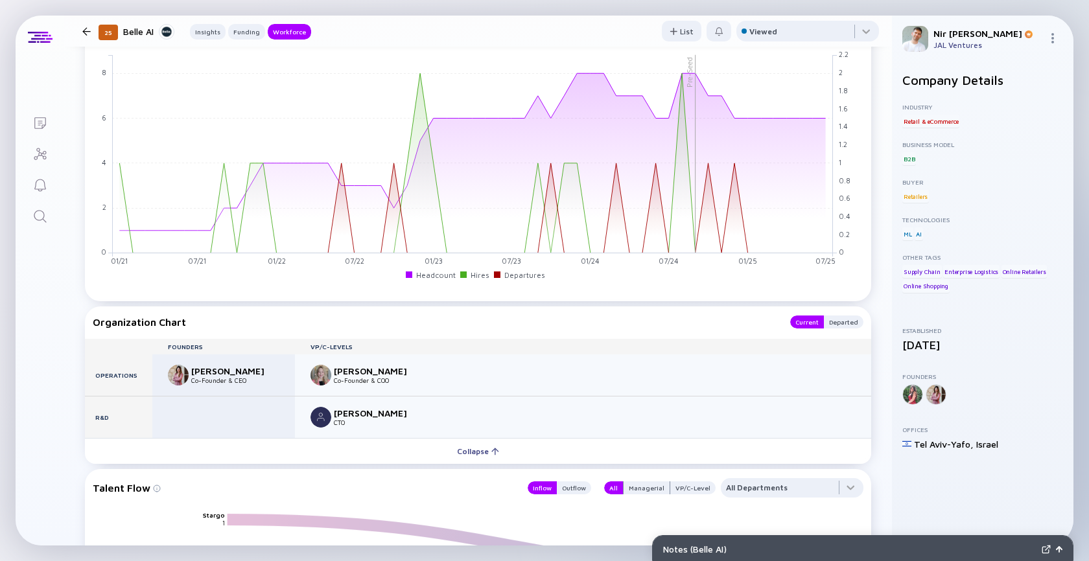
click at [87, 29] on div at bounding box center [86, 31] width 8 height 8
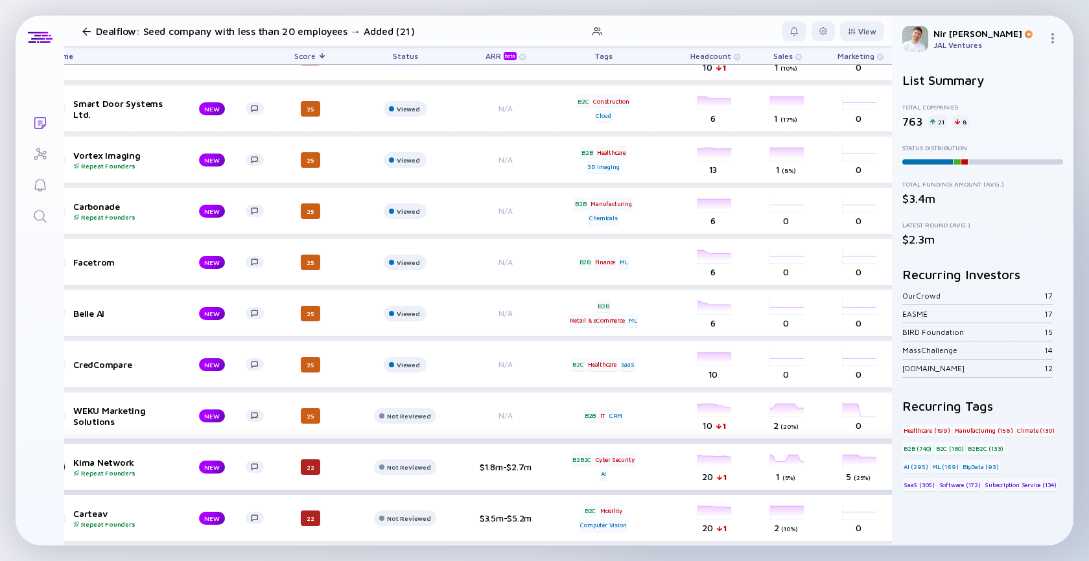
scroll to position [607, 0]
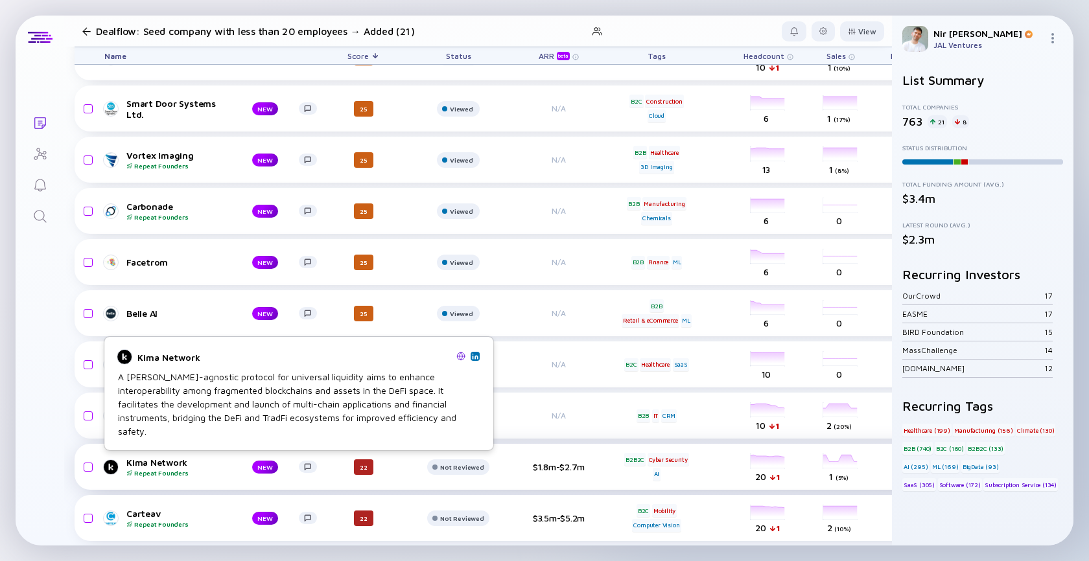
click at [146, 461] on div "Kima Network Repeat Founders" at bounding box center [178, 467] width 105 height 20
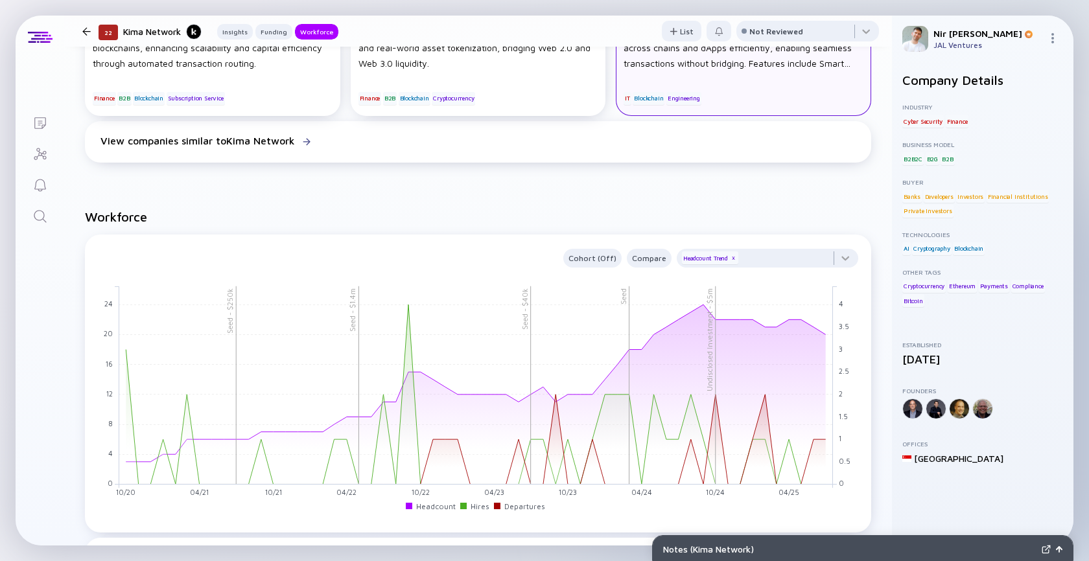
scroll to position [1198, 0]
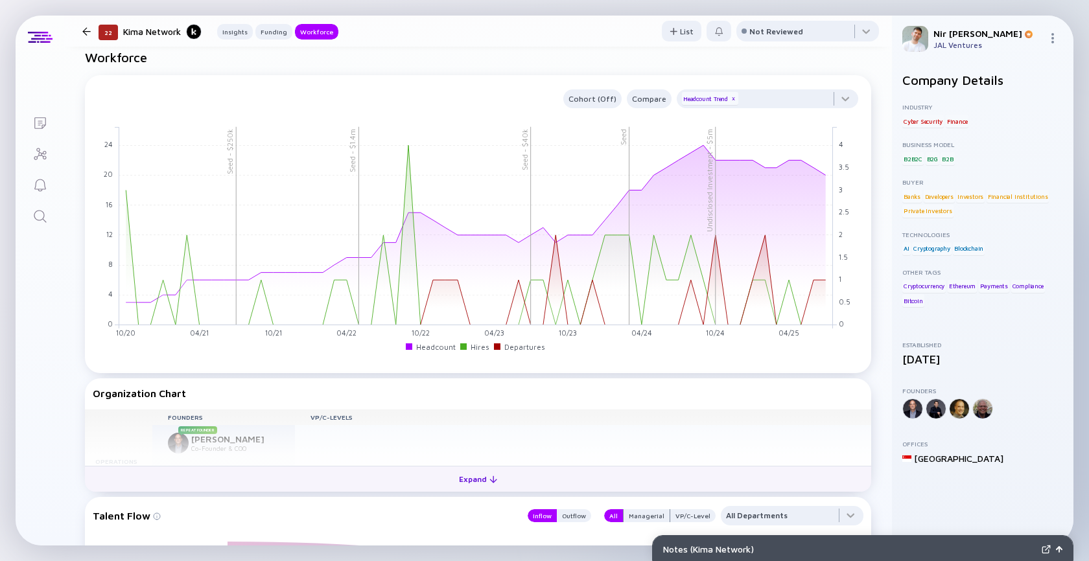
click at [419, 474] on button "Expand" at bounding box center [478, 479] width 786 height 26
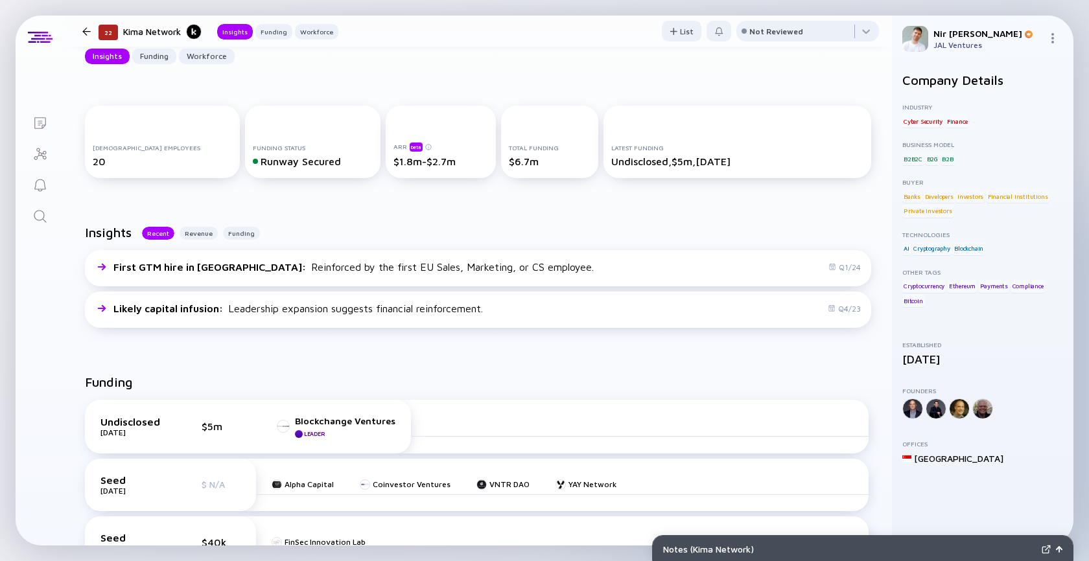
scroll to position [296, 0]
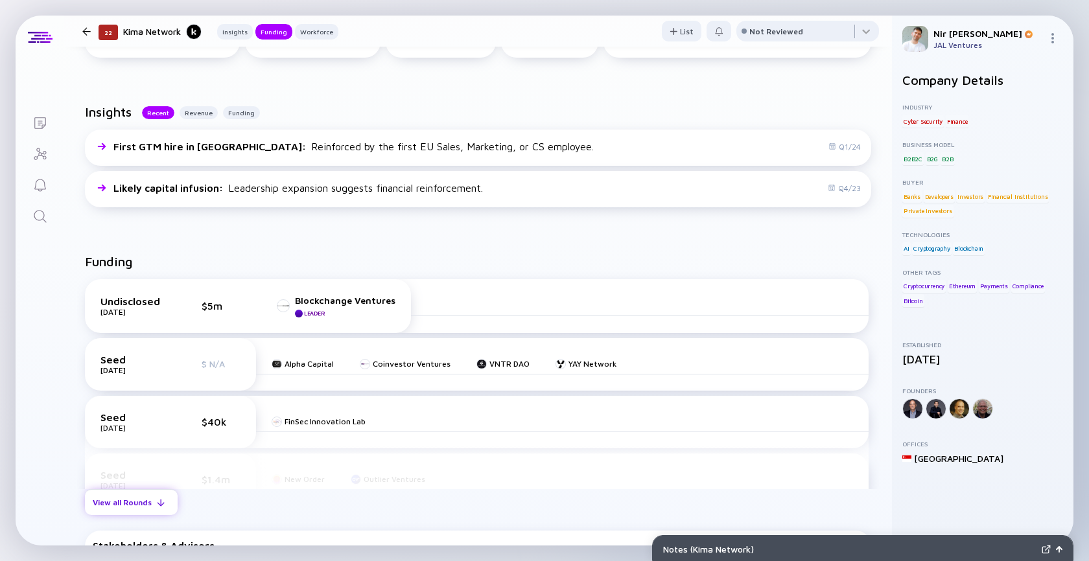
click at [138, 493] on div "View all Rounds" at bounding box center [131, 503] width 93 height 20
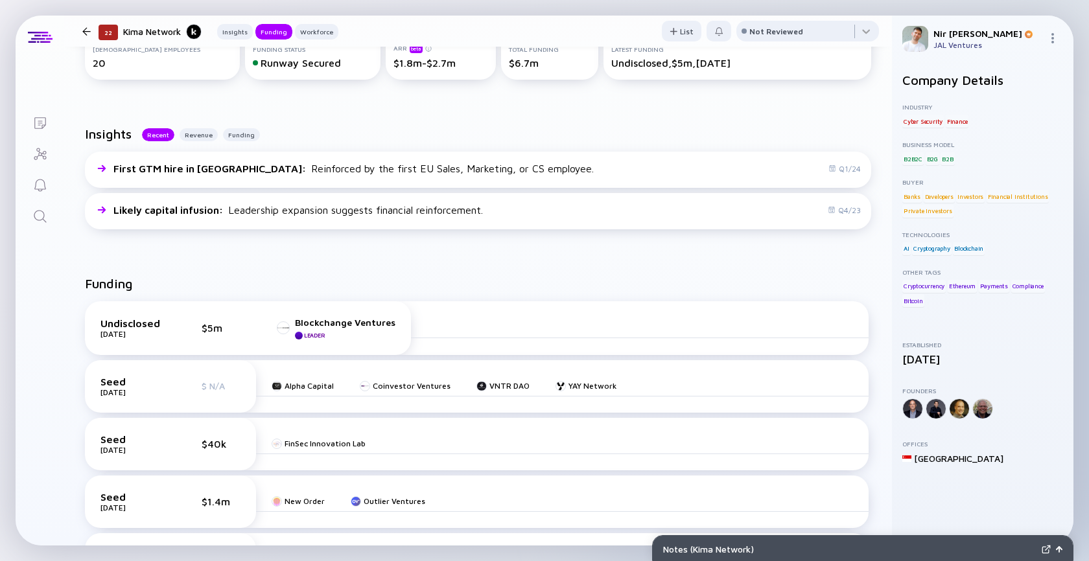
scroll to position [302, 0]
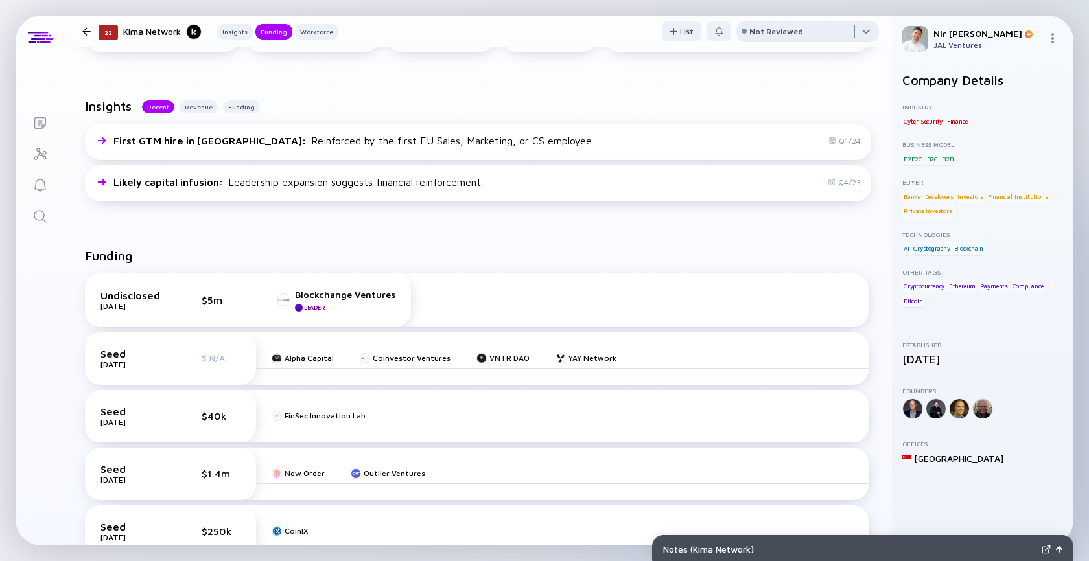
click at [767, 41] on div at bounding box center [807, 34] width 143 height 26
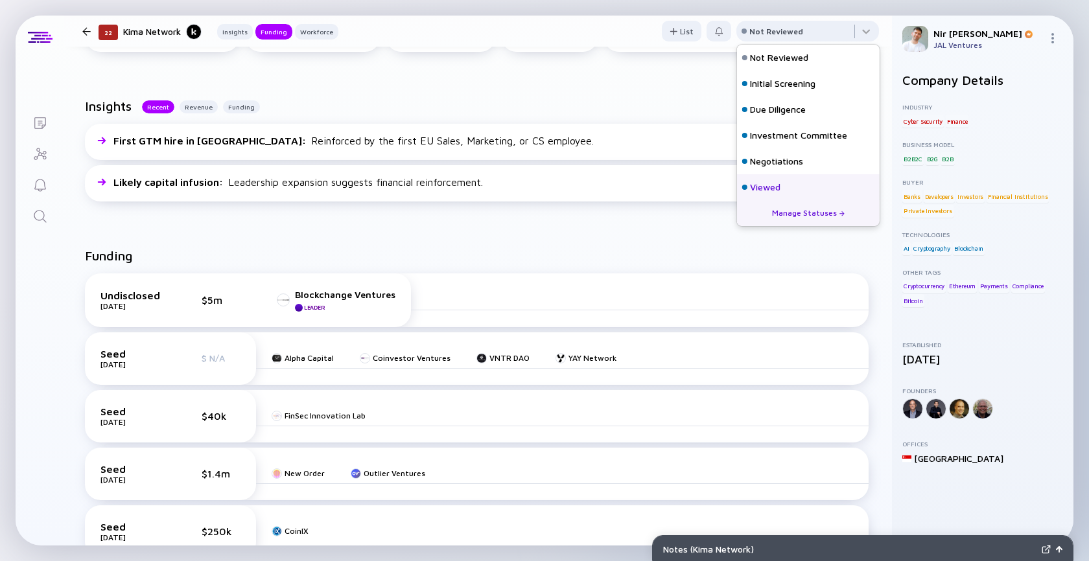
click at [758, 185] on div "Viewed" at bounding box center [765, 187] width 30 height 13
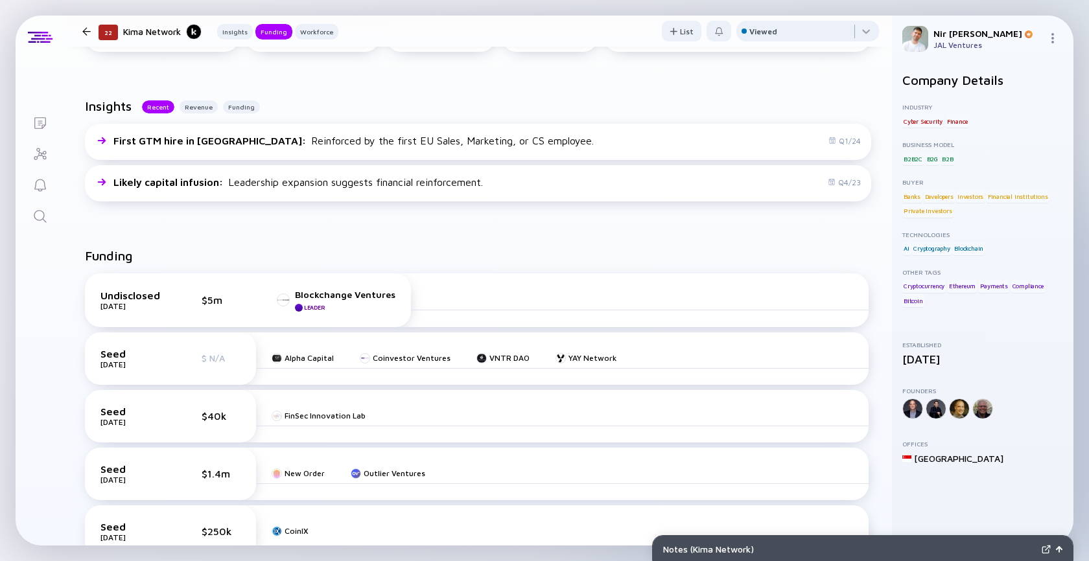
click at [84, 29] on div at bounding box center [86, 31] width 8 height 8
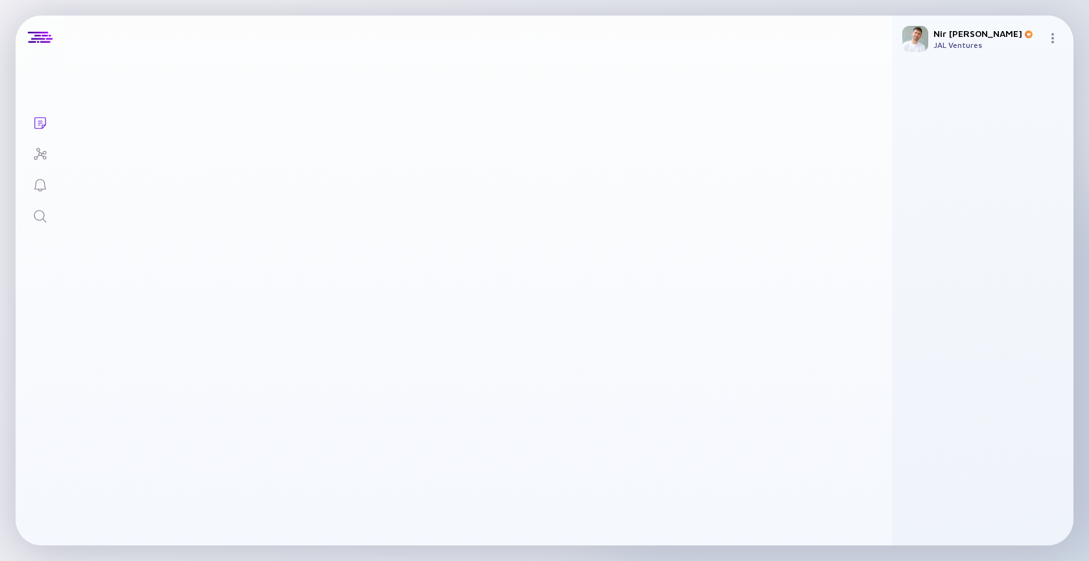
scroll to position [607, 0]
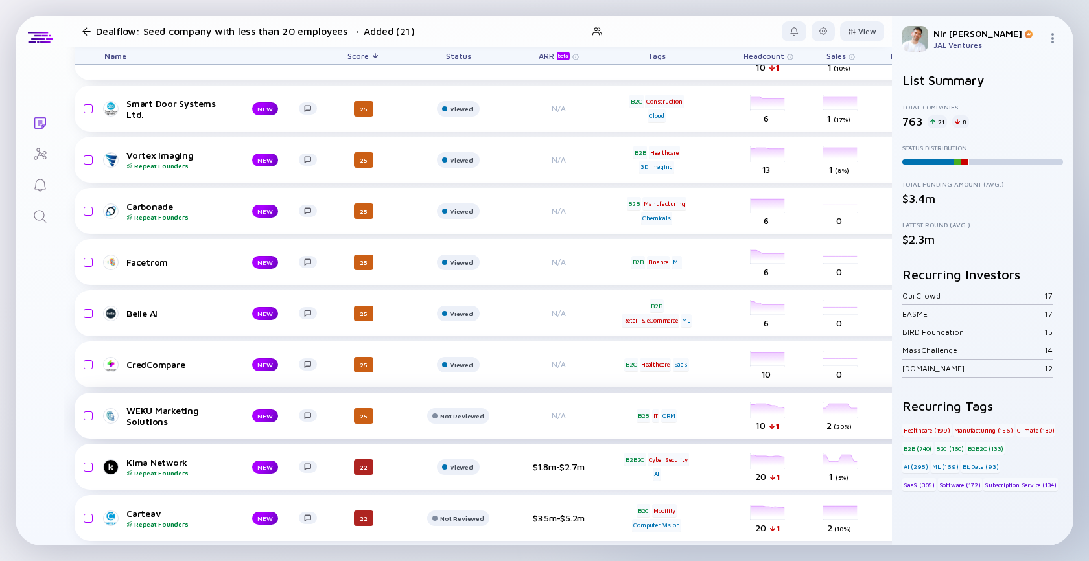
click at [159, 410] on div "WEKU Marketing Solutions" at bounding box center [178, 416] width 105 height 22
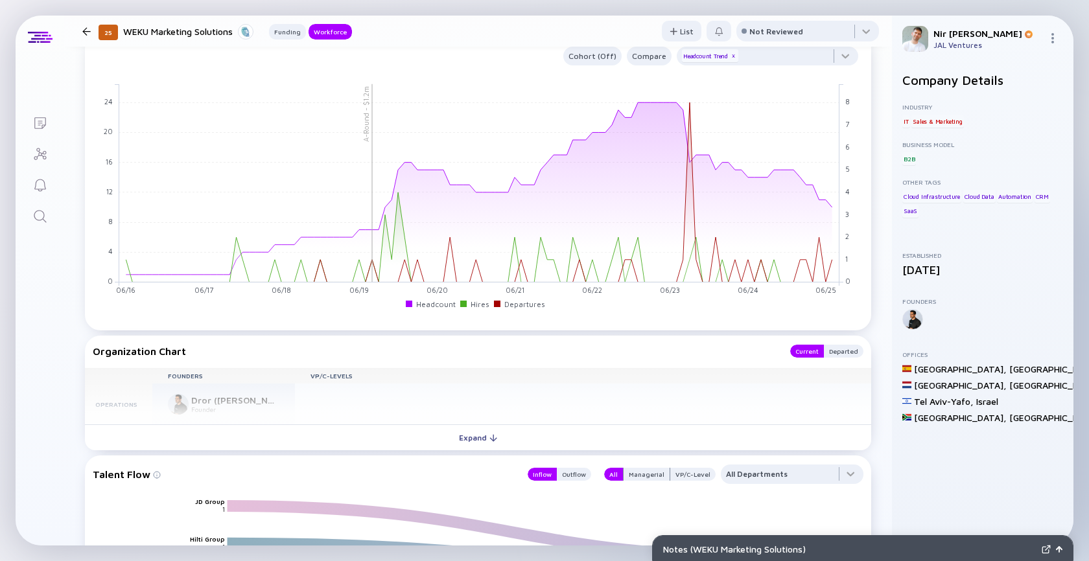
scroll to position [918, 0]
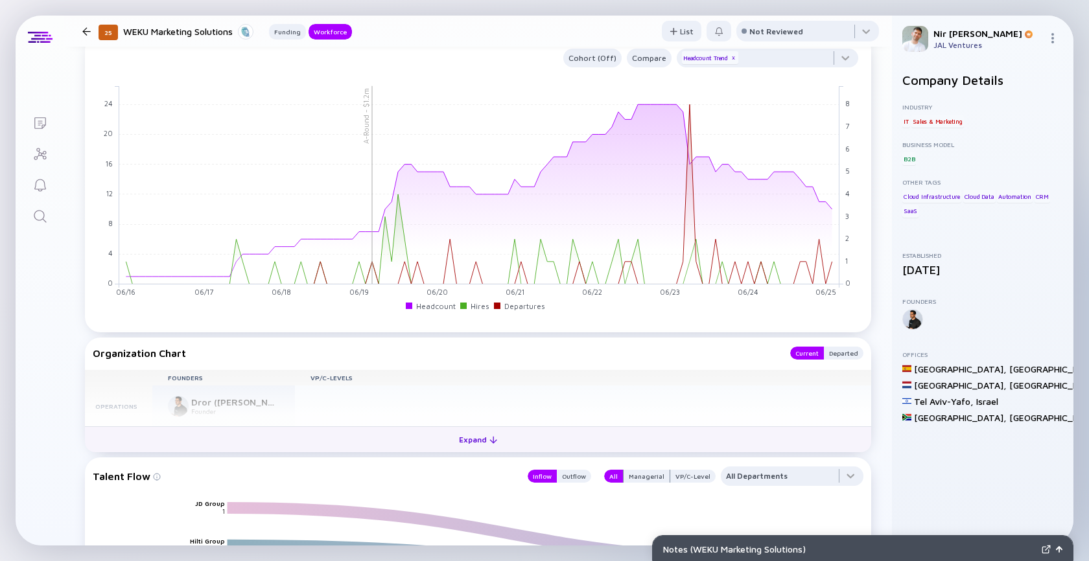
click at [504, 436] on button "Expand" at bounding box center [478, 439] width 786 height 26
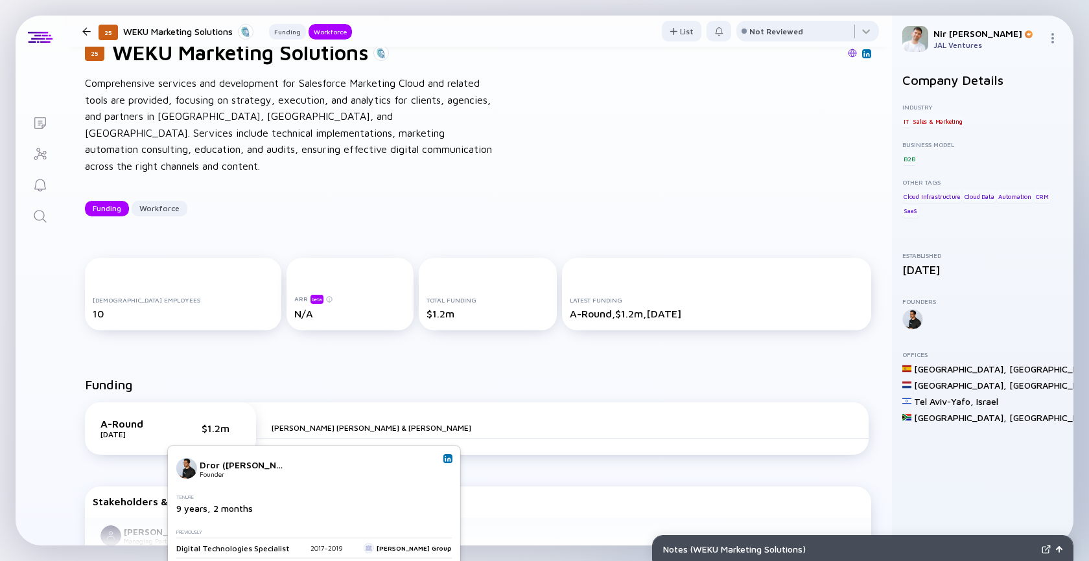
scroll to position [0, 0]
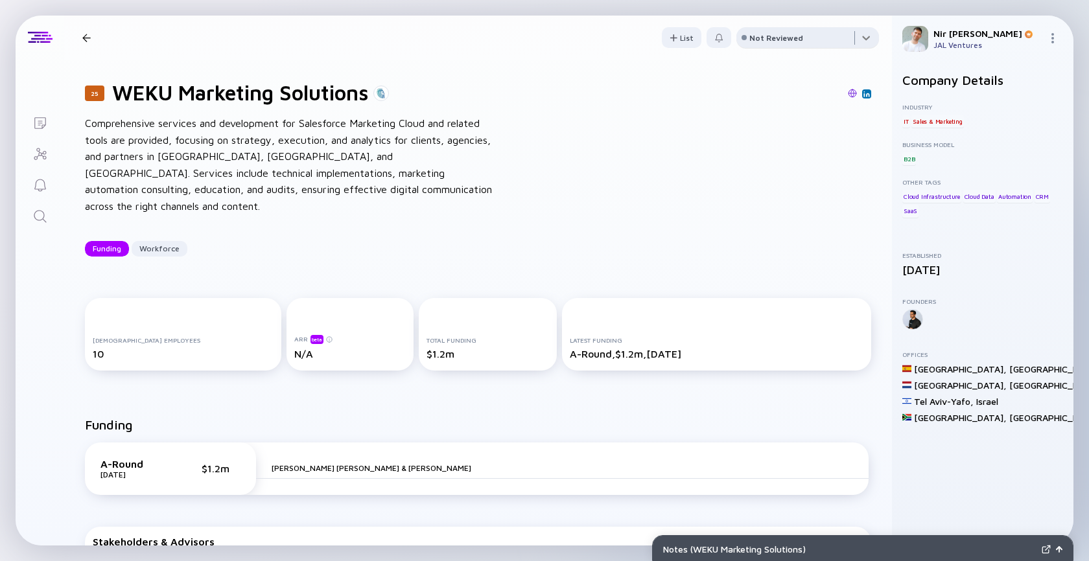
click at [767, 43] on div at bounding box center [807, 40] width 143 height 26
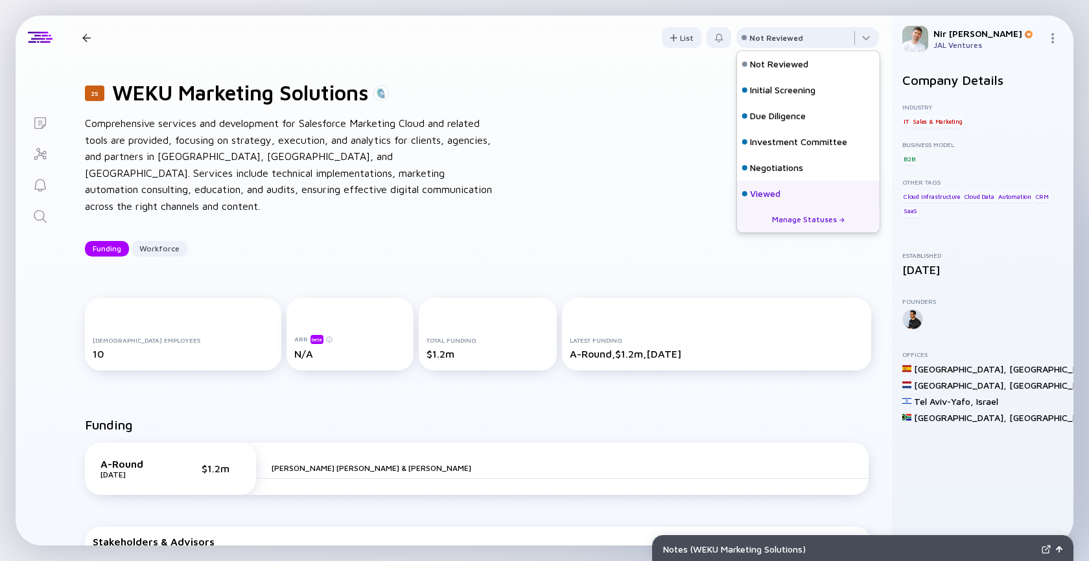
click at [750, 193] on div "Viewed" at bounding box center [765, 193] width 30 height 13
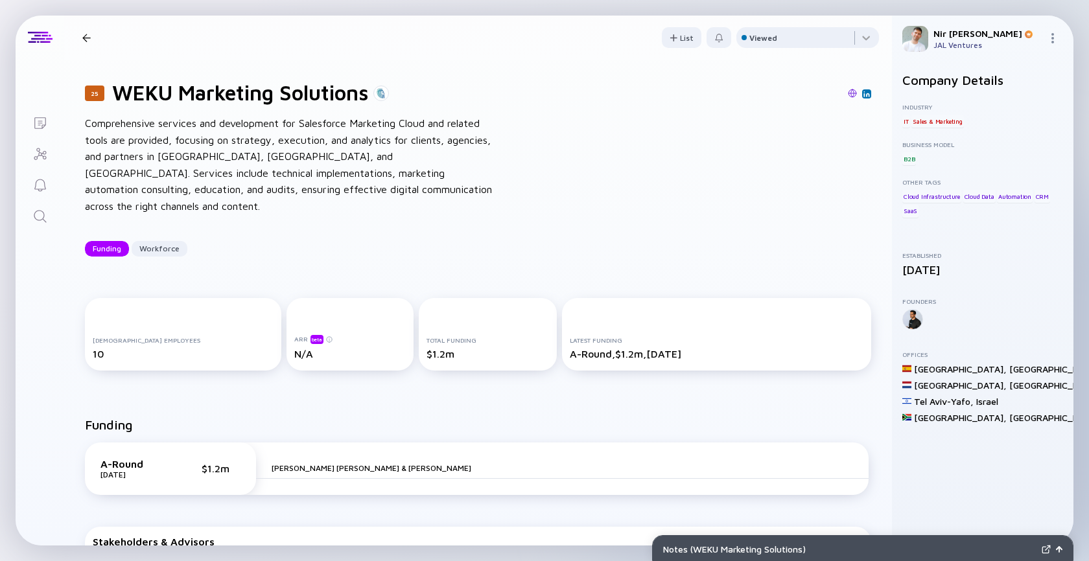
click at [83, 42] on div "25 WEKU Marketing Solutions Funding Workforce" at bounding box center [214, 37] width 275 height 17
click at [89, 28] on header "25 WEKU Marketing Solutions Funding Workforce List Viewed" at bounding box center [478, 38] width 828 height 44
click at [89, 34] on div at bounding box center [86, 38] width 8 height 8
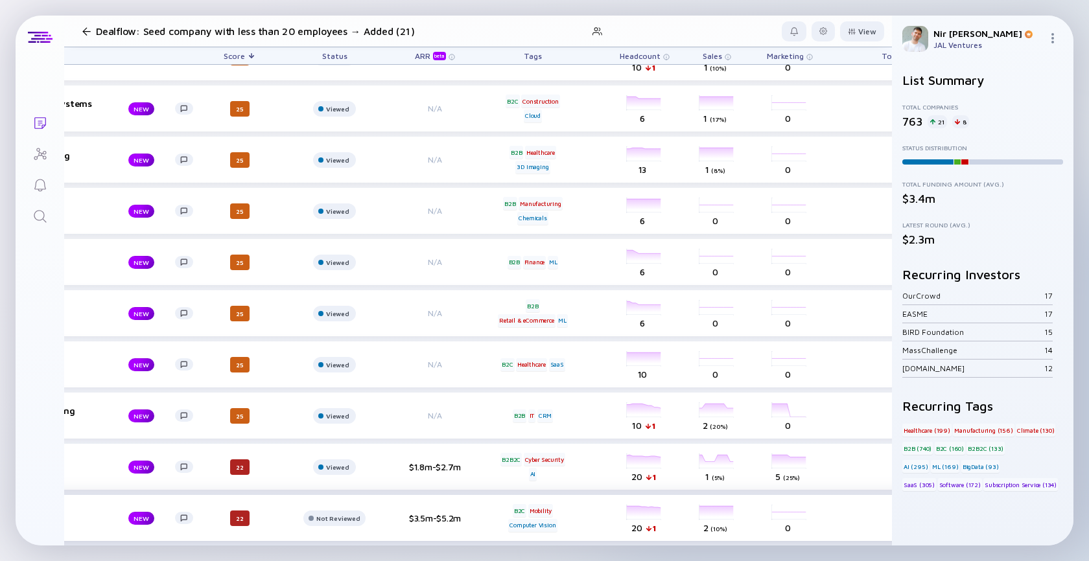
scroll to position [607, 40]
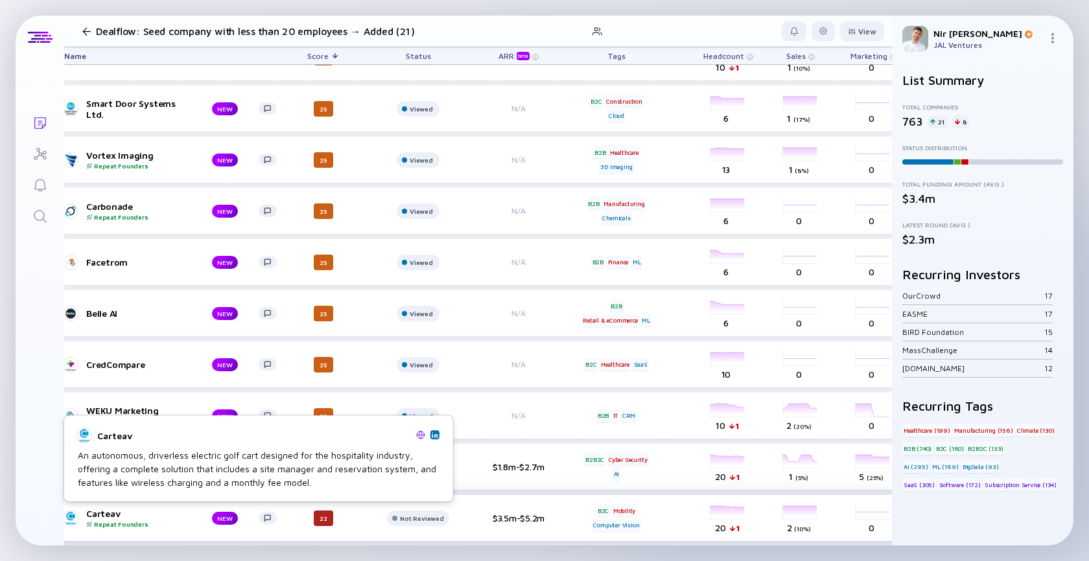
click at [91, 516] on div "Carteav Repeat Founders" at bounding box center [138, 518] width 105 height 20
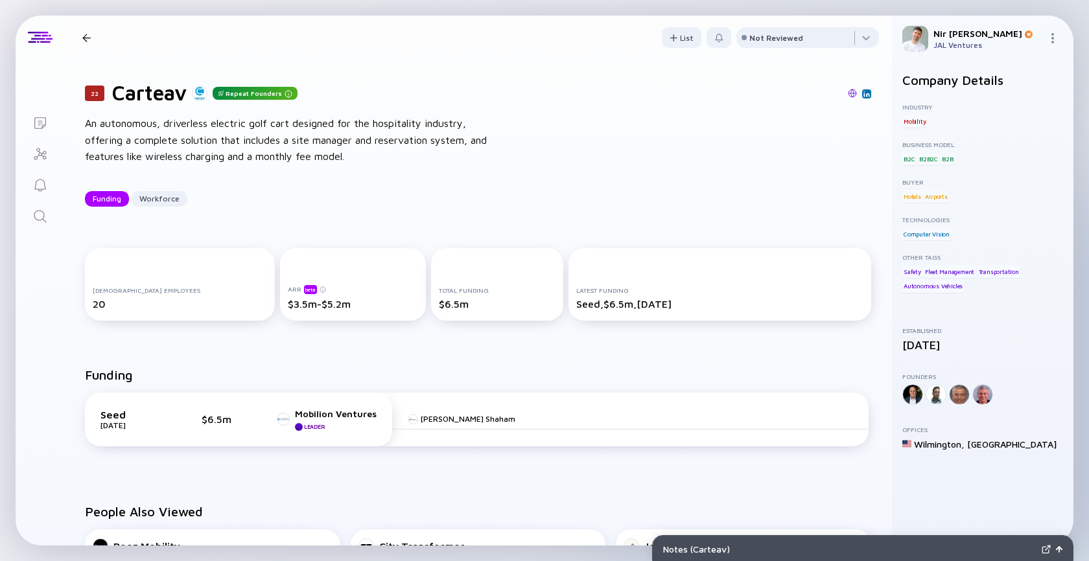
click at [850, 92] on img at bounding box center [852, 93] width 9 height 9
click at [759, 40] on div "Not Reviewed" at bounding box center [776, 38] width 54 height 10
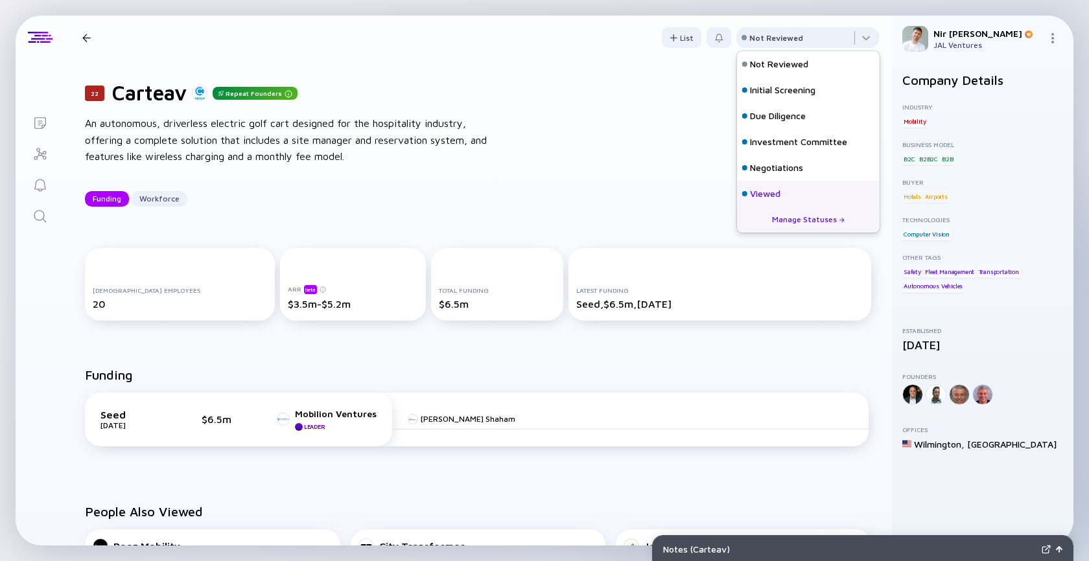
click at [757, 191] on div "Viewed" at bounding box center [765, 193] width 30 height 13
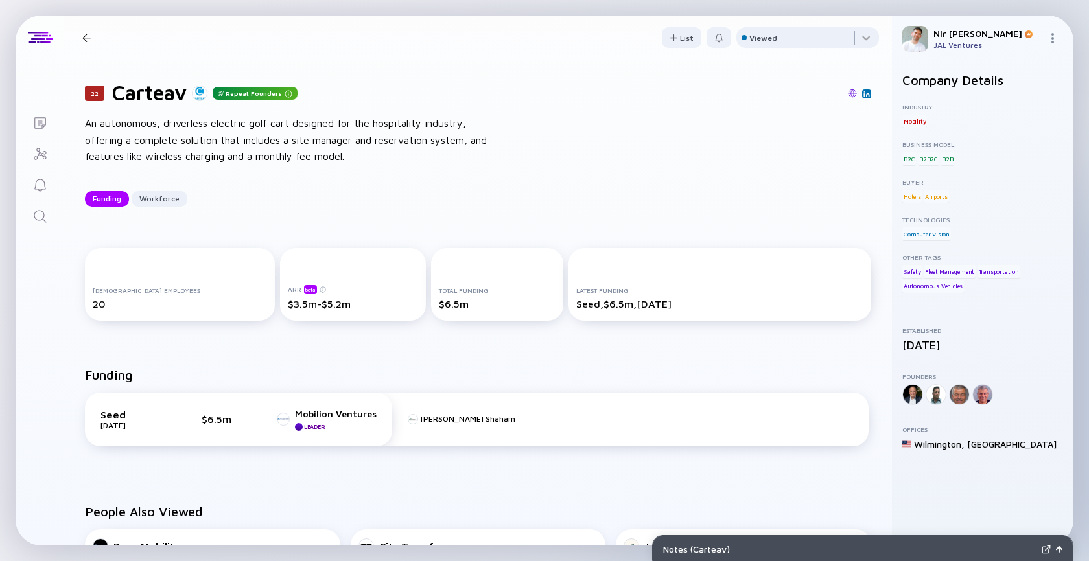
click at [89, 34] on div at bounding box center [86, 38] width 8 height 8
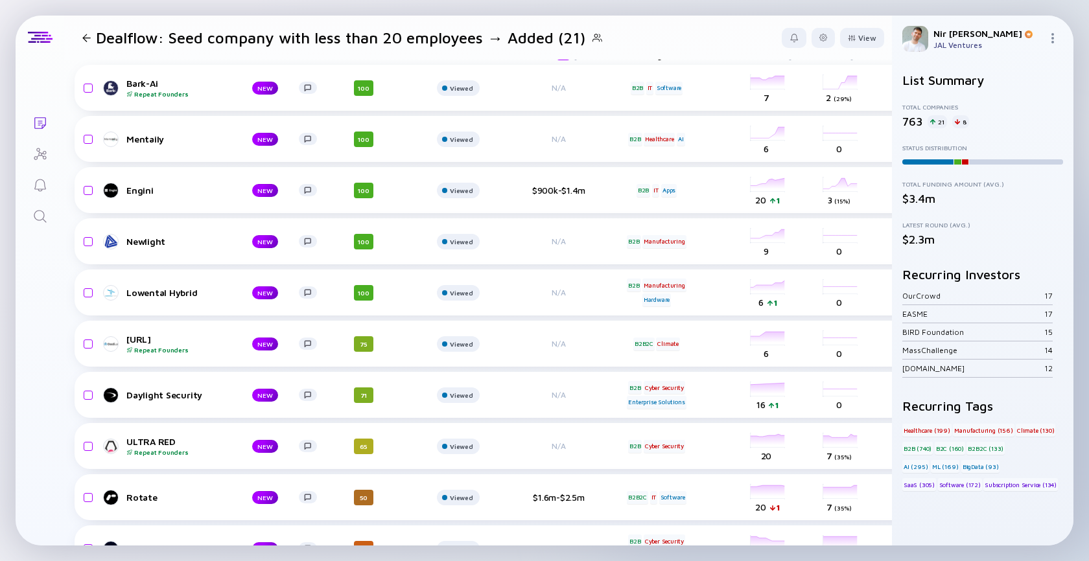
scroll to position [18, 0]
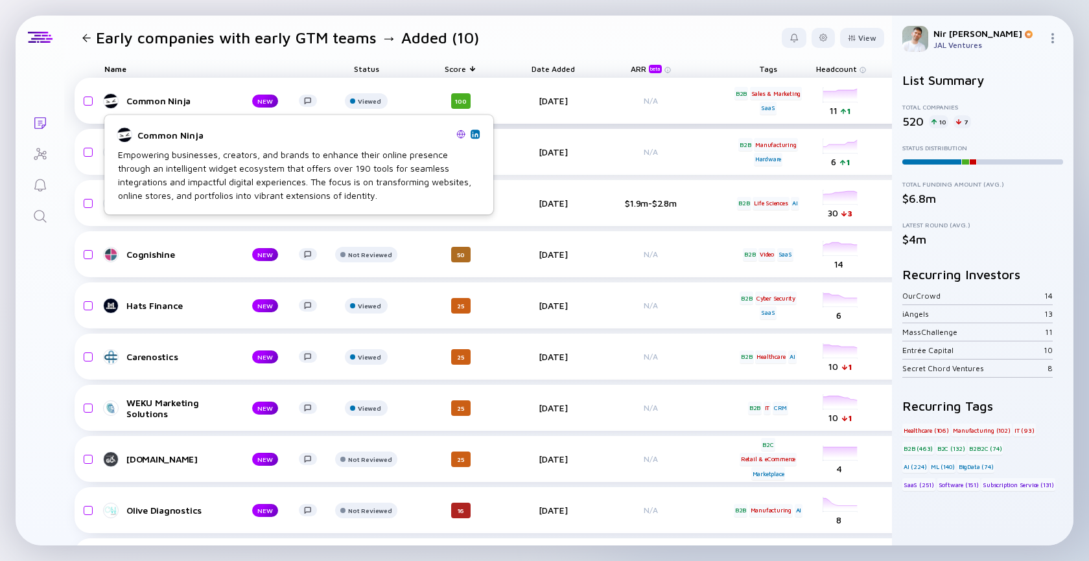
click at [131, 102] on div "Common Ninja" at bounding box center [178, 100] width 105 height 11
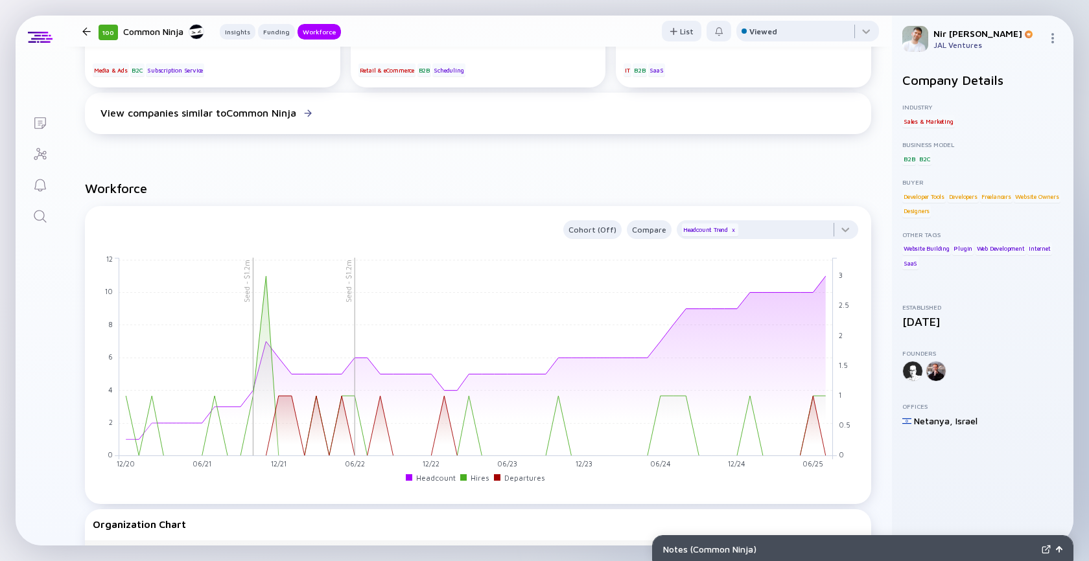
scroll to position [911, 0]
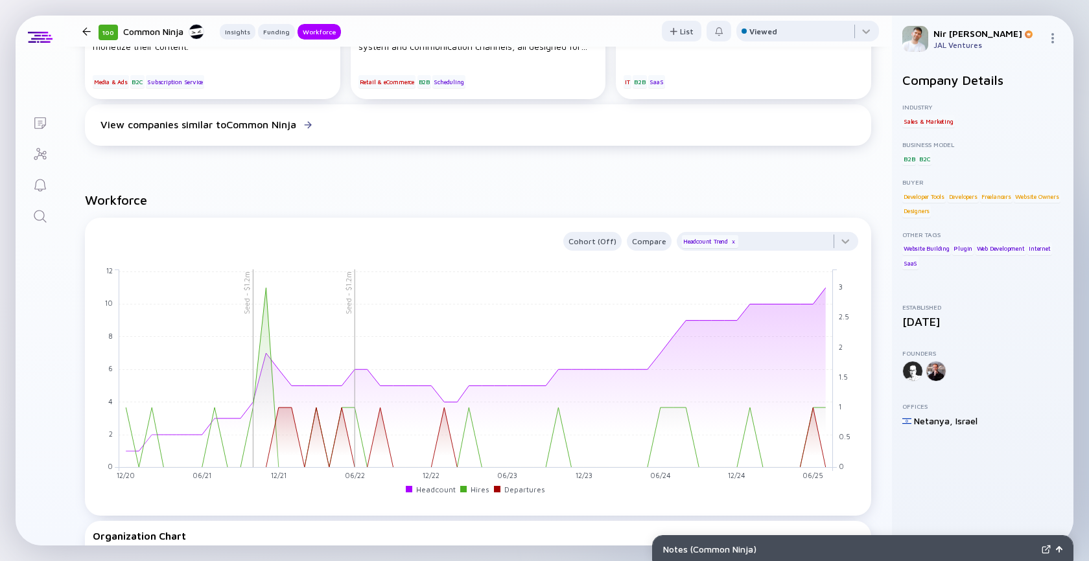
click at [86, 30] on div at bounding box center [86, 31] width 8 height 8
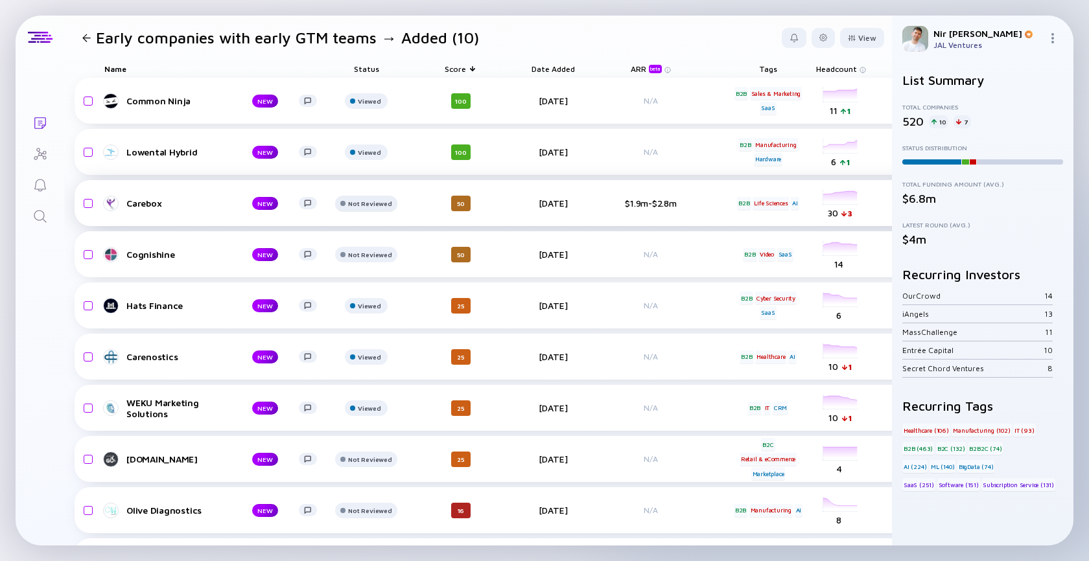
click at [374, 105] on div "Not Reviewed" at bounding box center [369, 101] width 23 height 8
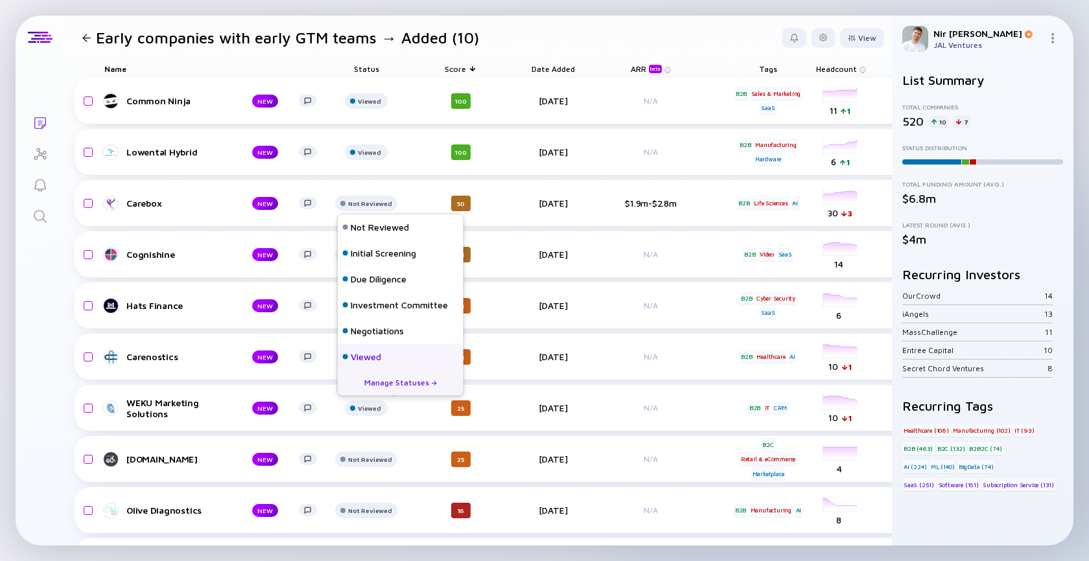
click at [386, 353] on div "Viewed" at bounding box center [401, 357] width 126 height 26
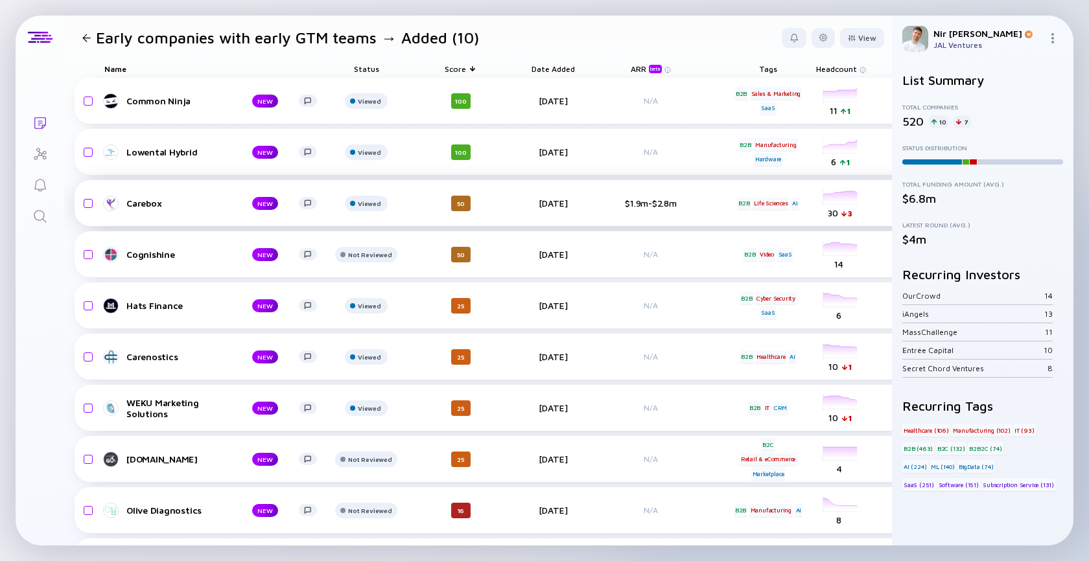
click at [133, 207] on div "Carebox" at bounding box center [178, 203] width 105 height 11
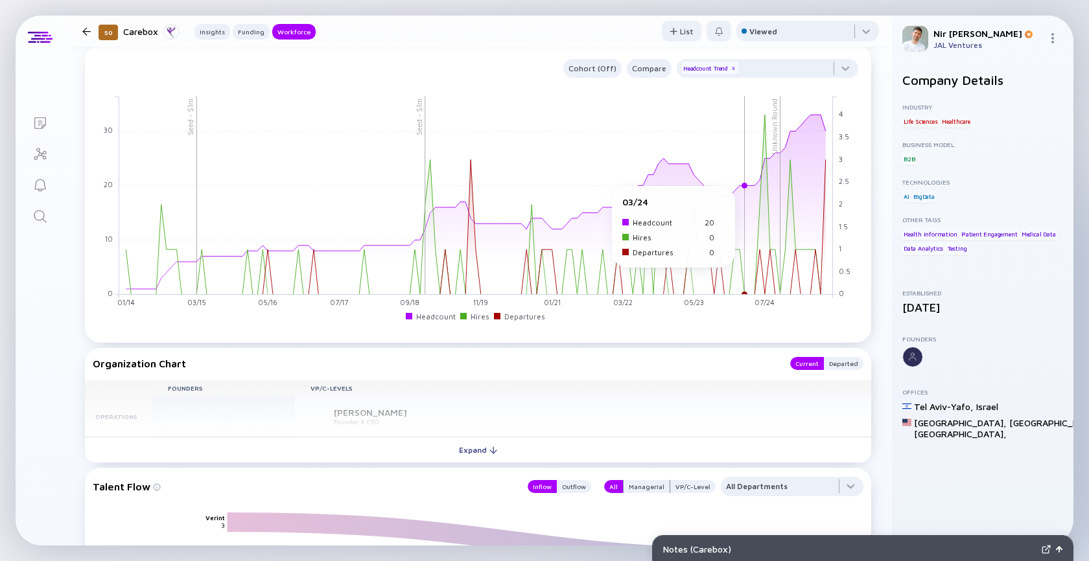
scroll to position [1170, 0]
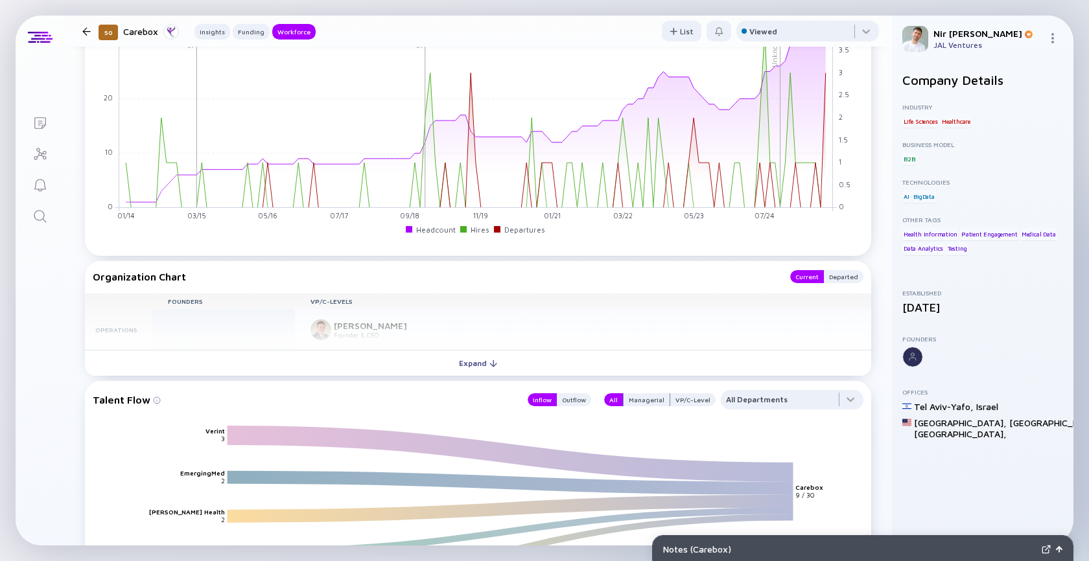
click at [90, 31] on div at bounding box center [86, 31] width 8 height 8
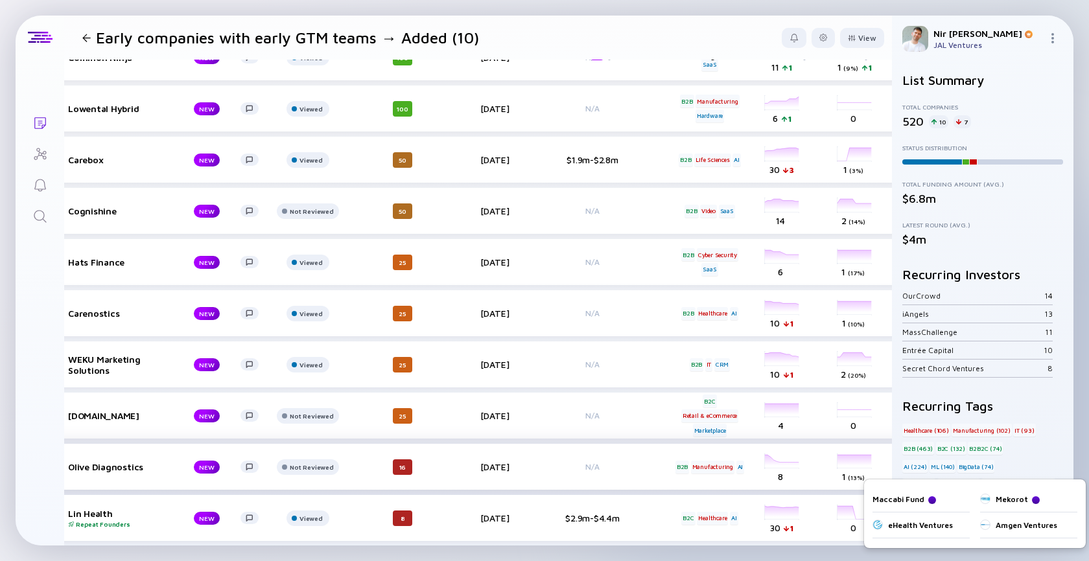
scroll to position [43, 17]
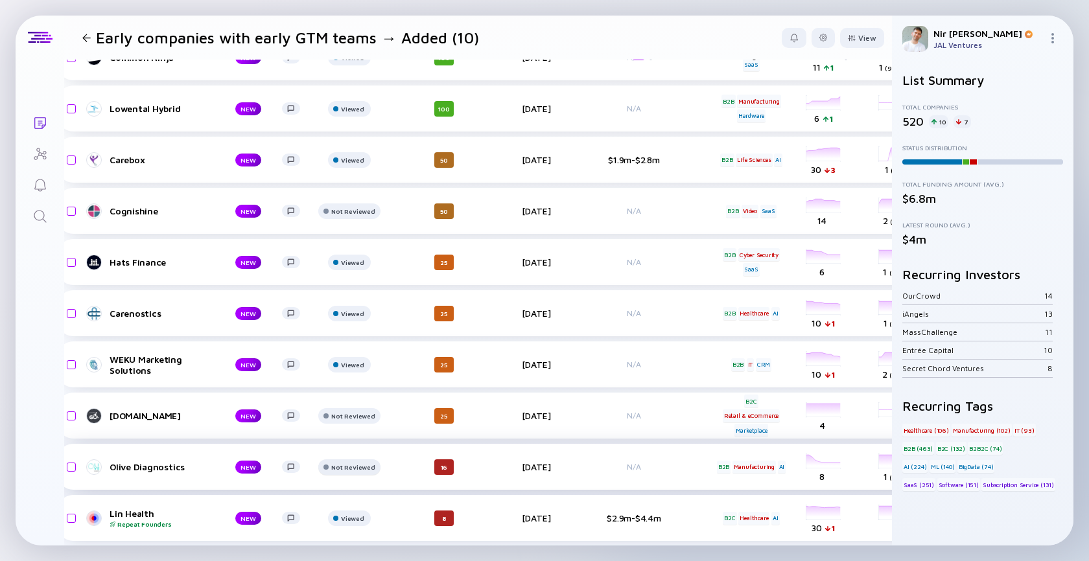
click at [358, 76] on div at bounding box center [349, 63] width 43 height 26
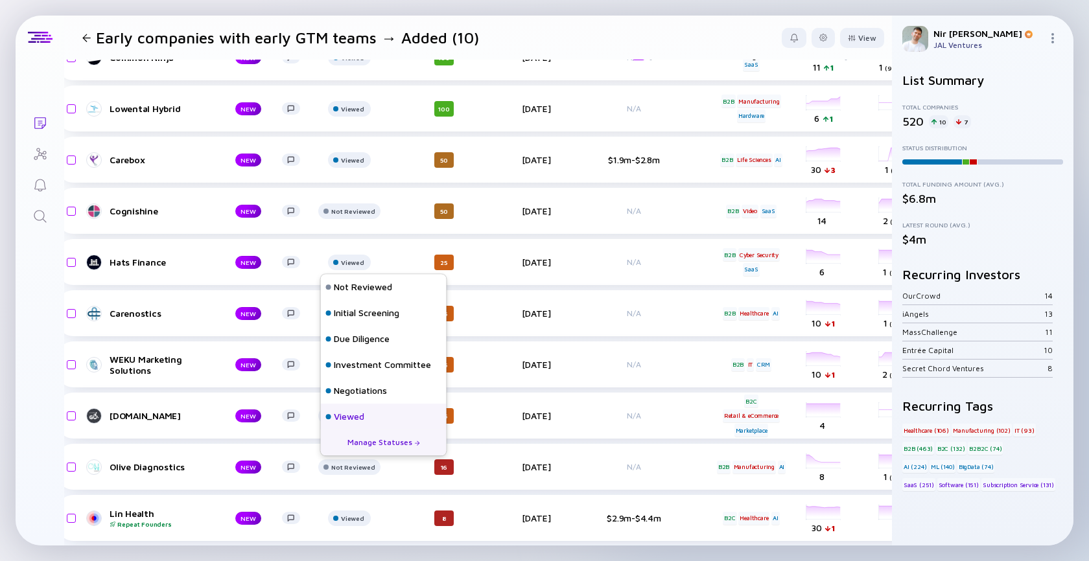
click at [368, 413] on div "Viewed" at bounding box center [384, 417] width 126 height 26
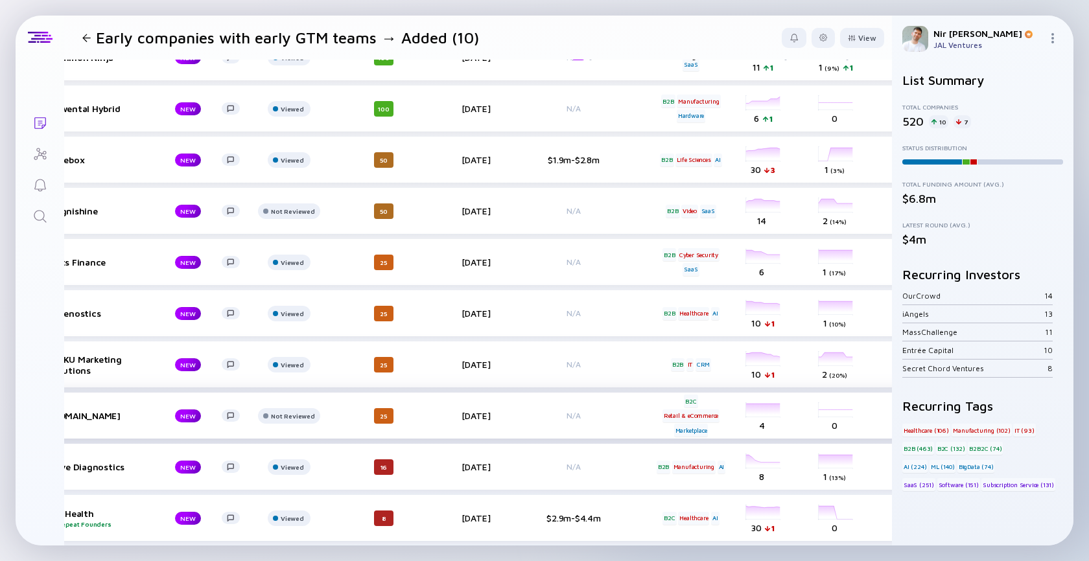
scroll to position [43, 0]
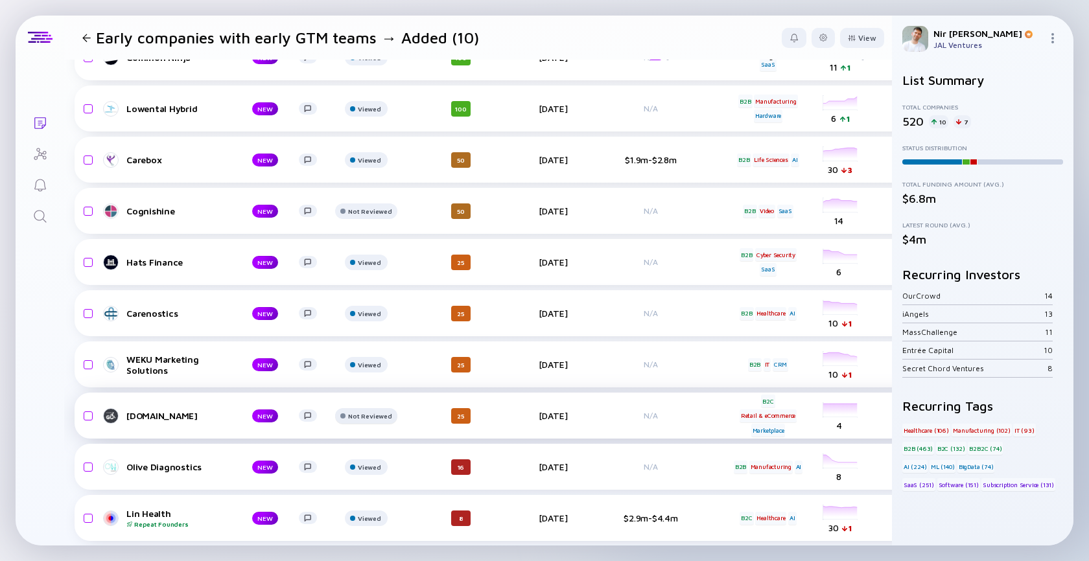
click at [359, 76] on div at bounding box center [366, 63] width 43 height 26
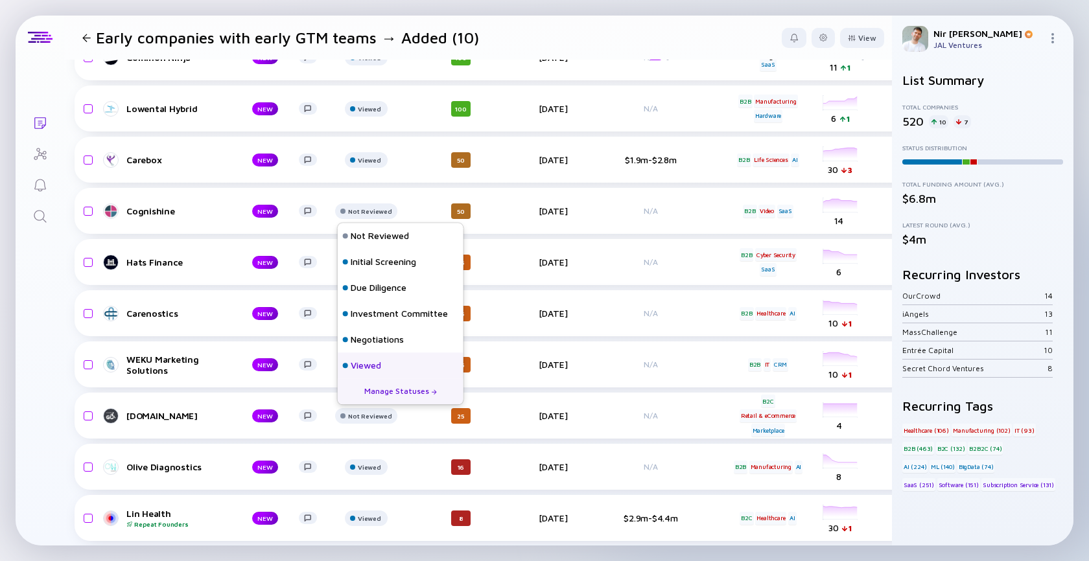
click at [369, 365] on div "Viewed" at bounding box center [366, 366] width 30 height 13
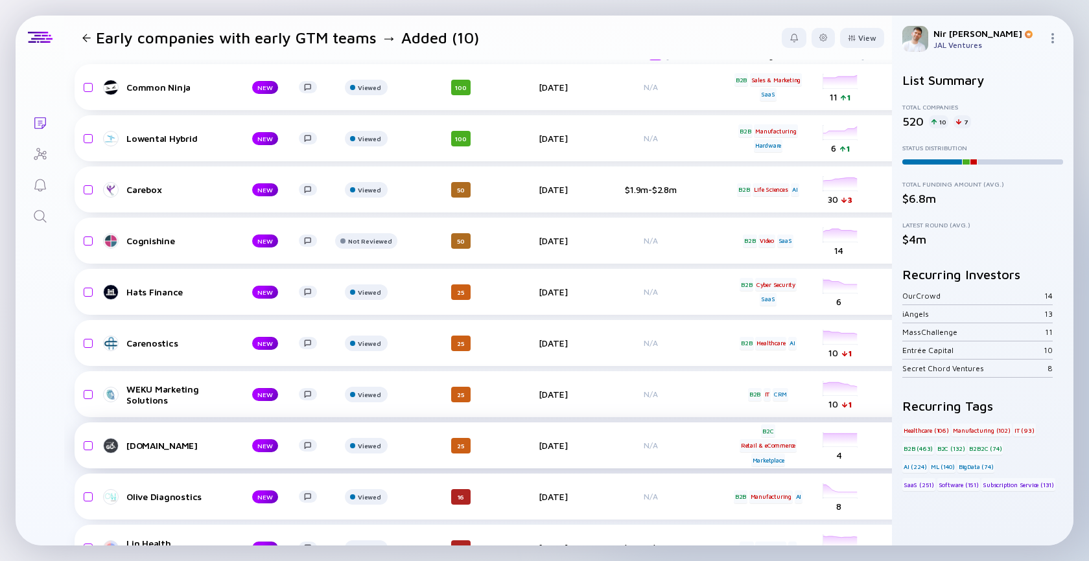
scroll to position [0, 0]
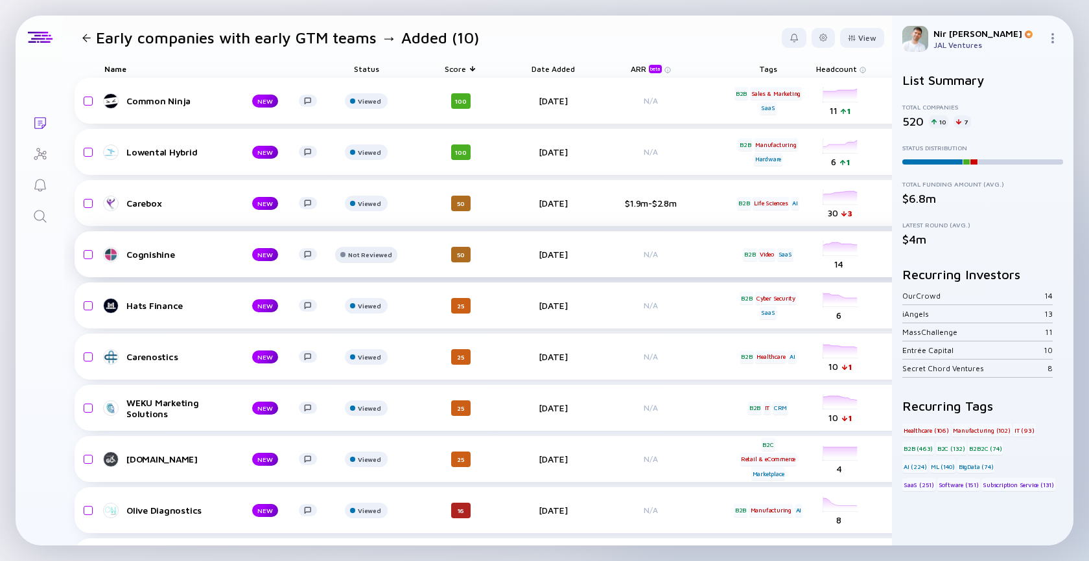
click at [371, 119] on div at bounding box center [366, 106] width 43 height 26
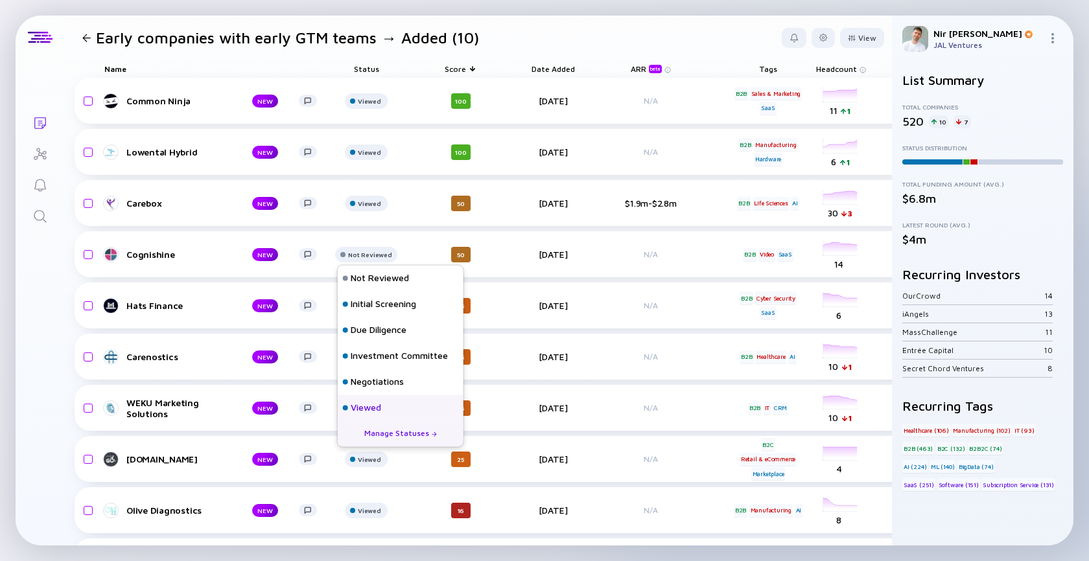
click at [360, 408] on div "Viewed" at bounding box center [366, 408] width 30 height 13
